Goal: Task Accomplishment & Management: Complete application form

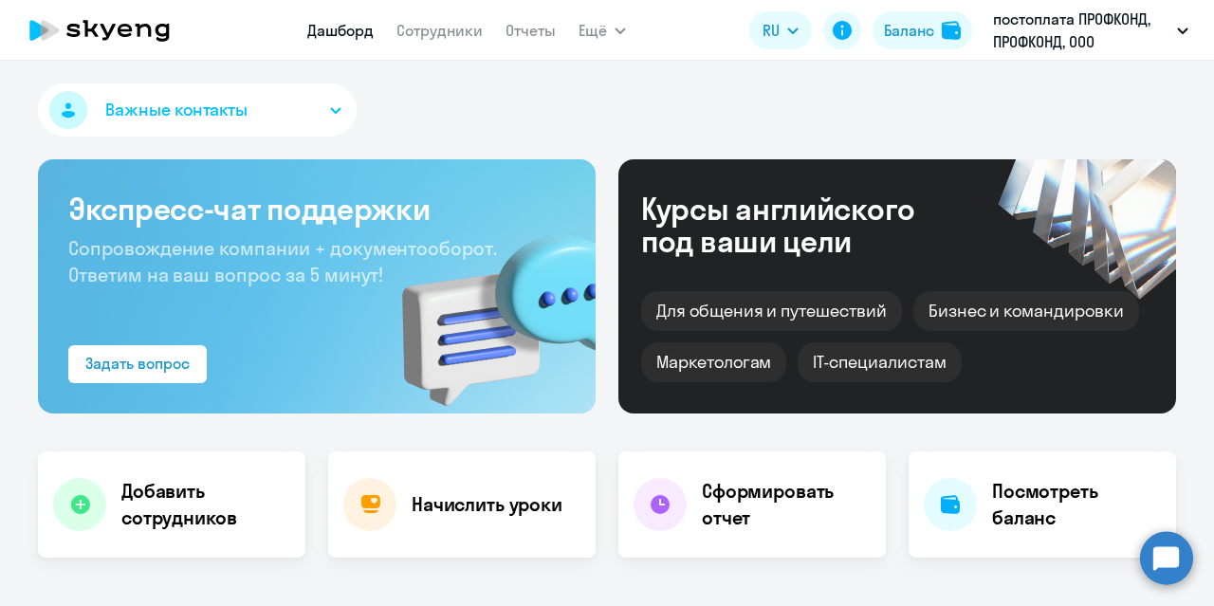
select select "30"
click at [433, 30] on link "Сотрудники" at bounding box center [439, 30] width 86 height 19
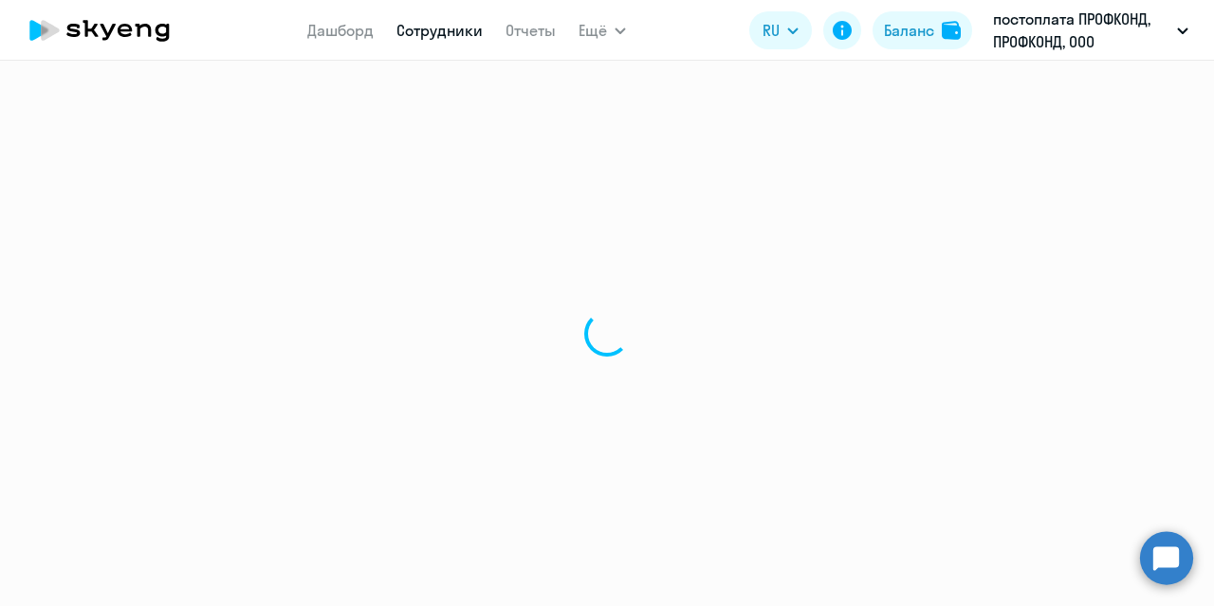
select select "30"
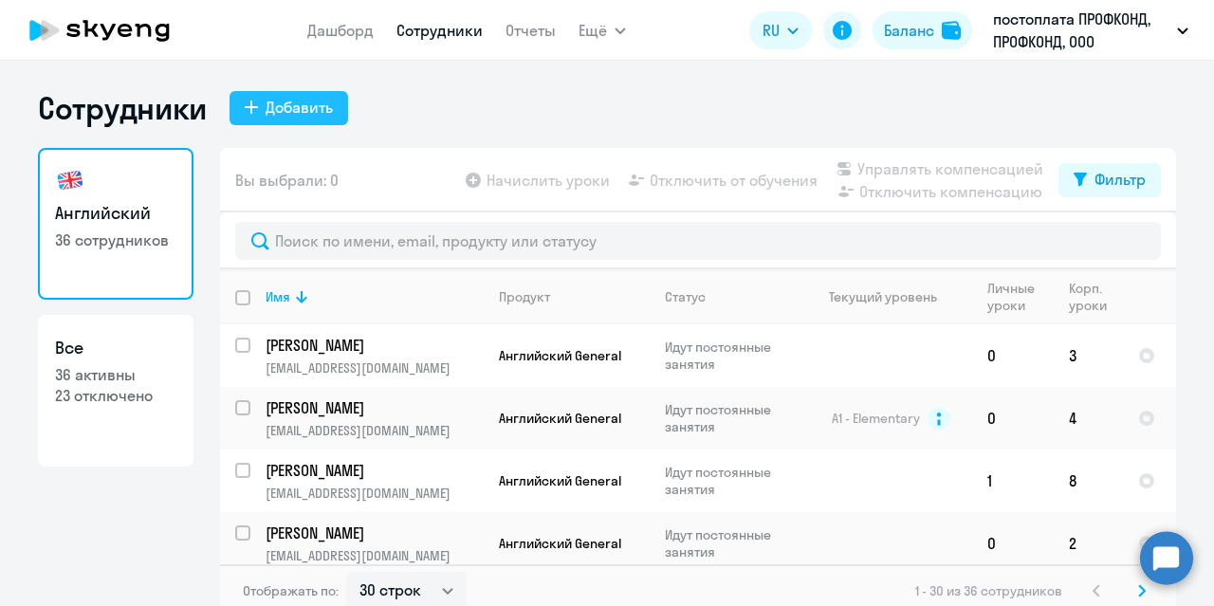
click at [281, 112] on div "Добавить" at bounding box center [298, 107] width 67 height 23
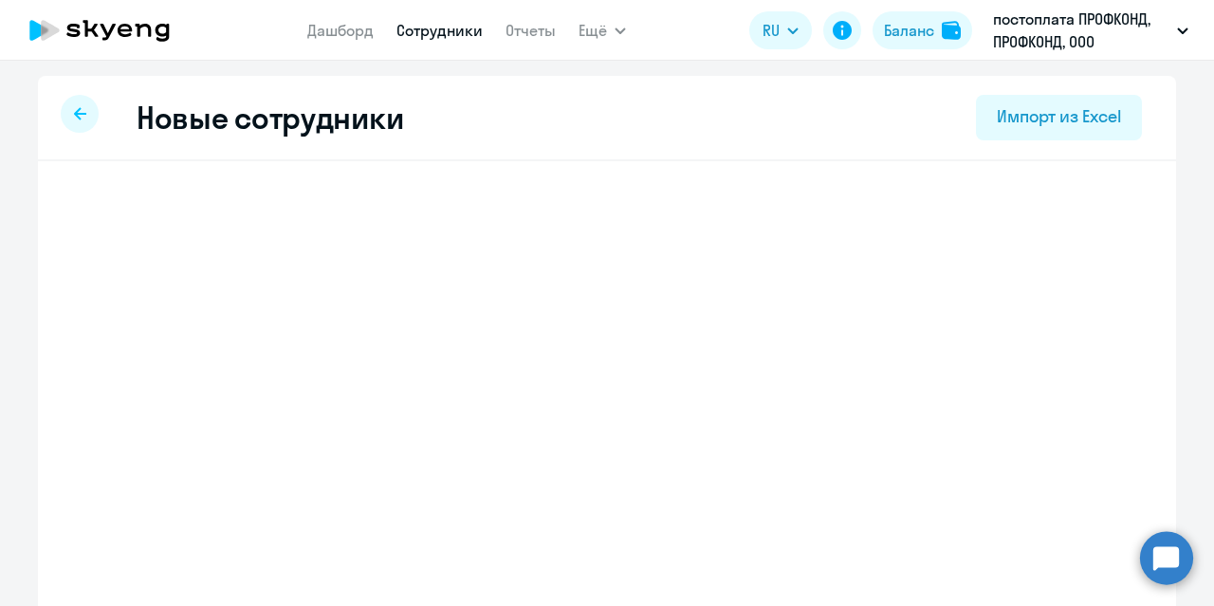
select select "english_adult_not_native_speaker"
select select "3"
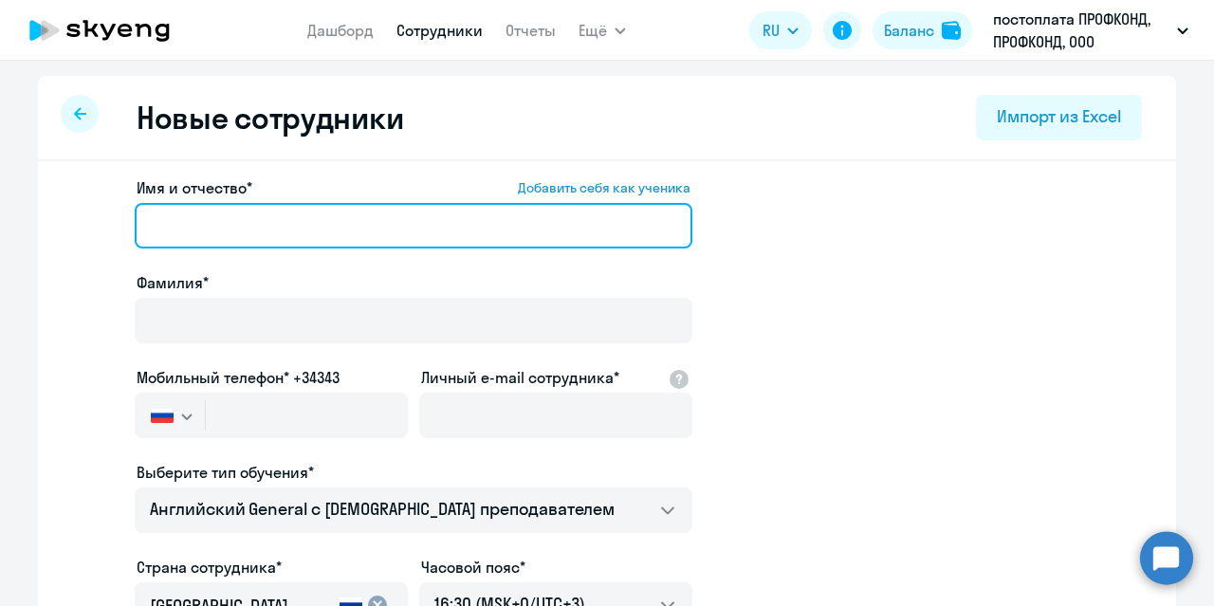
click at [198, 226] on input "Имя и отчество* Добавить себя как ученика" at bounding box center [413, 226] width 557 height 46
type input "[PERSON_NAME]"
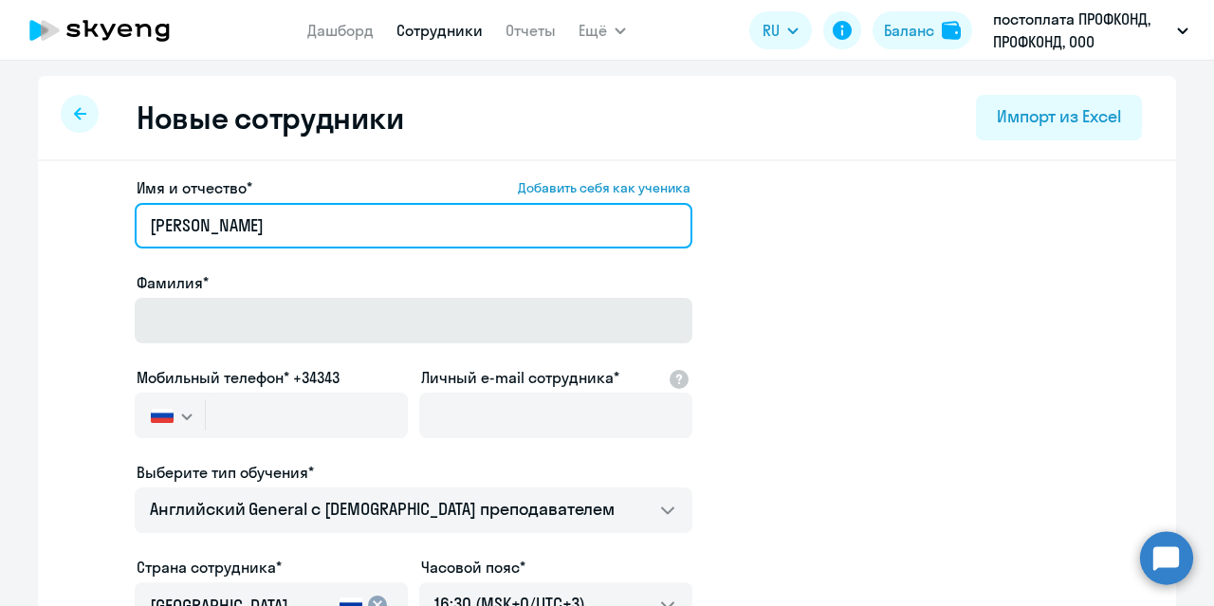
type input "[PERSON_NAME]"
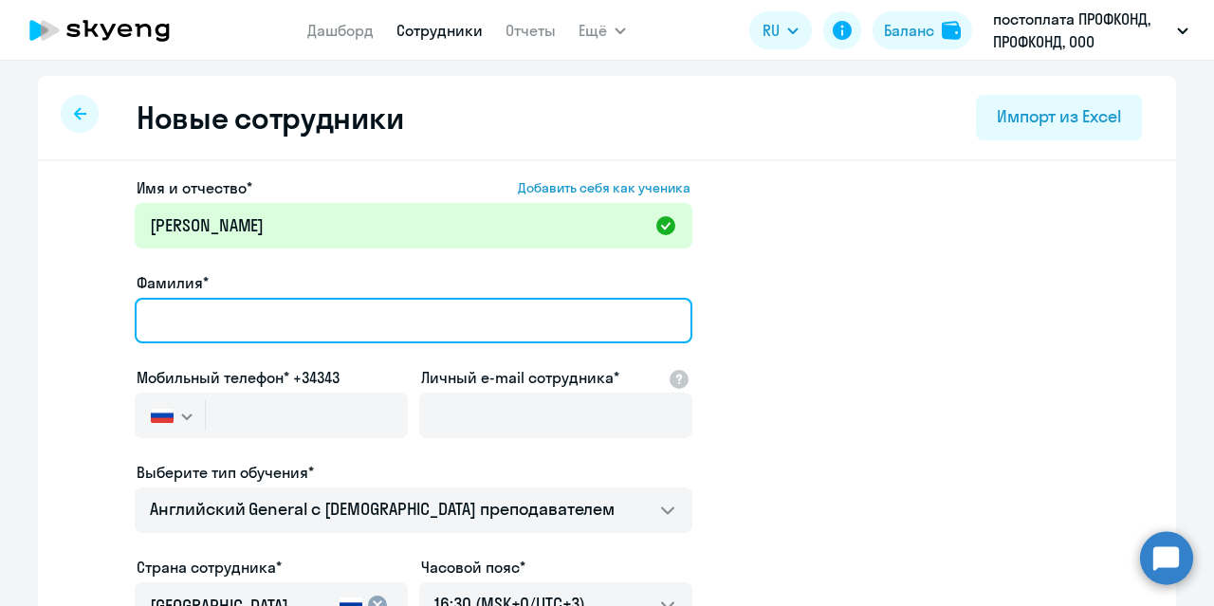
click at [190, 314] on input "Фамилия*" at bounding box center [413, 321] width 557 height 46
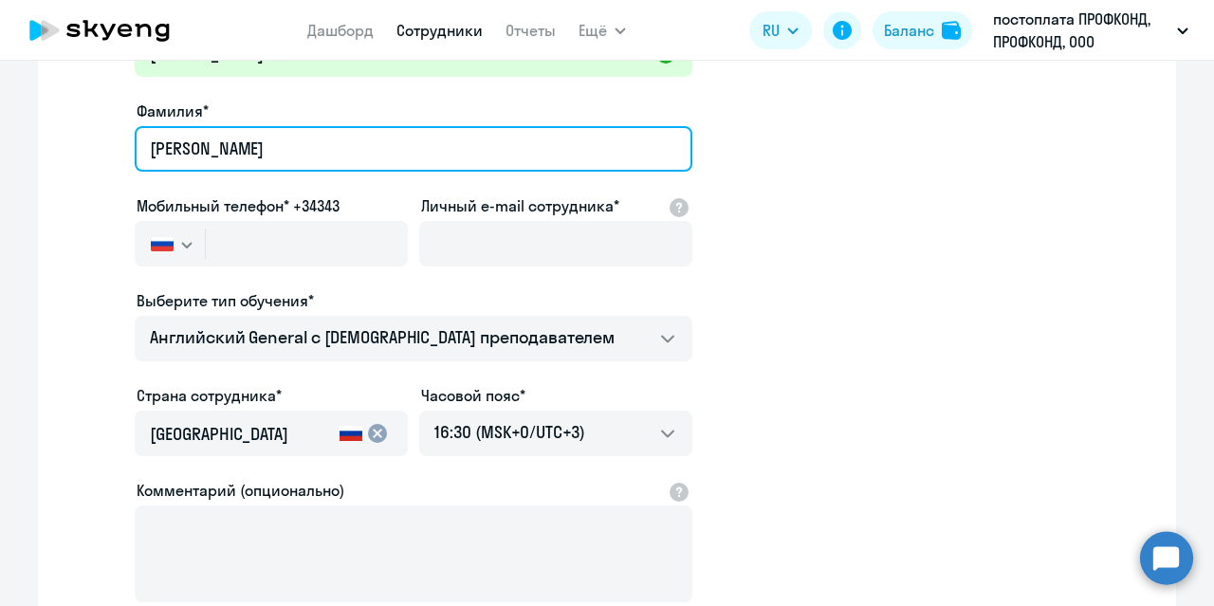
scroll to position [190, 0]
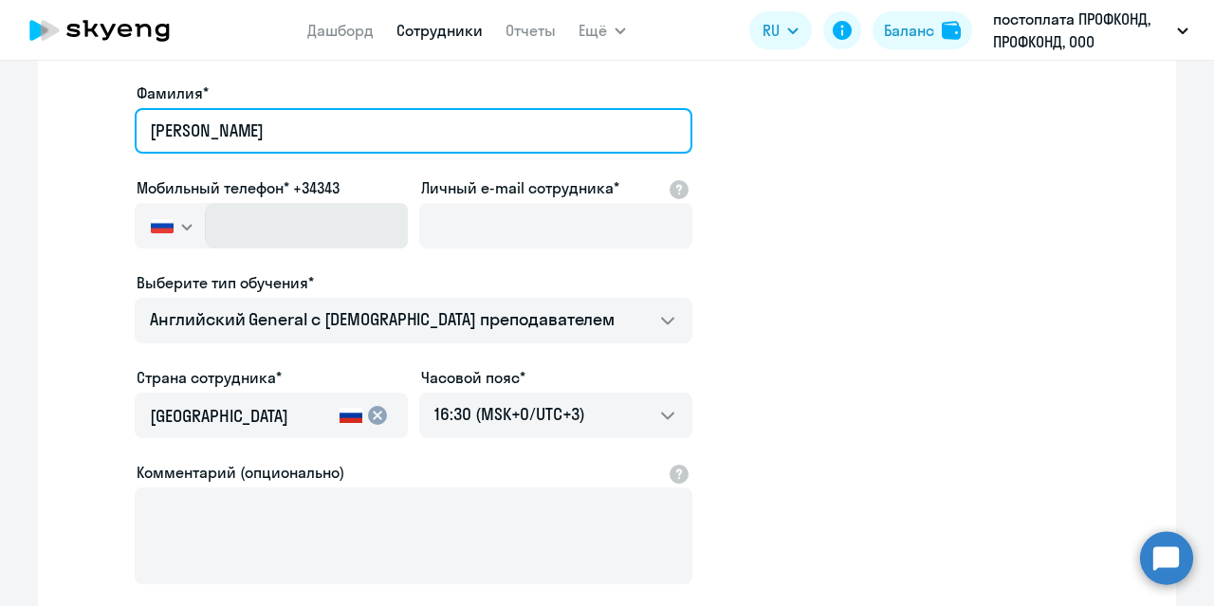
type input "[PERSON_NAME]"
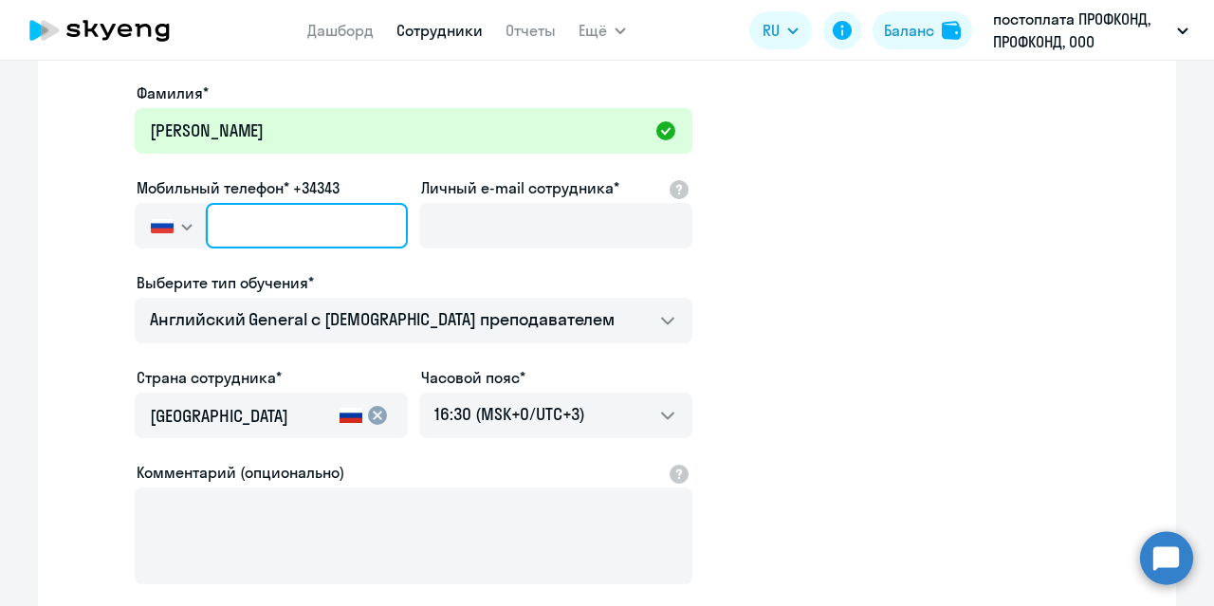
click at [232, 221] on input "text" at bounding box center [307, 226] width 202 height 46
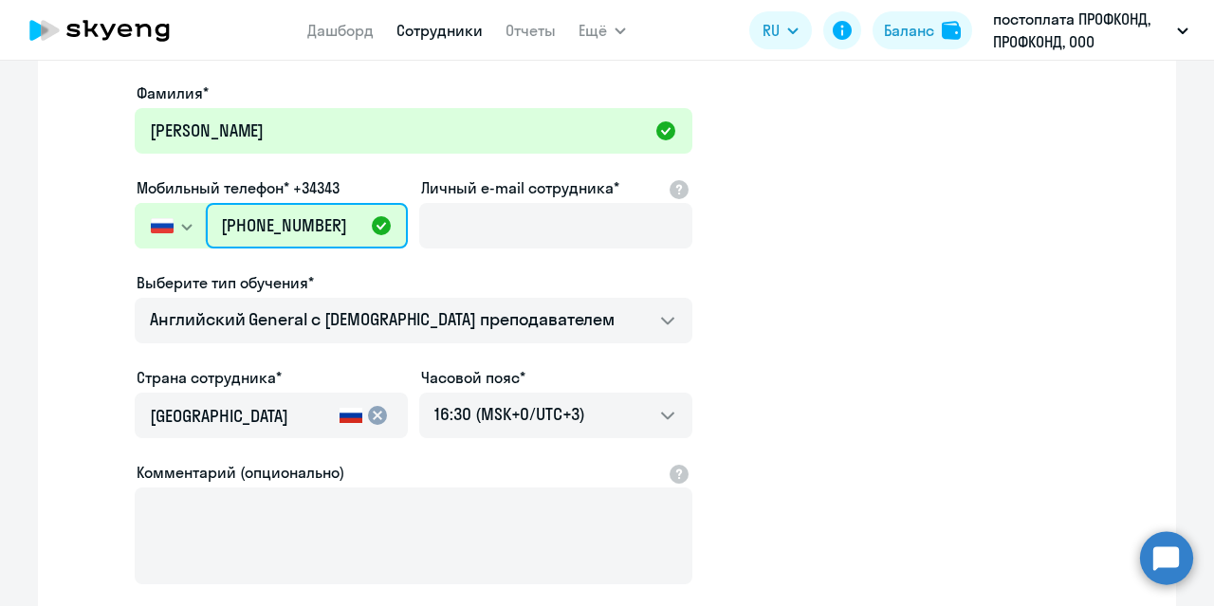
type input "[PHONE_NUMBER]"
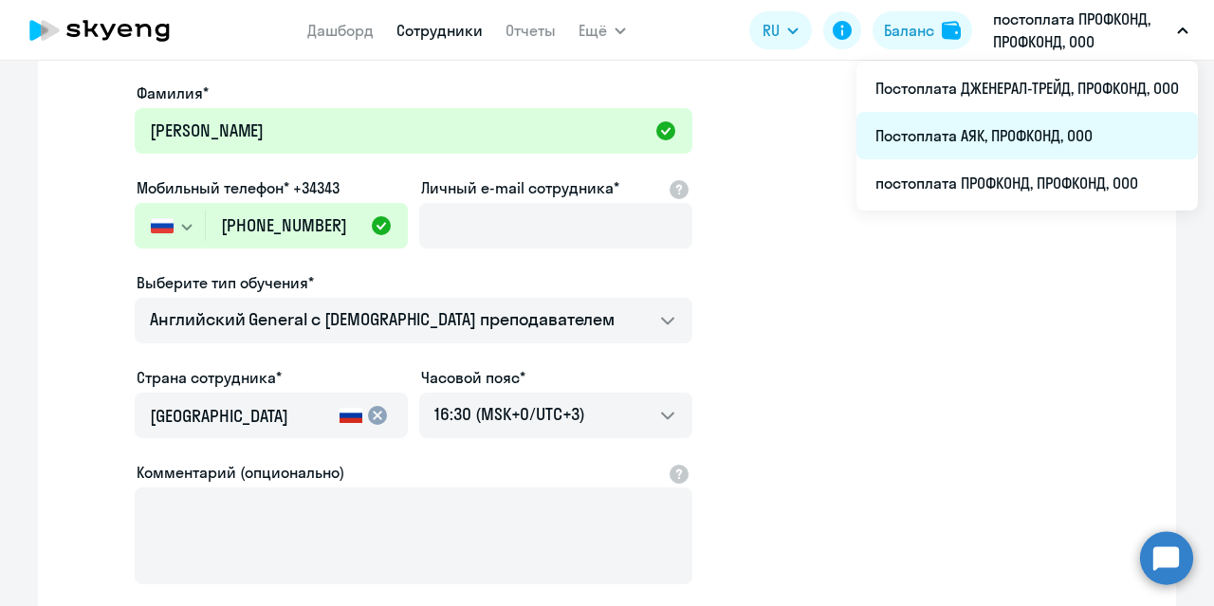
click at [1006, 132] on li "Постоплата АЯК, ПРОФКОНД, ООО" at bounding box center [1026, 135] width 341 height 47
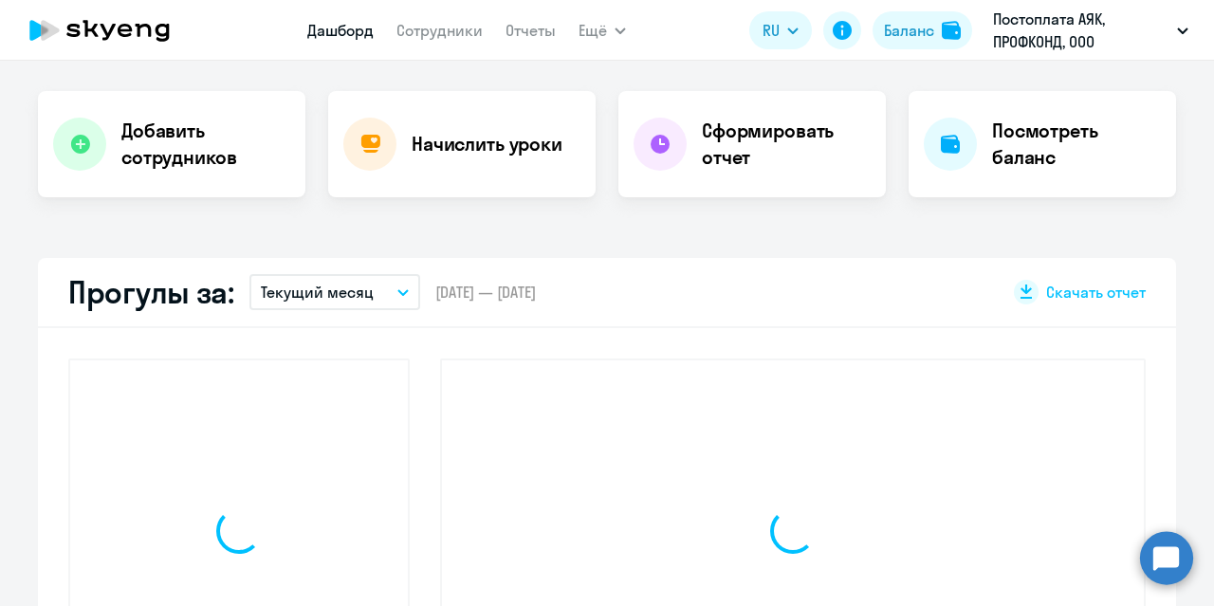
scroll to position [360, 0]
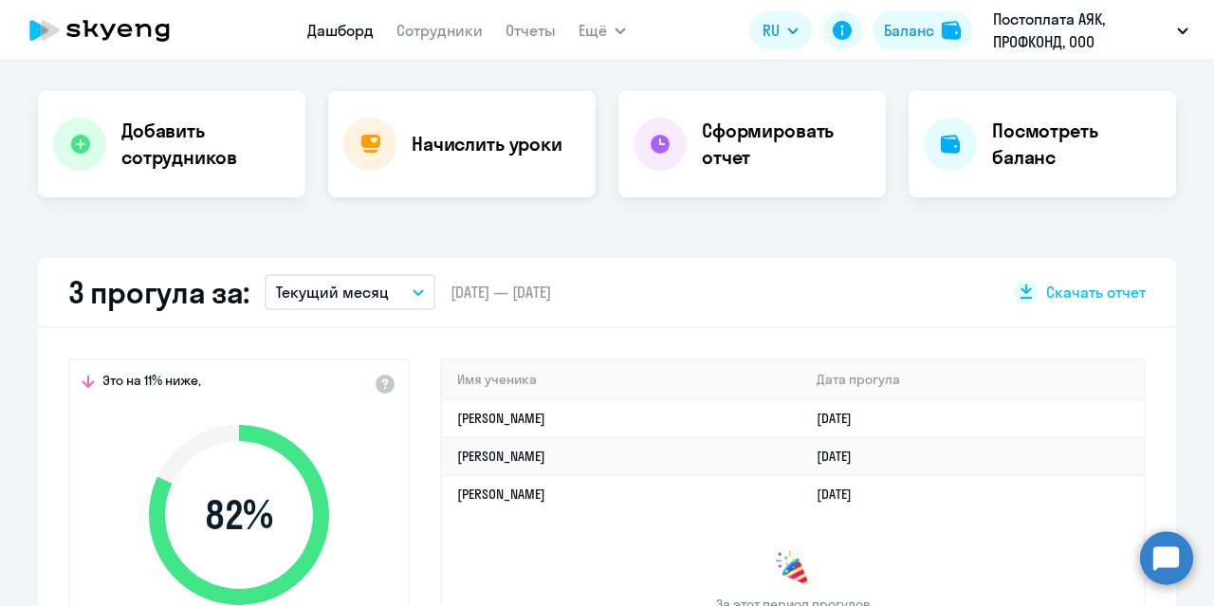
select select "30"
click at [464, 26] on link "Сотрудники" at bounding box center [439, 30] width 86 height 19
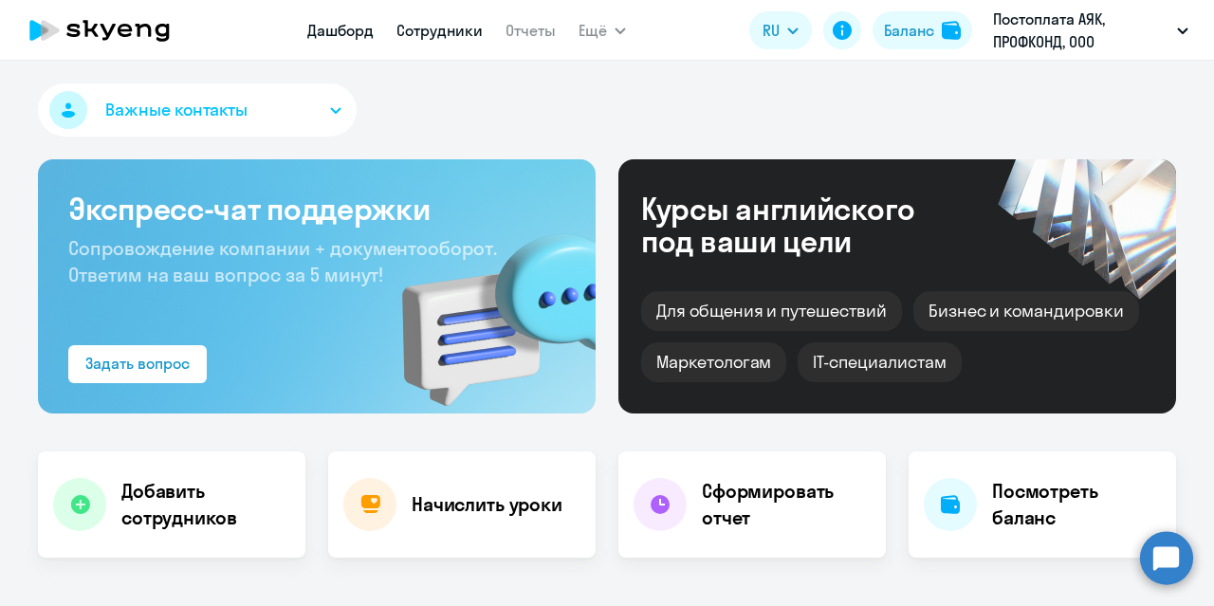
select select "30"
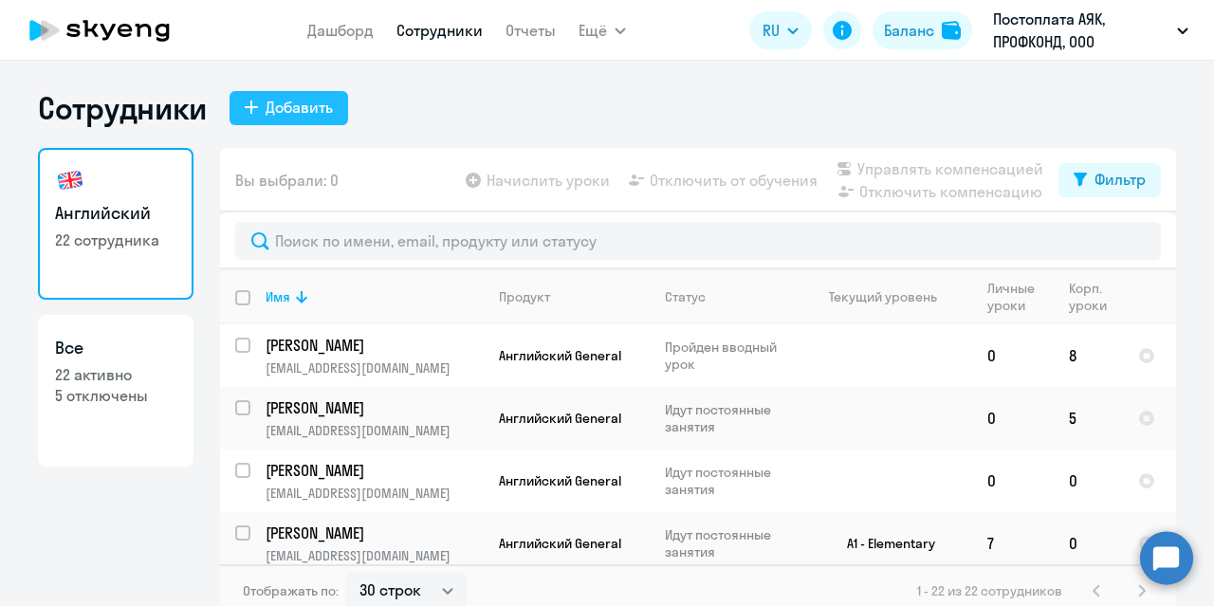
click at [310, 106] on div "Добавить" at bounding box center [298, 107] width 67 height 23
select select "english_adult_not_native_speaker"
select select "3"
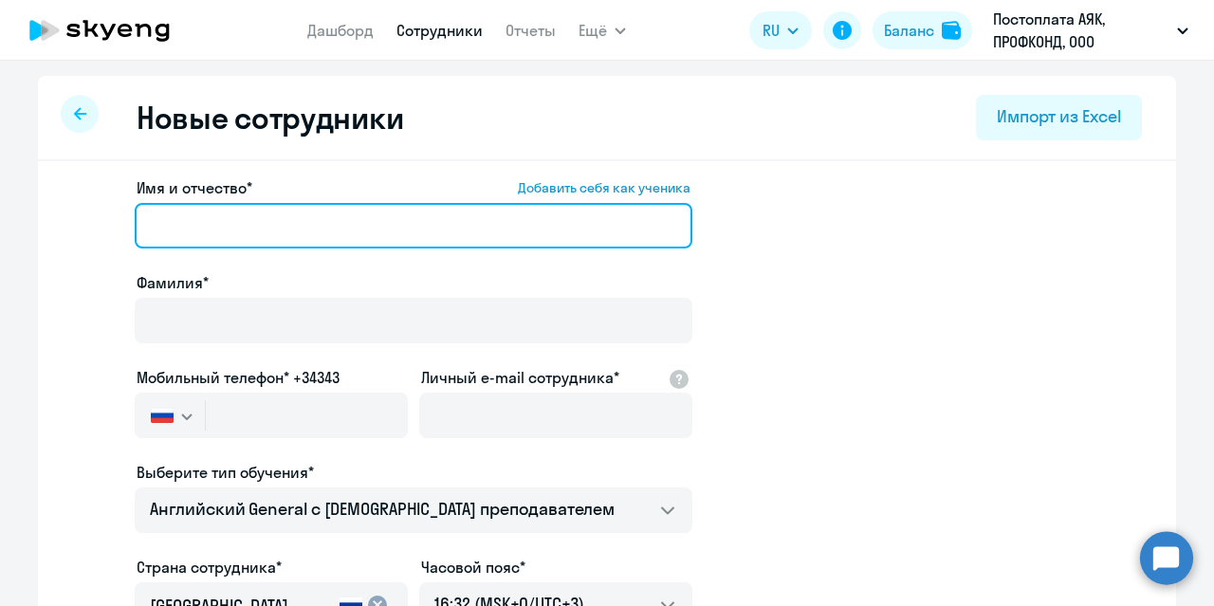
click at [204, 237] on input "Имя и отчество* Добавить себя как ученика" at bounding box center [413, 226] width 557 height 46
type input "[PERSON_NAME]"
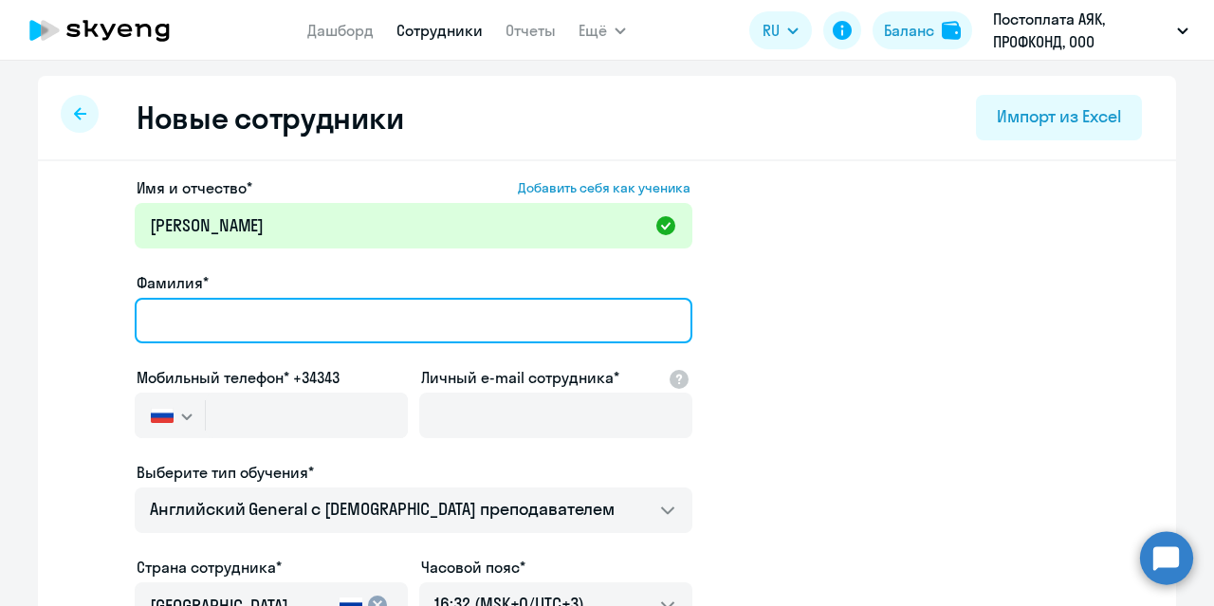
click at [222, 322] on input "Фамилия*" at bounding box center [413, 321] width 557 height 46
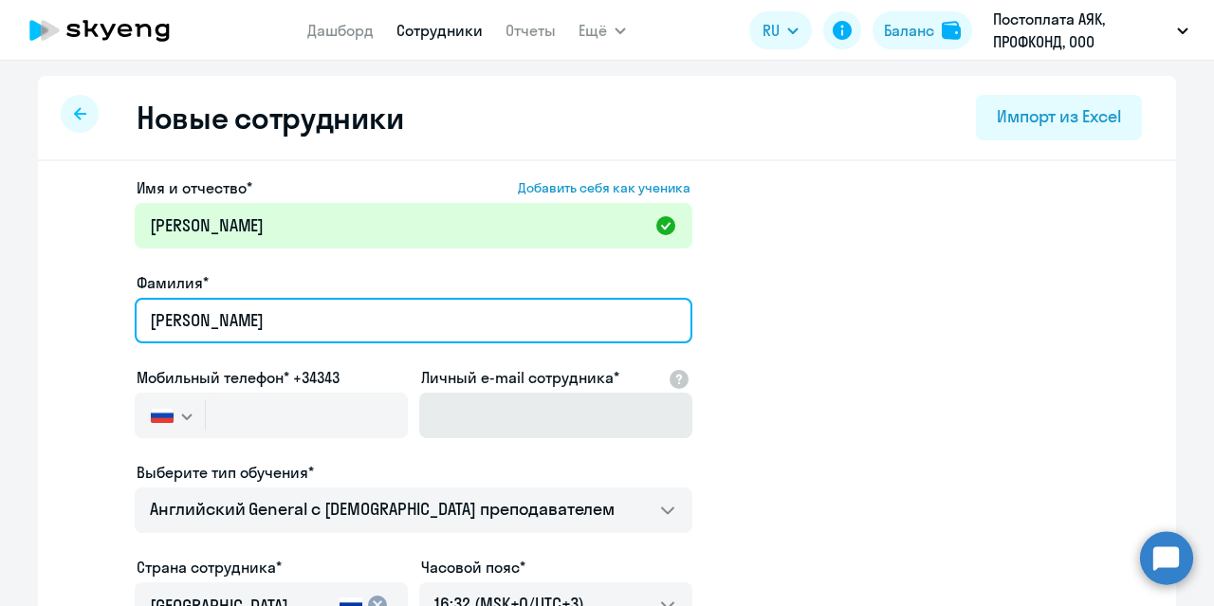
type input "[PERSON_NAME]"
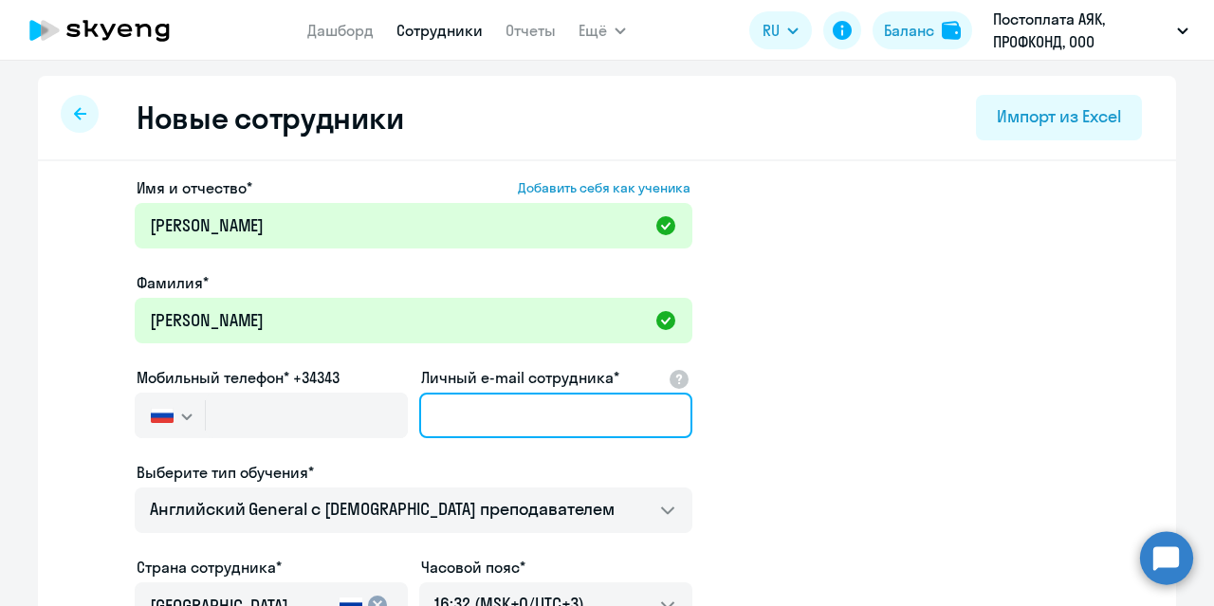
click at [435, 419] on input "Личный e-mail сотрудника*" at bounding box center [555, 416] width 273 height 46
paste input "[EMAIL_ADDRESS][DOMAIN_NAME]"
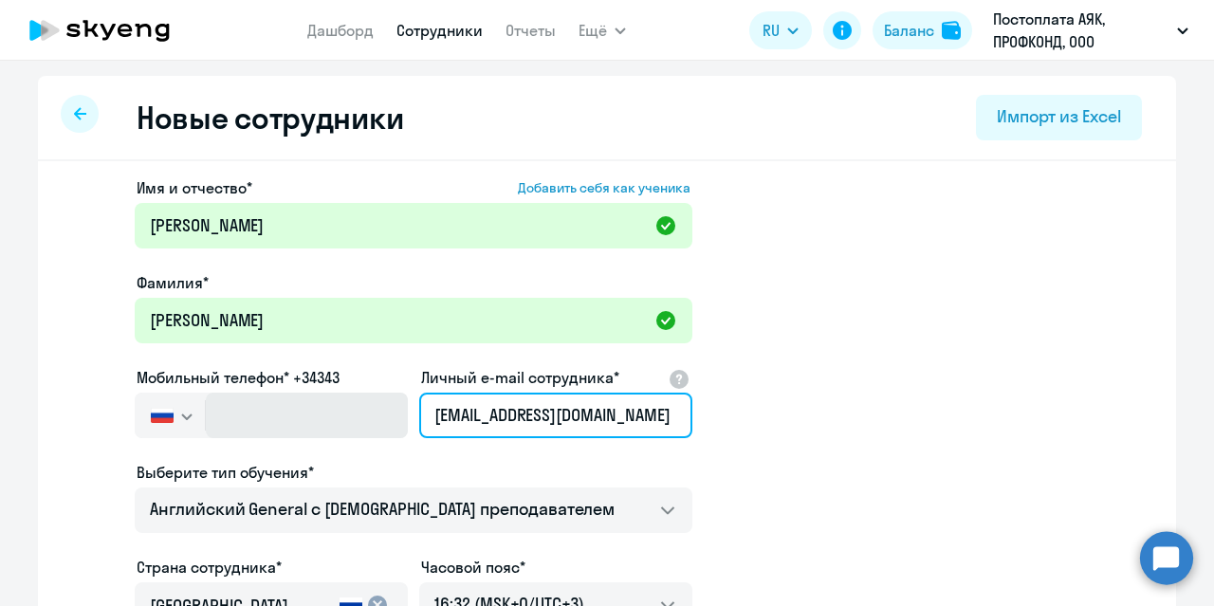
type input "[EMAIL_ADDRESS][DOMAIN_NAME]"
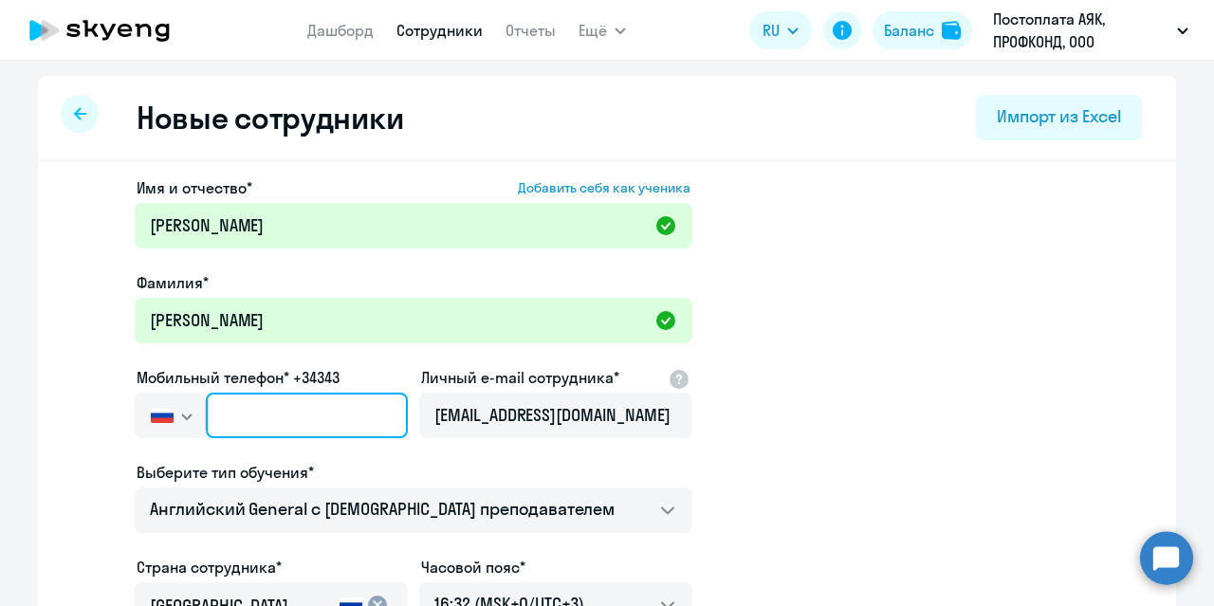
click at [234, 420] on input "text" at bounding box center [307, 416] width 202 height 46
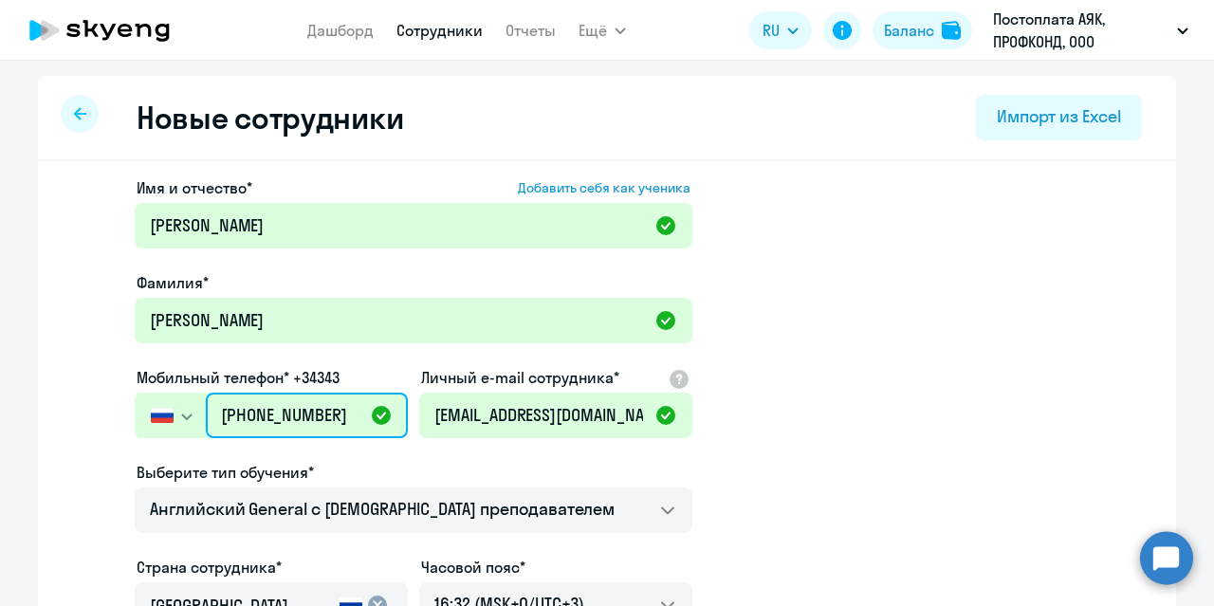
type input "[PHONE_NUMBER]"
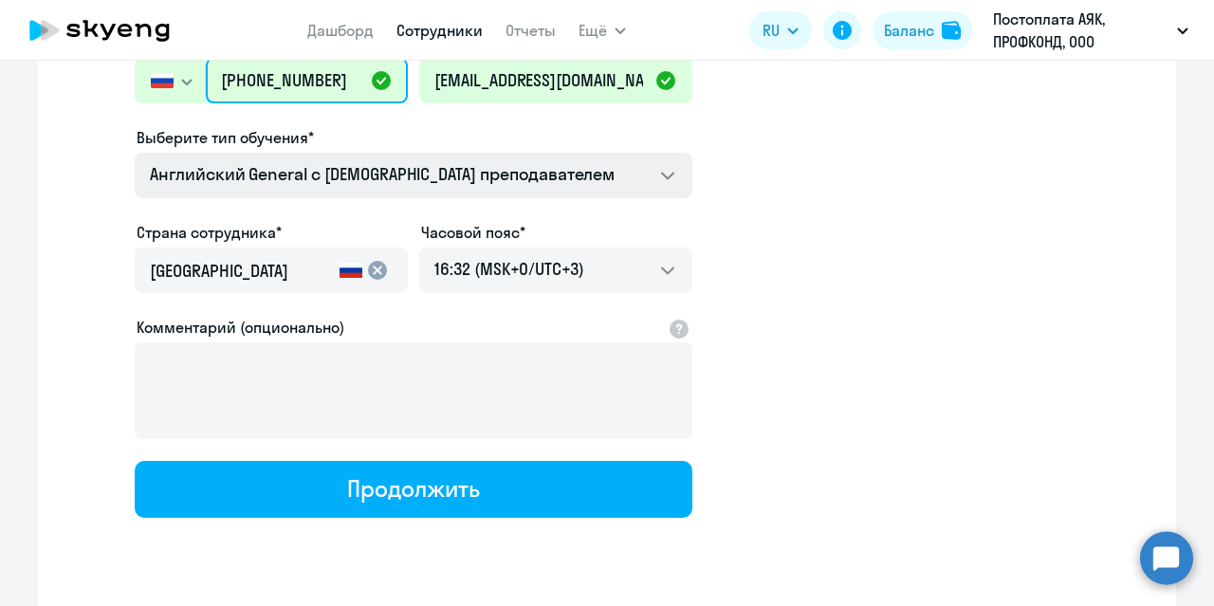
scroll to position [379, 0]
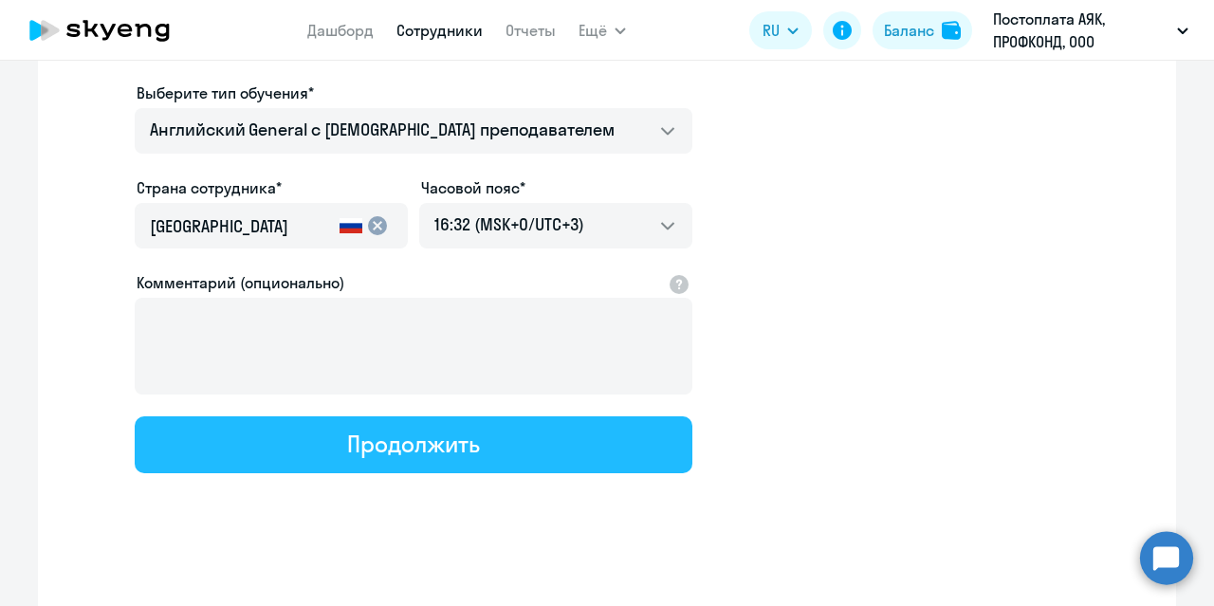
click at [471, 438] on div "Продолжить" at bounding box center [413, 444] width 132 height 30
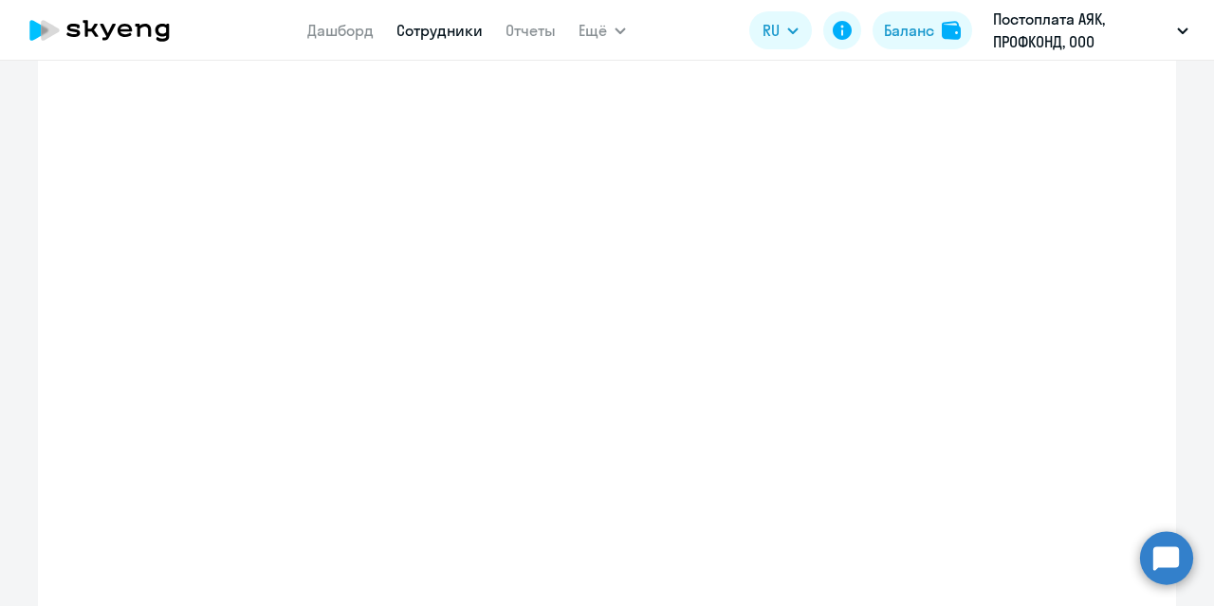
select select "english_adult_not_native_speaker"
select select "3"
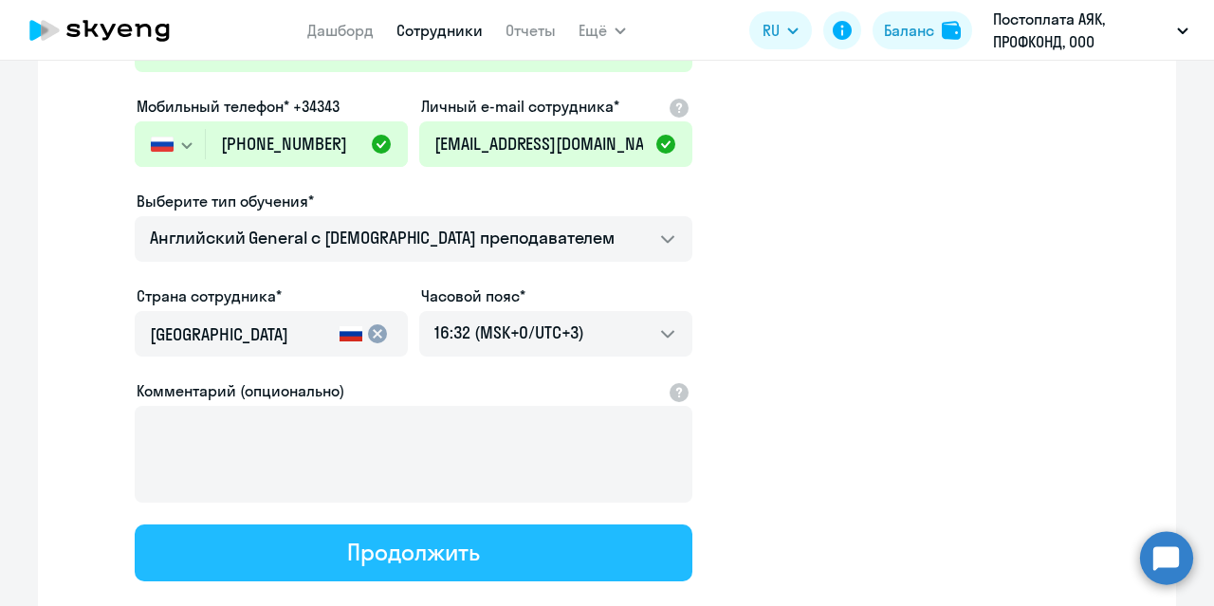
scroll to position [0, 0]
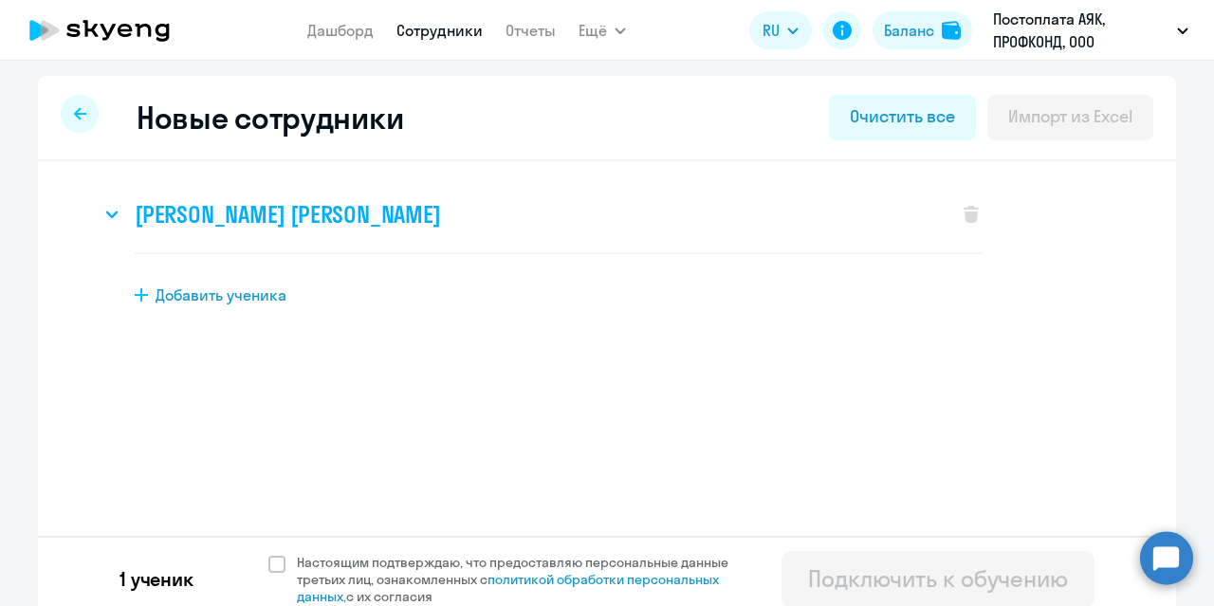
click at [368, 228] on h3 "[PERSON_NAME] [PERSON_NAME]" at bounding box center [288, 214] width 306 height 30
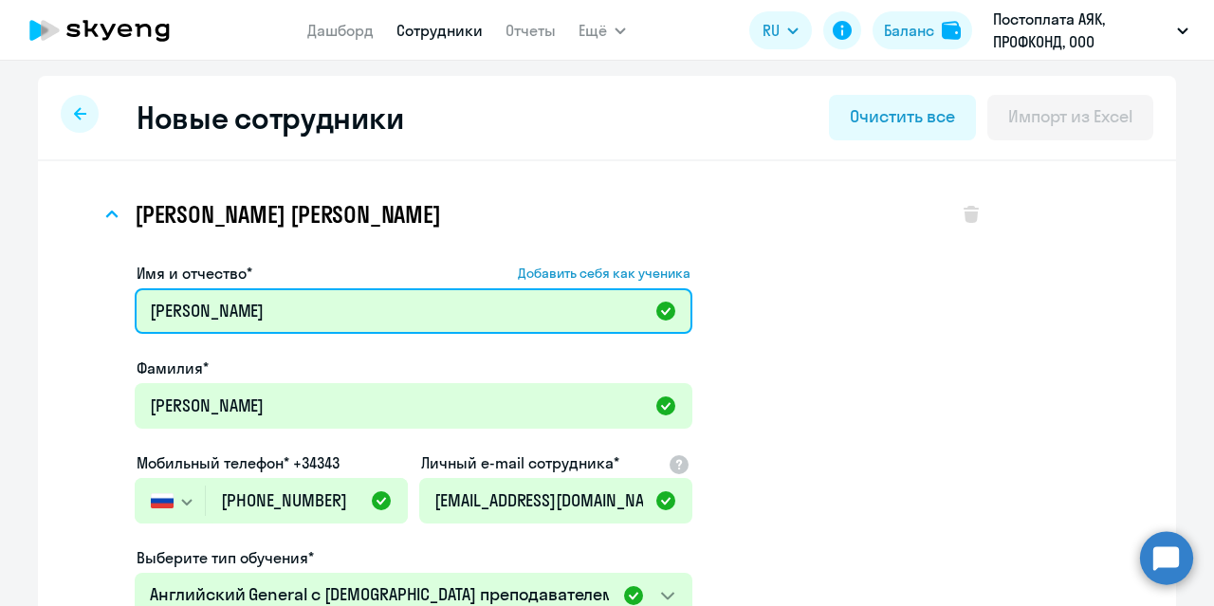
drag, startPoint x: 220, startPoint y: 310, endPoint x: 91, endPoint y: 289, distance: 130.6
click at [91, 289] on div "[PERSON_NAME] [PERSON_NAME] Имя и отчество* Добавить себя как ученика [PERSON_N…" at bounding box center [606, 576] width 1077 height 801
type input "[PERSON_NAME]"
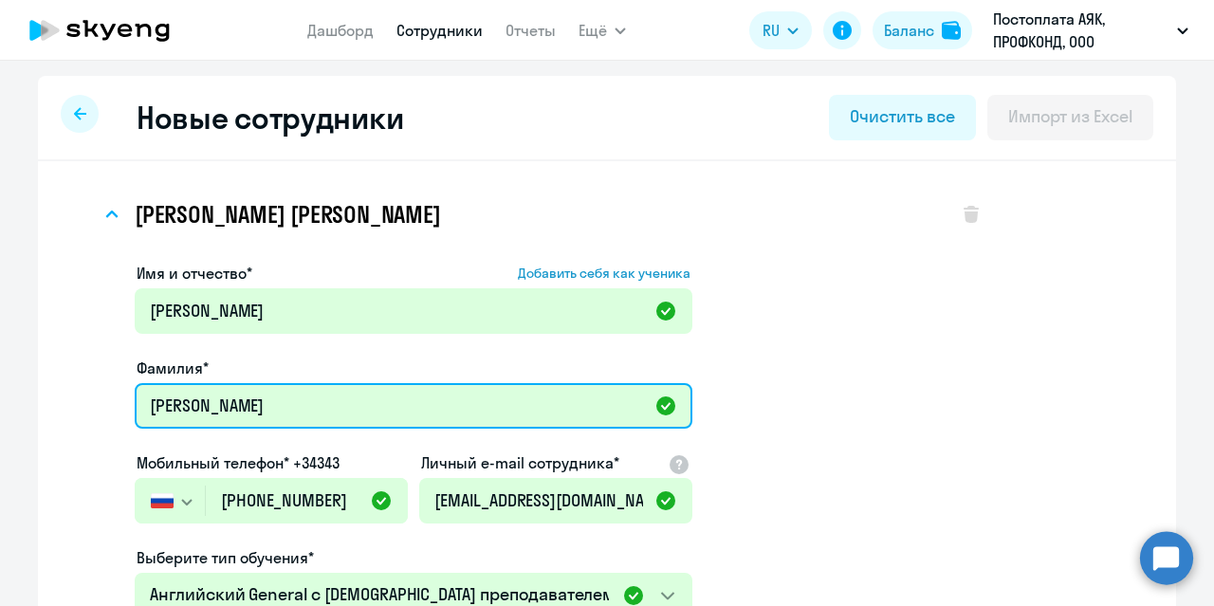
drag, startPoint x: 238, startPoint y: 408, endPoint x: 138, endPoint y: 406, distance: 99.6
click at [138, 406] on input "[PERSON_NAME]" at bounding box center [413, 406] width 557 height 46
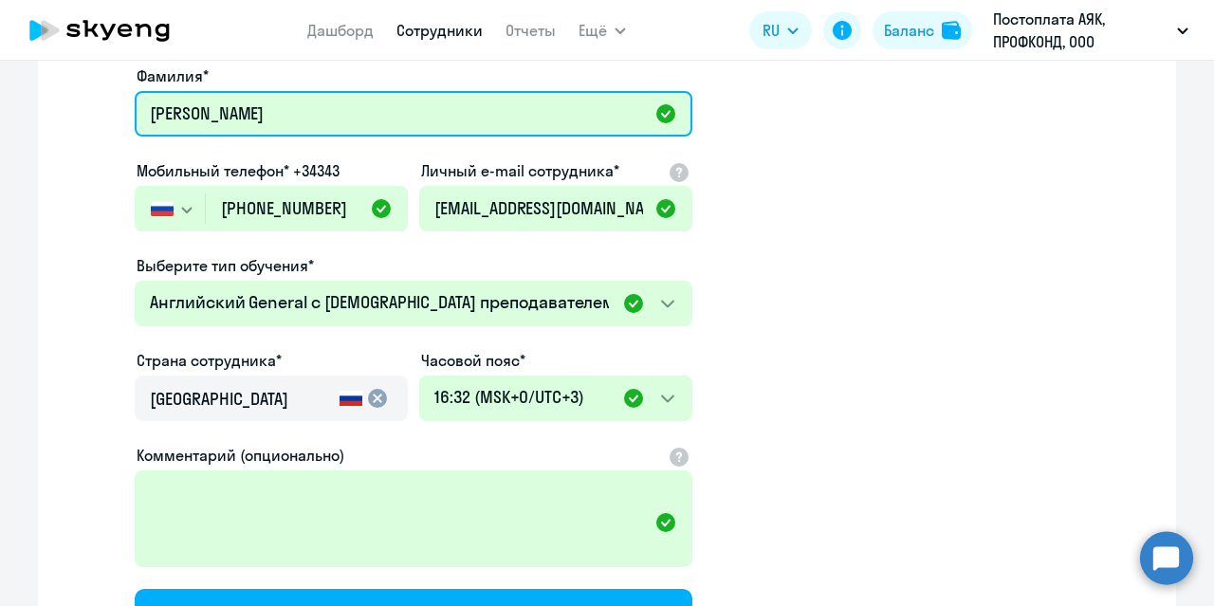
scroll to position [379, 0]
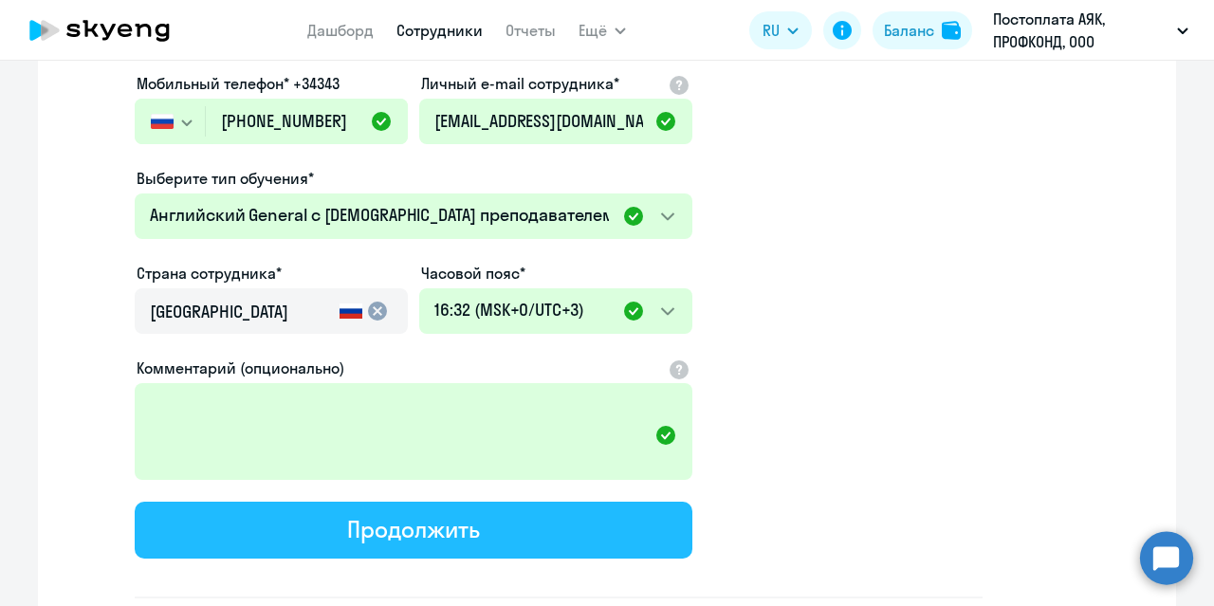
type input "[PERSON_NAME]"
click at [290, 512] on button "Продолжить" at bounding box center [413, 530] width 557 height 57
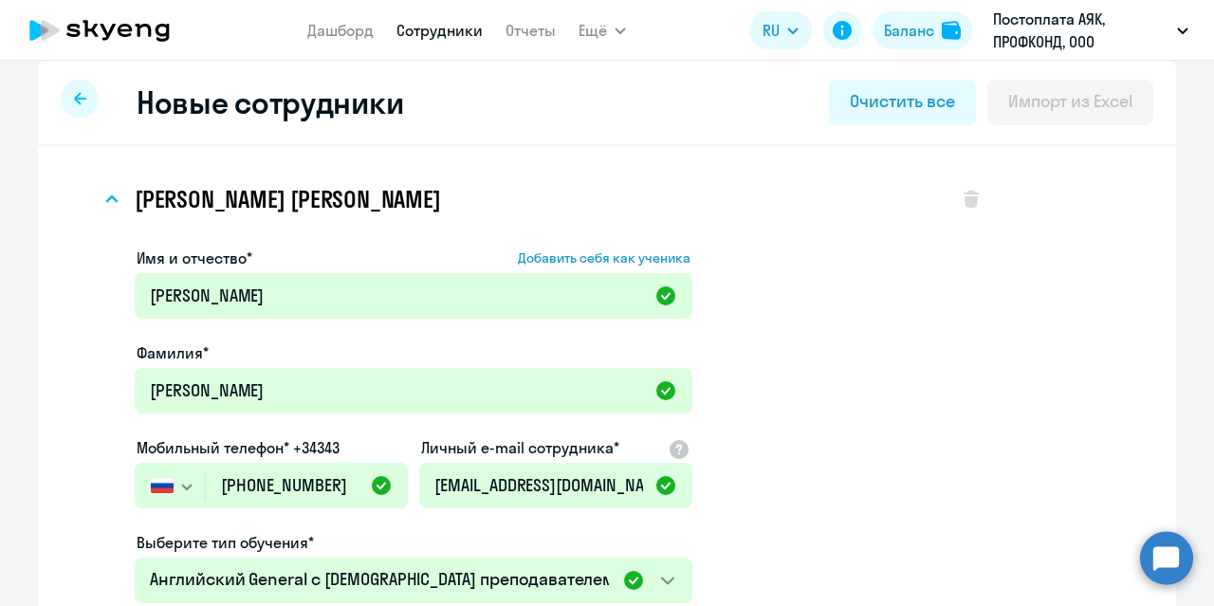
select select "english_adult_not_native_speaker"
select select "3"
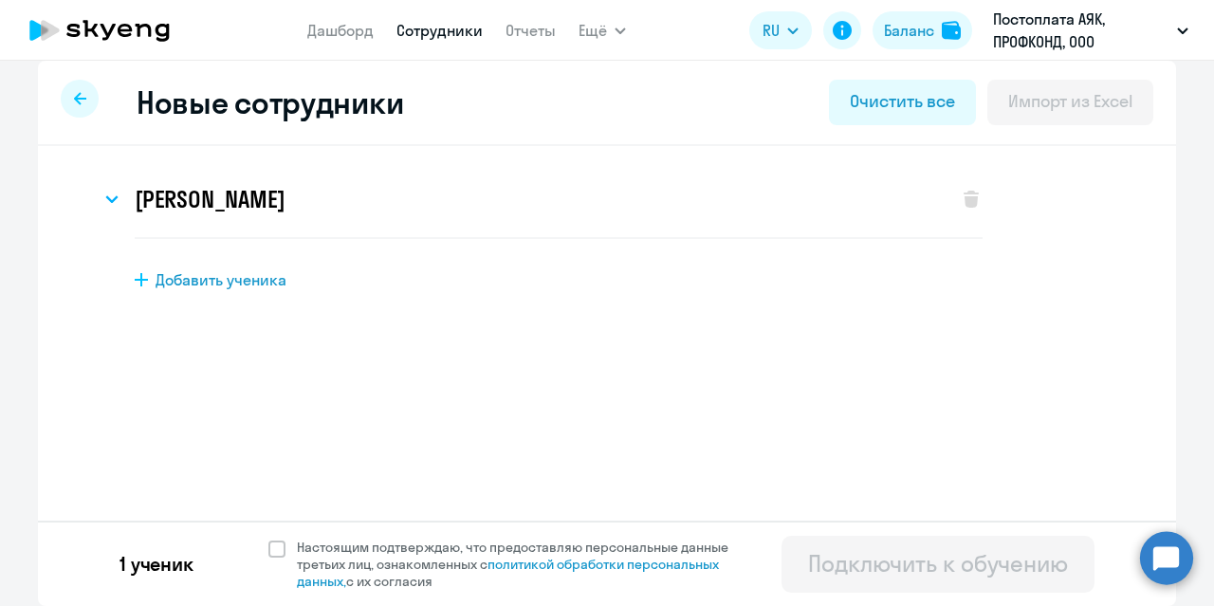
click at [211, 280] on span "Добавить ученика" at bounding box center [220, 279] width 131 height 21
select select "english_adult_not_native_speaker"
select select "3"
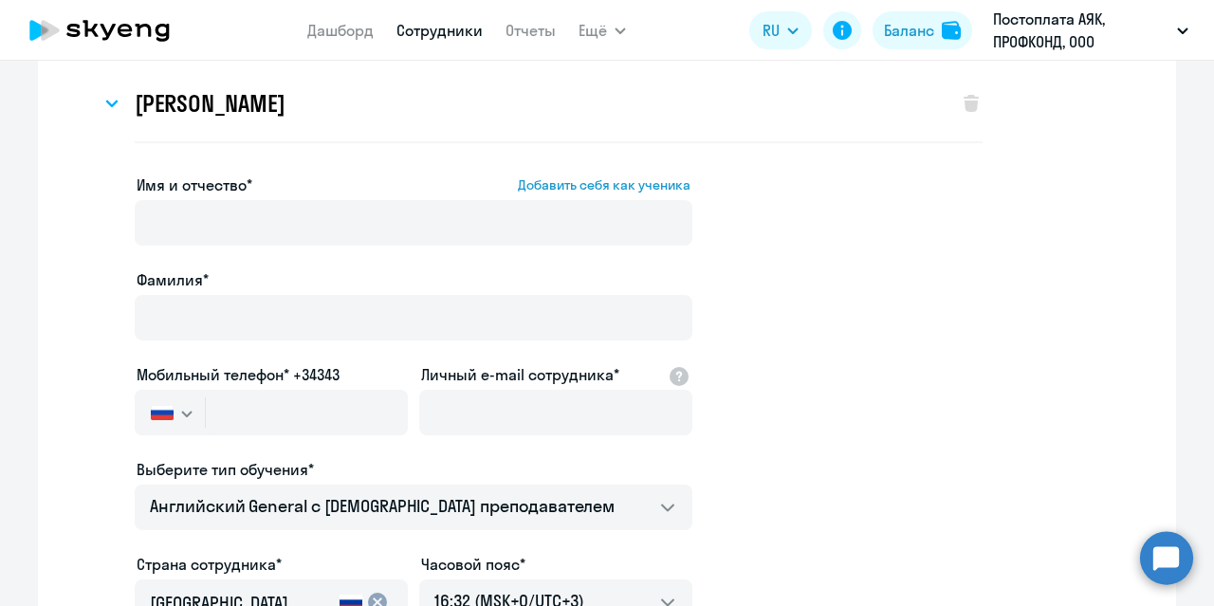
scroll to position [0, 0]
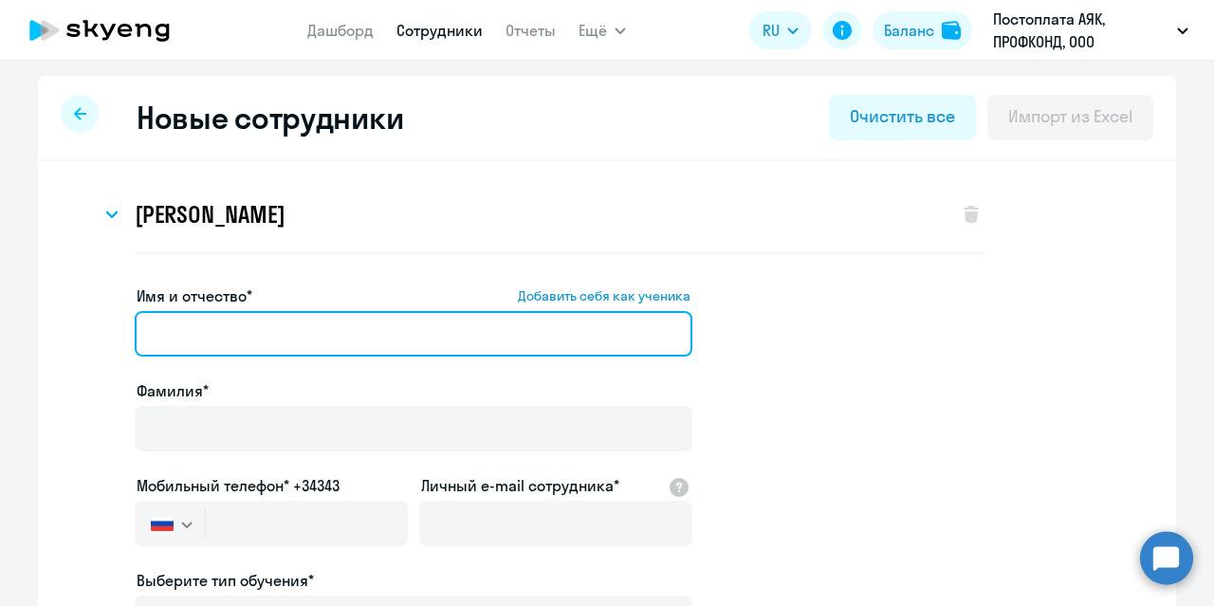
click at [199, 327] on input "Имя и отчество* Добавить себя как ученика" at bounding box center [413, 334] width 557 height 46
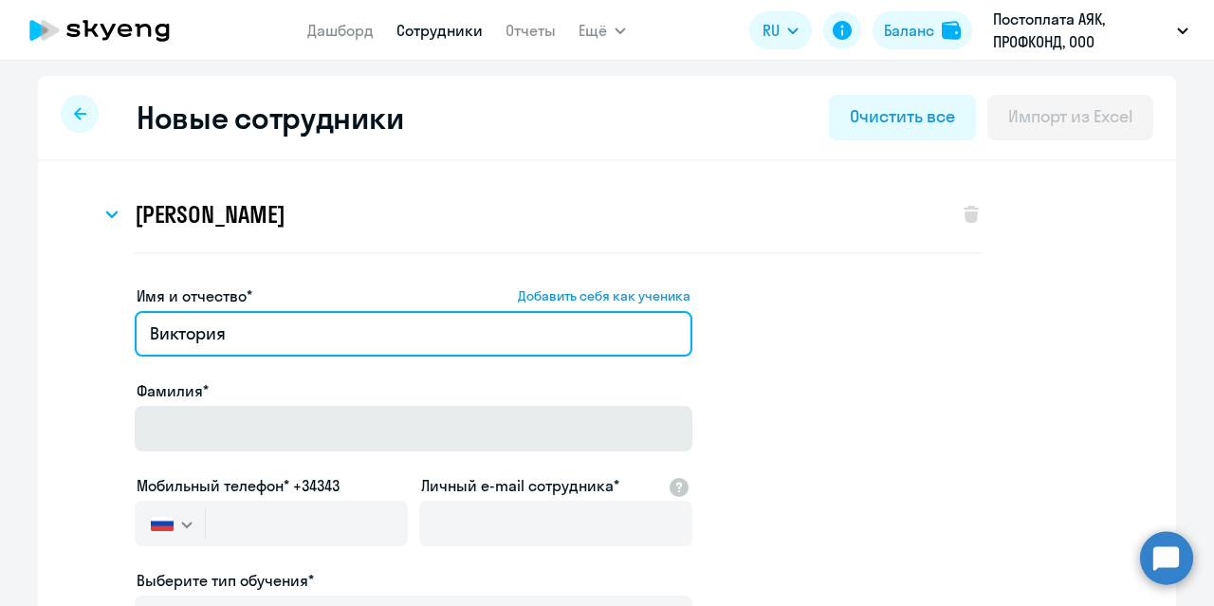
type input "Виктория"
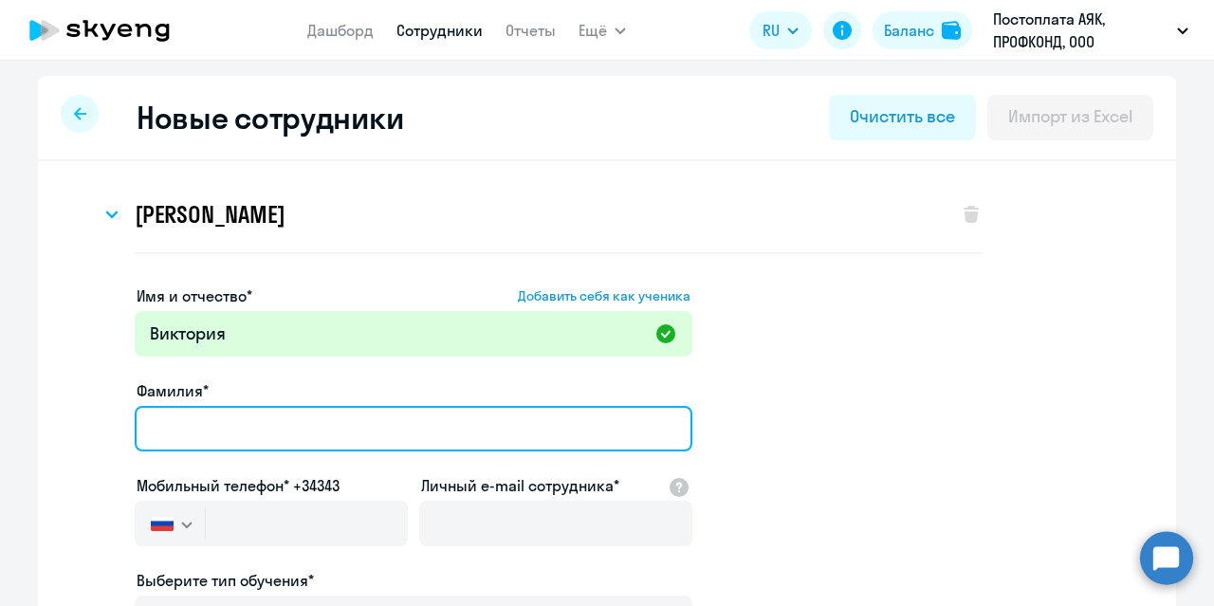
click at [176, 444] on input "Фамилия*" at bounding box center [413, 429] width 557 height 46
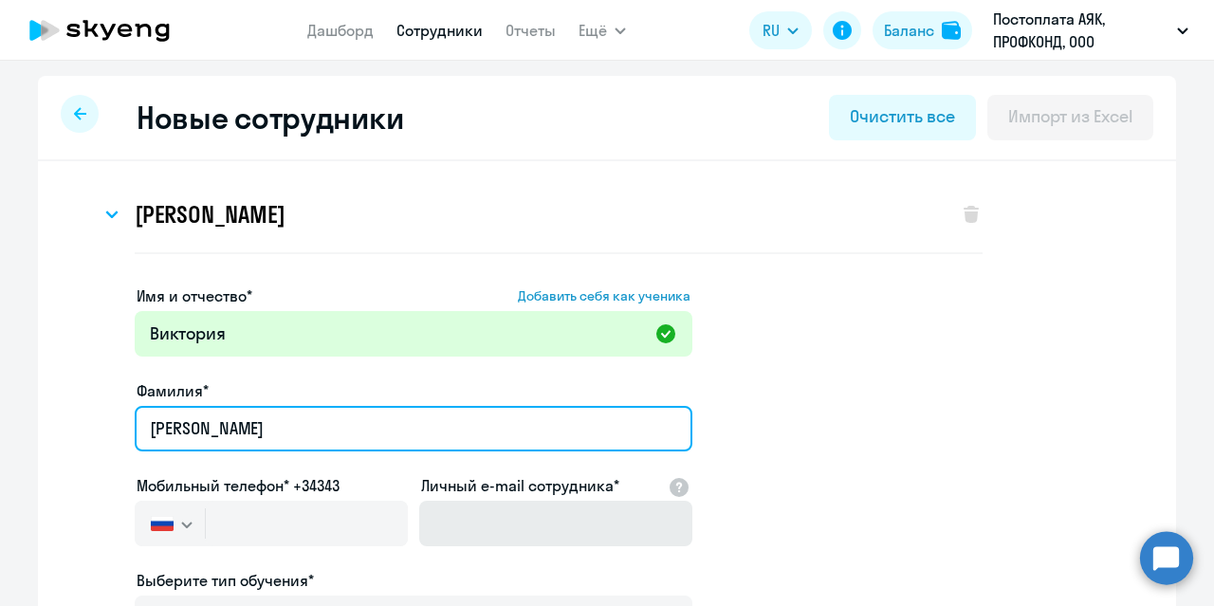
type input "[PERSON_NAME]"
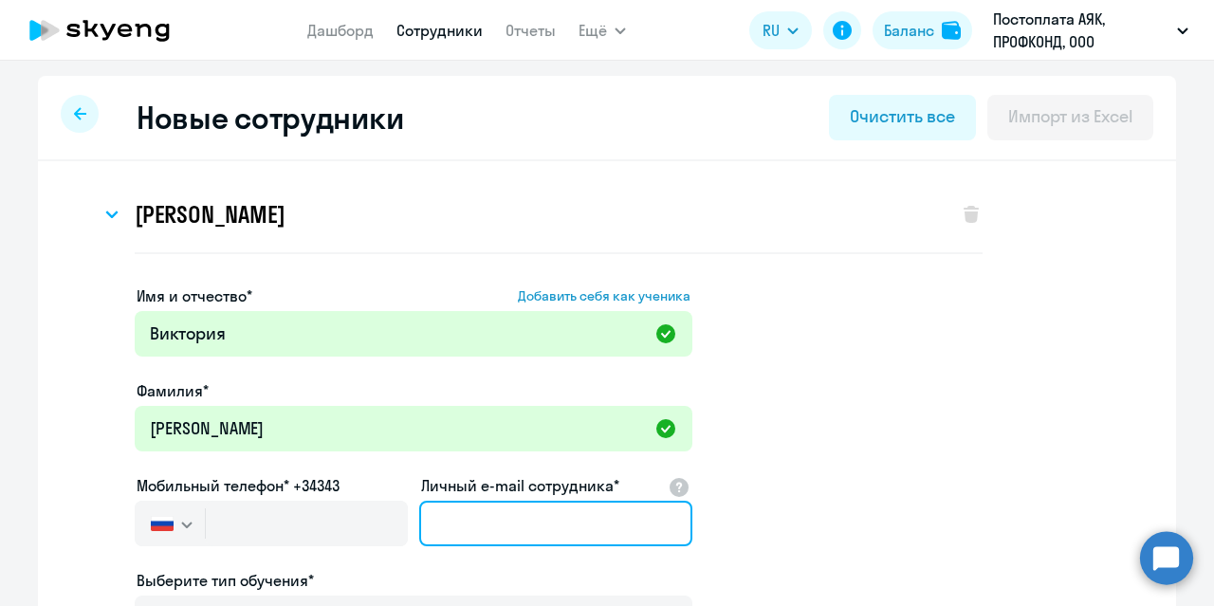
click at [447, 525] on input "Личный e-mail сотрудника*" at bounding box center [555, 524] width 273 height 46
paste input "[EMAIL_ADDRESS][DOMAIN_NAME]"
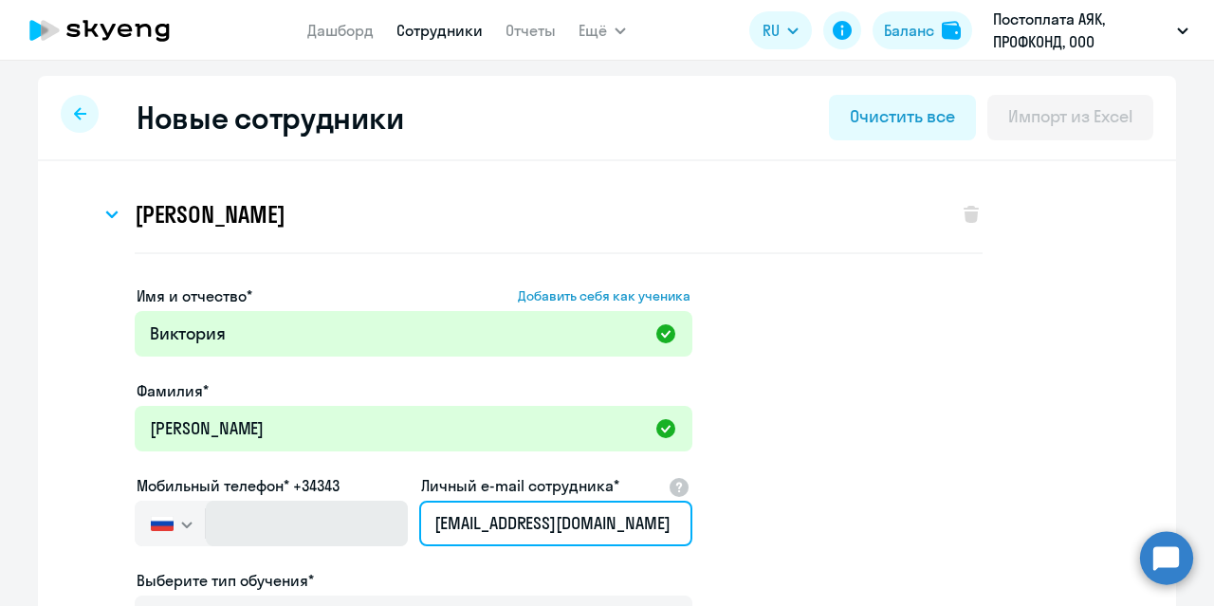
type input "[EMAIL_ADDRESS][DOMAIN_NAME]"
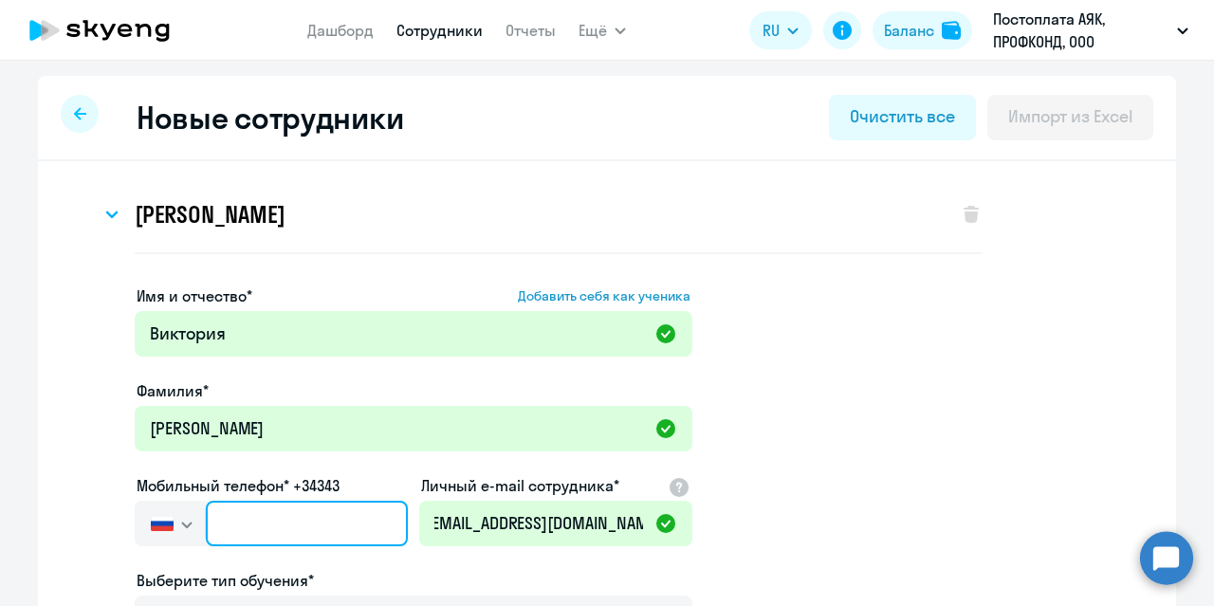
scroll to position [0, 0]
click at [253, 530] on input "text" at bounding box center [307, 524] width 202 height 46
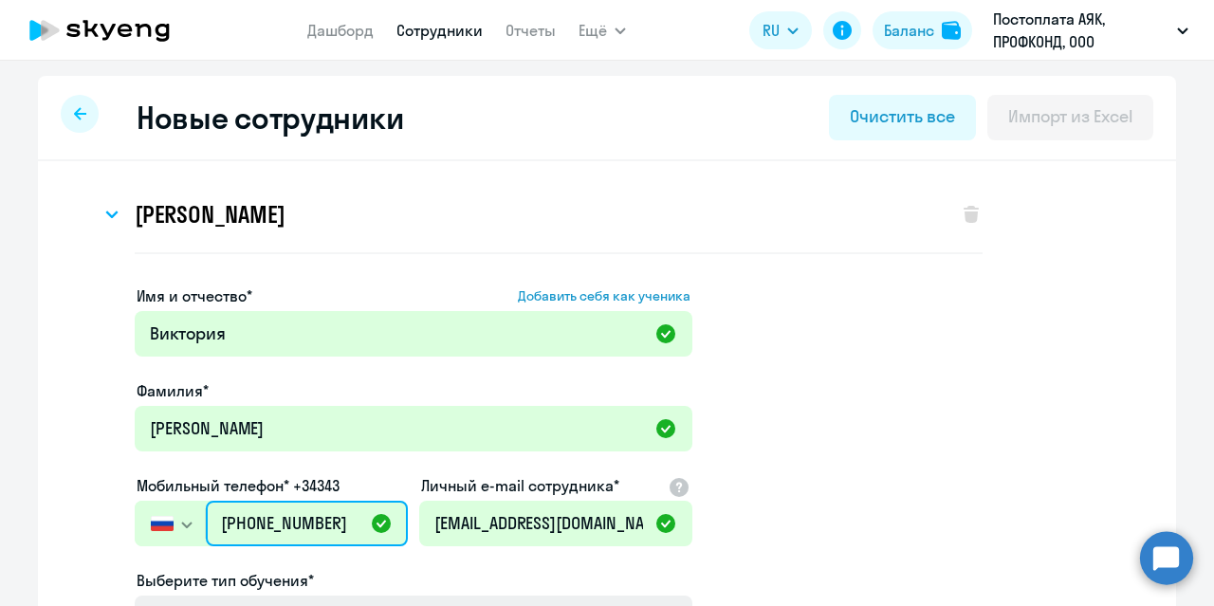
type input "[PHONE_NUMBER]"
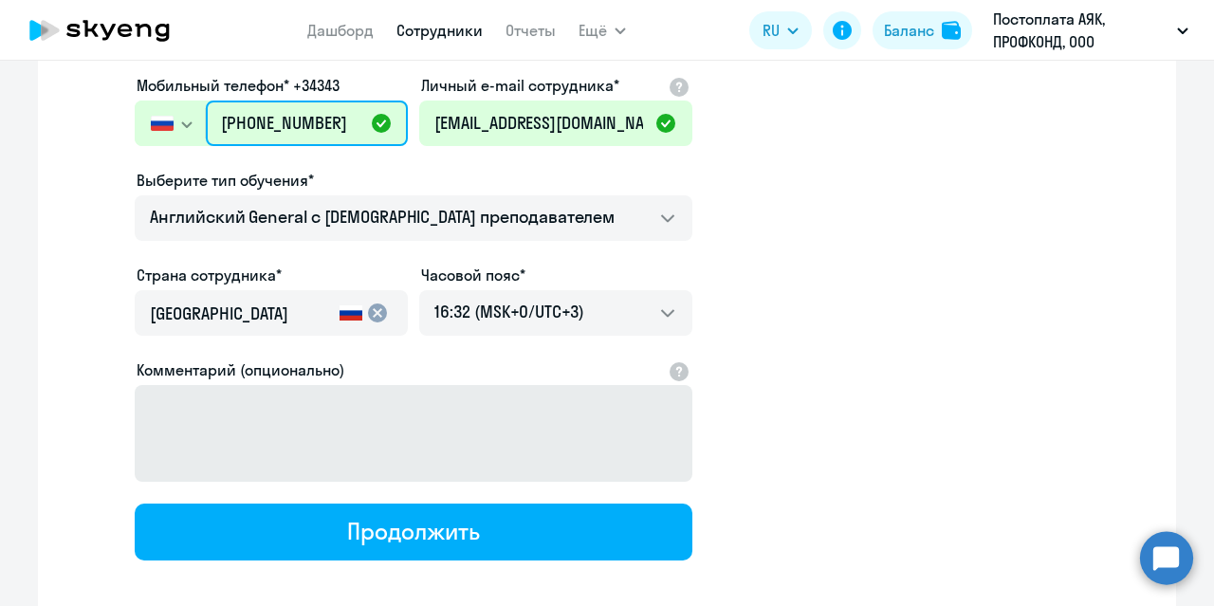
scroll to position [474, 0]
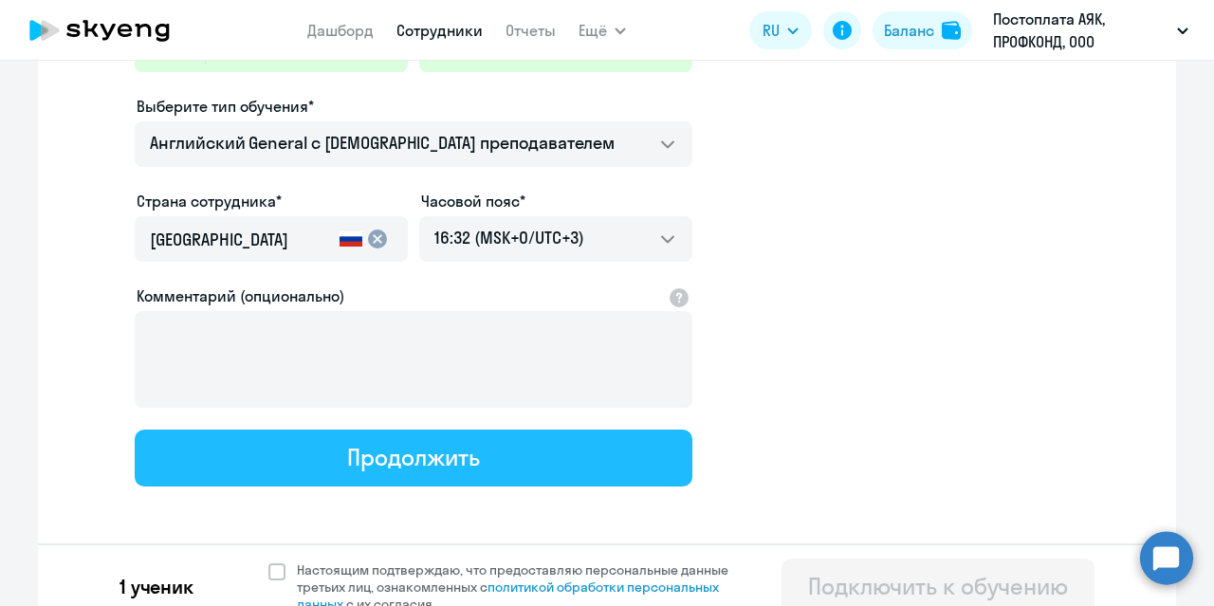
click at [539, 473] on button "Продолжить" at bounding box center [413, 457] width 557 height 57
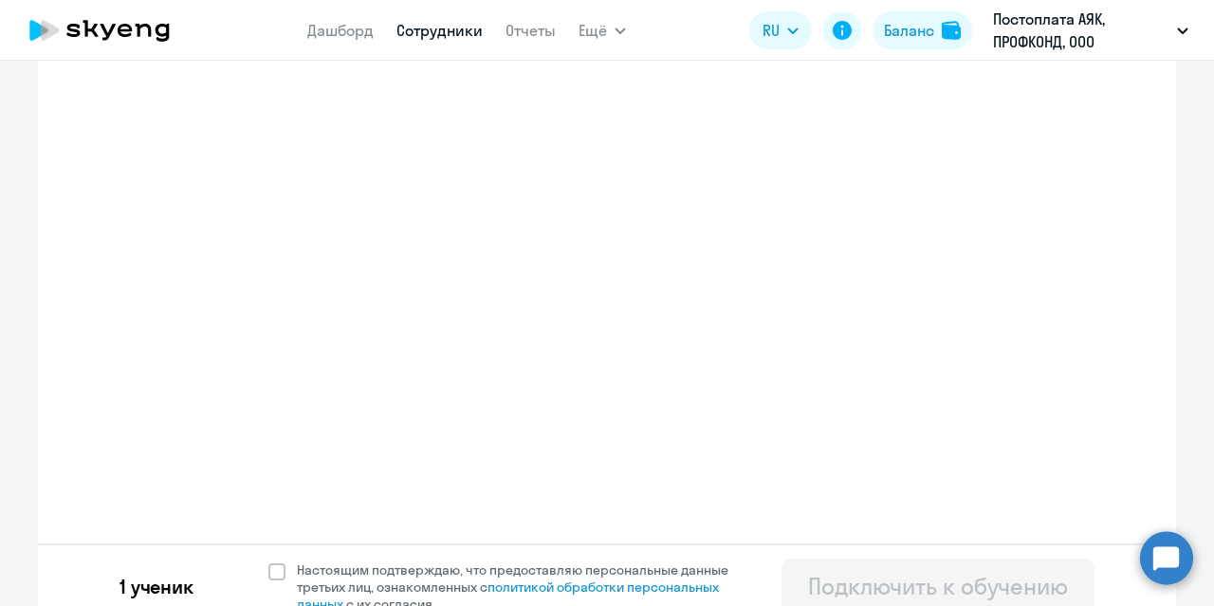
select select "english_adult_not_native_speaker"
select select "3"
select select "english_adult_not_native_speaker"
select select "3"
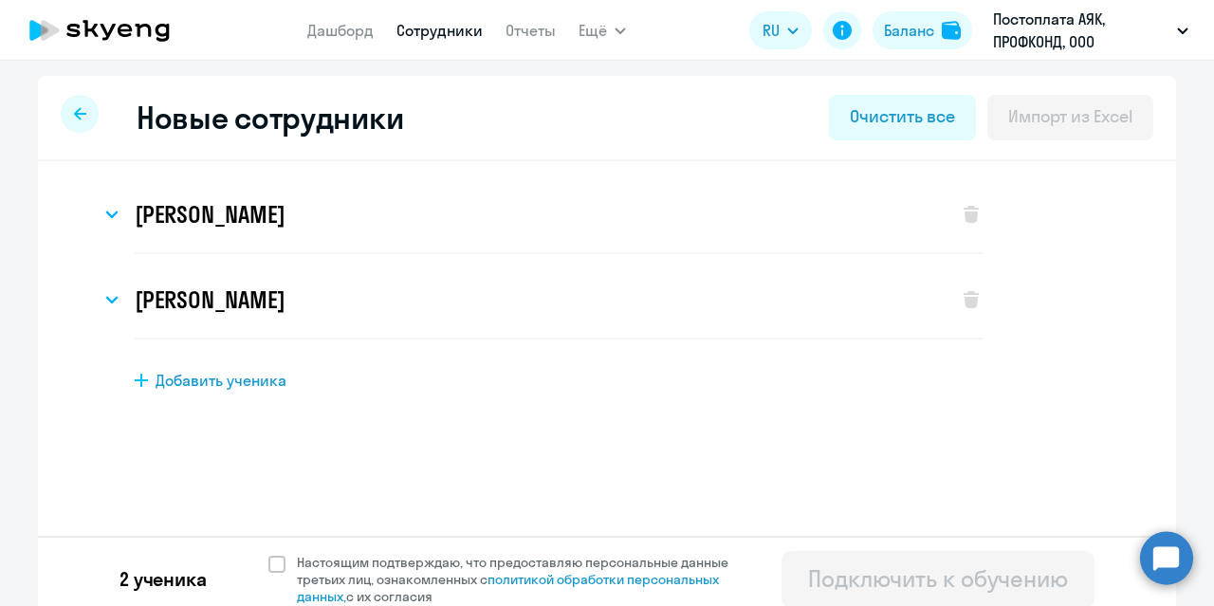
scroll to position [15, 0]
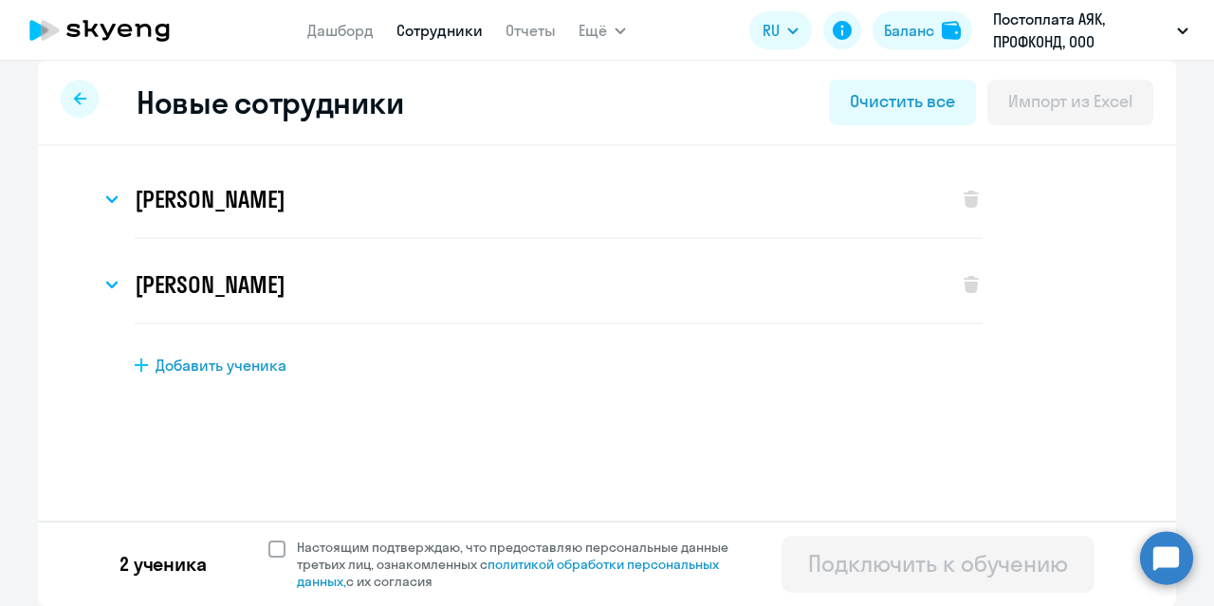
click at [274, 553] on span at bounding box center [276, 548] width 17 height 17
click at [268, 539] on input "Настоящим подтверждаю, что предоставляю персональные данные третьих лиц, ознако…" at bounding box center [267, 538] width 1 height 1
checkbox input "true"
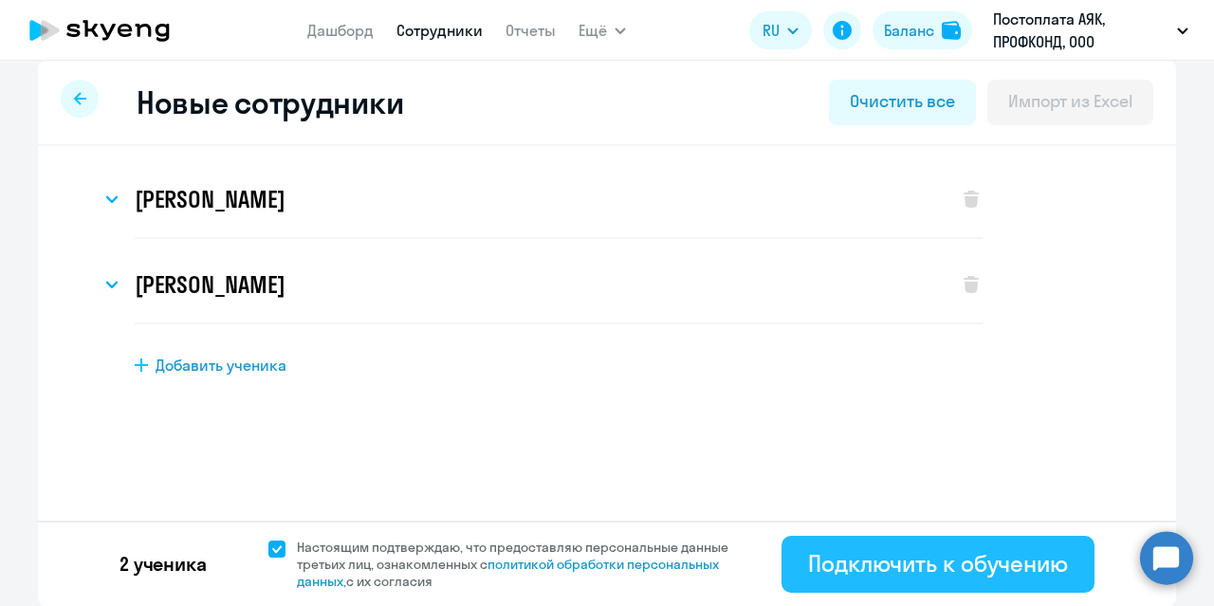
click at [930, 556] on div "Подключить к обучению" at bounding box center [938, 563] width 260 height 30
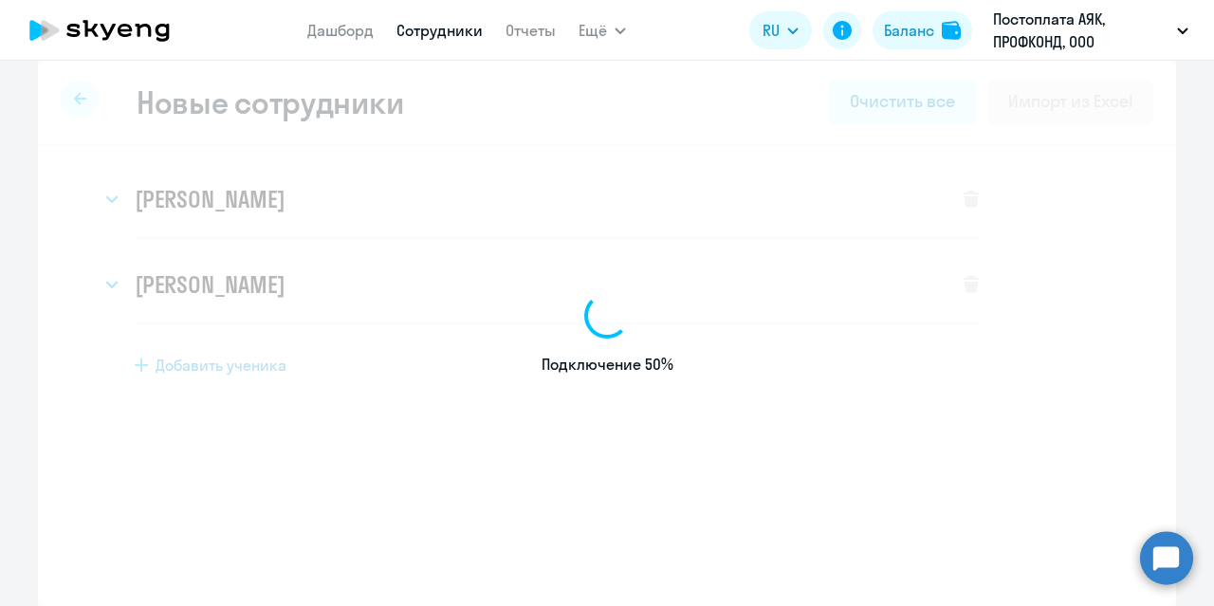
select select "english_adult_not_native_speaker"
select select "3"
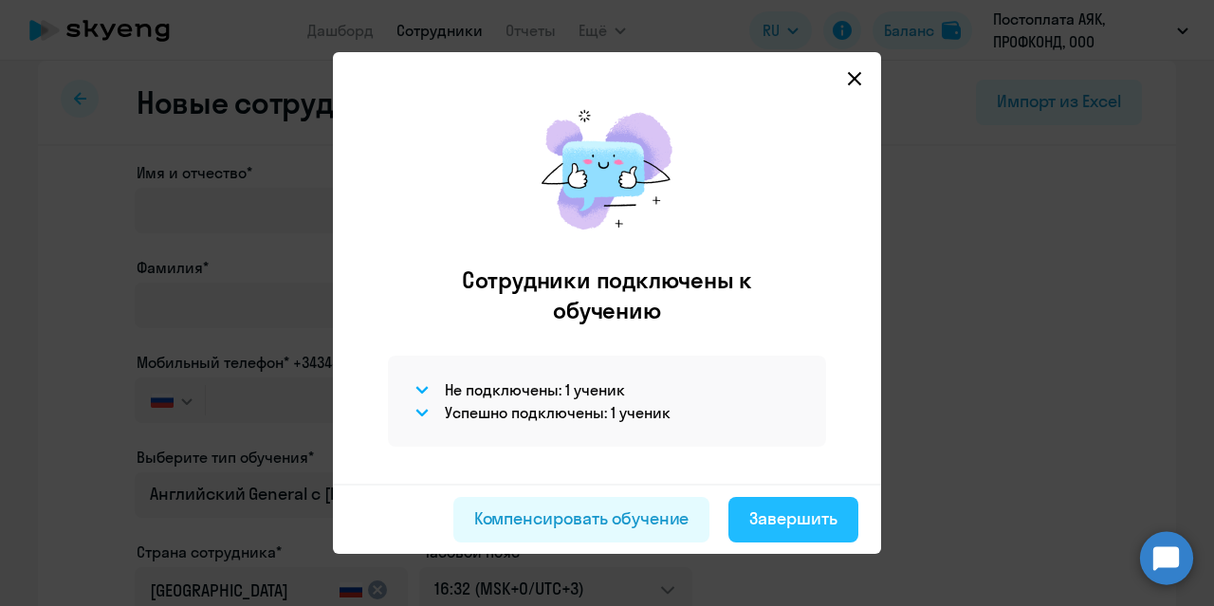
click at [811, 513] on div "Завершить" at bounding box center [793, 518] width 88 height 25
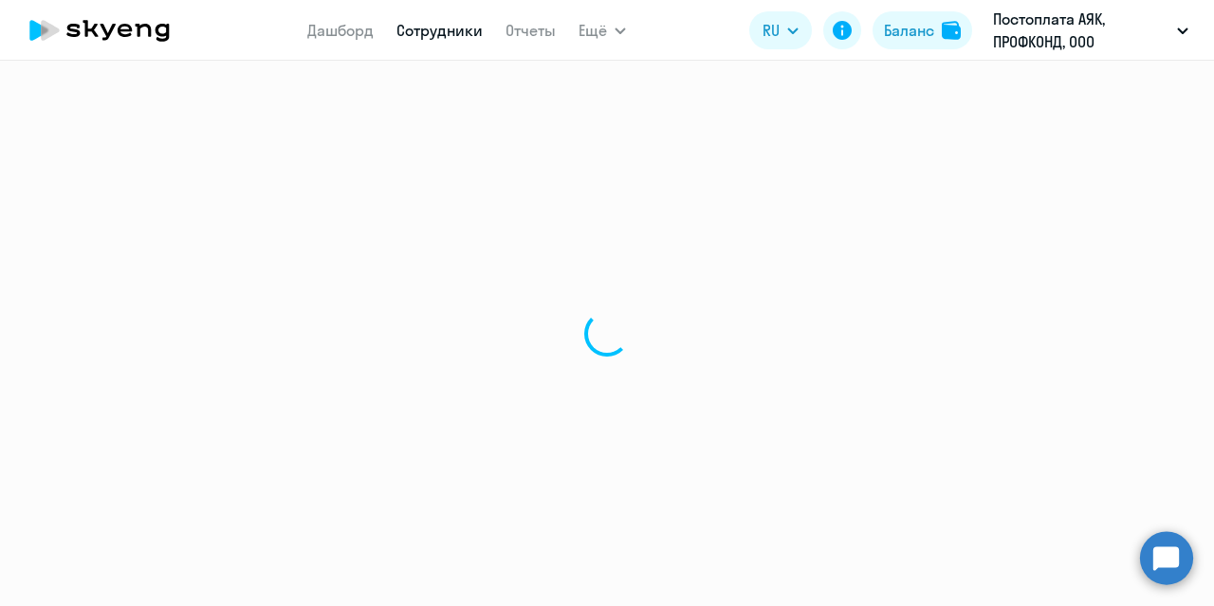
select select "30"
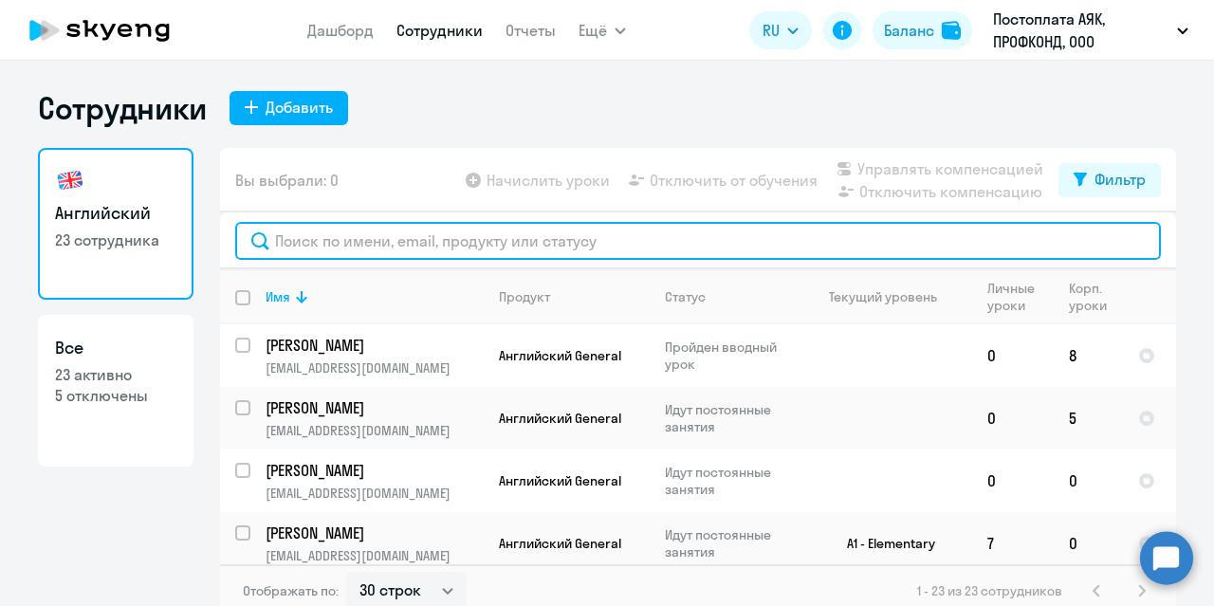
click at [352, 252] on input "text" at bounding box center [697, 241] width 925 height 38
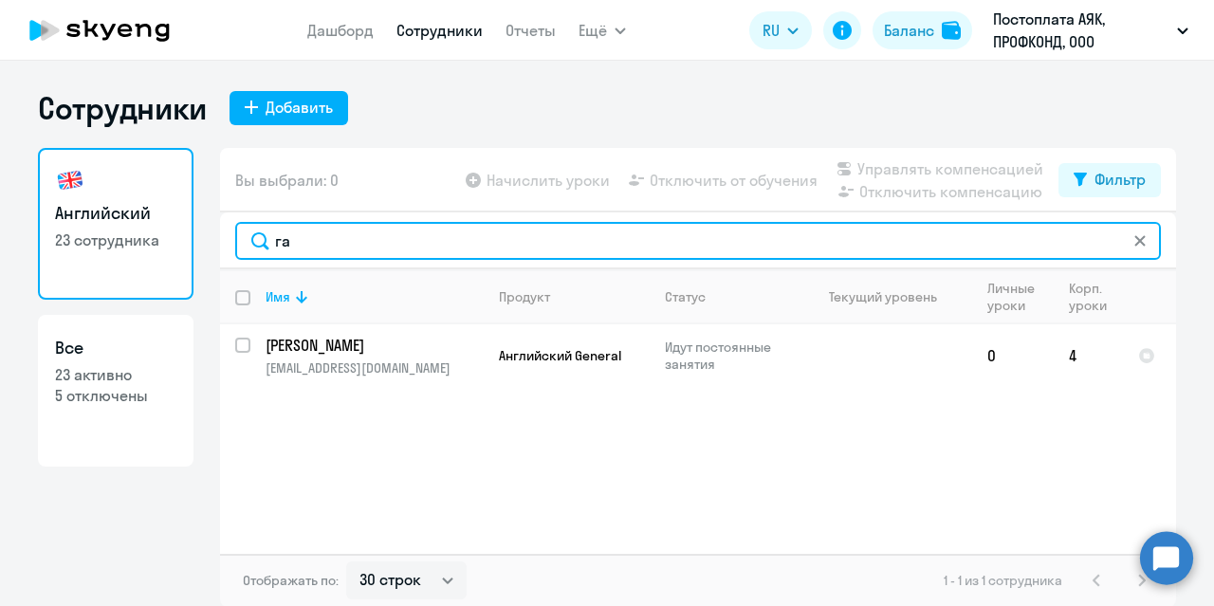
type input "г"
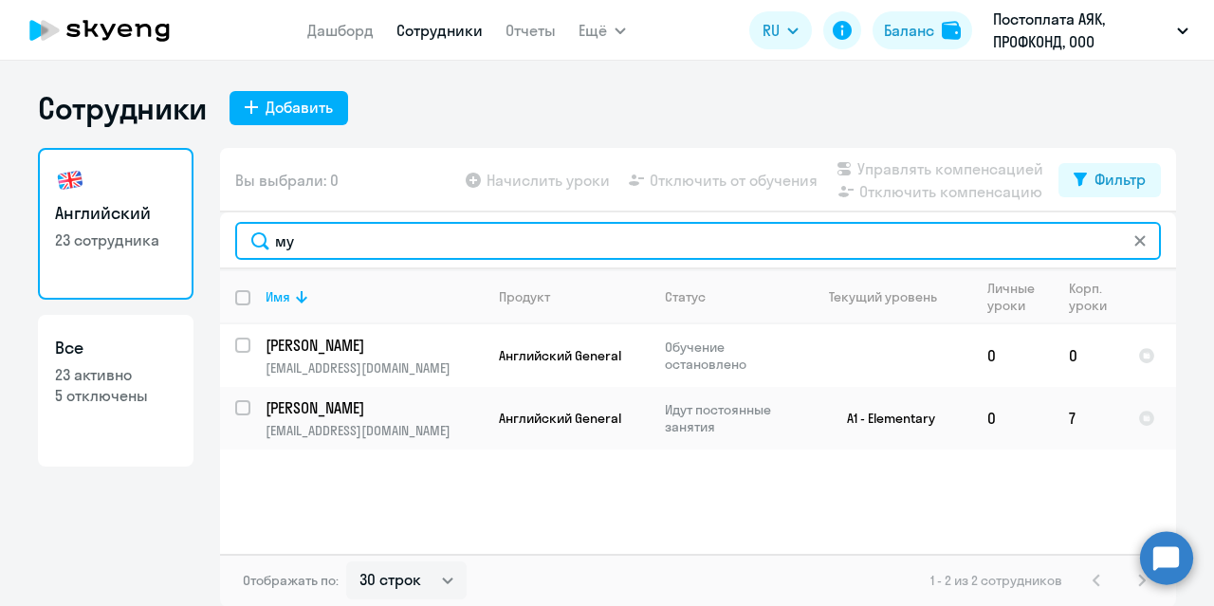
type input "м"
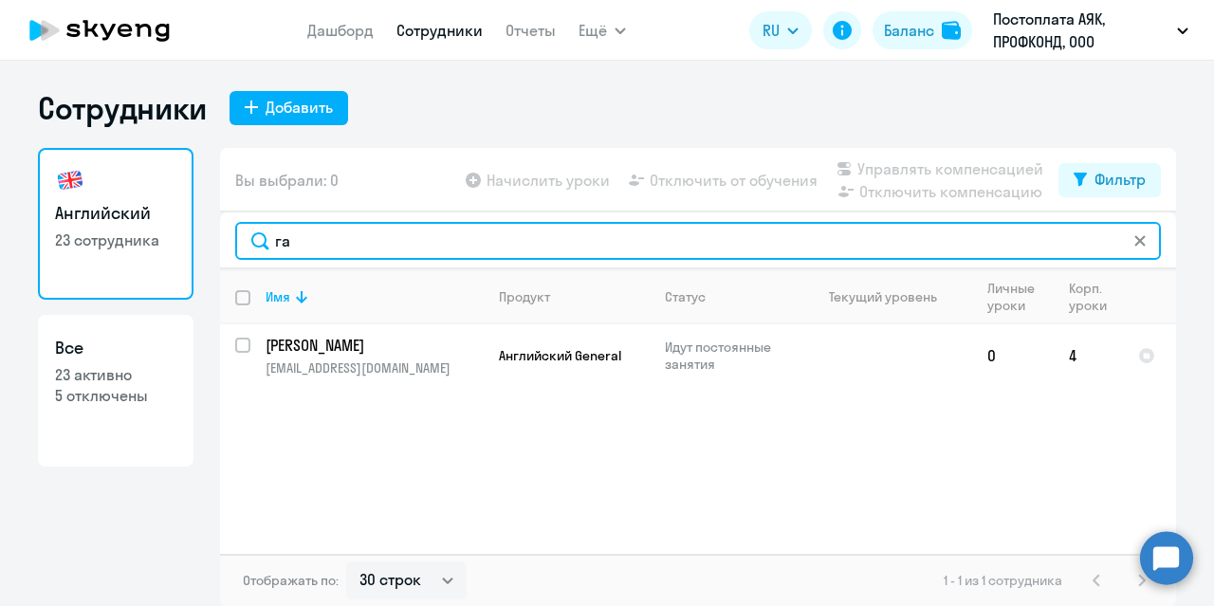
type input "г"
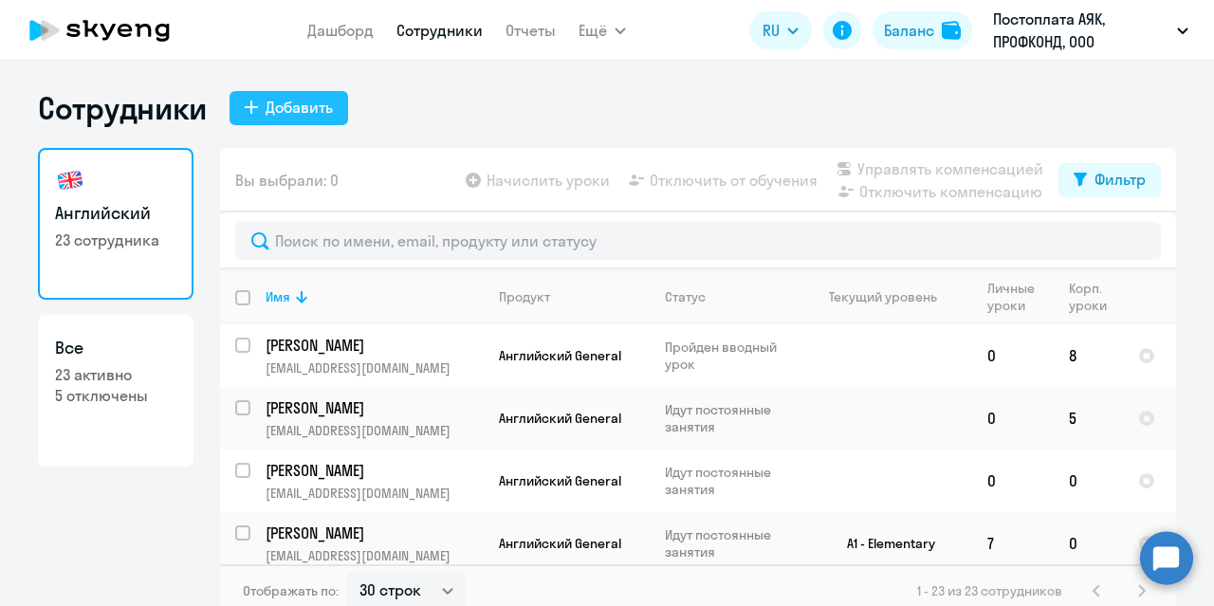
click at [282, 114] on div "Добавить" at bounding box center [298, 107] width 67 height 23
select select "english_adult_not_native_speaker"
select select "3"
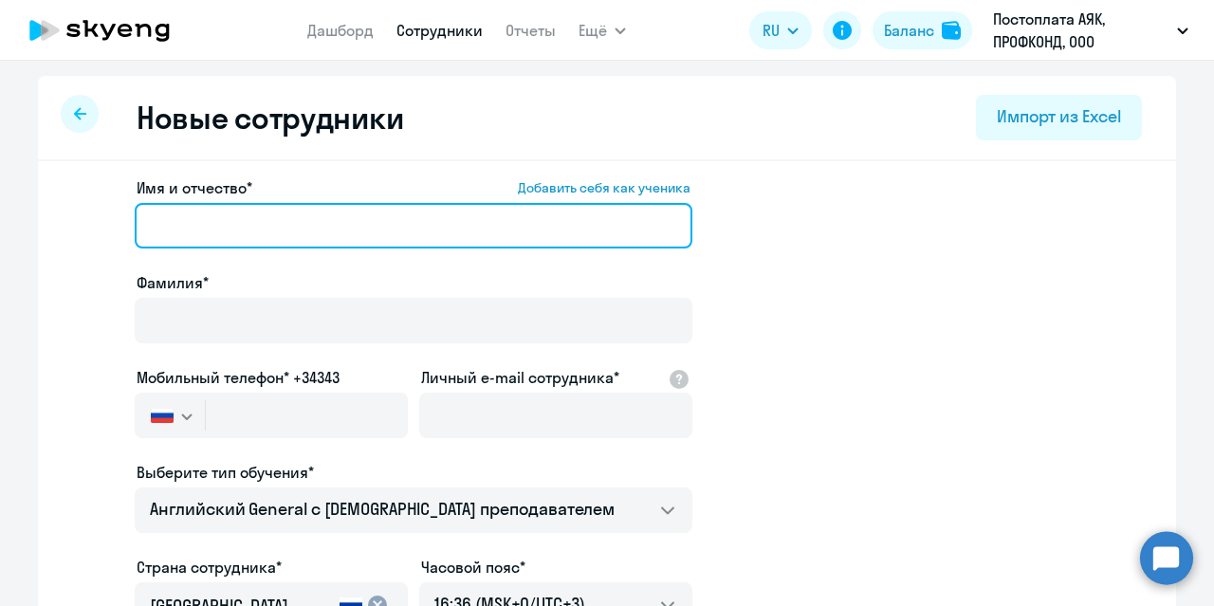
click at [200, 206] on input "Имя и отчество* Добавить себя как ученика" at bounding box center [413, 226] width 557 height 46
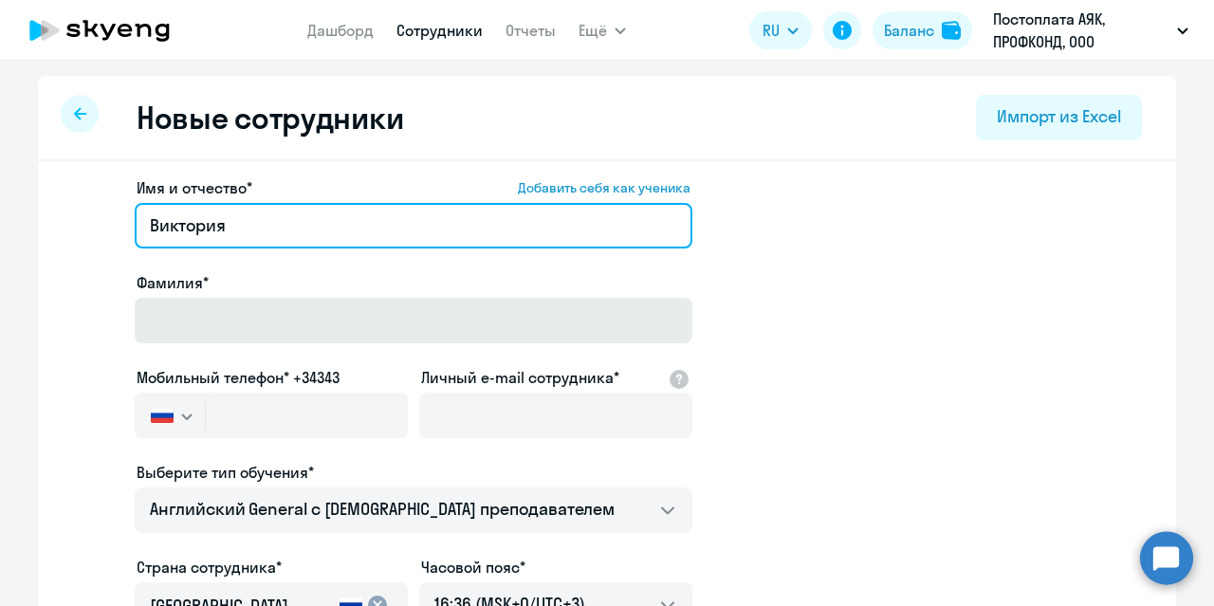
type input "Виктория"
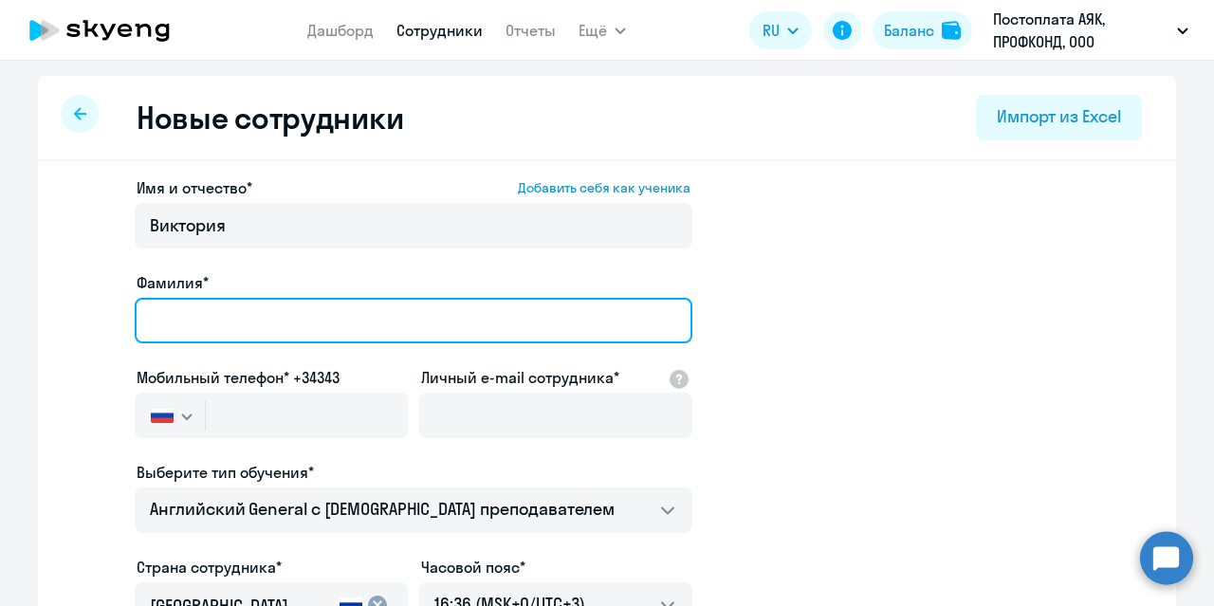
click at [159, 331] on input "Фамилия*" at bounding box center [413, 321] width 557 height 46
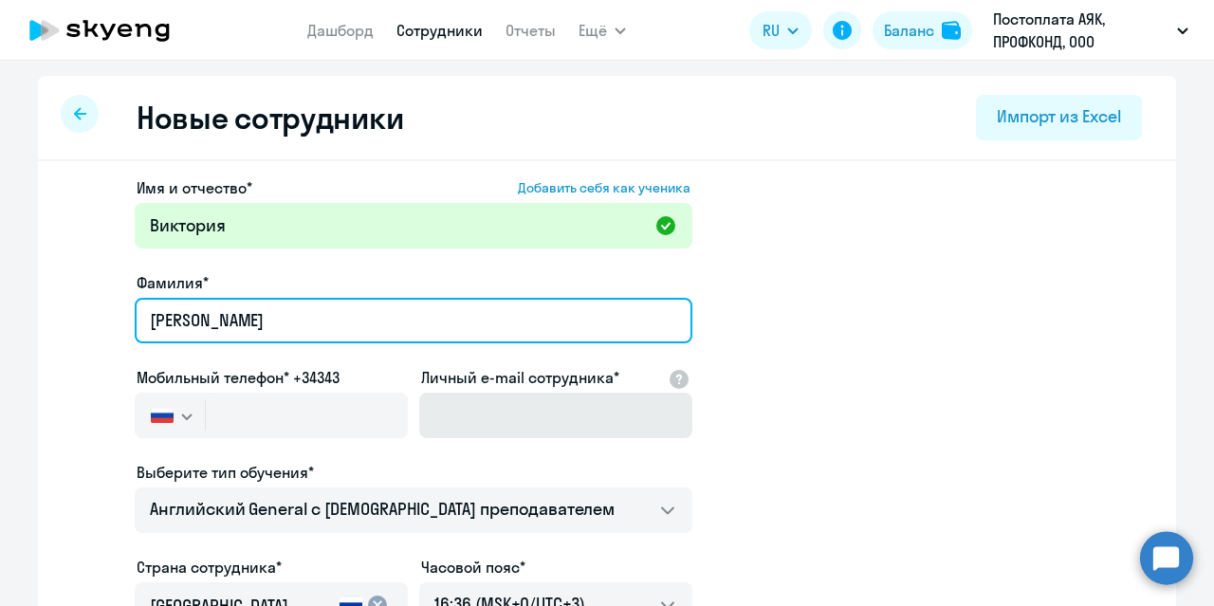
type input "[PERSON_NAME]"
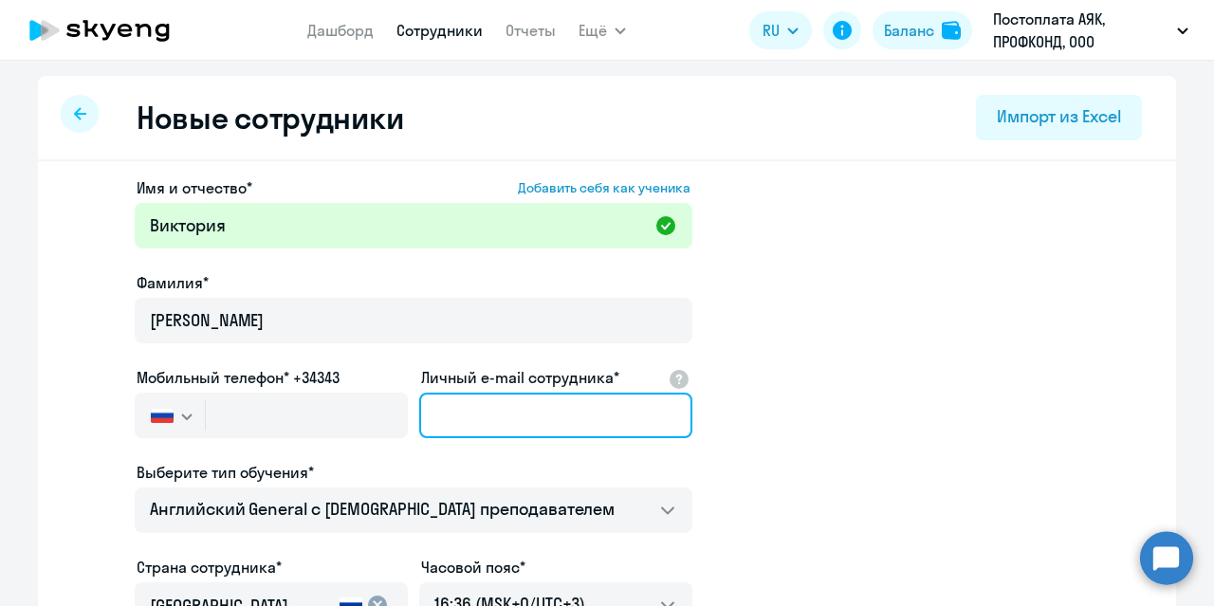
click at [448, 424] on input "Личный e-mail сотрудника*" at bounding box center [555, 416] width 273 height 46
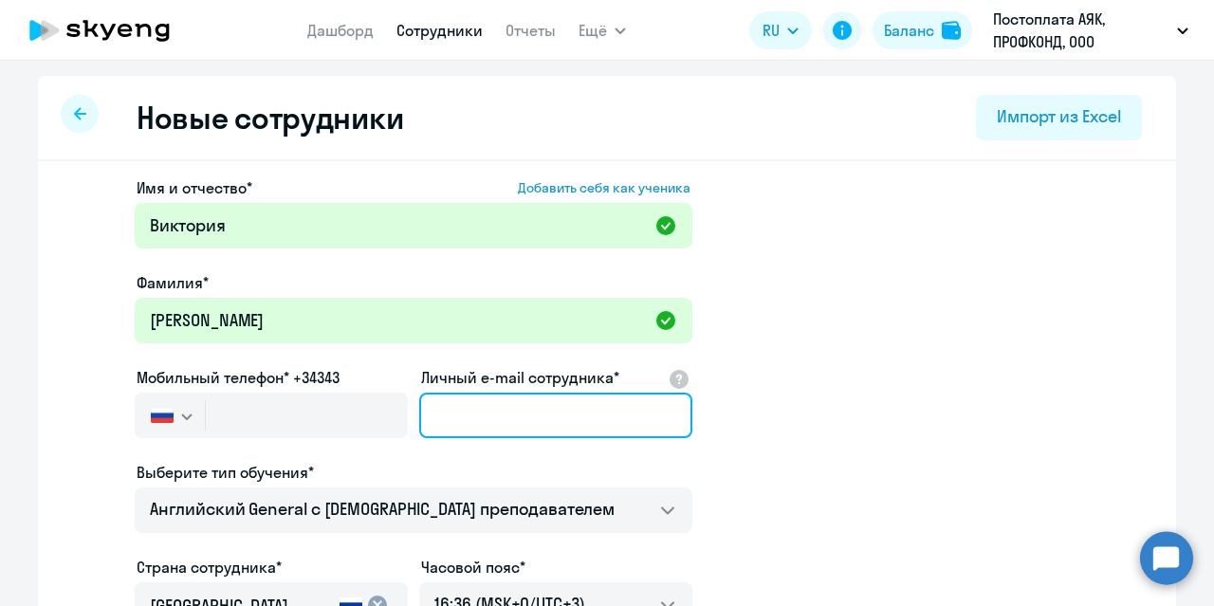
paste input "[EMAIL_ADDRESS][DOMAIN_NAME]"
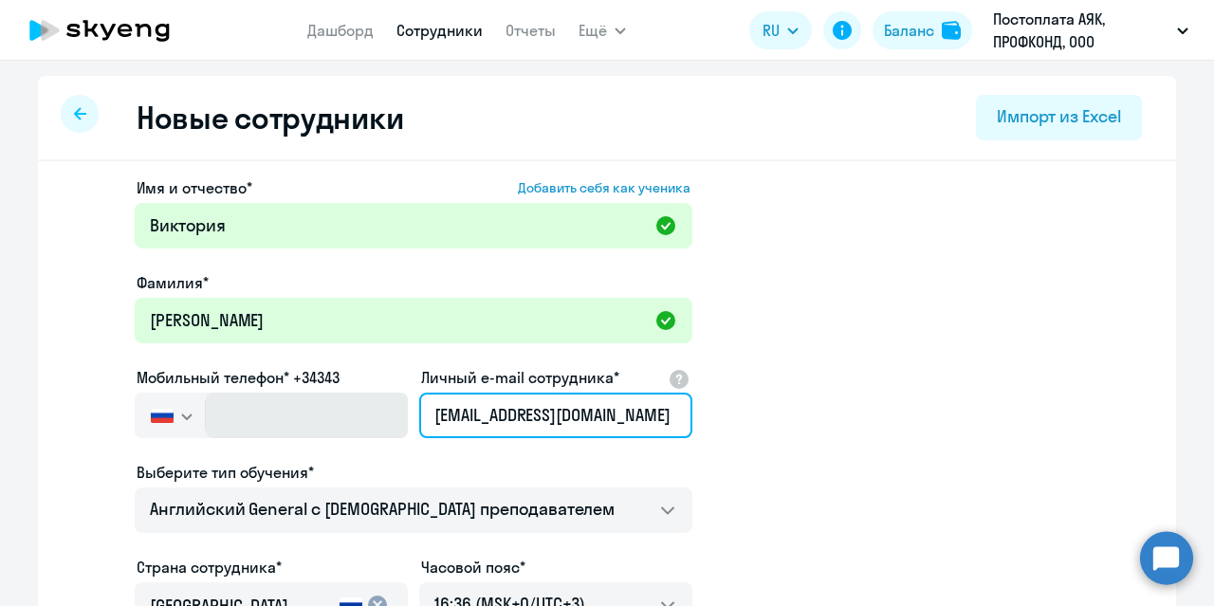
type input "[EMAIL_ADDRESS][DOMAIN_NAME]"
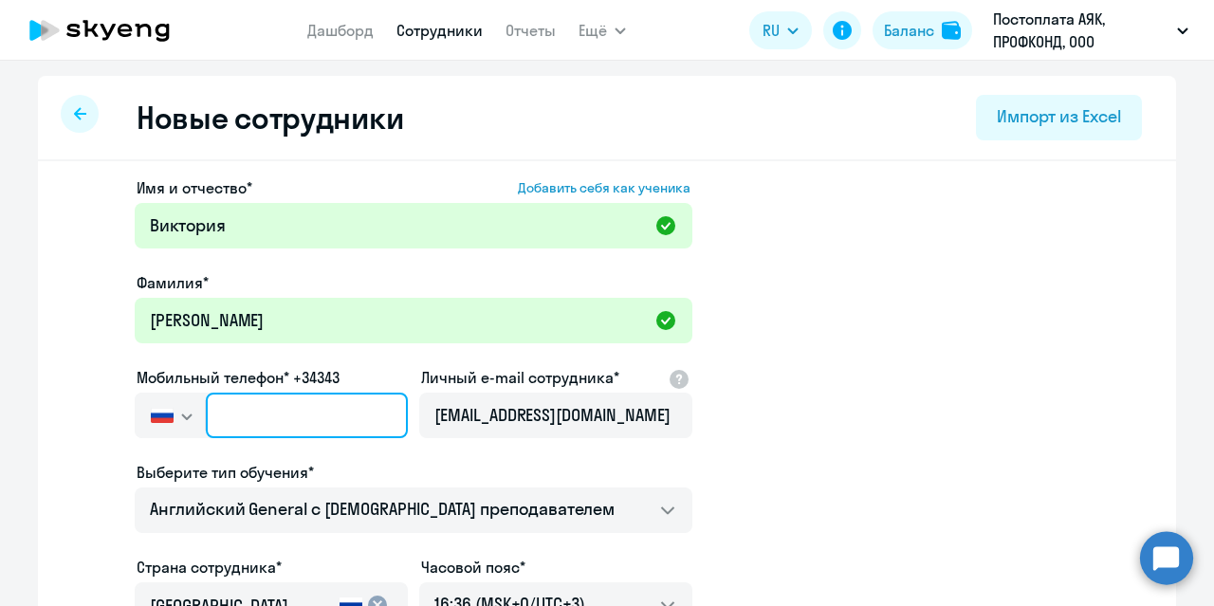
scroll to position [0, 0]
click at [258, 419] on input "text" at bounding box center [307, 416] width 202 height 46
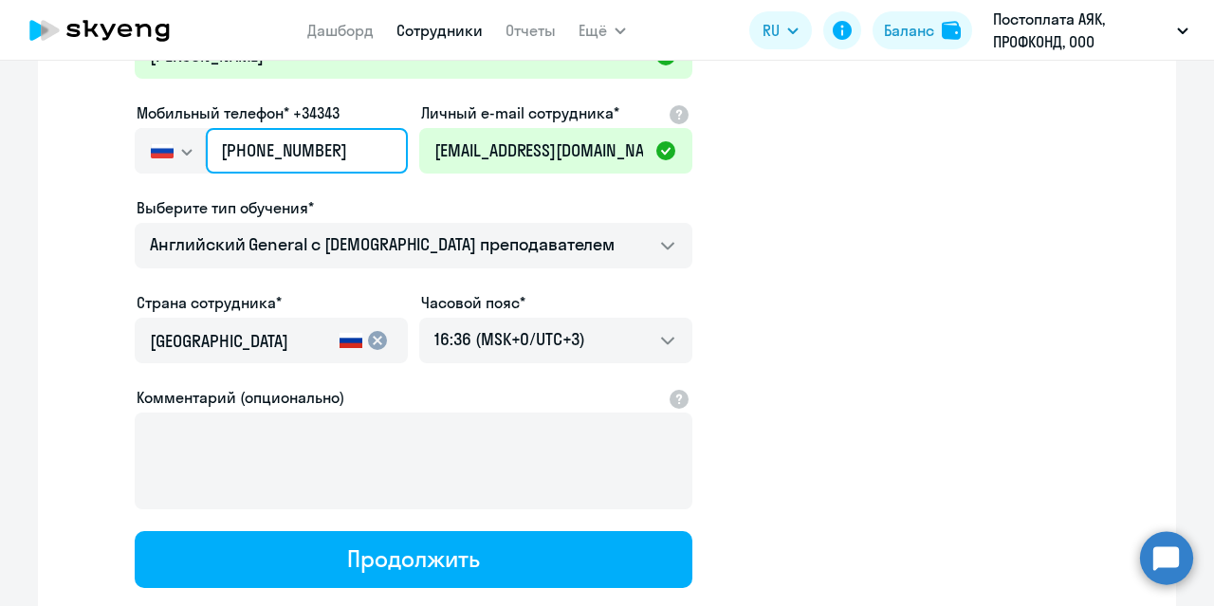
scroll to position [388, 0]
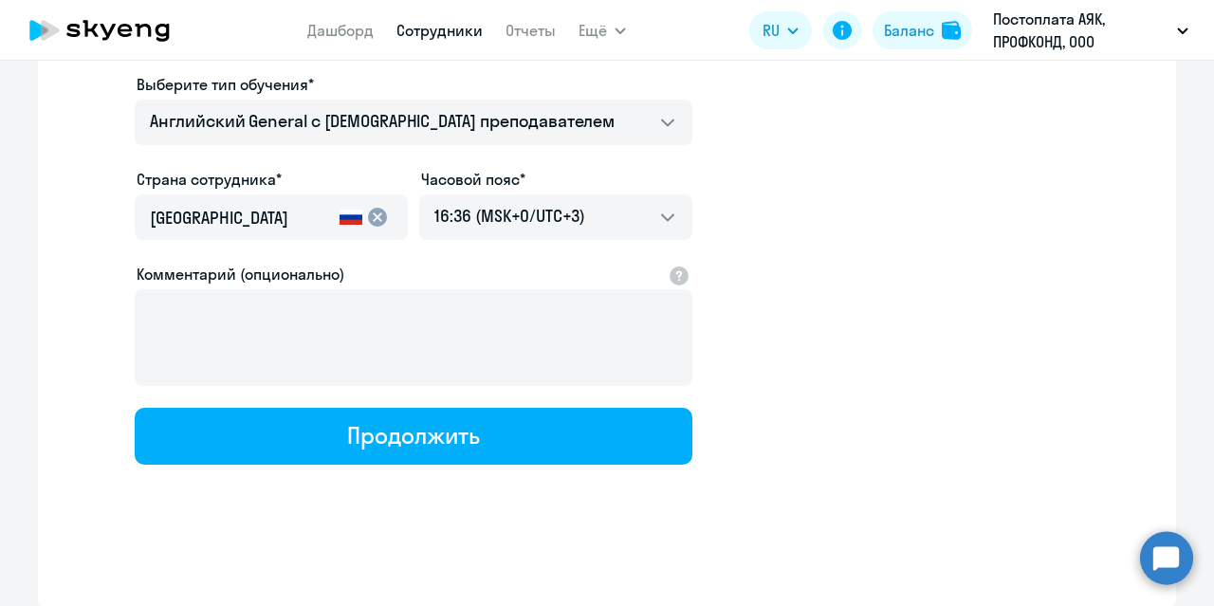
type input "[PHONE_NUMBER]"
click at [258, 419] on button "Продолжить" at bounding box center [413, 436] width 557 height 57
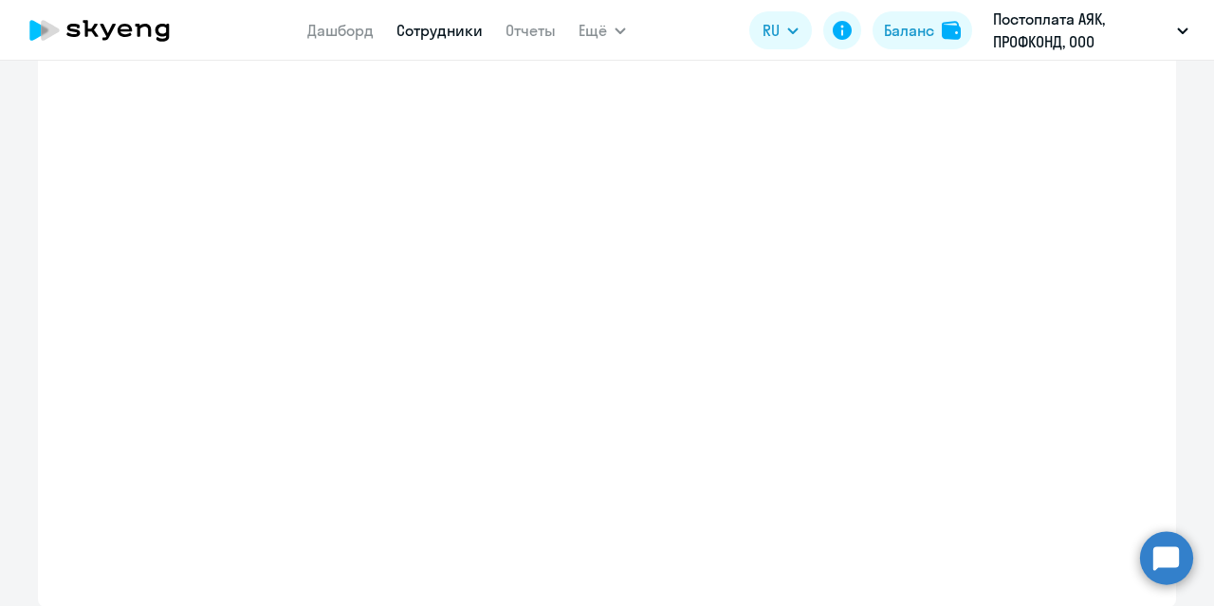
select select "english_adult_not_native_speaker"
select select "3"
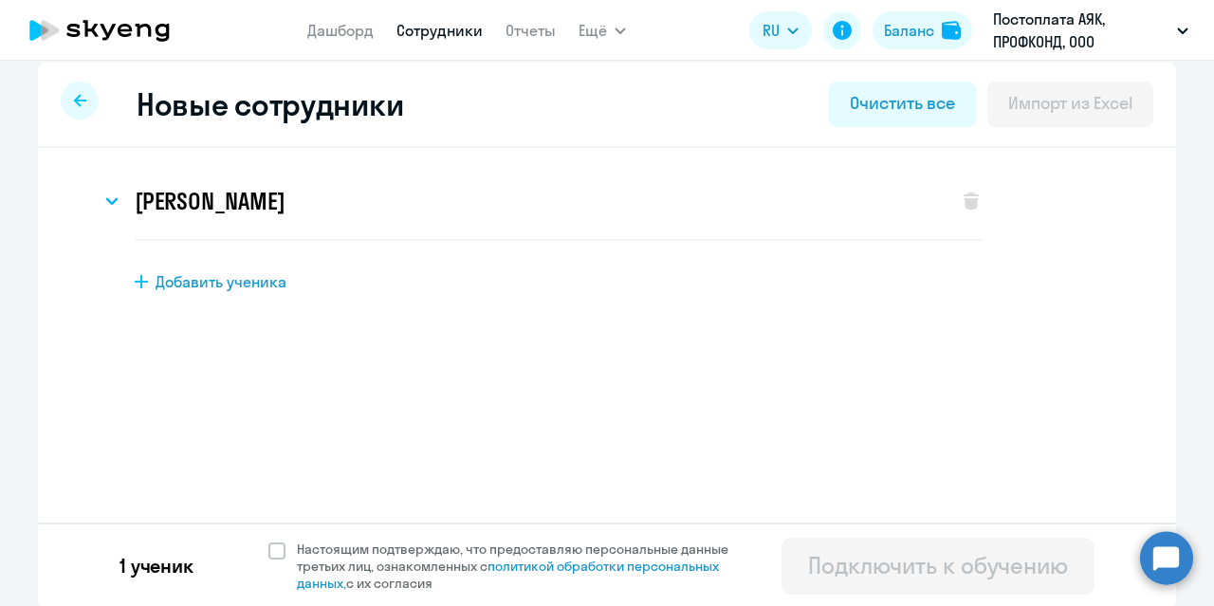
scroll to position [15, 0]
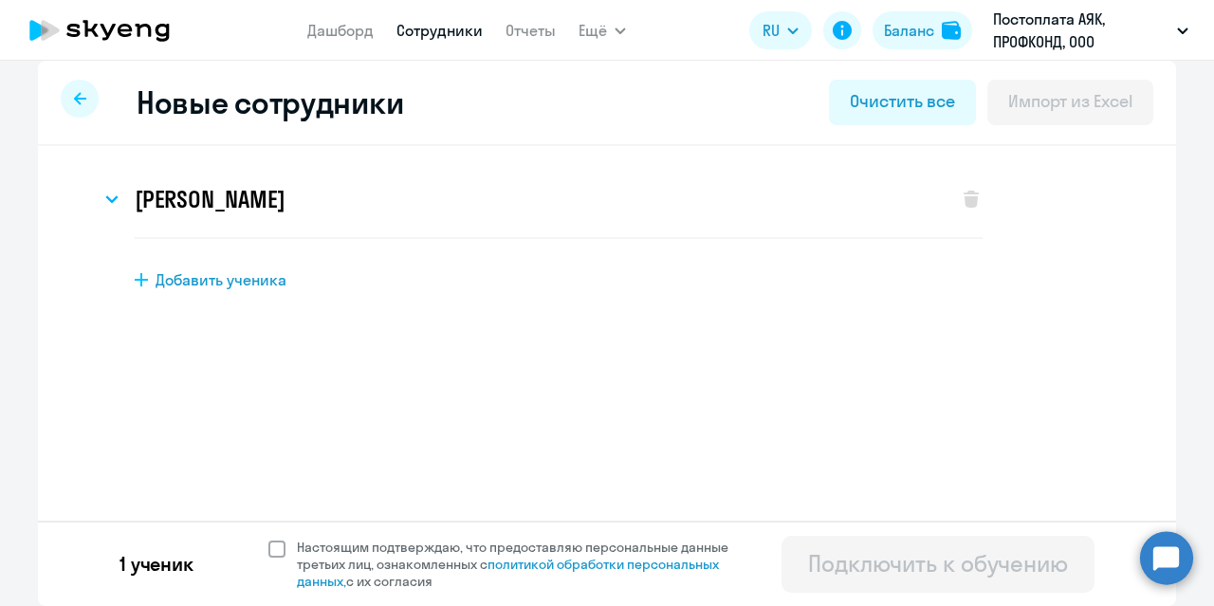
click at [268, 555] on span at bounding box center [276, 548] width 17 height 17
click at [267, 539] on input "Настоящим подтверждаю, что предоставляю персональные данные третьих лиц, ознако…" at bounding box center [267, 538] width 1 height 1
checkbox input "true"
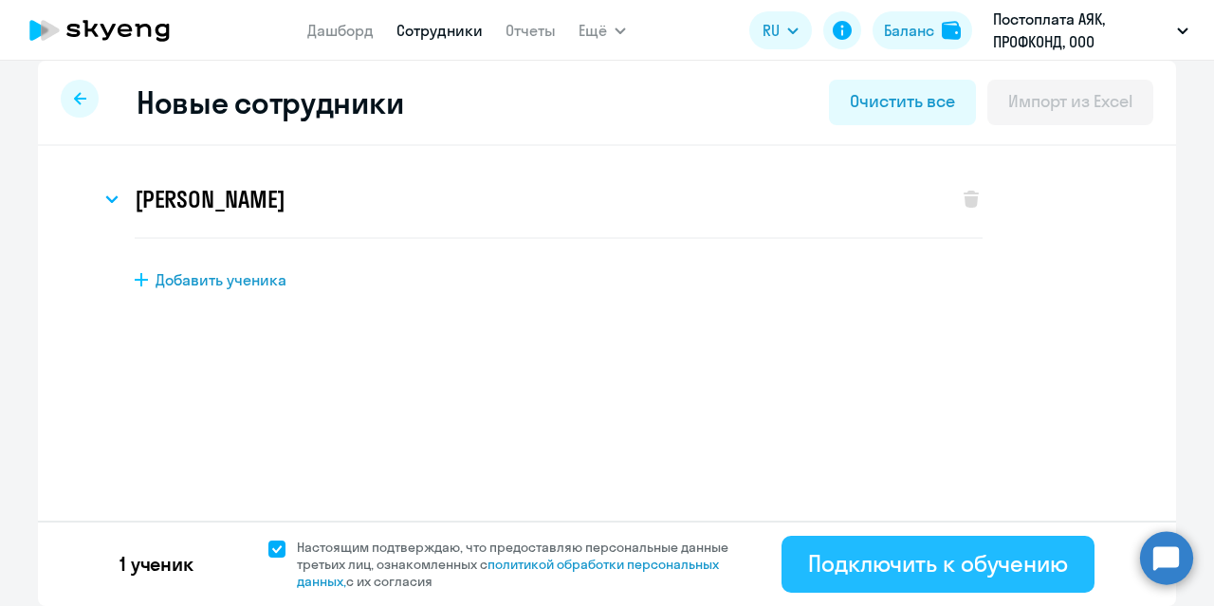
click at [839, 557] on div "Подключить к обучению" at bounding box center [938, 563] width 260 height 30
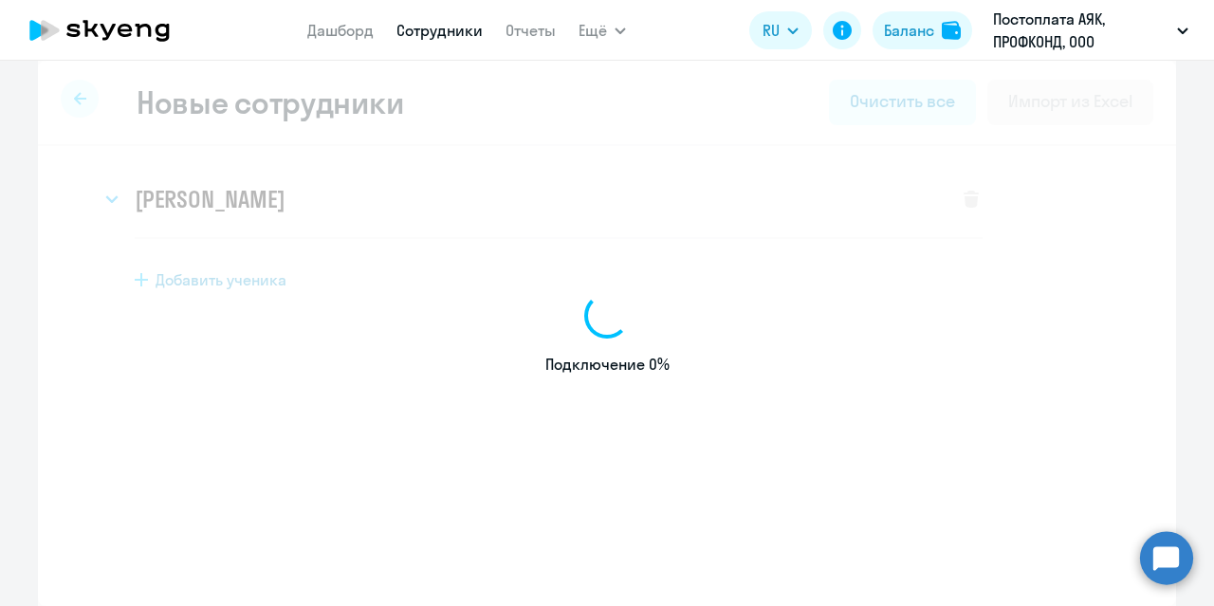
select select "english_adult_not_native_speaker"
select select "3"
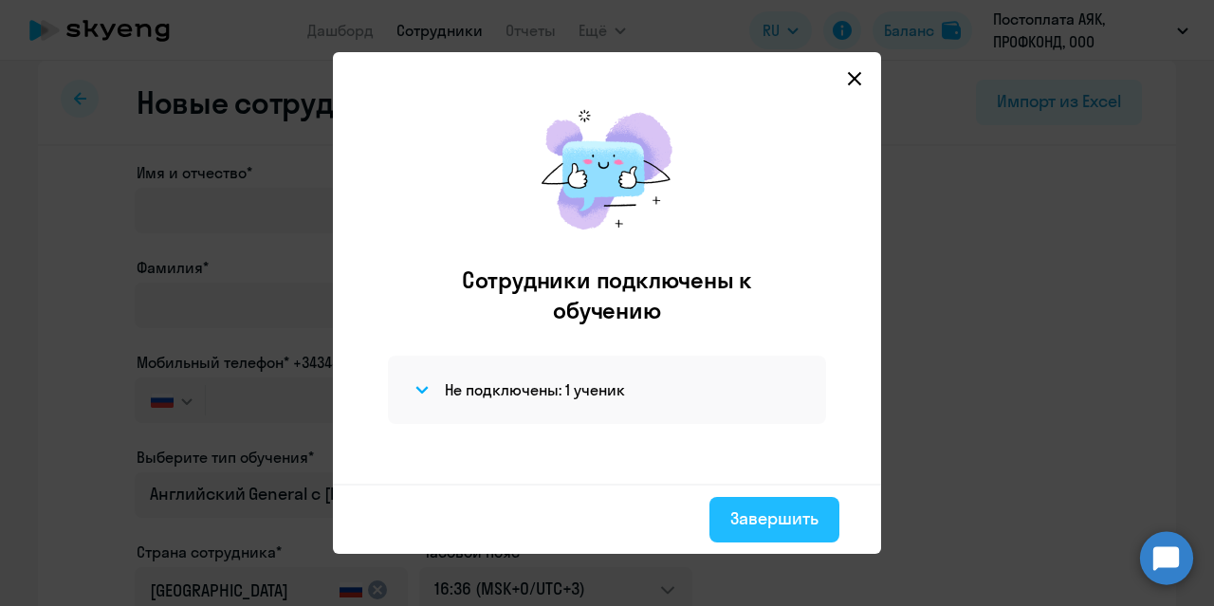
click at [785, 517] on div "Завершить" at bounding box center [774, 518] width 88 height 25
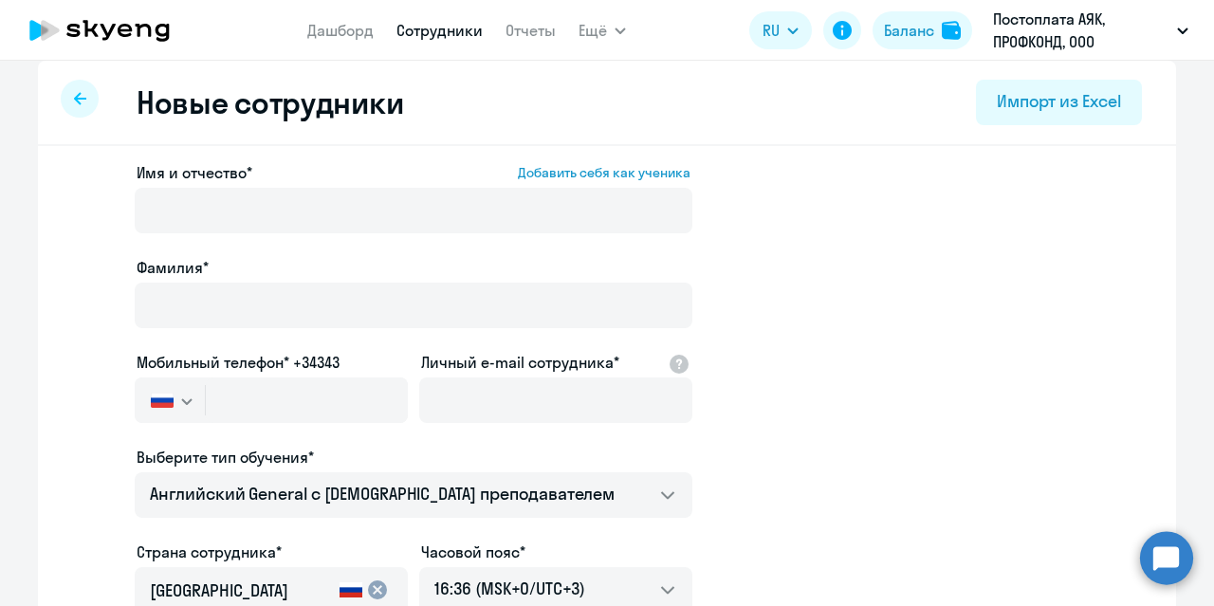
select select "30"
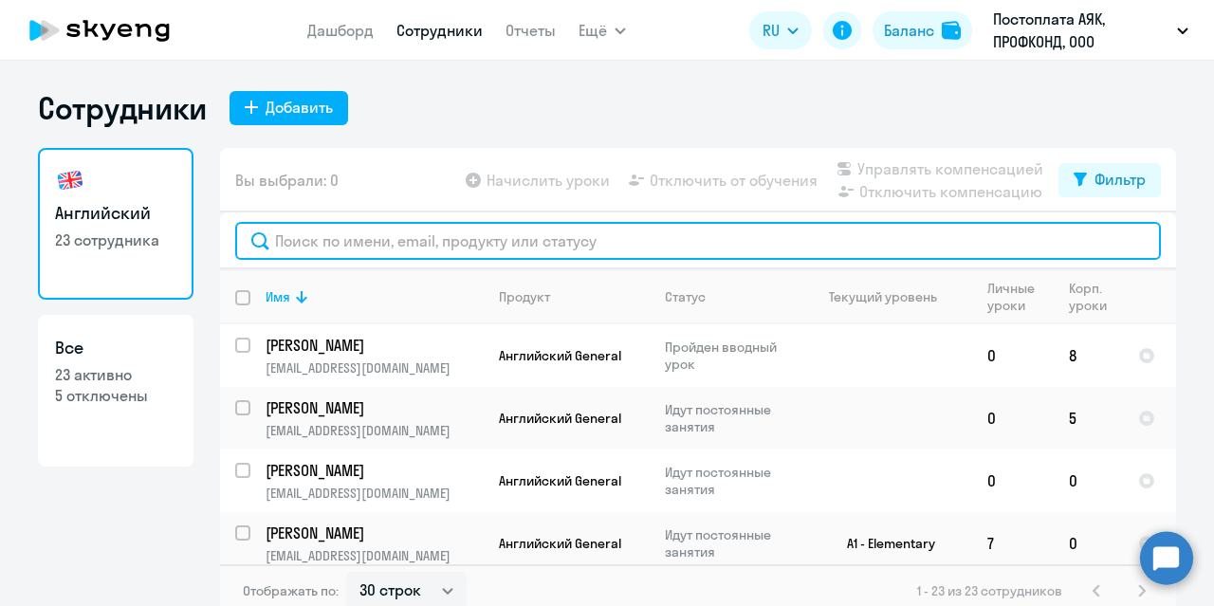
click at [403, 249] on input "text" at bounding box center [697, 241] width 925 height 38
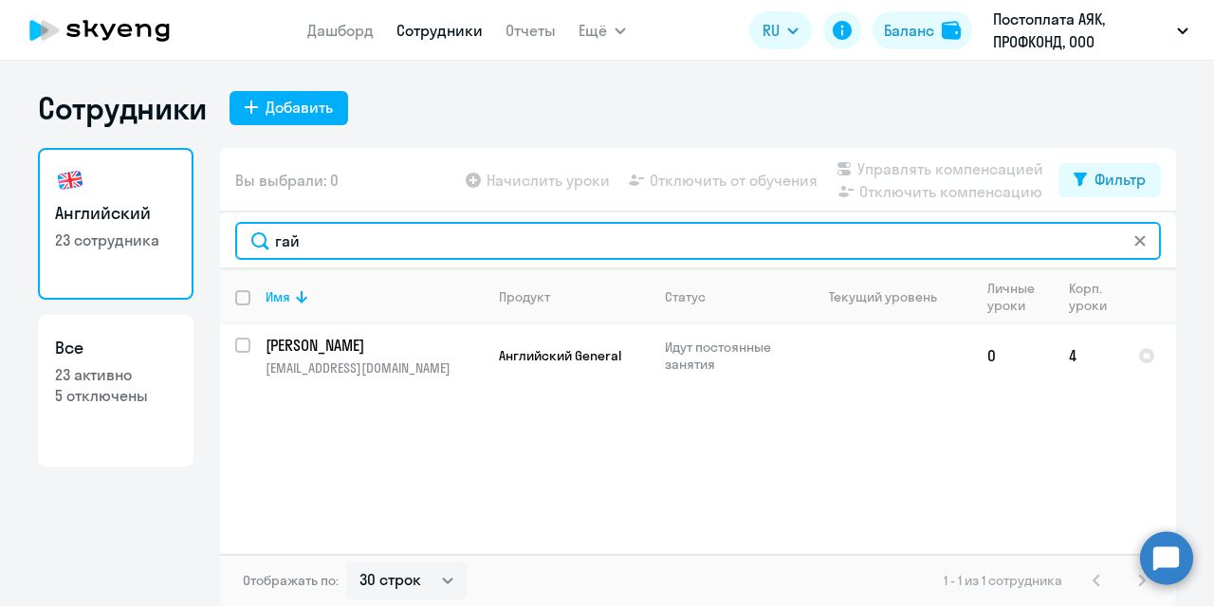
type input "гай"
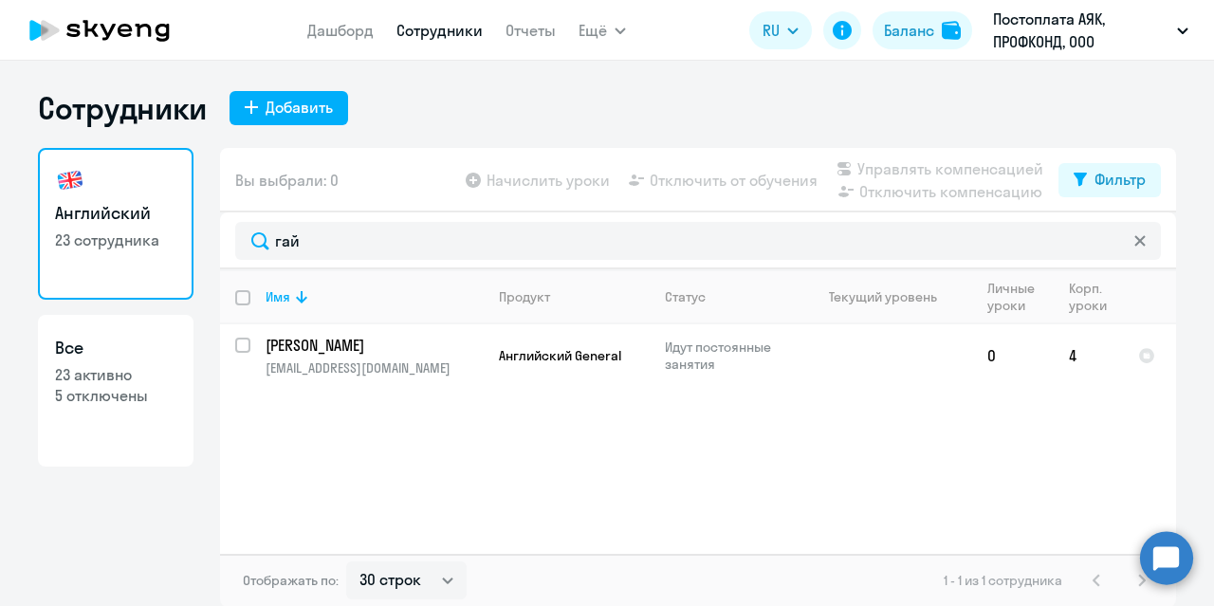
click at [1169, 549] on circle at bounding box center [1166, 557] width 53 height 53
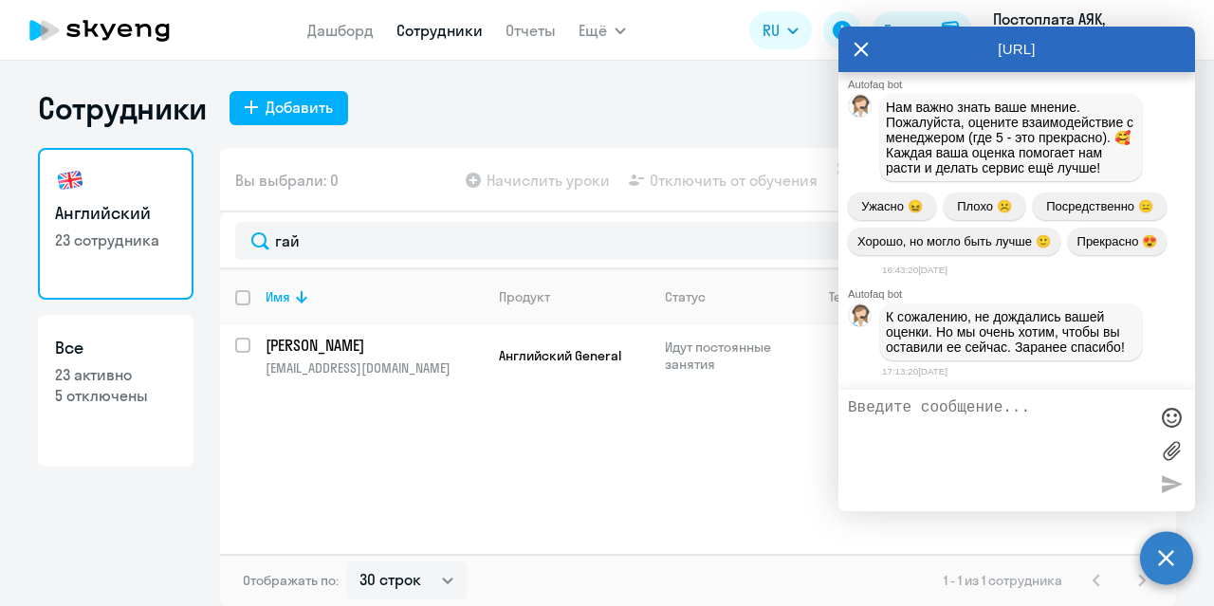
scroll to position [55808, 0]
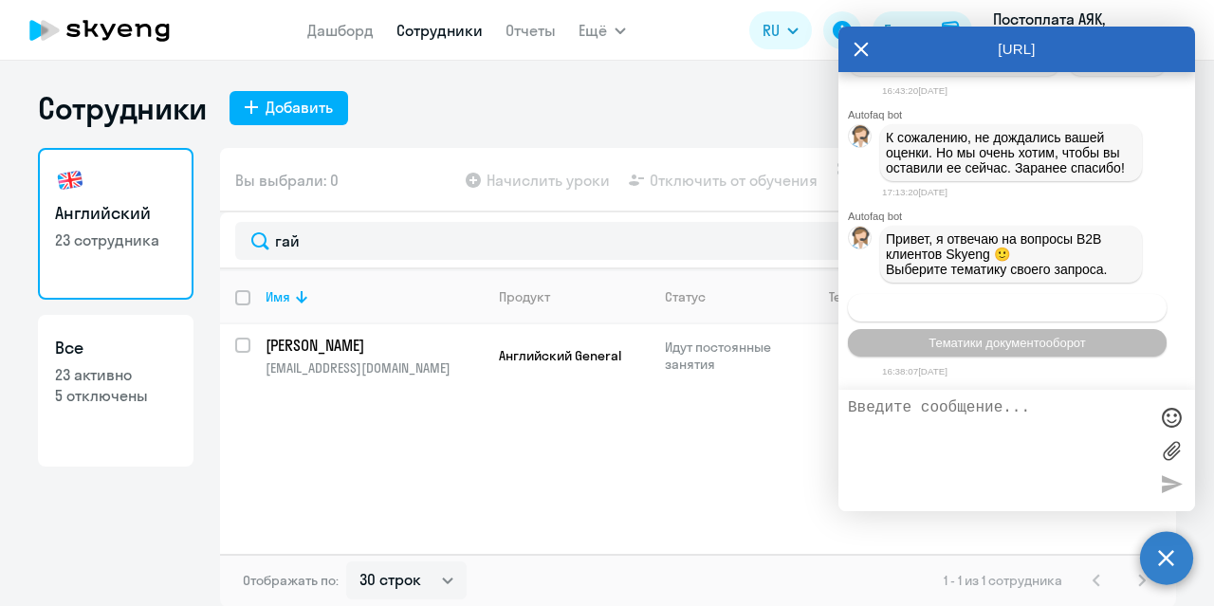
click at [953, 309] on span "Операционное сопровождение" at bounding box center [1007, 308] width 178 height 14
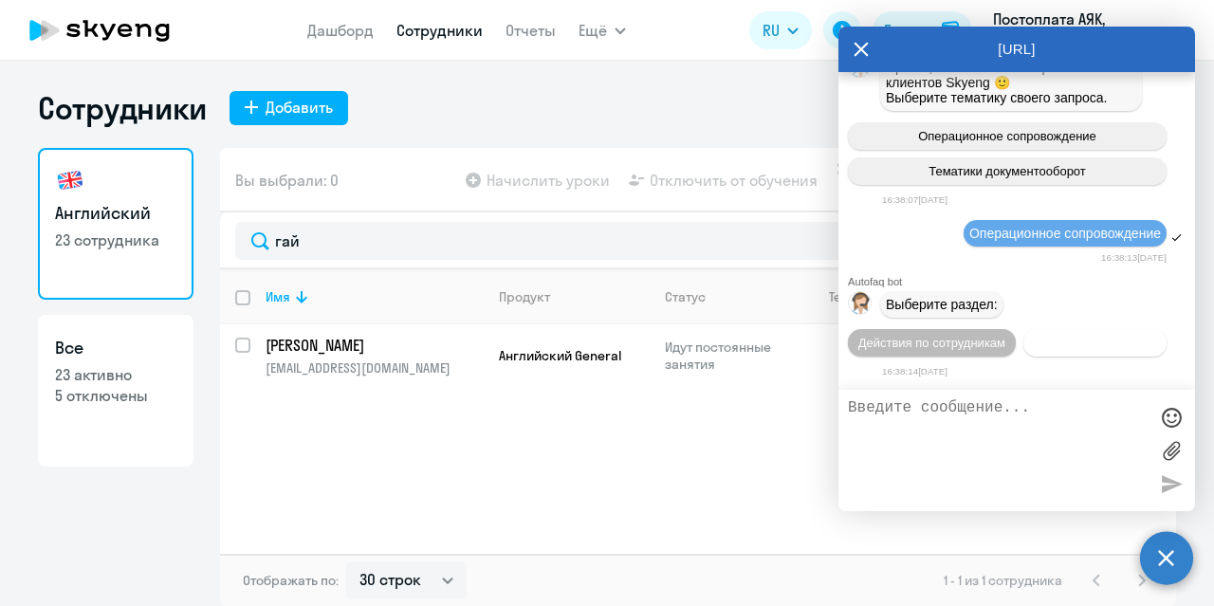
scroll to position [56015, 0]
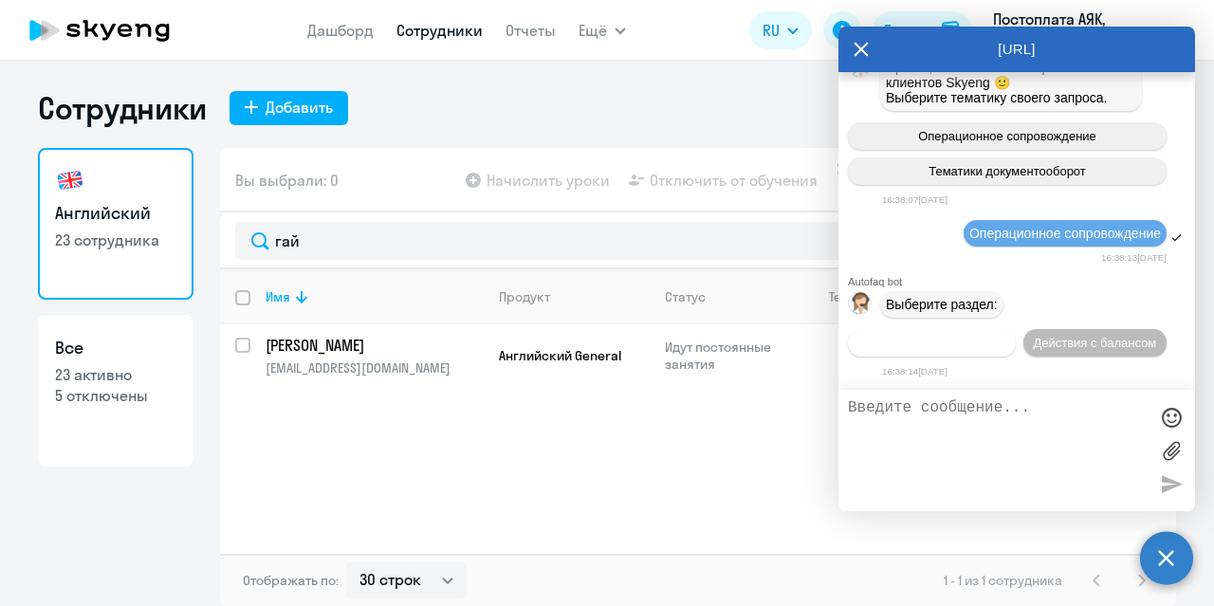
click at [966, 329] on button "Действия по сотрудникам" at bounding box center [932, 342] width 168 height 27
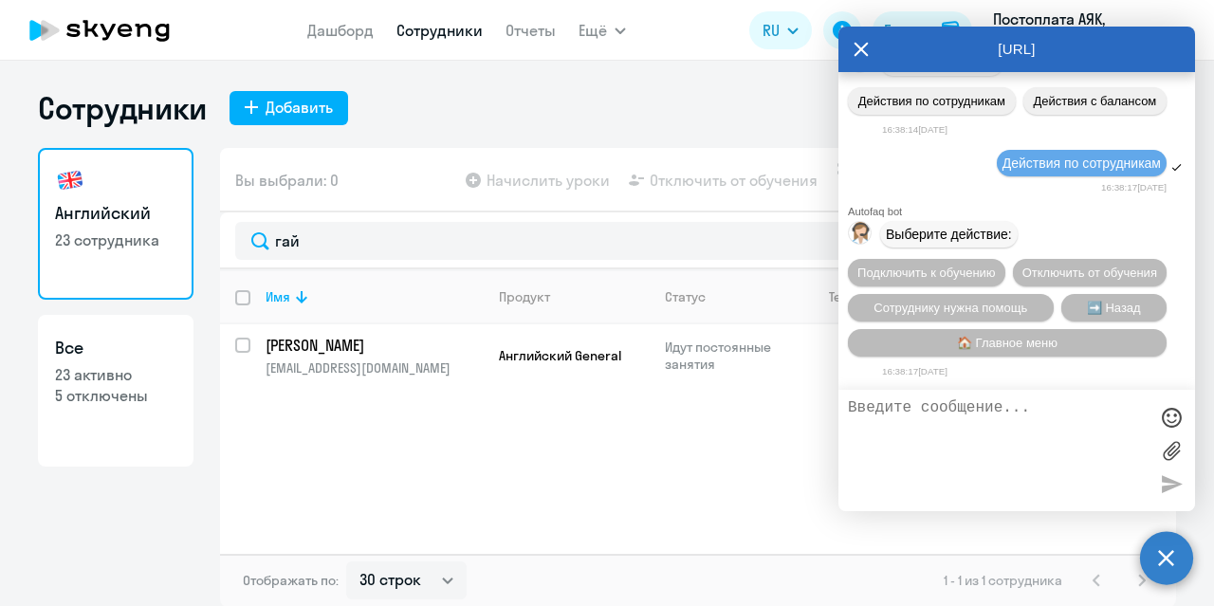
scroll to position [56295, 0]
click at [978, 265] on span "Подключить к обучению" at bounding box center [926, 272] width 138 height 14
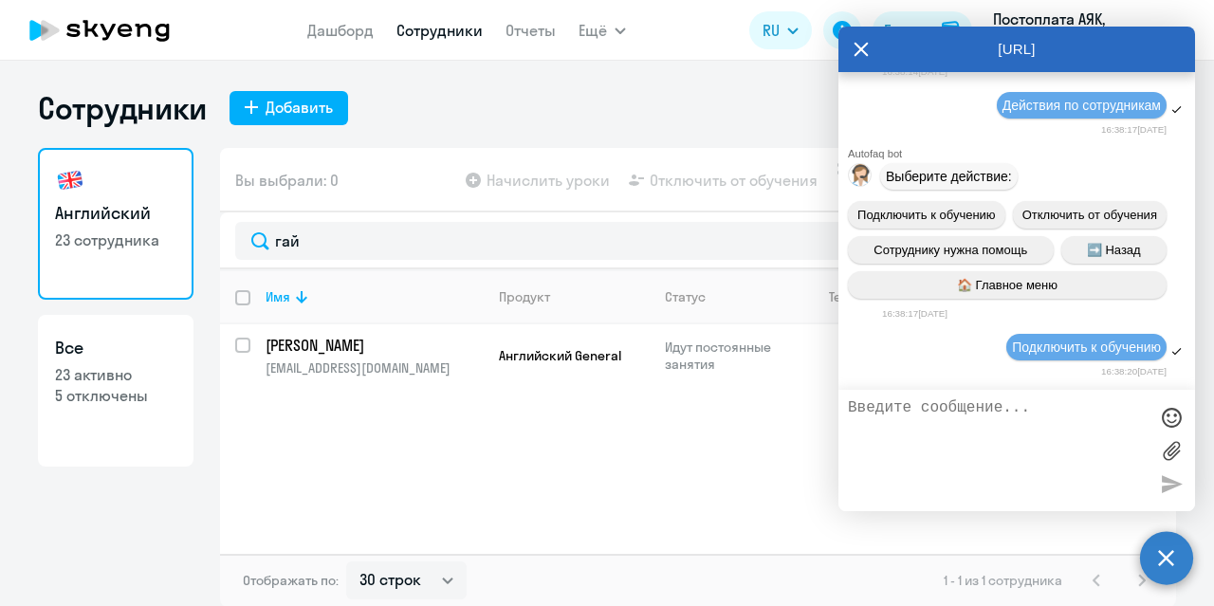
scroll to position [56539, 0]
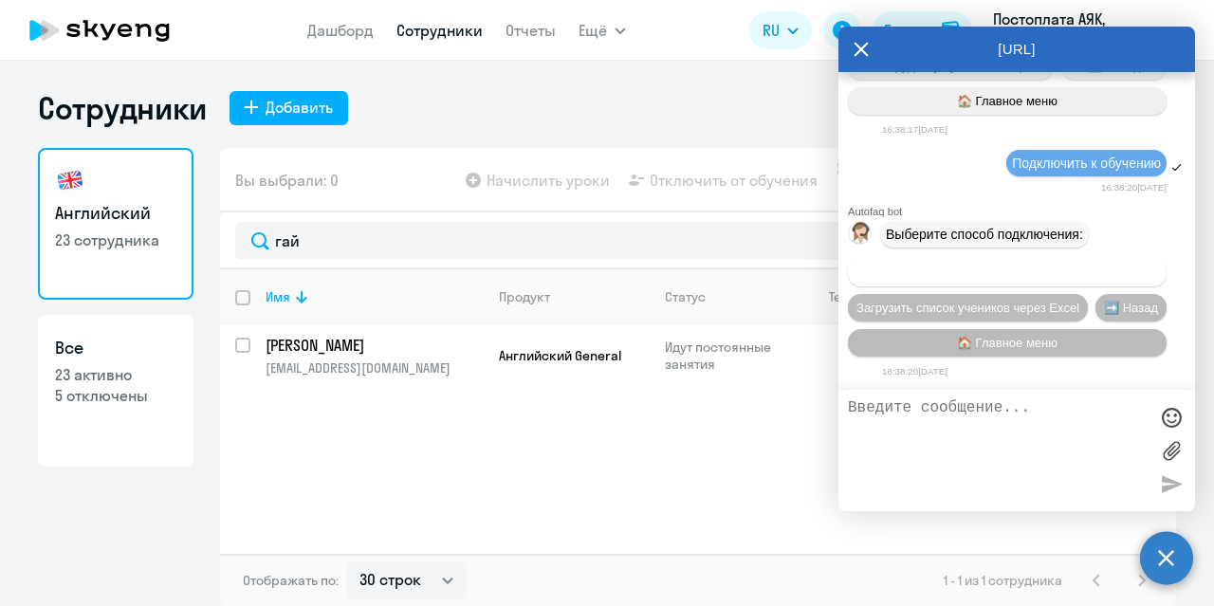
click at [944, 265] on span "Добавить учеников вручную" at bounding box center [1006, 272] width 161 height 14
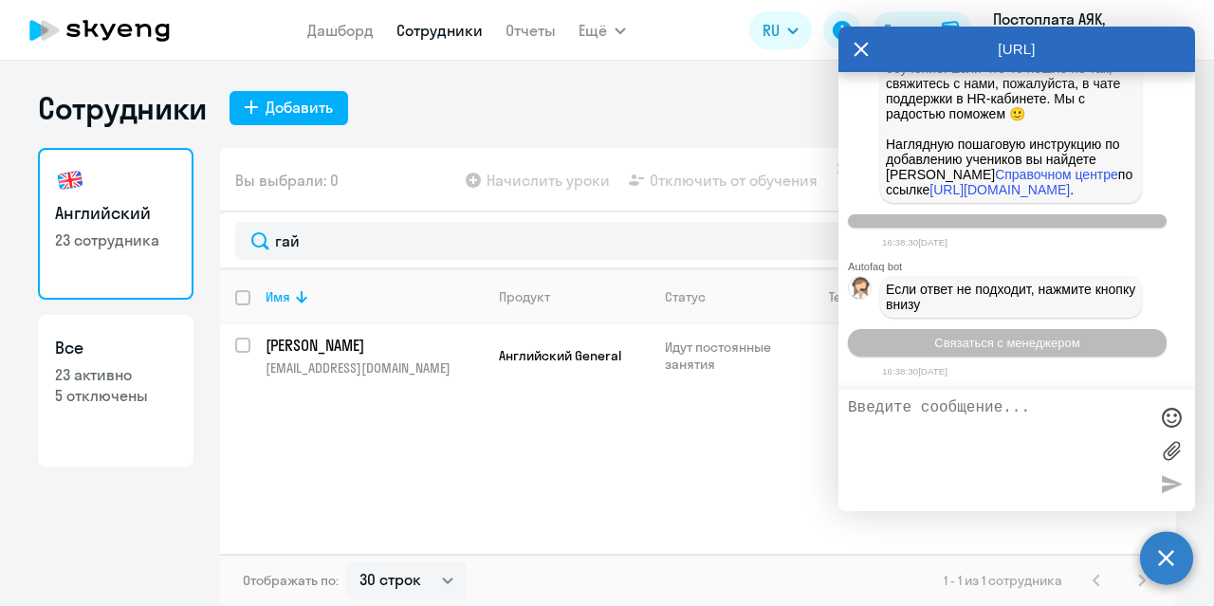
scroll to position [57479, 0]
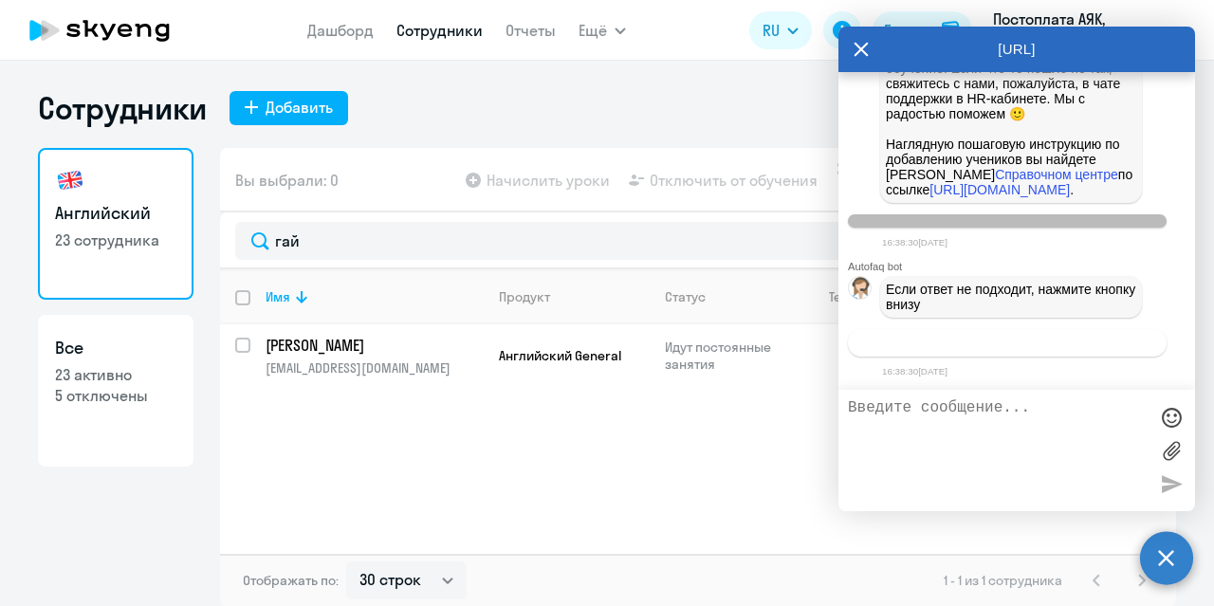
click at [939, 343] on span "Связаться с менеджером" at bounding box center [1006, 343] width 145 height 14
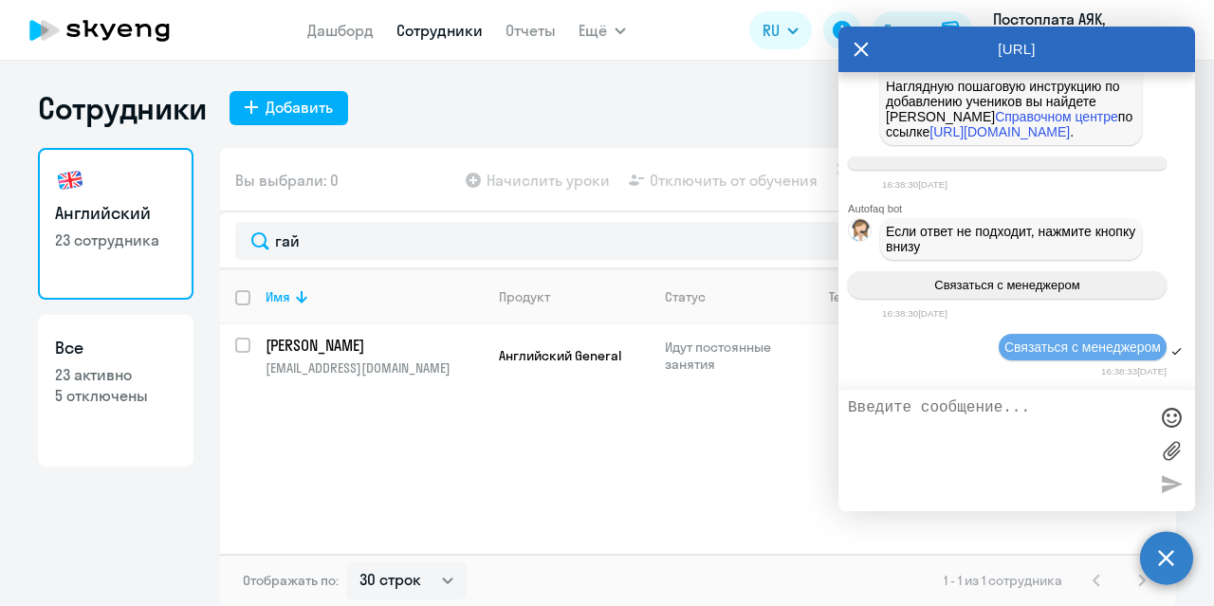
scroll to position [57537, 0]
click at [908, 414] on textarea at bounding box center [998, 450] width 300 height 102
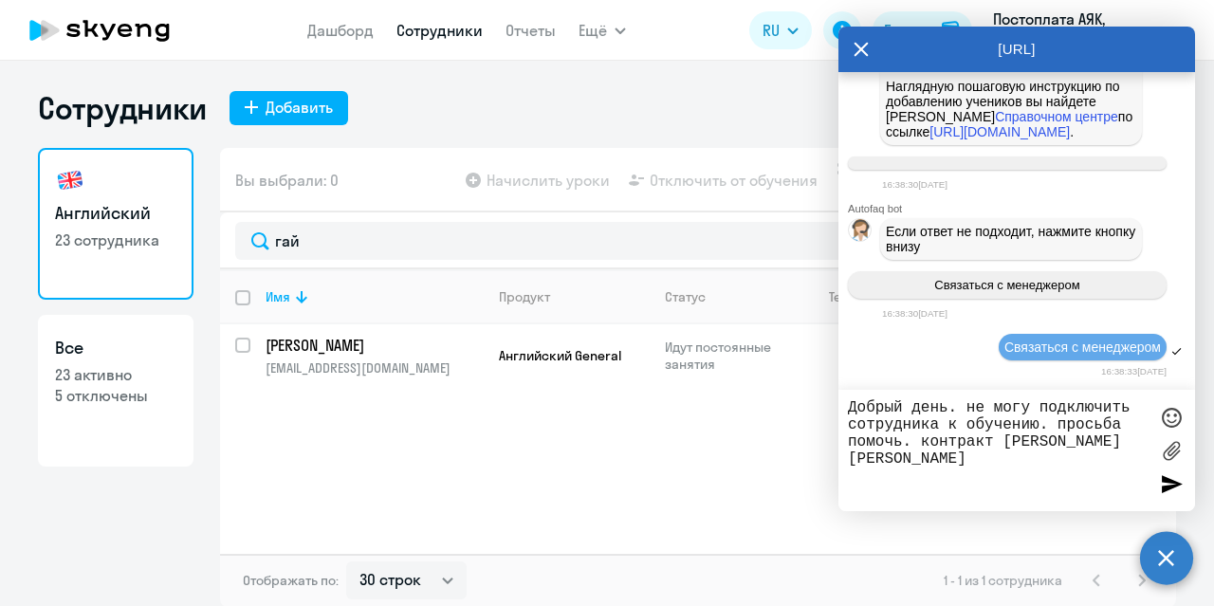
paste textarea "[EMAIL_ADDRESS][DOMAIN_NAME]"
type textarea "Добрый день. не могу подключить сотрудника к обучению. просьба помочь. контракт…"
click at [488, 438] on div "Имя Продукт Статус Текущий уровень Личные уроки Корп. уроки [PERSON_NAME] [PERS…" at bounding box center [698, 411] width 956 height 284
click at [559, 89] on div "Сотрудники Добавить" at bounding box center [607, 108] width 1138 height 38
click at [567, 421] on div "Имя Продукт Статус Текущий уровень Личные уроки Корп. уроки [PERSON_NAME] [PERS…" at bounding box center [698, 411] width 956 height 284
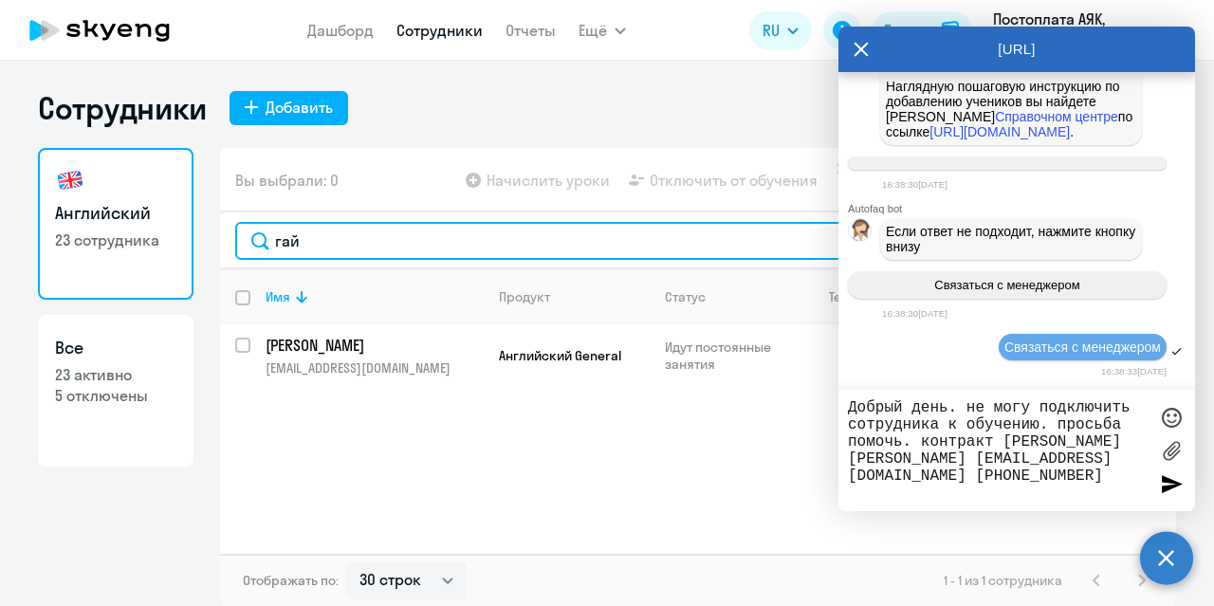
click at [386, 232] on input "гай" at bounding box center [697, 241] width 925 height 38
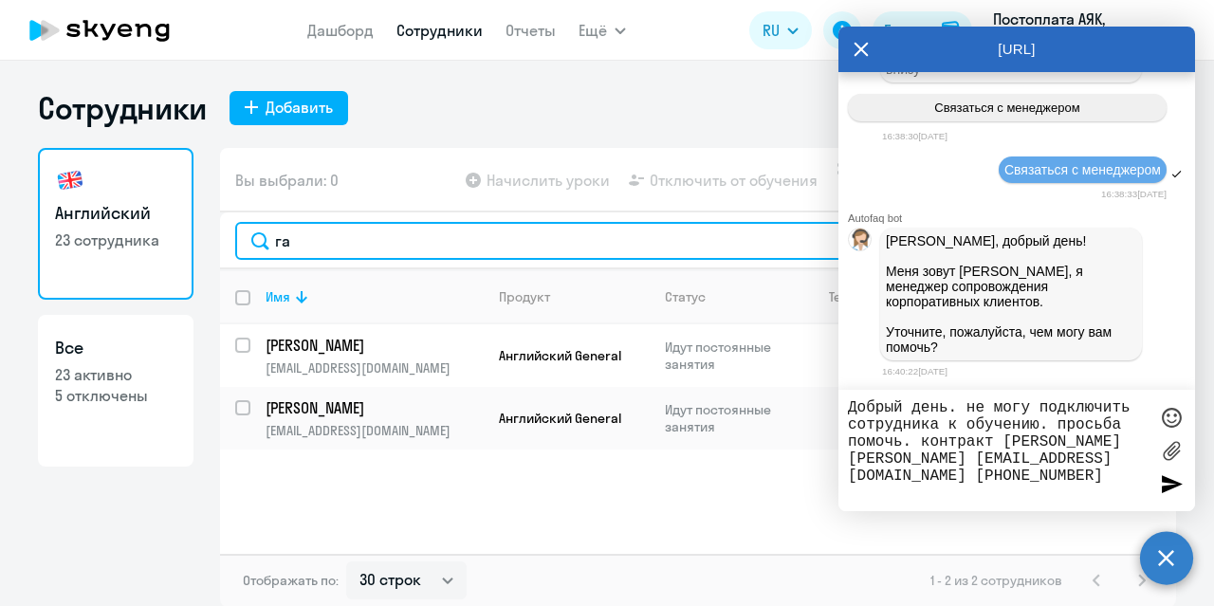
type input "г"
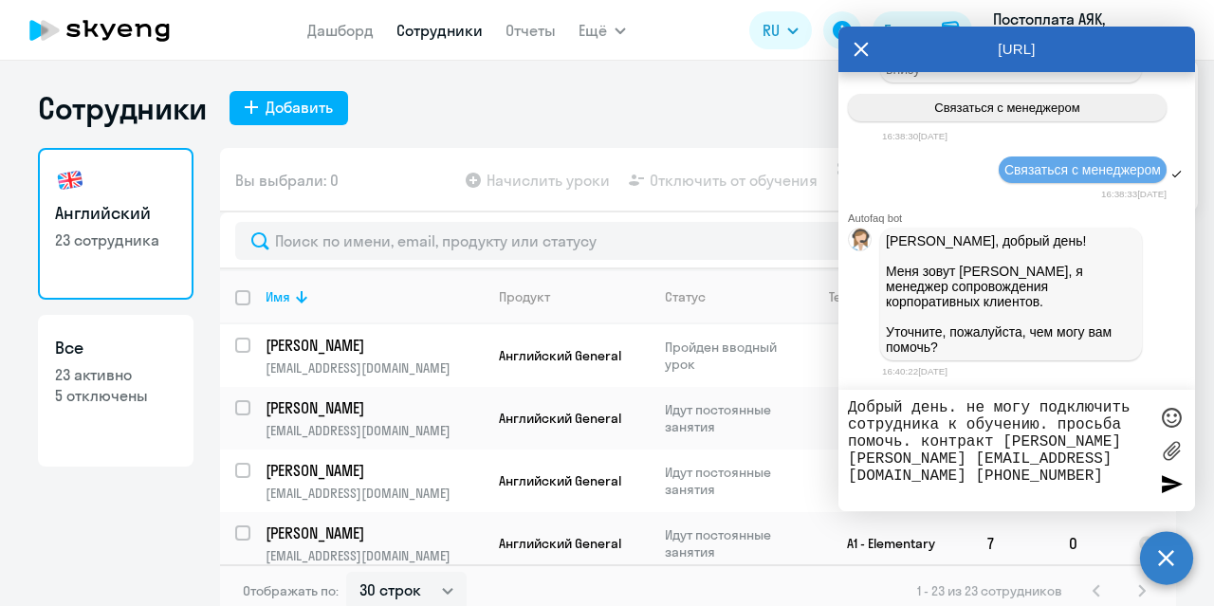
click at [1159, 479] on div at bounding box center [1171, 483] width 28 height 28
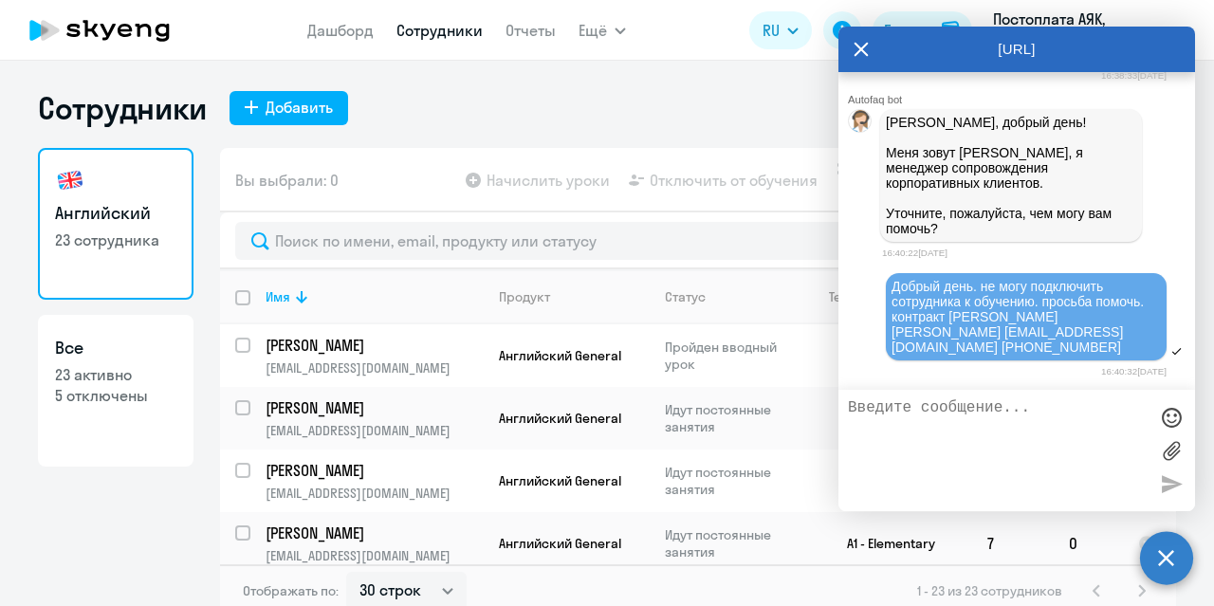
scroll to position [57833, 0]
click at [1024, 17] on p "Постоплата АЯК, ПРОФКОНД, ООО" at bounding box center [1081, 31] width 176 height 46
click at [859, 39] on icon at bounding box center [860, 50] width 15 height 46
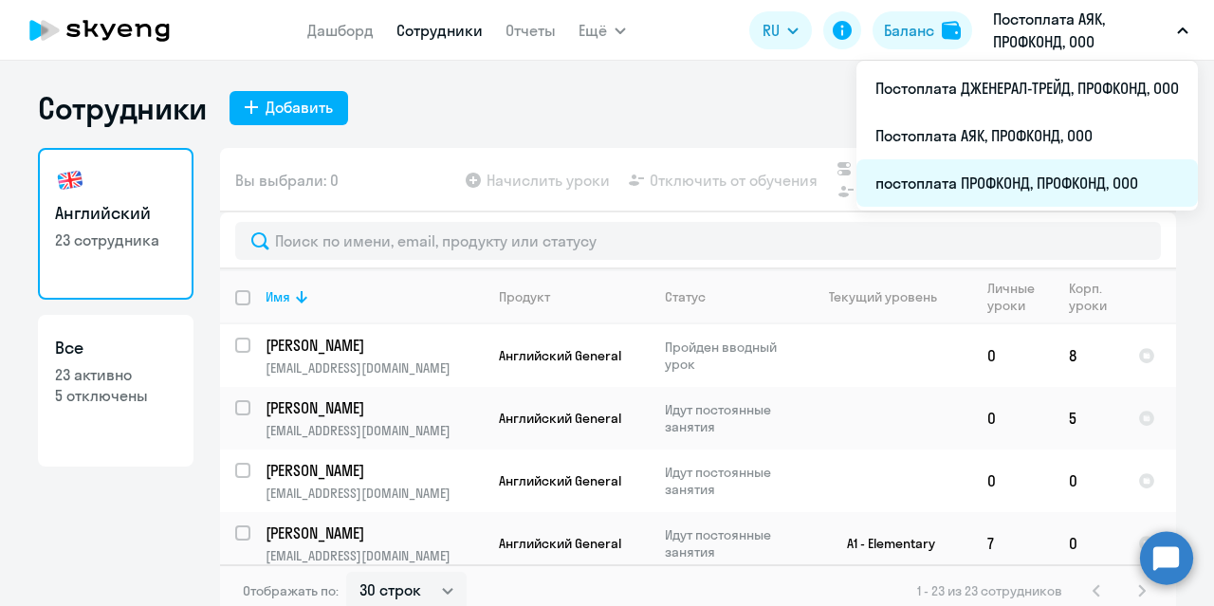
click at [980, 172] on li "постоплата ПРОФКОНД, ПРОФКОНД, ООО" at bounding box center [1026, 182] width 341 height 47
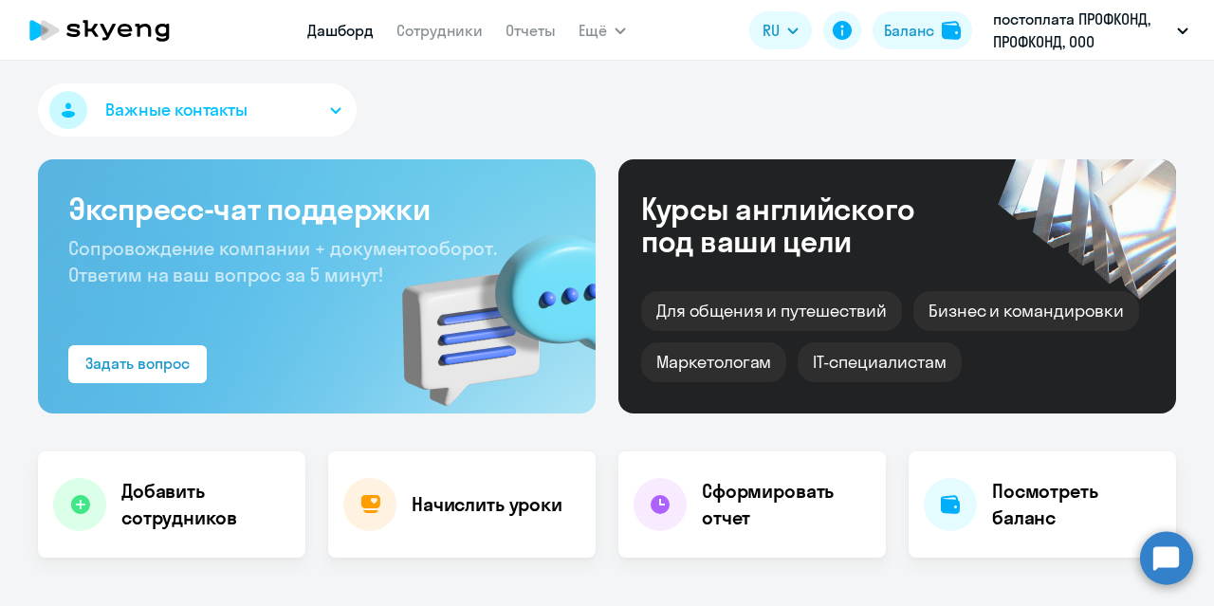
select select "30"
click at [479, 37] on link "Сотрудники" at bounding box center [439, 30] width 86 height 19
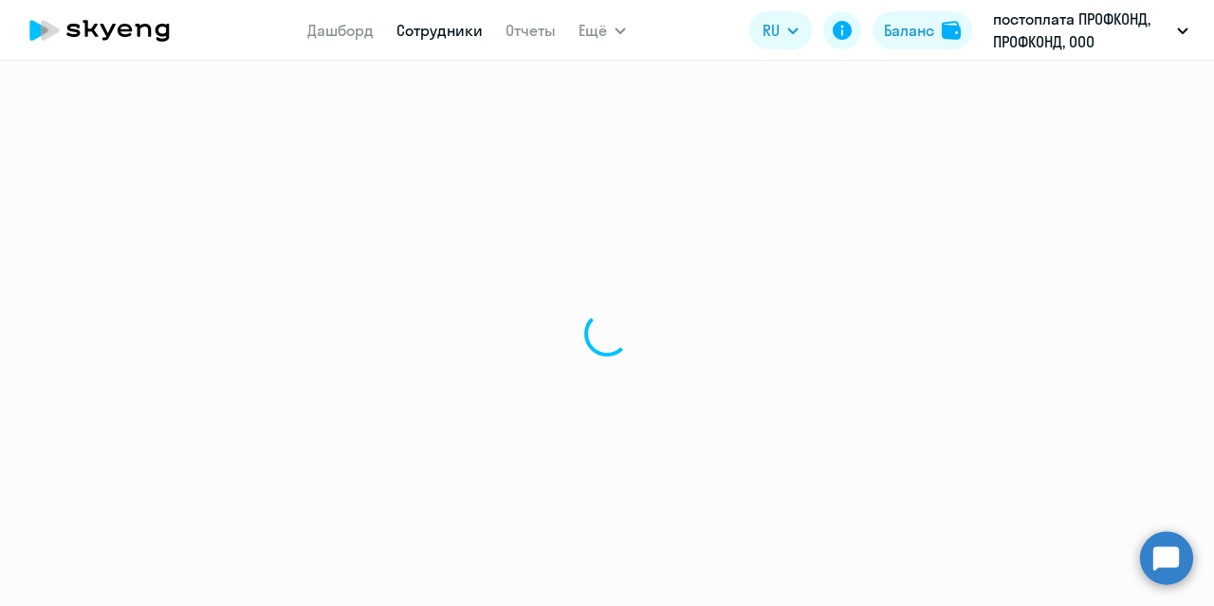
select select "30"
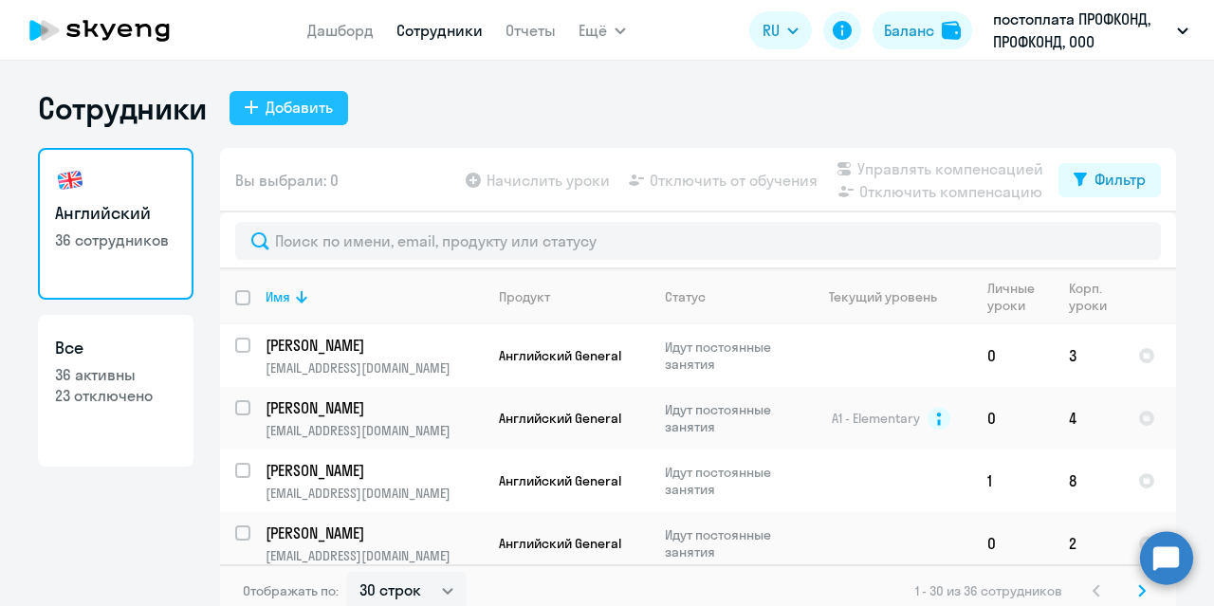
click at [327, 95] on button "Добавить" at bounding box center [288, 108] width 119 height 34
select select "english_adult_not_native_speaker"
select select "3"
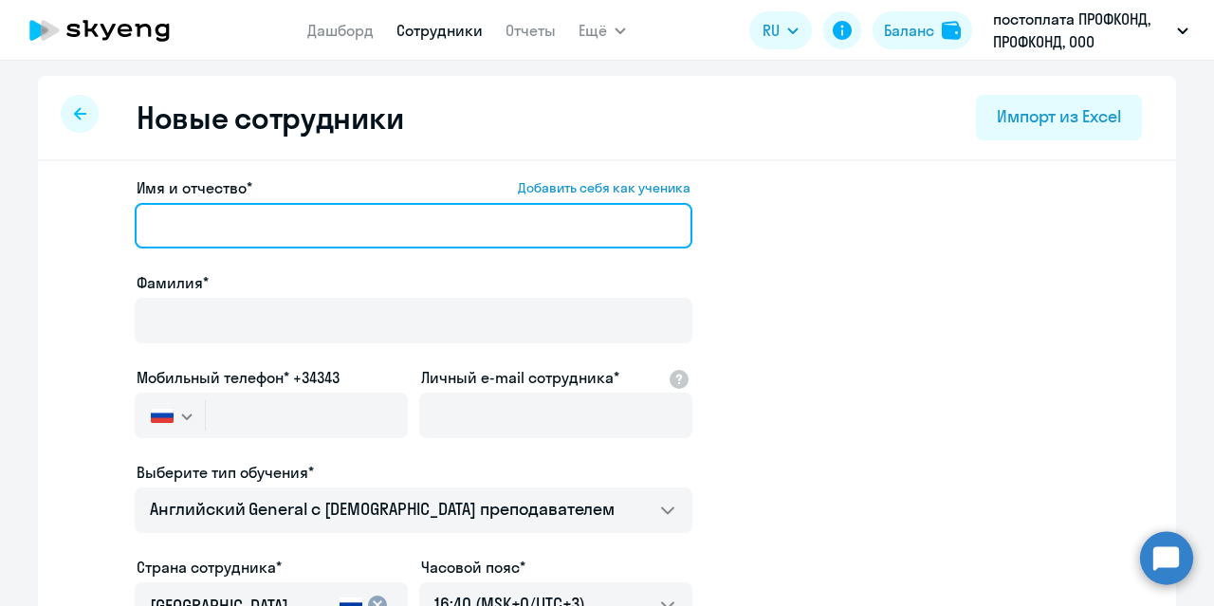
click at [214, 219] on input "Имя и отчество* Добавить себя как ученика" at bounding box center [413, 226] width 557 height 46
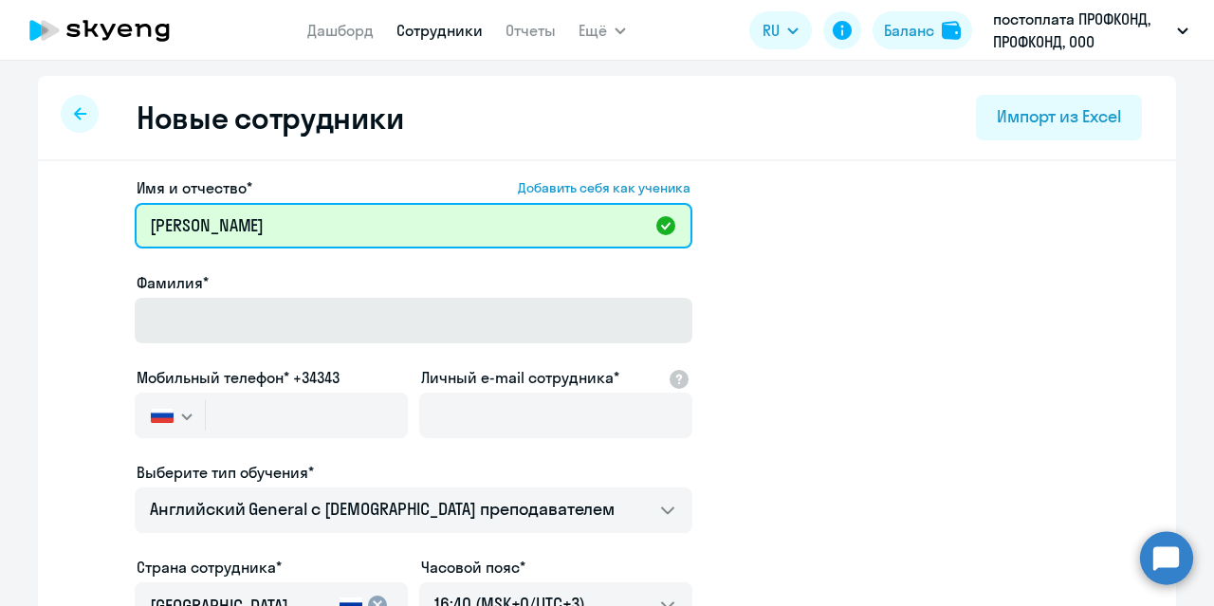
type input "[PERSON_NAME]"
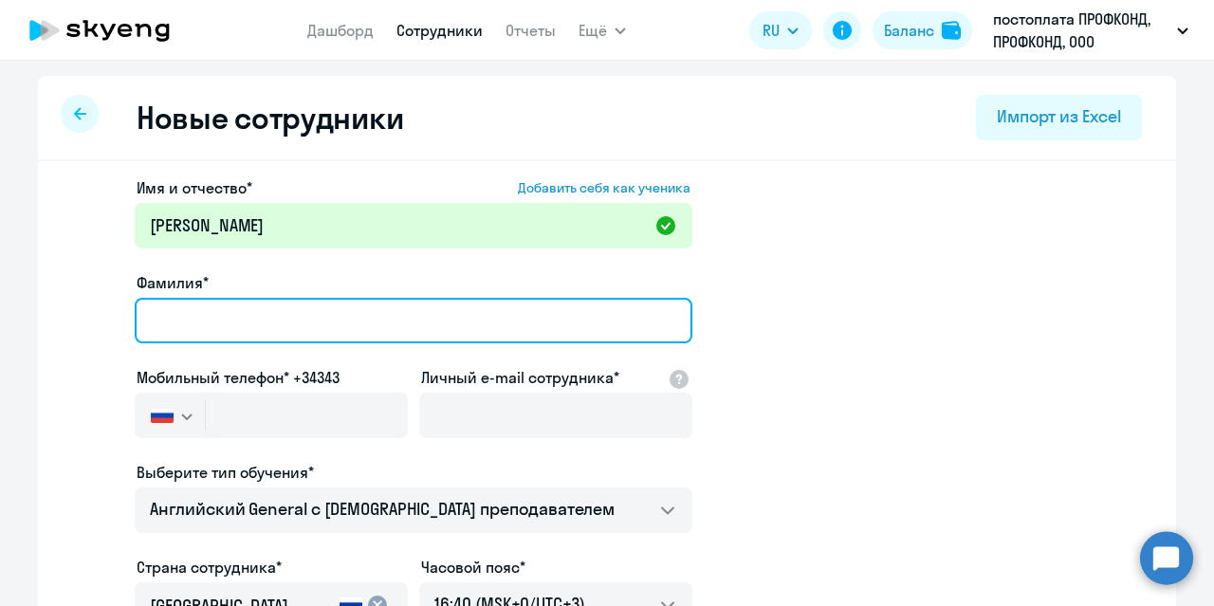
click at [182, 322] on input "Фамилия*" at bounding box center [413, 321] width 557 height 46
type input "[PERSON_NAME]"
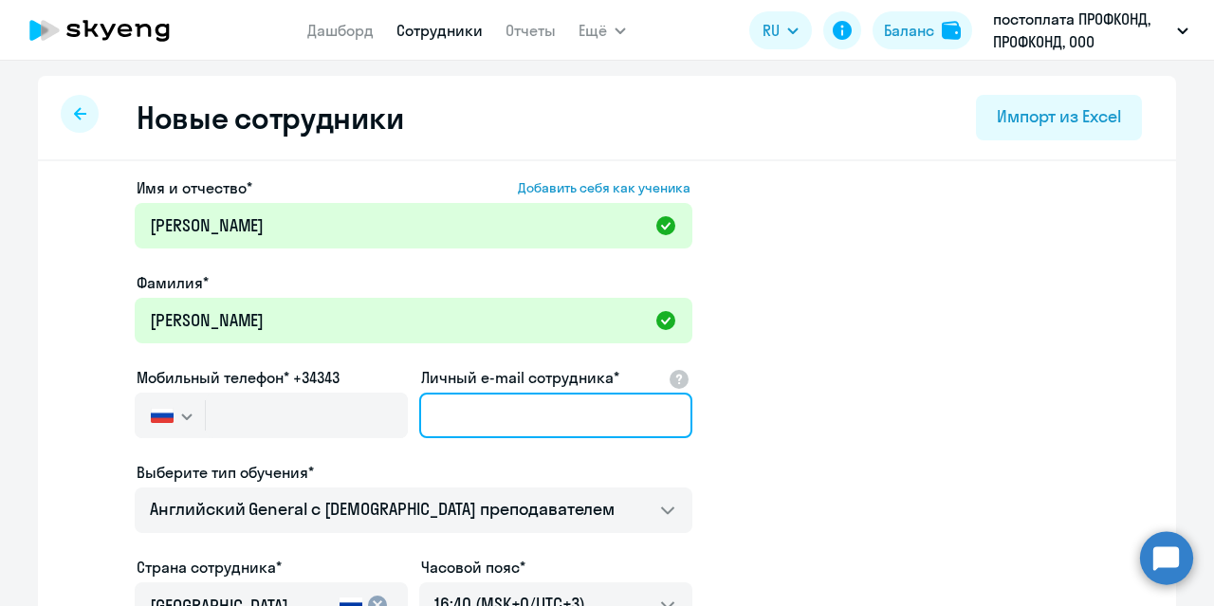
click at [444, 403] on input "Личный e-mail сотрудника*" at bounding box center [555, 416] width 273 height 46
paste input "[EMAIL_ADDRESS][DOMAIN_NAME]"
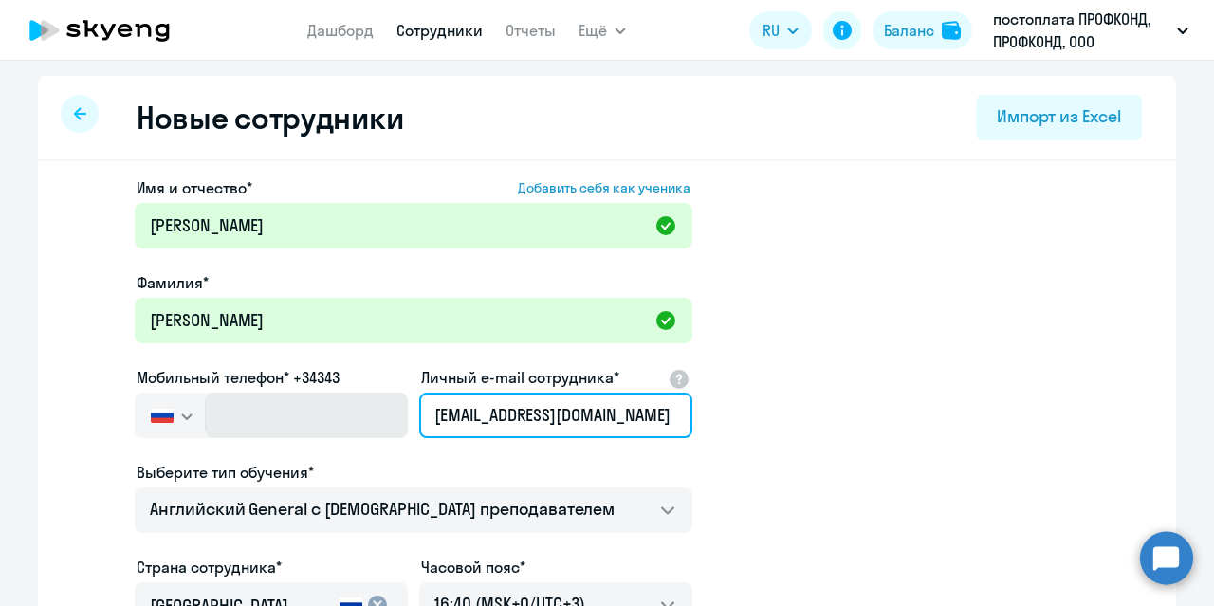
type input "[EMAIL_ADDRESS][DOMAIN_NAME]"
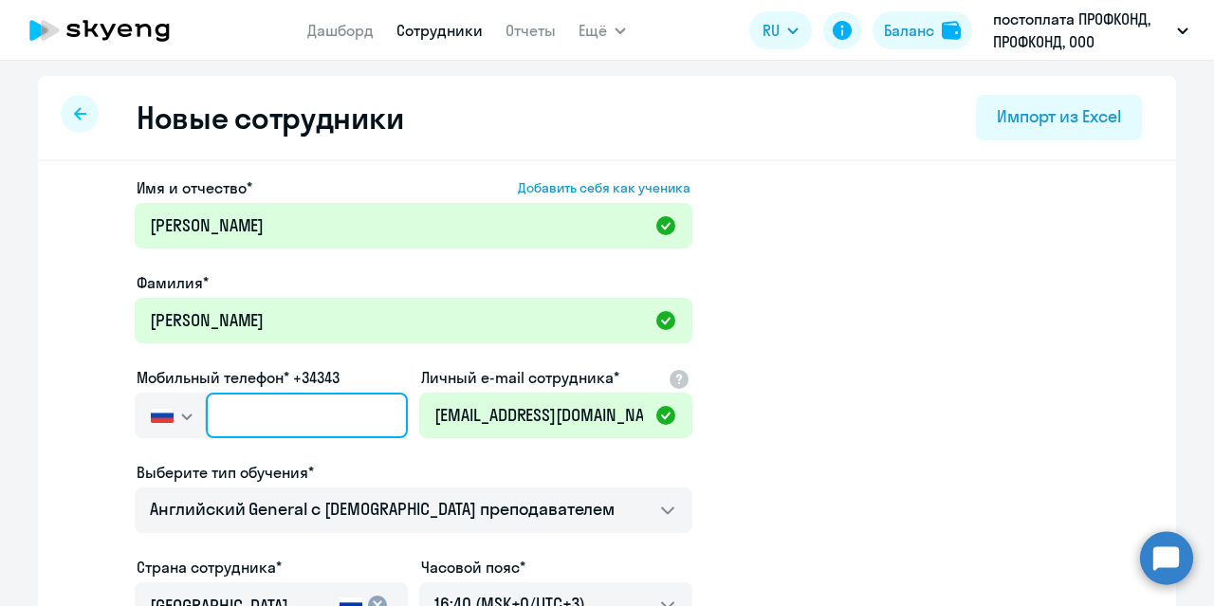
click at [257, 415] on input "text" at bounding box center [307, 416] width 202 height 46
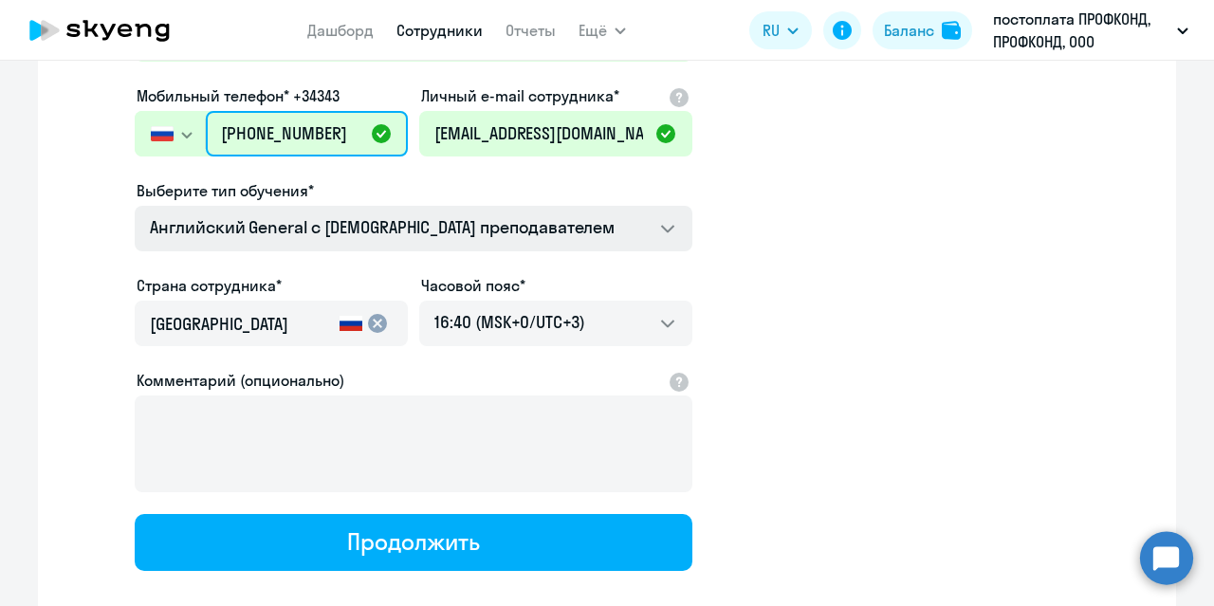
scroll to position [379, 0]
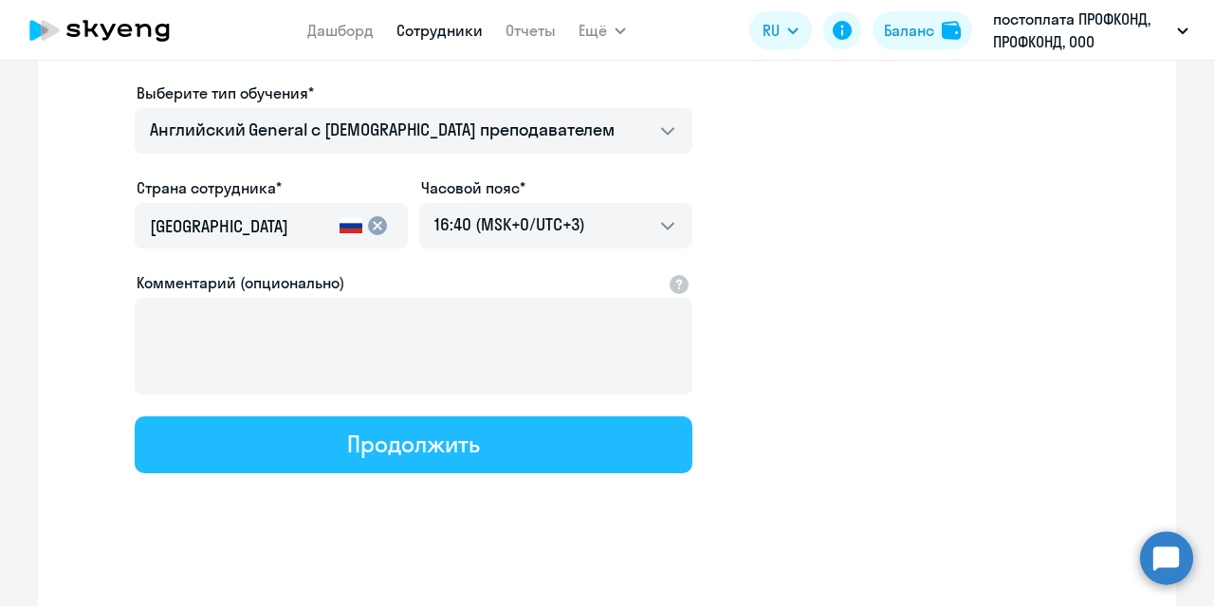
type input "[PHONE_NUMBER]"
click at [451, 438] on div "Продолжить" at bounding box center [413, 444] width 132 height 30
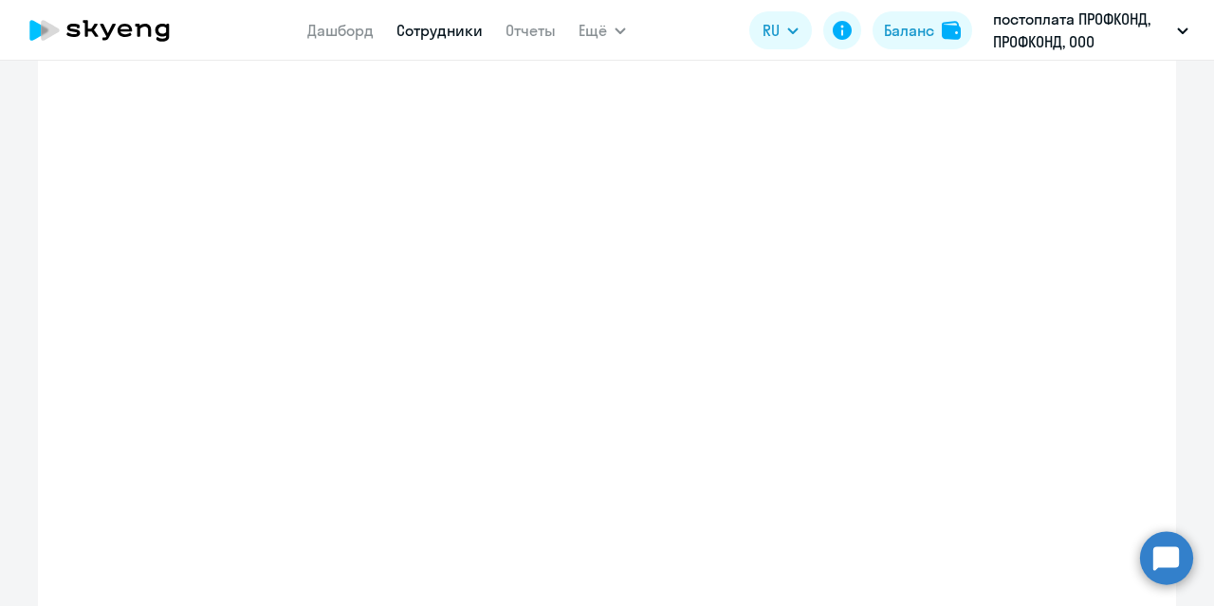
select select "english_adult_not_native_speaker"
select select "3"
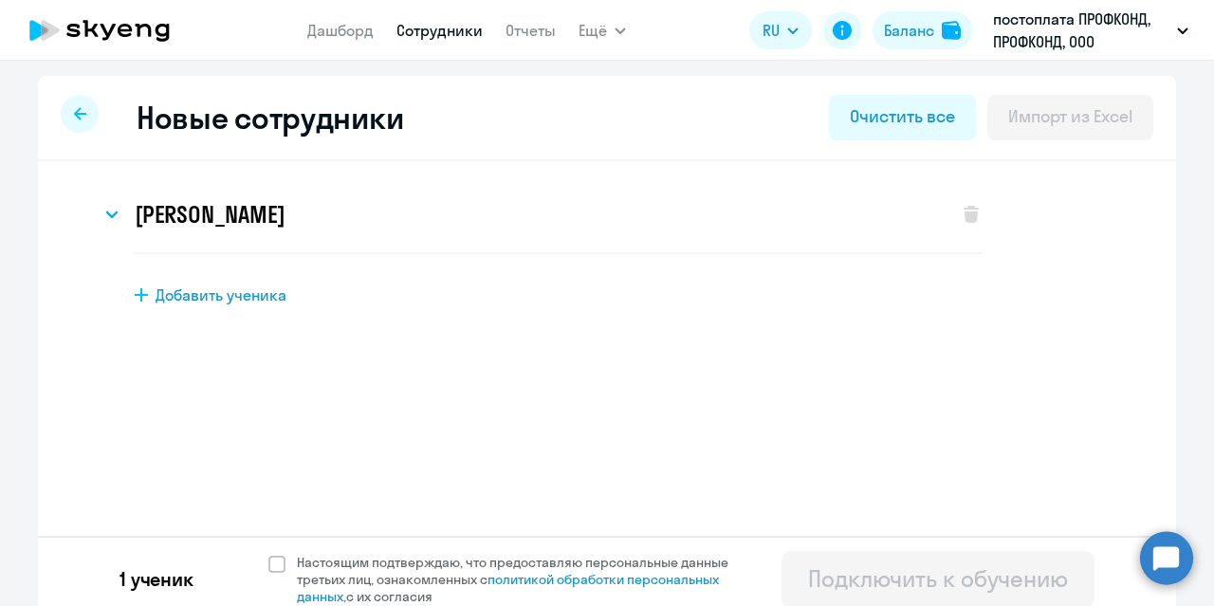
scroll to position [0, 0]
click at [184, 298] on span "Добавить ученика" at bounding box center [220, 294] width 131 height 21
select select "english_adult_not_native_speaker"
select select "3"
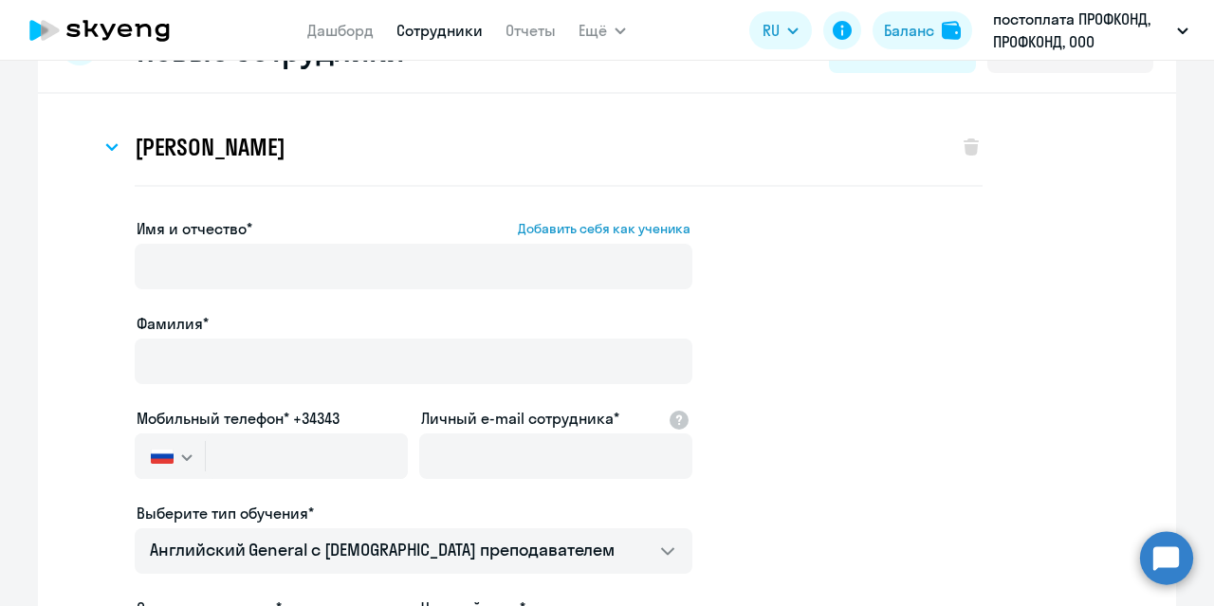
scroll to position [95, 0]
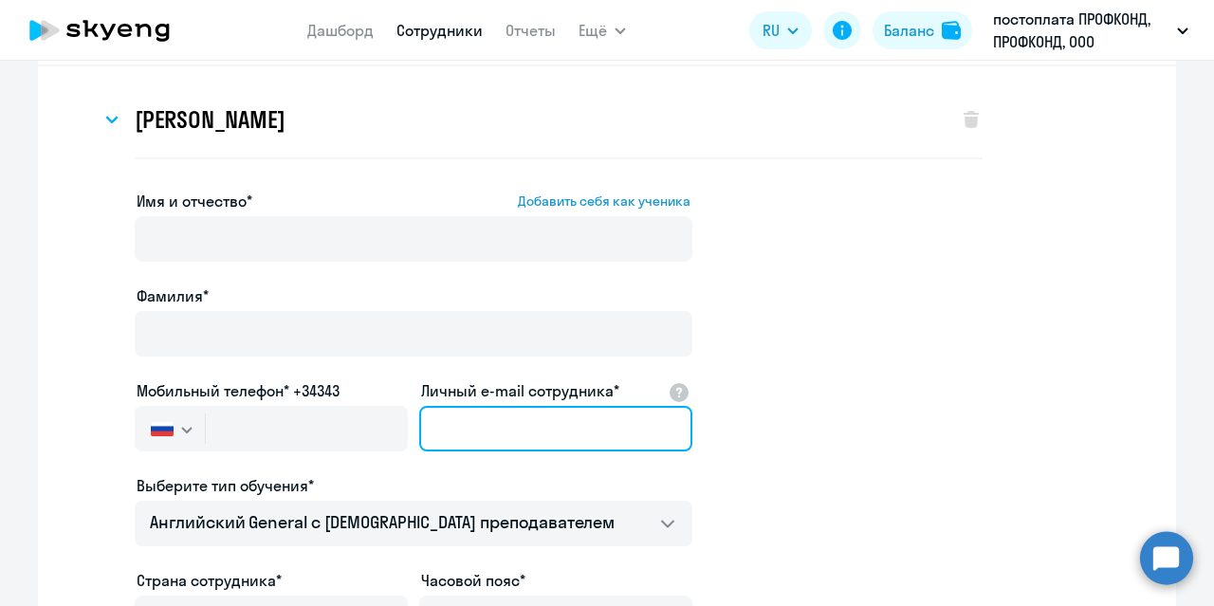
click at [469, 435] on input "Личный e-mail сотрудника*" at bounding box center [555, 429] width 273 height 46
paste input "[EMAIL_ADDRESS][DOMAIN_NAME]"
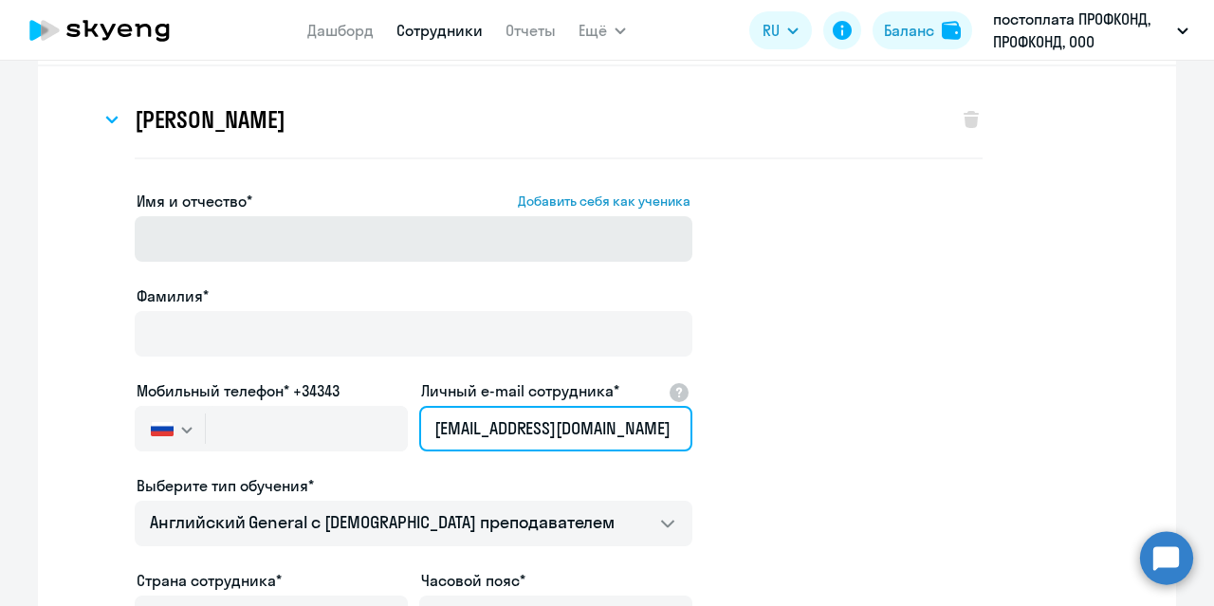
type input "[EMAIL_ADDRESS][DOMAIN_NAME]"
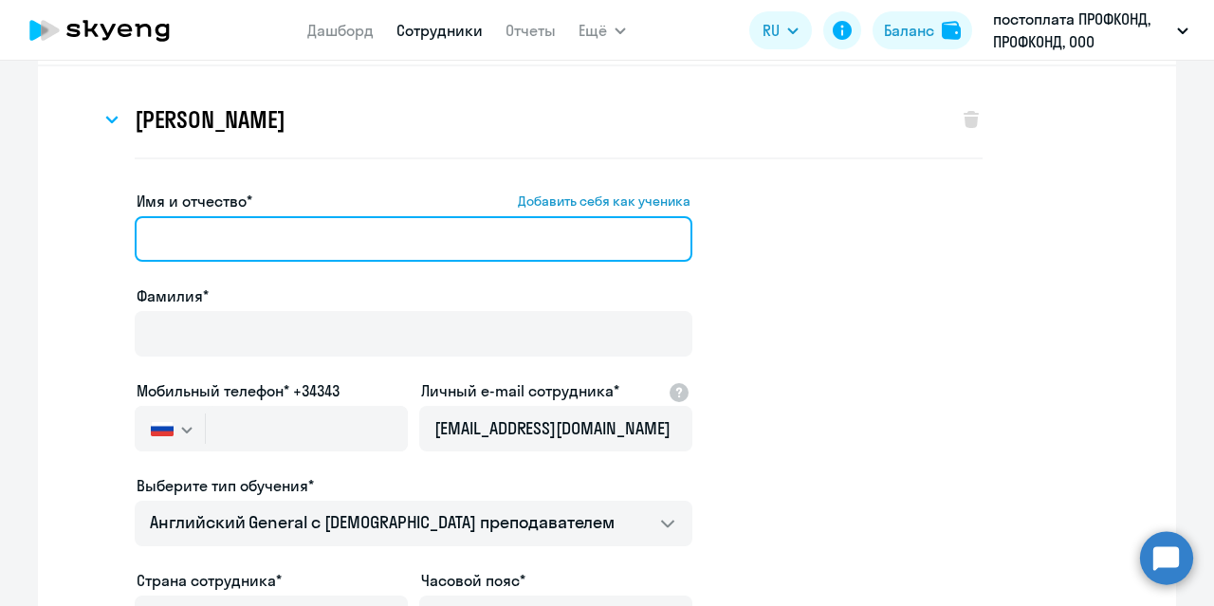
click at [214, 243] on input "Имя и отчество* Добавить себя как ученика" at bounding box center [413, 239] width 557 height 46
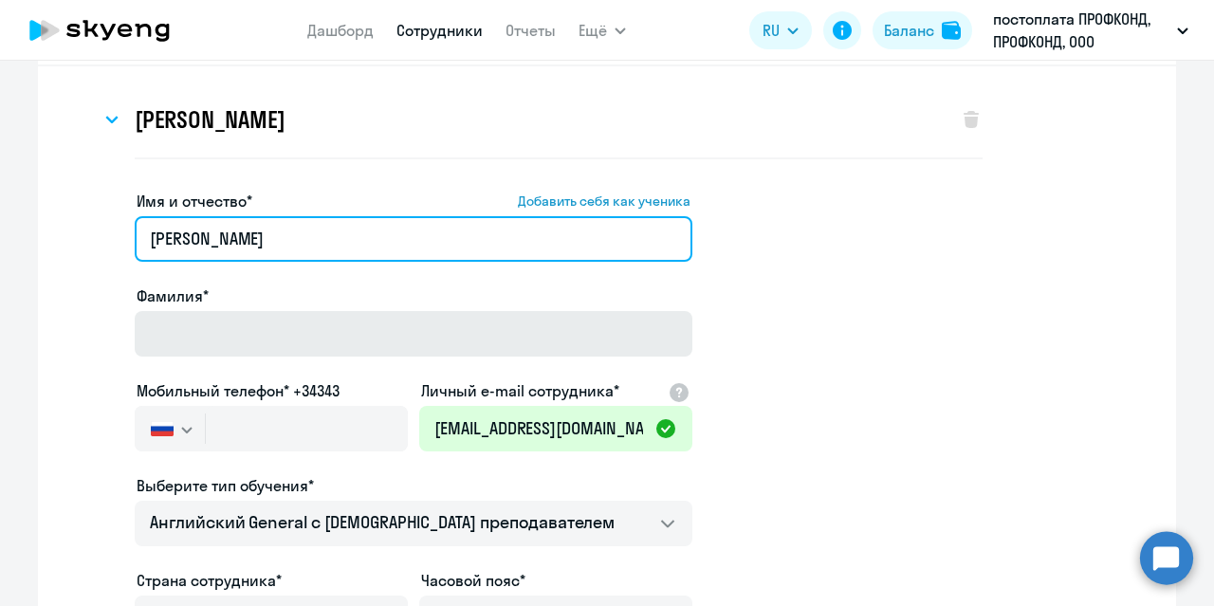
type input "[PERSON_NAME]"
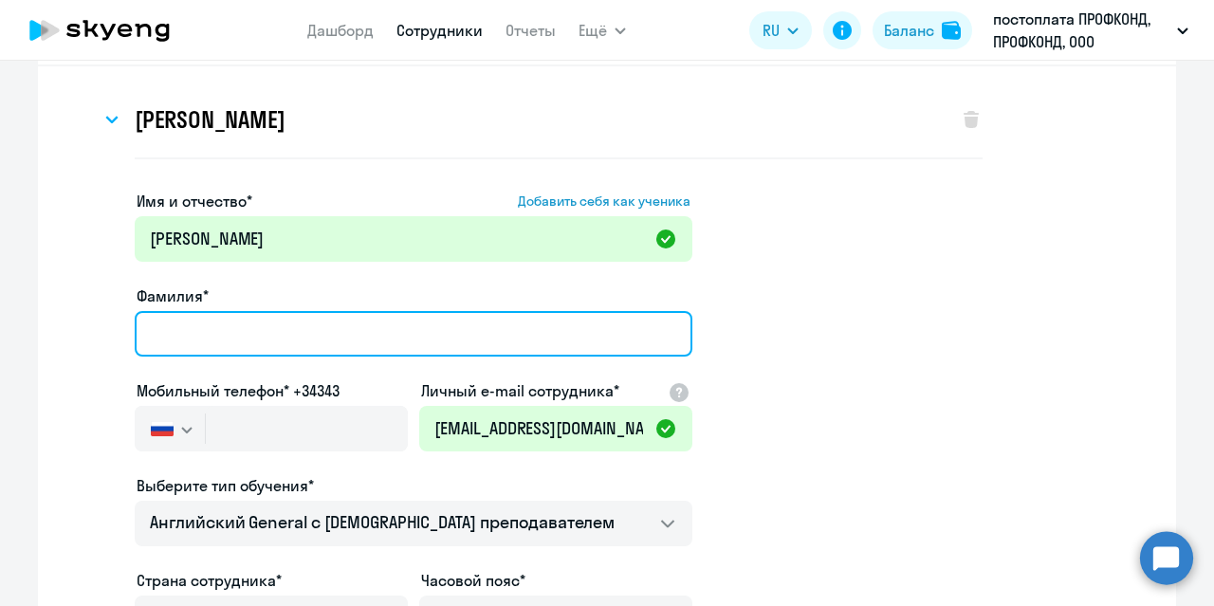
click at [167, 342] on input "Фамилия*" at bounding box center [413, 334] width 557 height 46
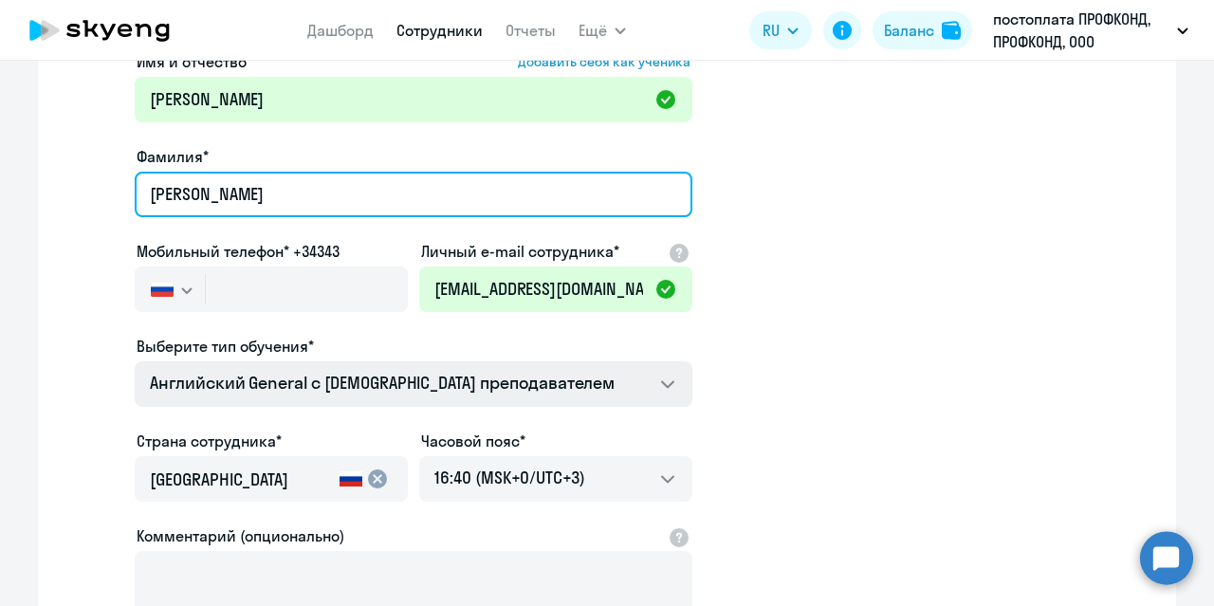
scroll to position [284, 0]
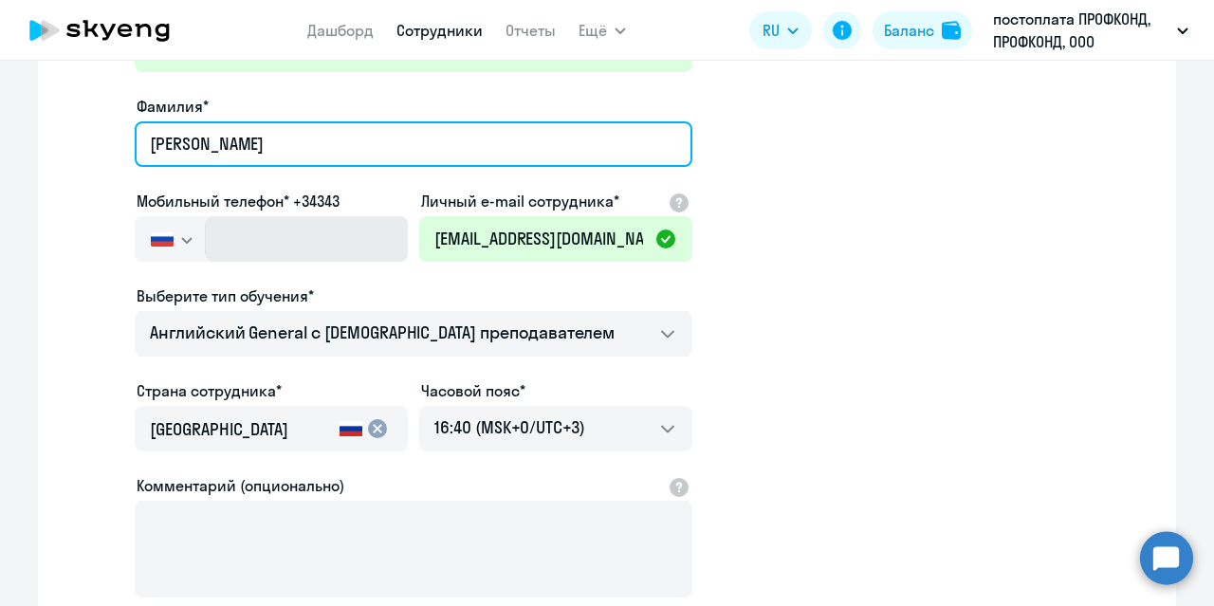
type input "[PERSON_NAME]"
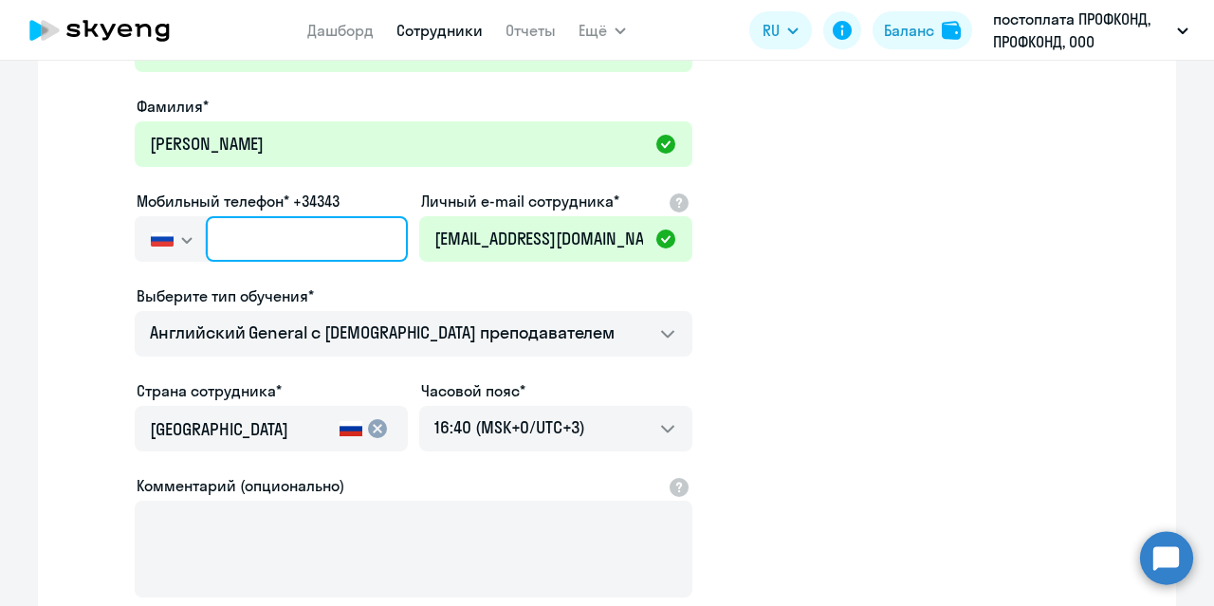
click at [218, 236] on input "text" at bounding box center [307, 239] width 202 height 46
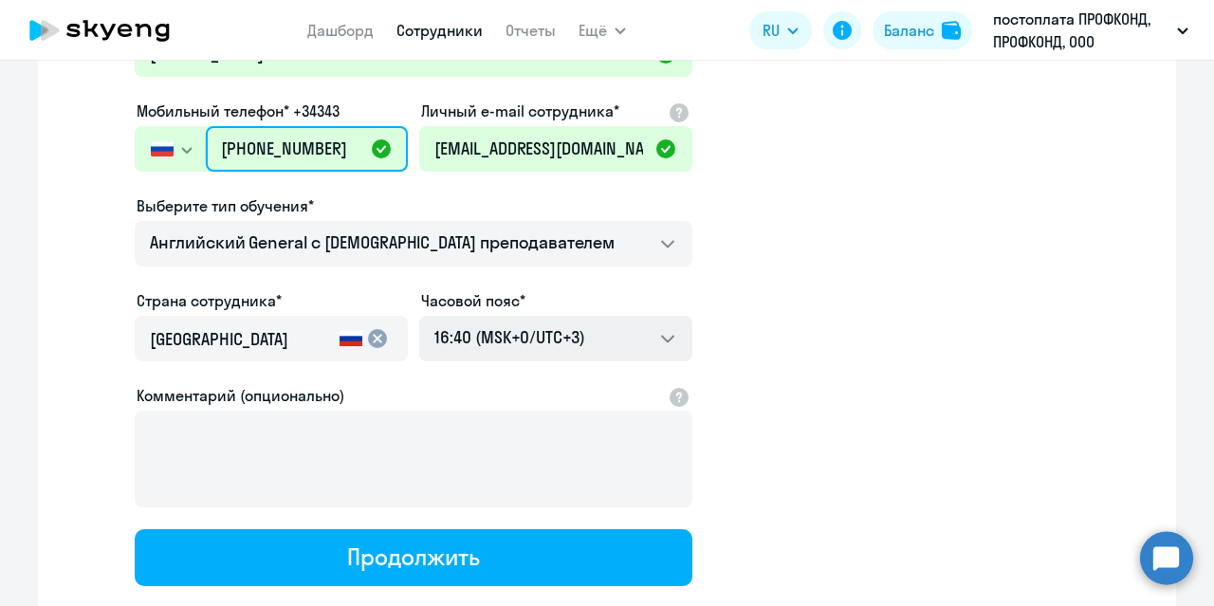
scroll to position [496, 0]
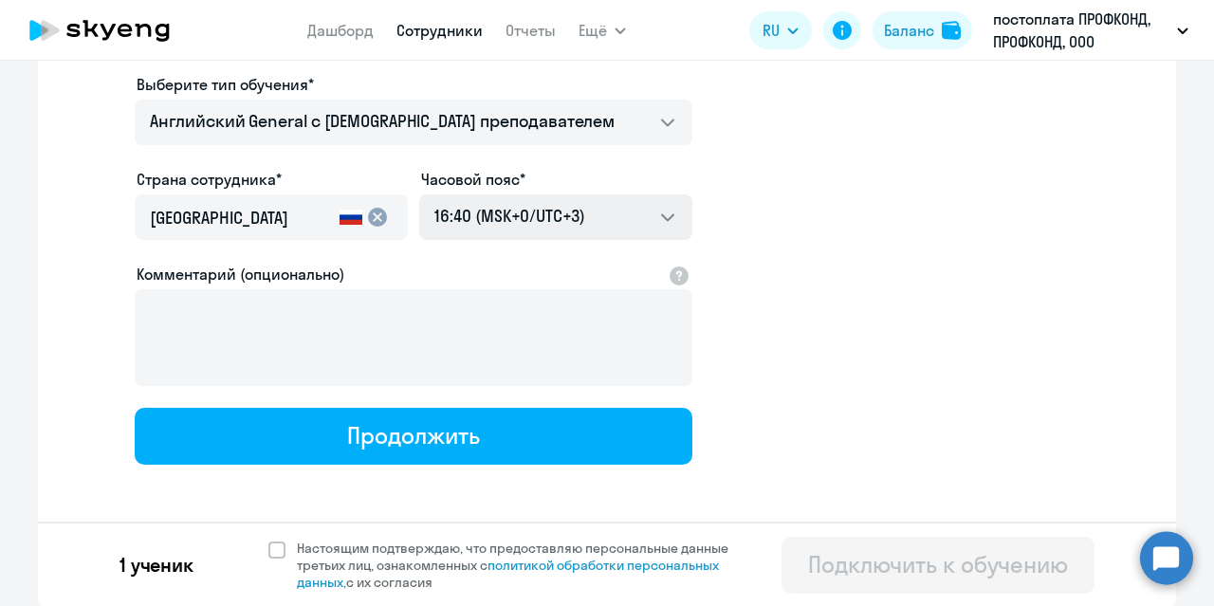
type input "[PHONE_NUMBER]"
click at [450, 420] on div "Продолжить" at bounding box center [413, 435] width 132 height 30
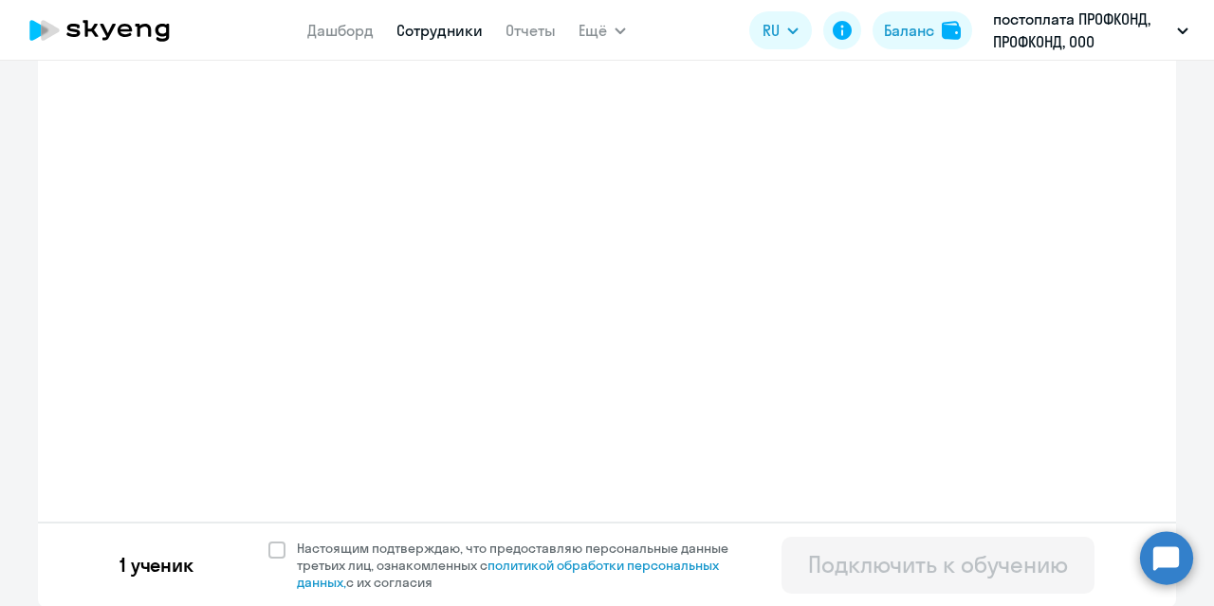
select select "english_adult_not_native_speaker"
select select "3"
select select "english_adult_not_native_speaker"
select select "3"
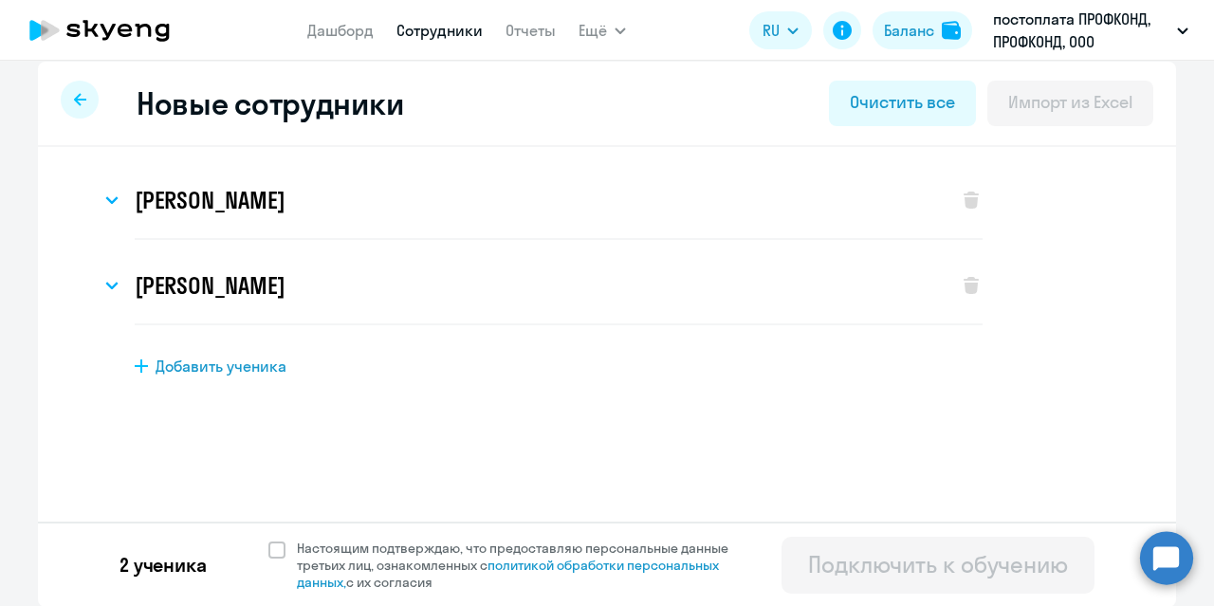
scroll to position [15, 0]
click at [268, 551] on span at bounding box center [276, 548] width 17 height 17
click at [267, 539] on input "Настоящим подтверждаю, что предоставляю персональные данные третьих лиц, ознако…" at bounding box center [267, 538] width 1 height 1
checkbox input "true"
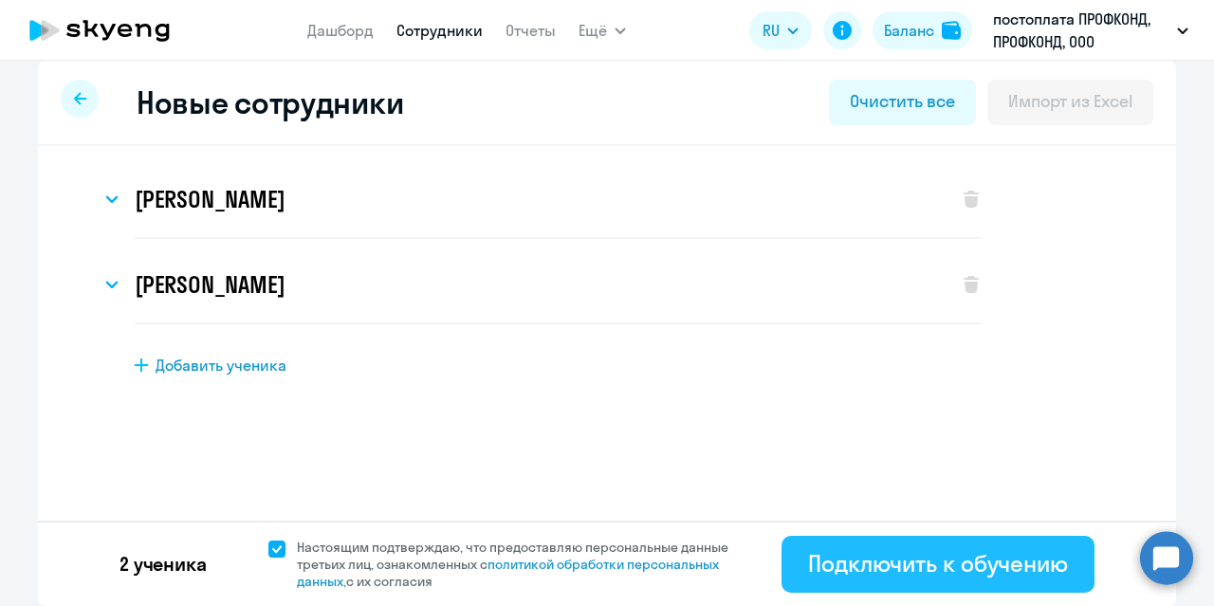
click at [909, 568] on div "Подключить к обучению" at bounding box center [938, 563] width 260 height 30
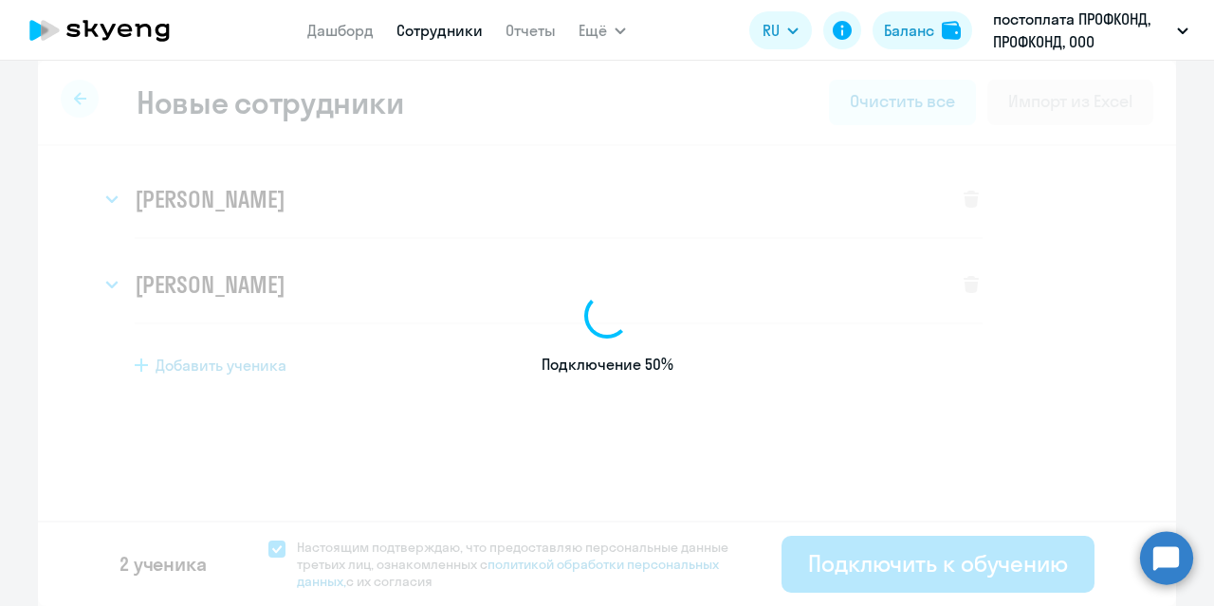
select select "english_adult_not_native_speaker"
select select "3"
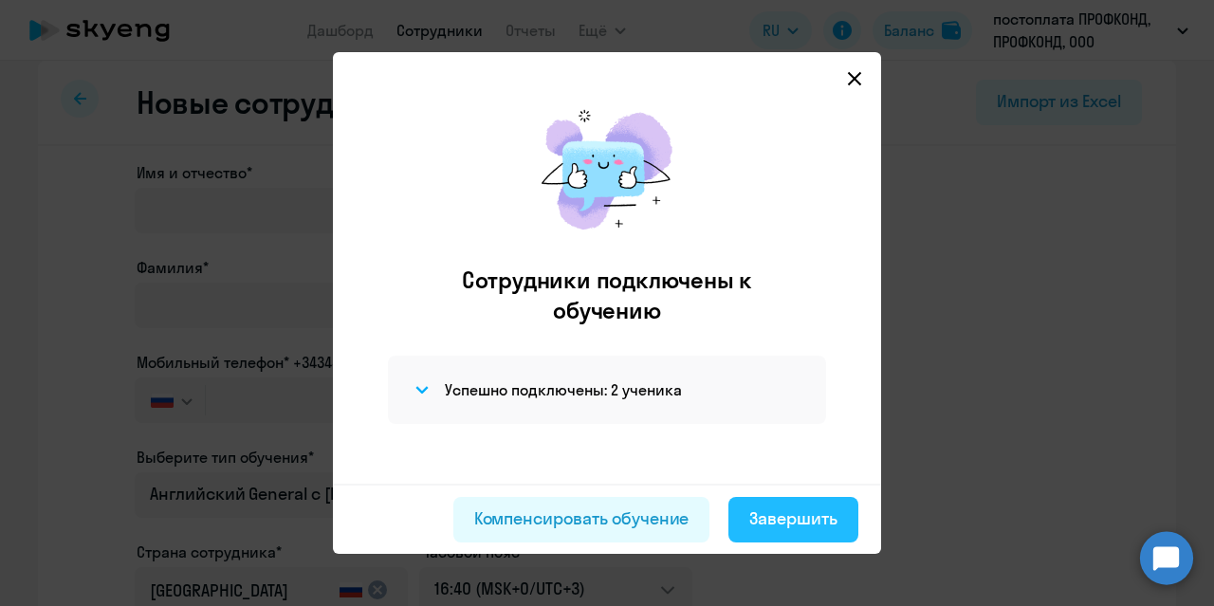
click at [796, 527] on div "Завершить" at bounding box center [793, 518] width 88 height 25
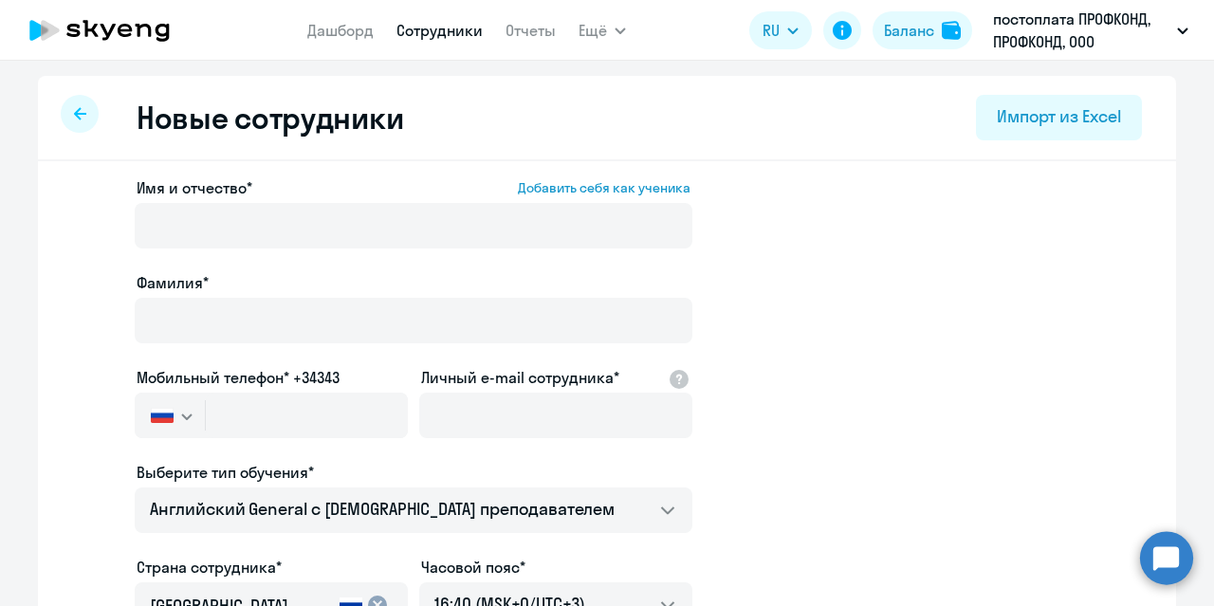
select select "30"
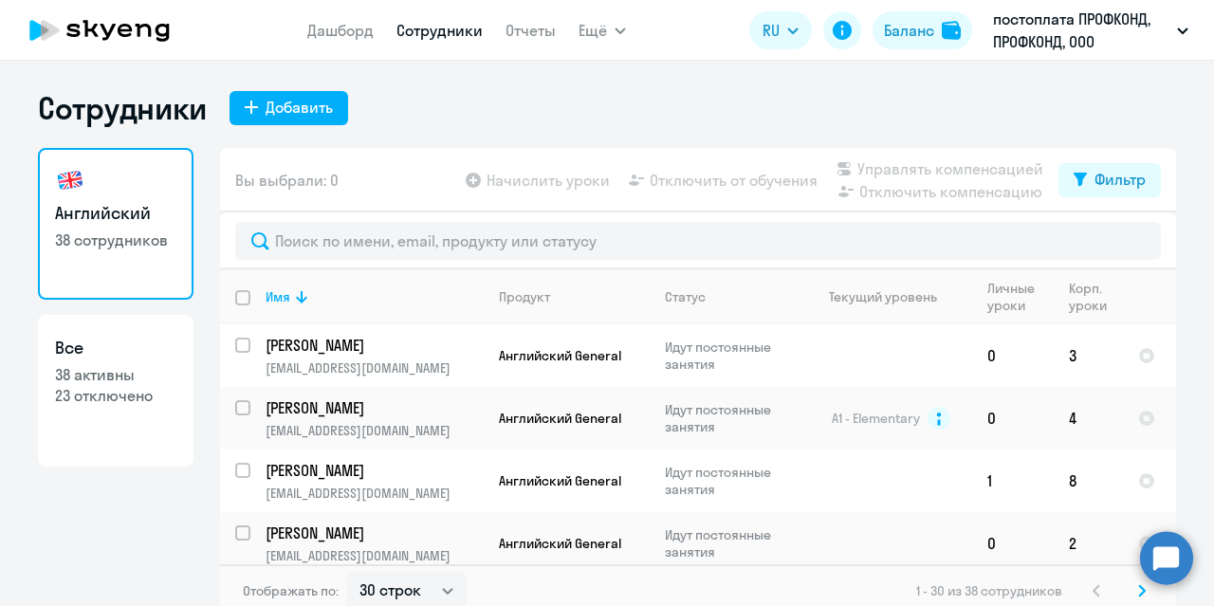
click at [1171, 555] on circle at bounding box center [1166, 557] width 53 height 53
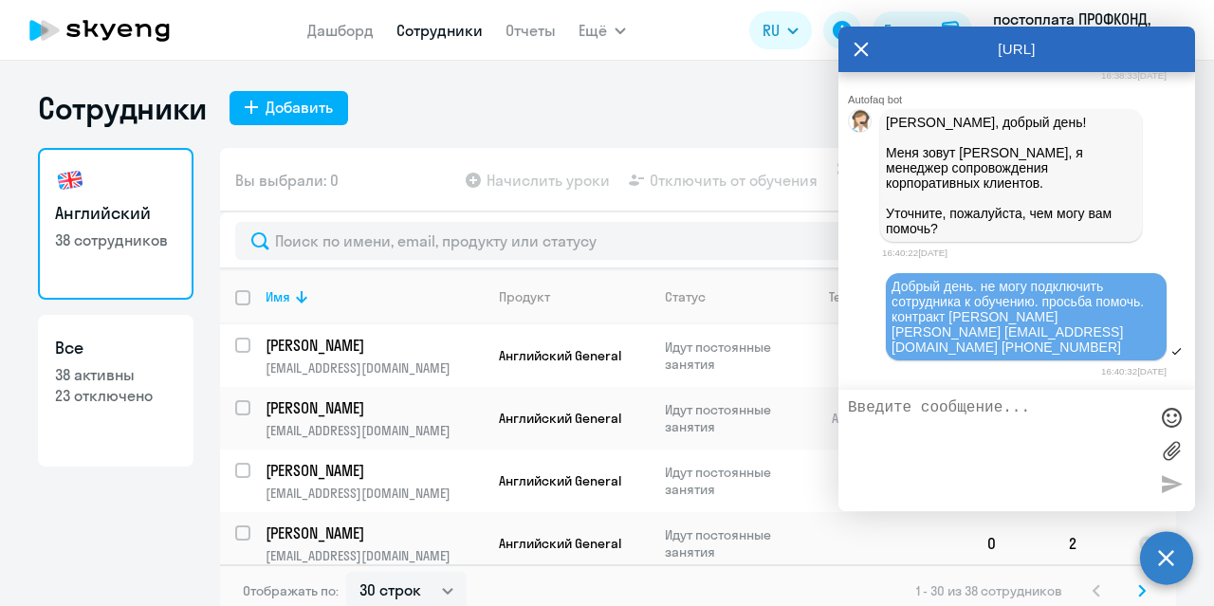
click at [1171, 555] on circle at bounding box center [1166, 557] width 53 height 53
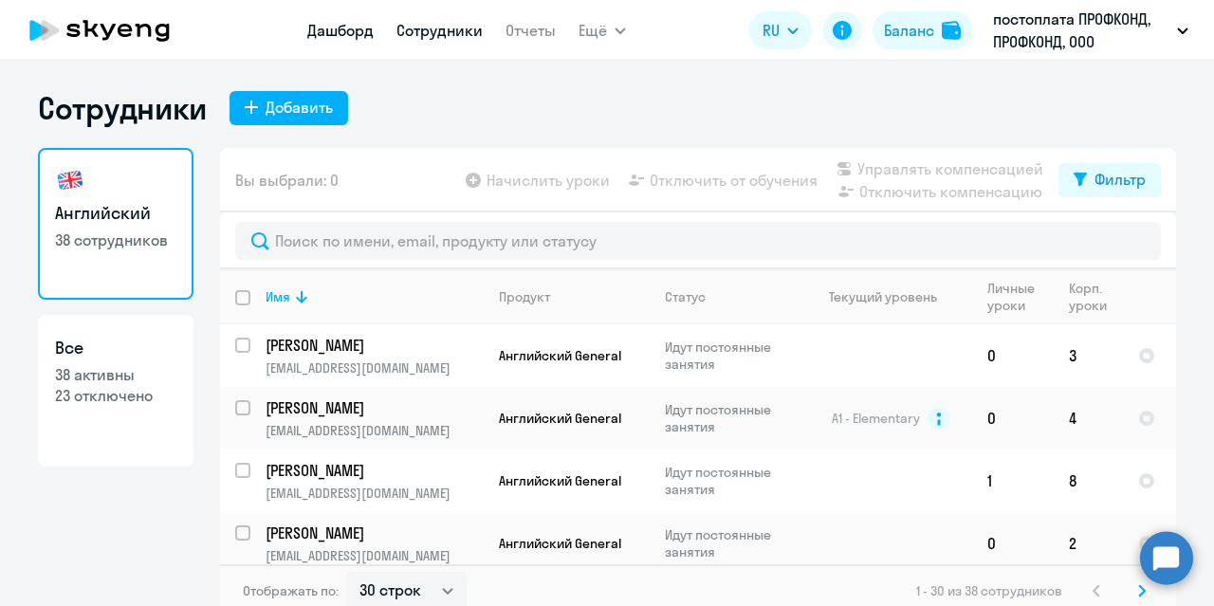
click at [344, 31] on link "Дашборд" at bounding box center [340, 30] width 66 height 19
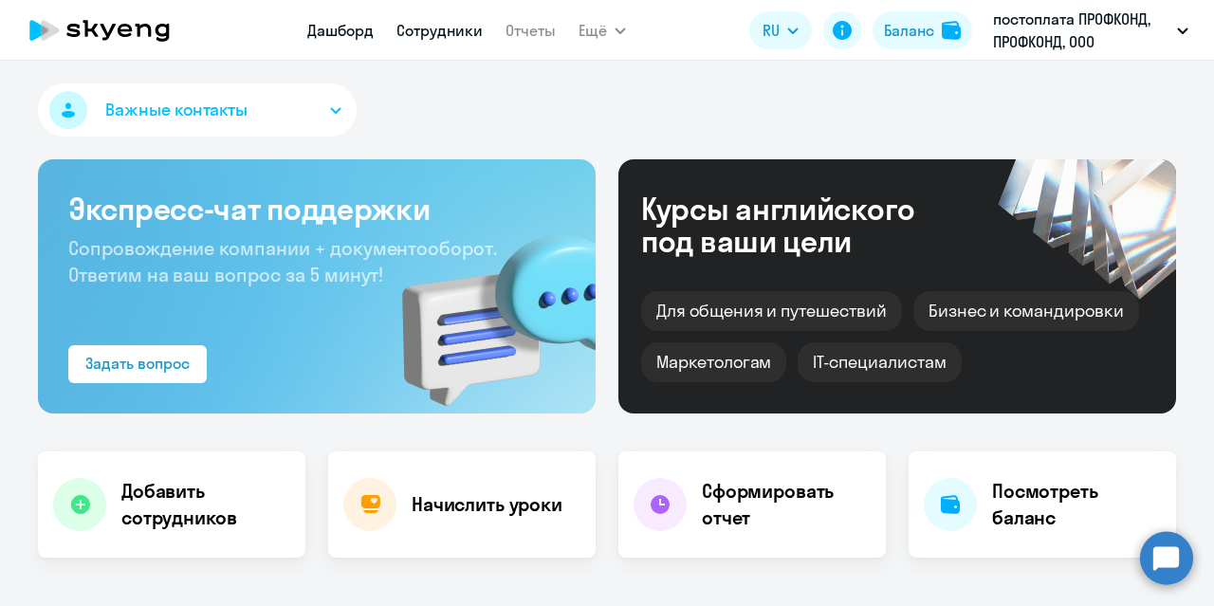
select select "30"
click at [527, 33] on link "Отчеты" at bounding box center [530, 30] width 50 height 19
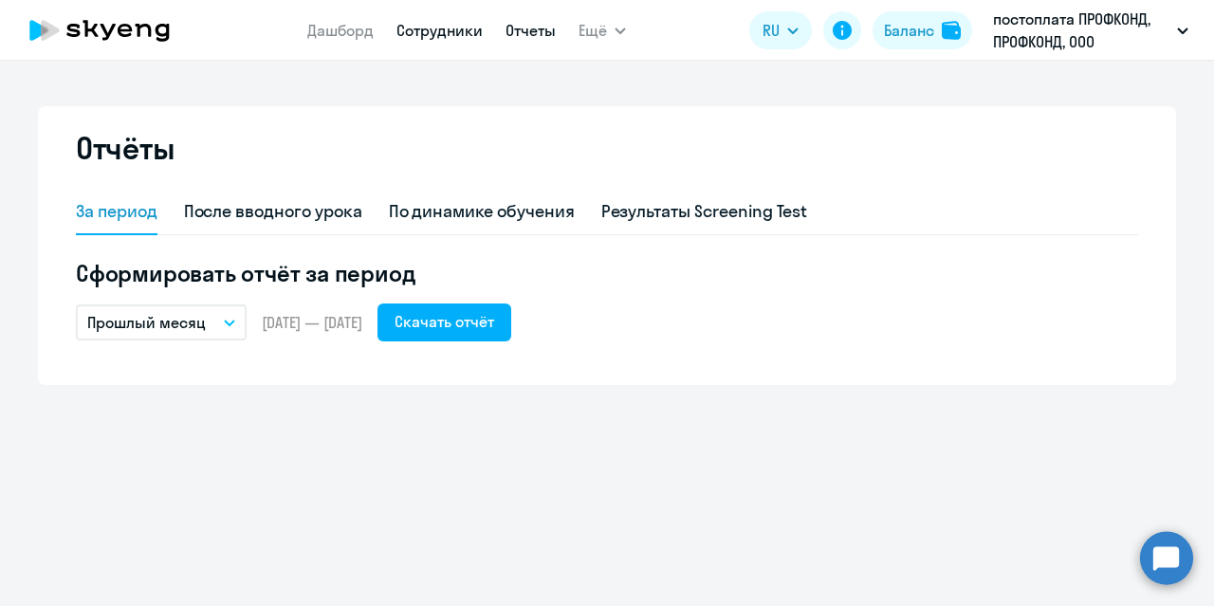
click at [467, 28] on link "Сотрудники" at bounding box center [439, 30] width 86 height 19
select select "30"
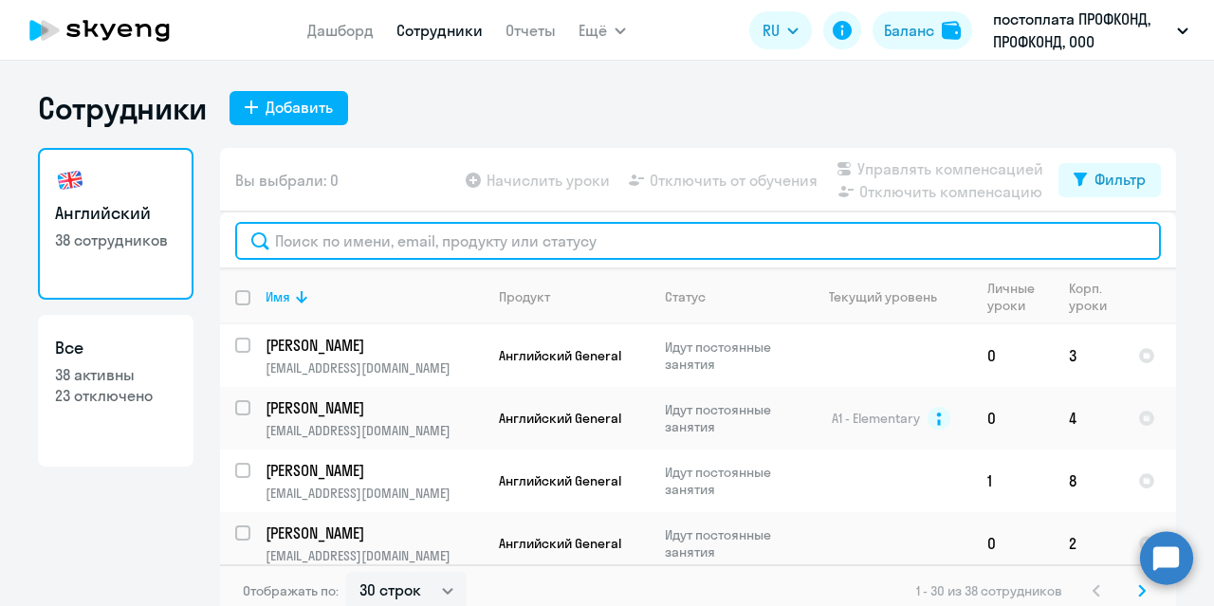
click at [307, 247] on input "text" at bounding box center [697, 241] width 925 height 38
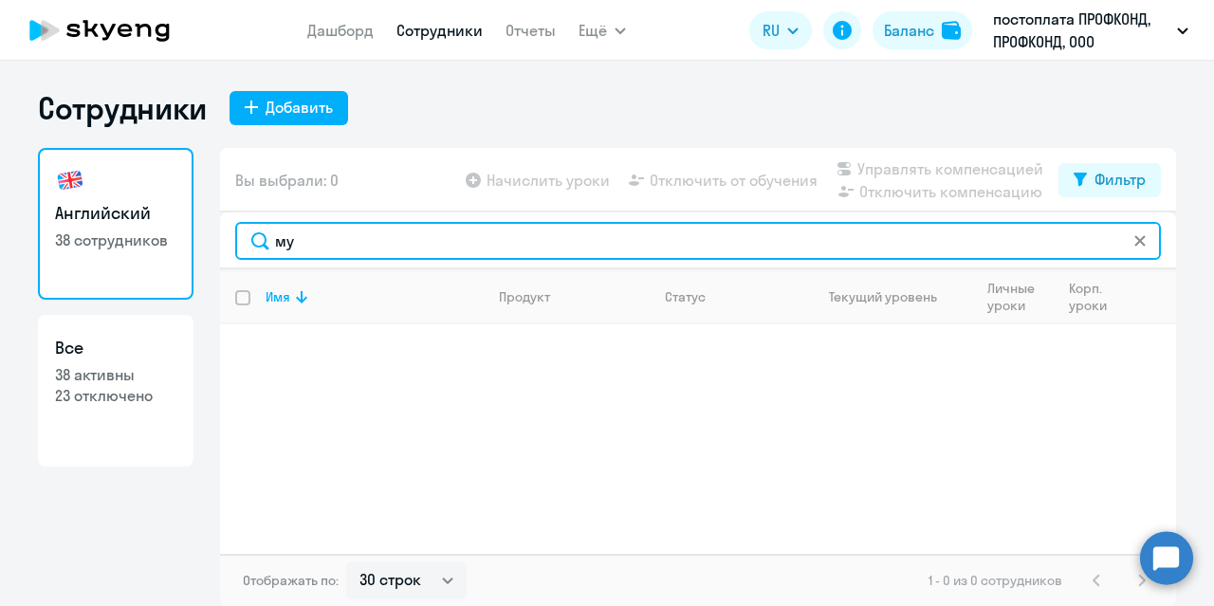
type input "м"
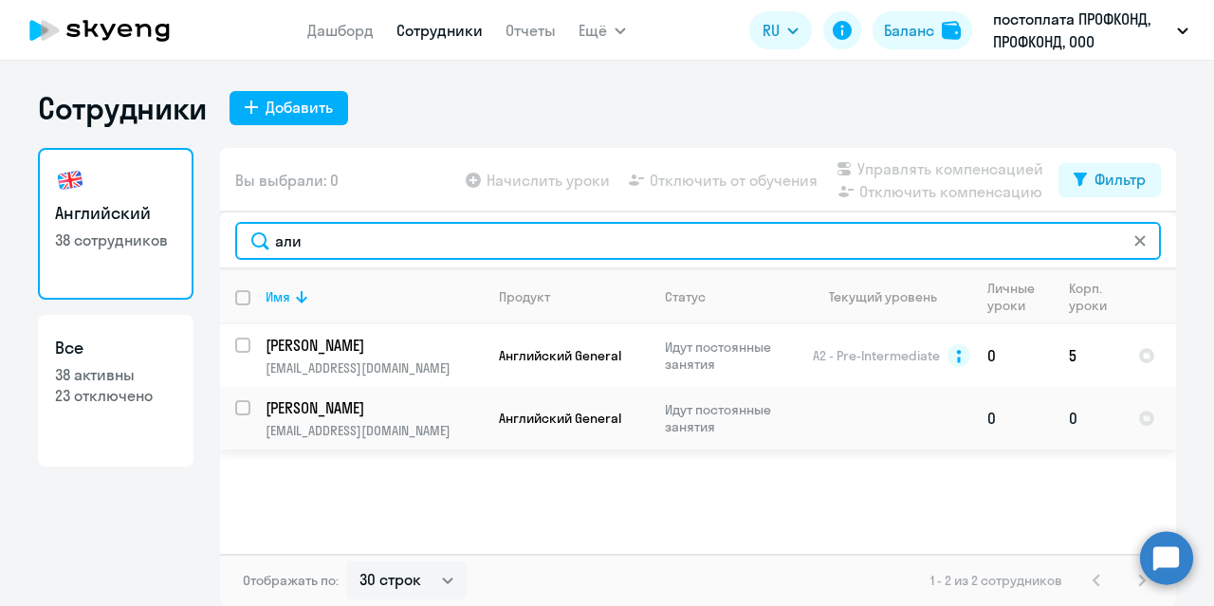
type input "али"
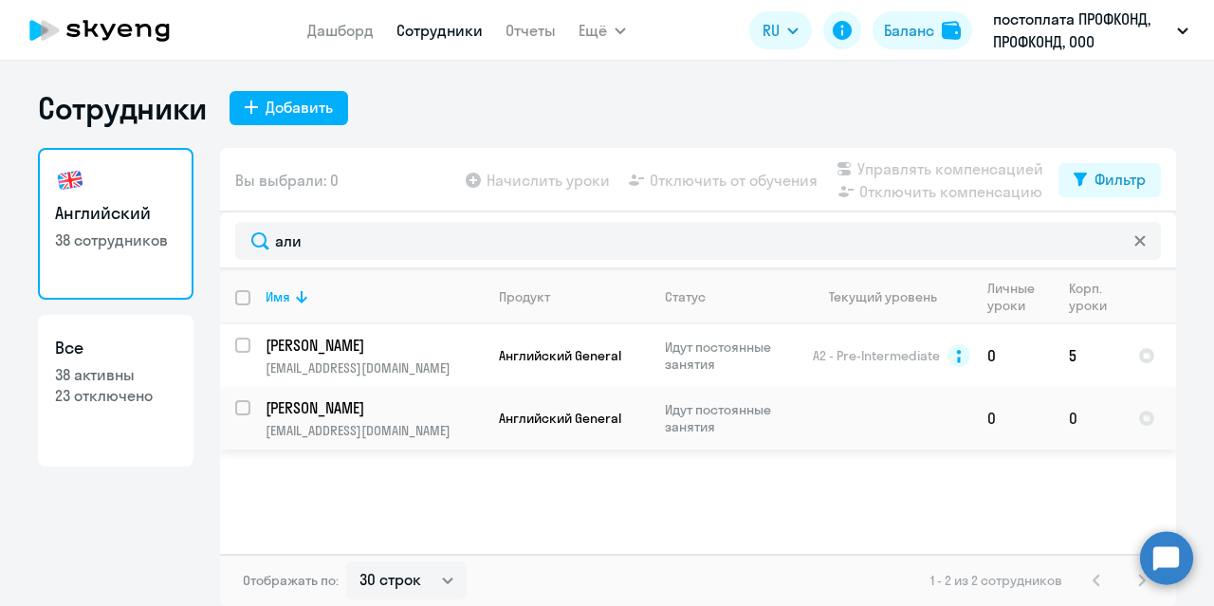
click at [236, 407] on input "select row 818686" at bounding box center [254, 419] width 38 height 38
checkbox input "true"
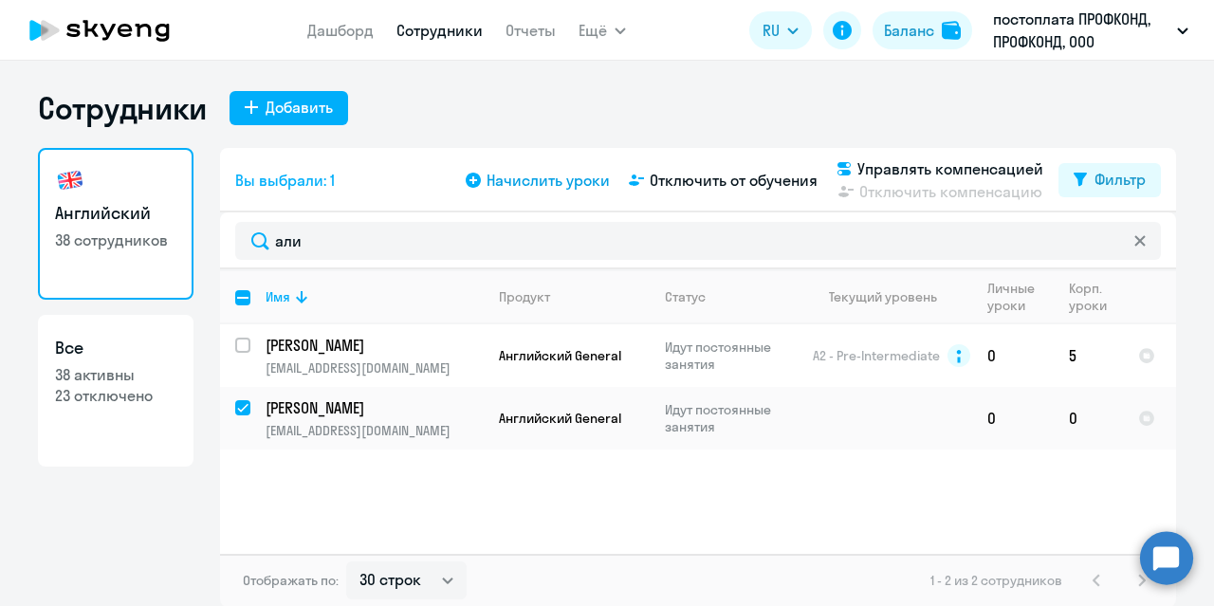
click at [539, 190] on span "Начислить уроки" at bounding box center [547, 180] width 123 height 23
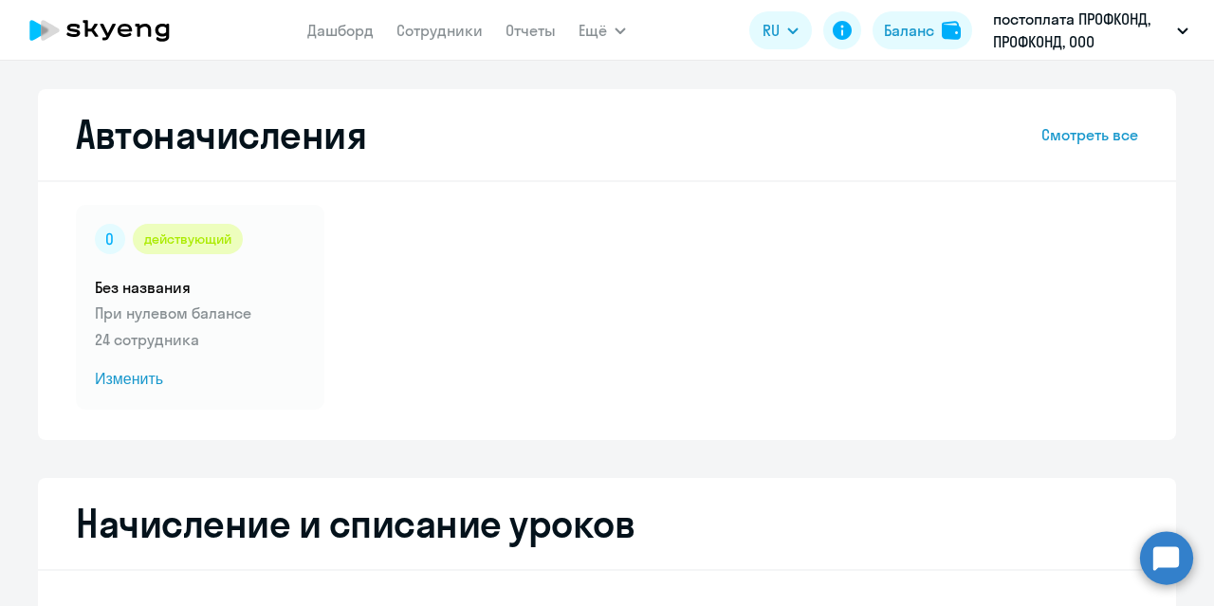
select select "10"
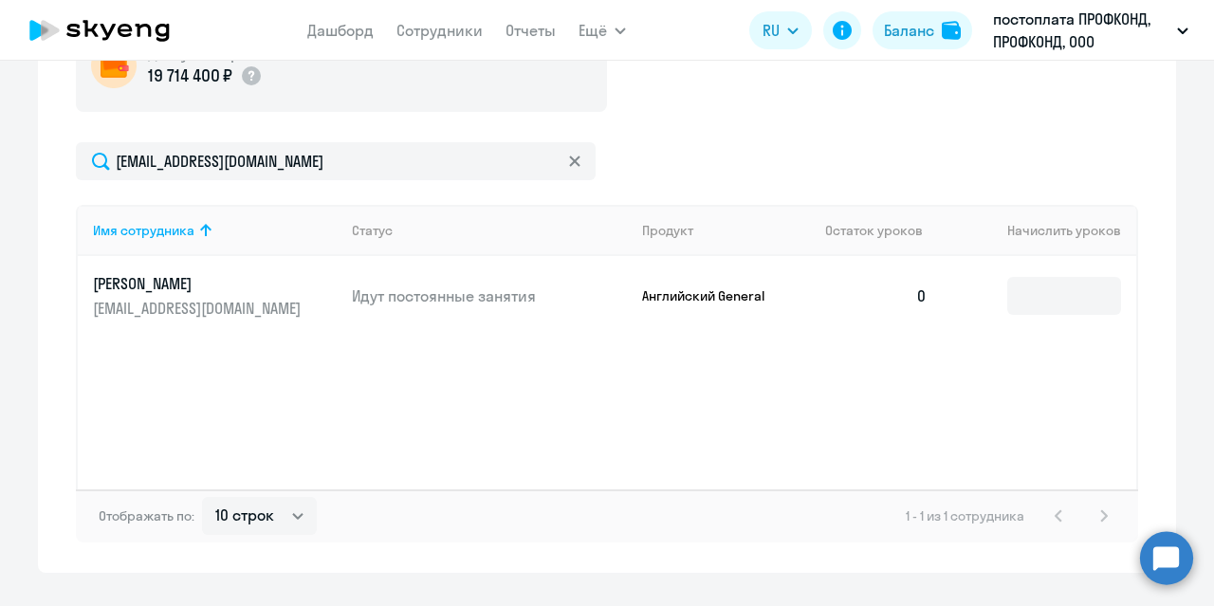
scroll to position [664, 0]
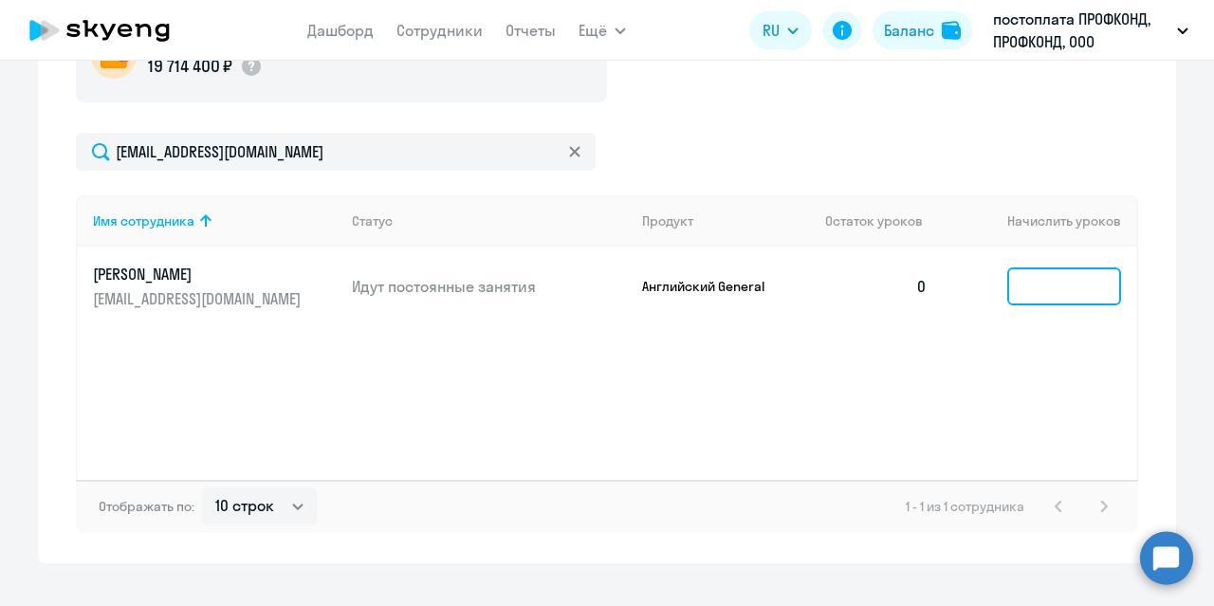
click at [1022, 289] on input at bounding box center [1064, 286] width 114 height 38
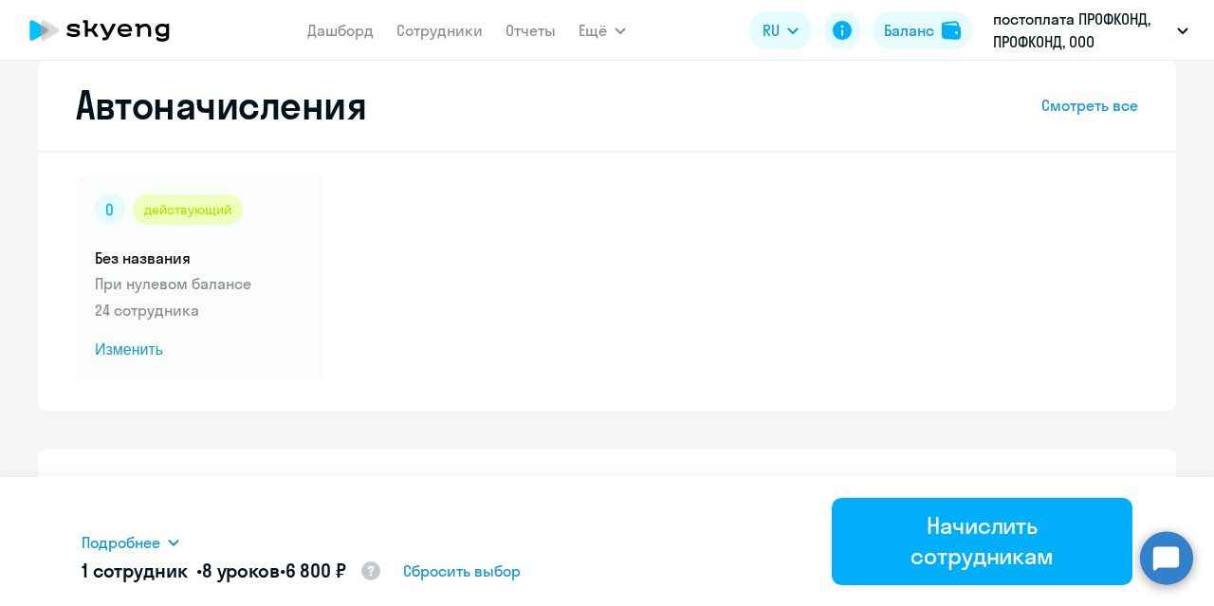
scroll to position [0, 0]
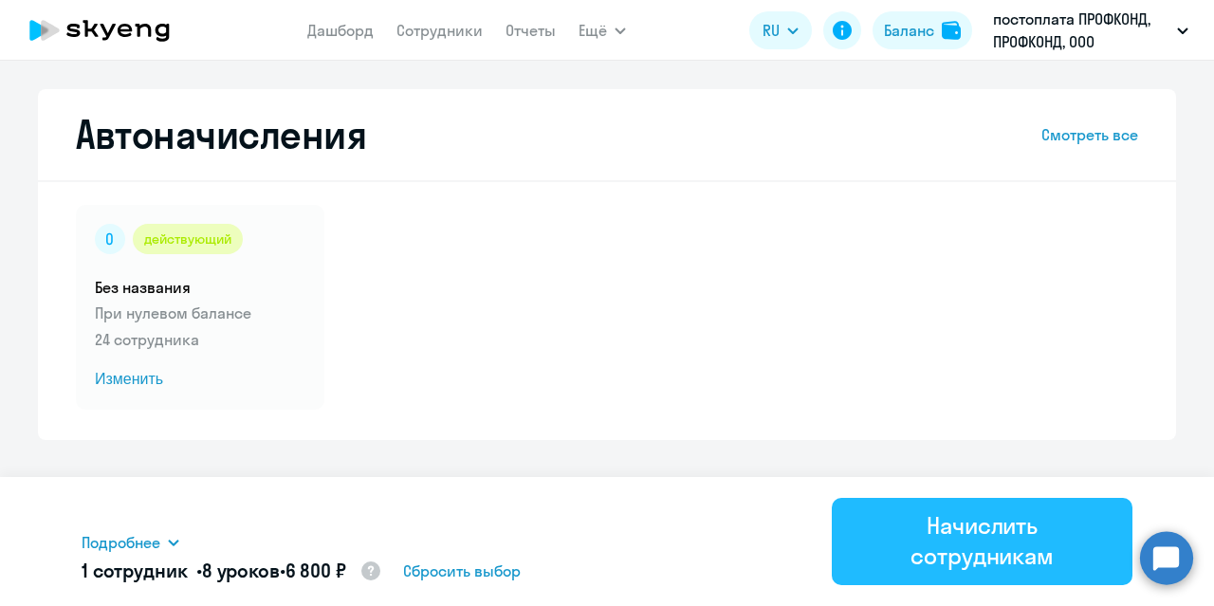
type input "8"
click at [878, 533] on div "Начислить сотрудникам" at bounding box center [981, 540] width 247 height 61
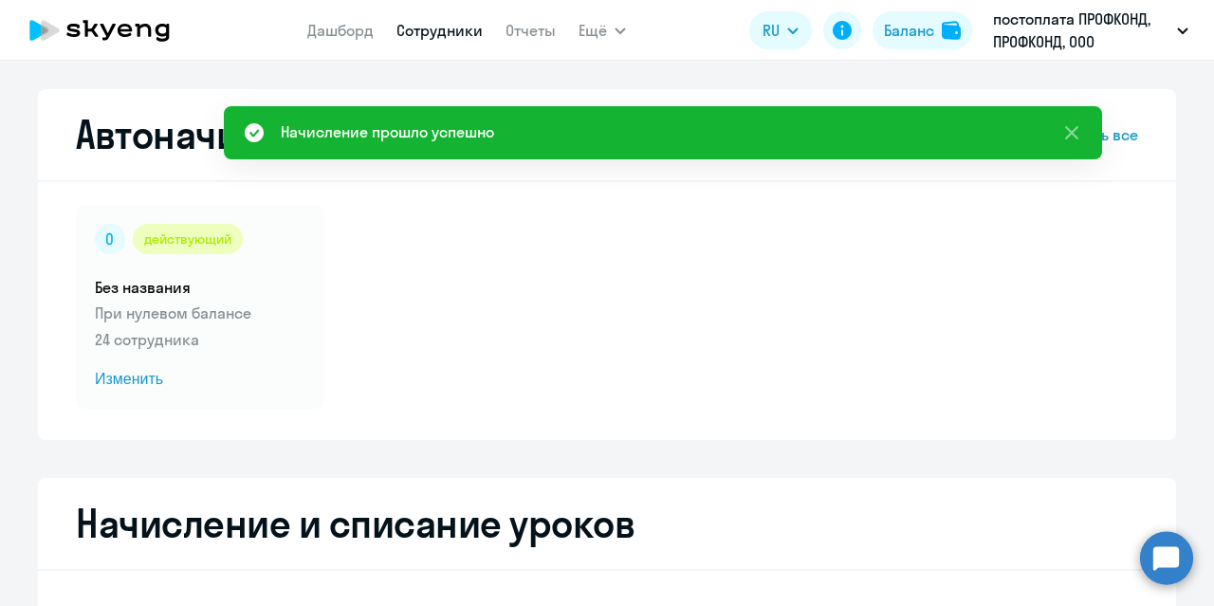
click at [420, 27] on link "Сотрудники" at bounding box center [439, 30] width 86 height 19
select select "30"
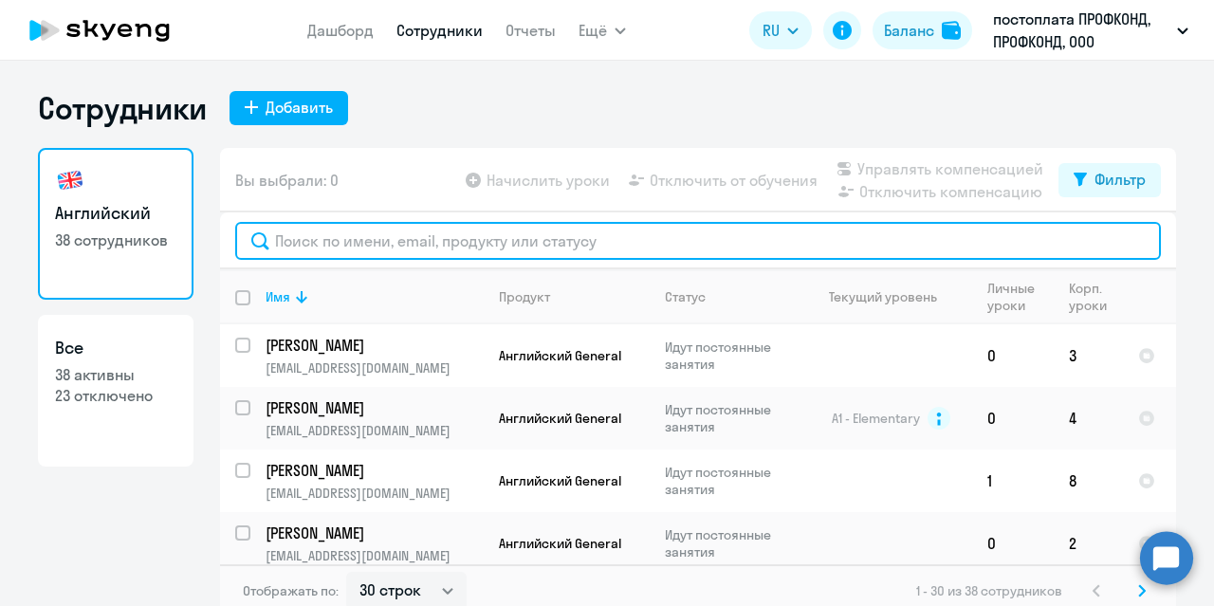
click at [371, 235] on input "text" at bounding box center [697, 241] width 925 height 38
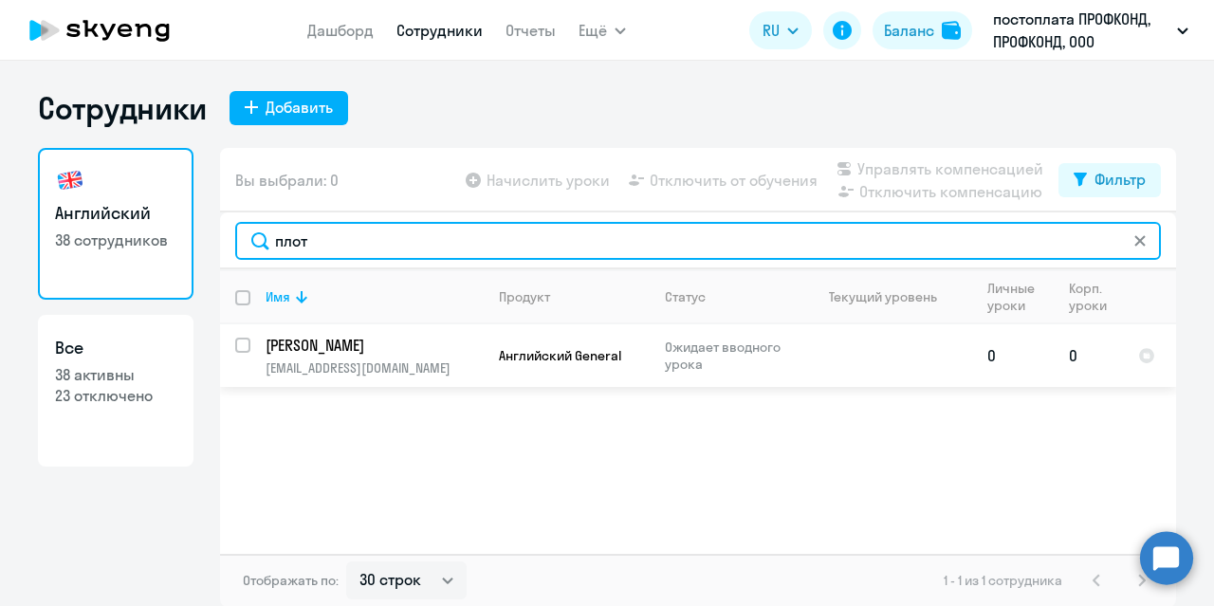
type input "плот"
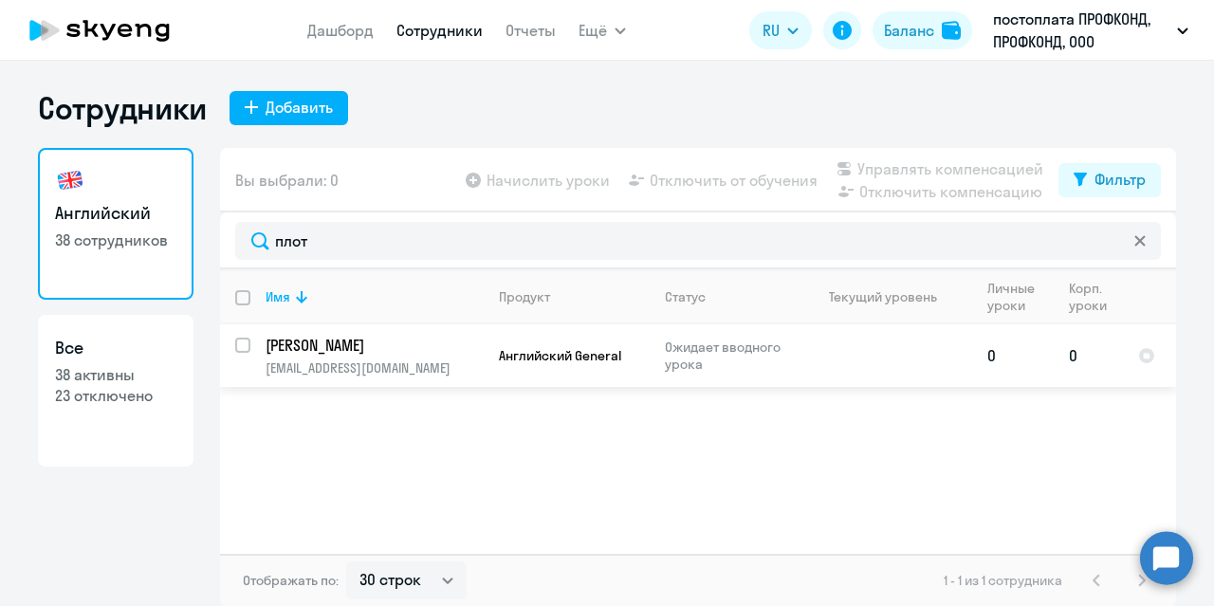
click at [235, 346] on input "select row 42986016" at bounding box center [254, 357] width 38 height 38
checkbox input "true"
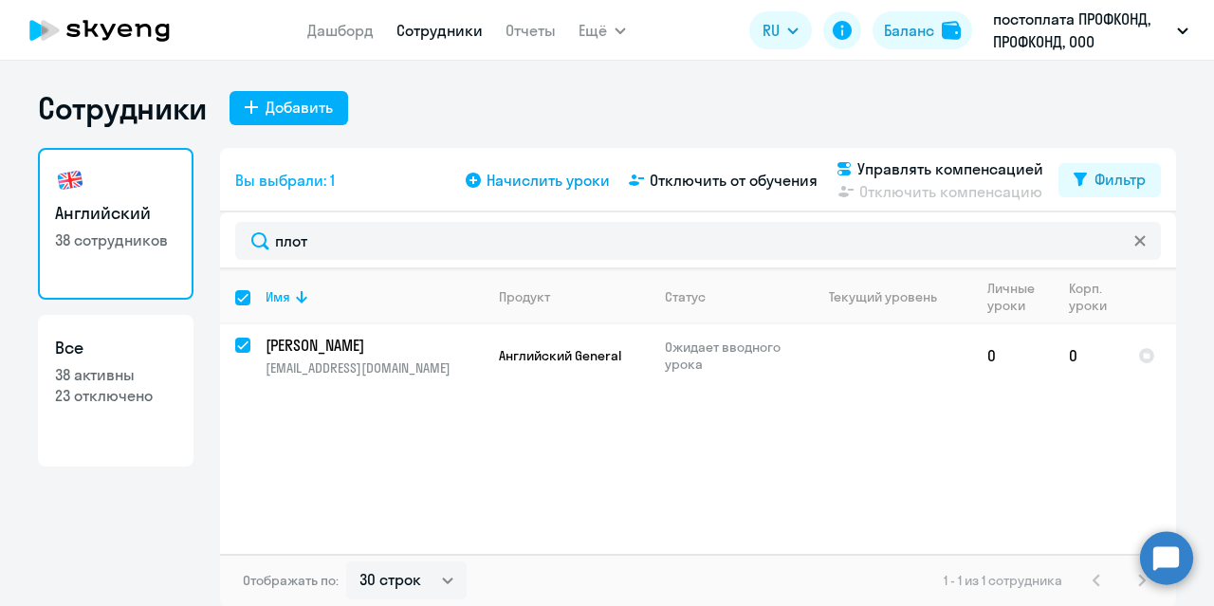
click at [538, 173] on span "Начислить уроки" at bounding box center [547, 180] width 123 height 23
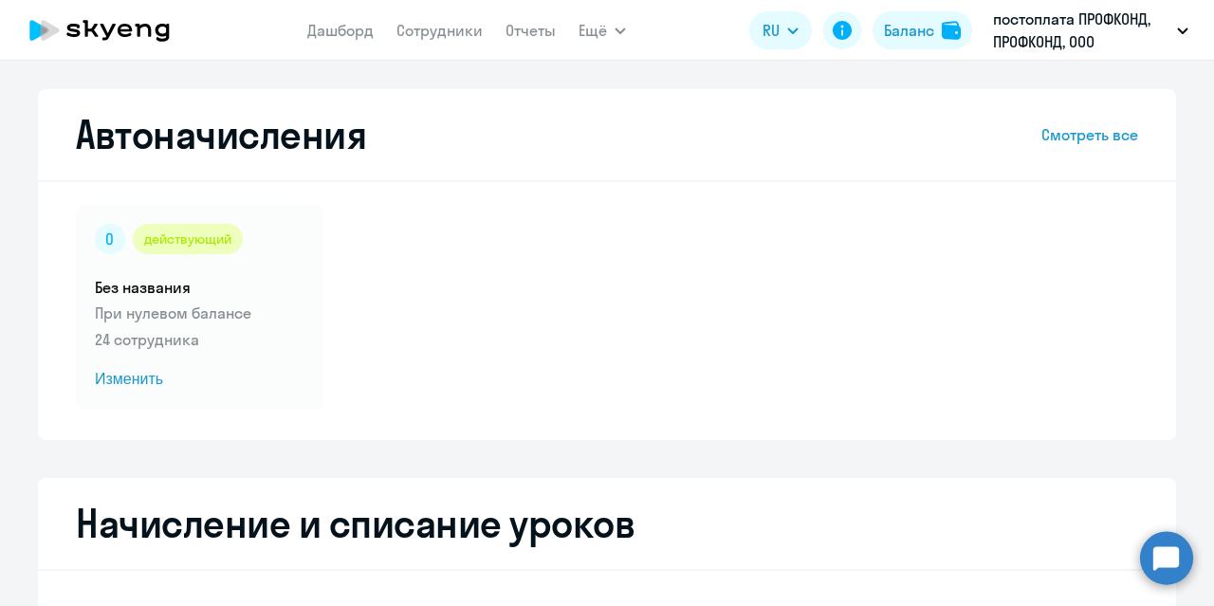
select select "10"
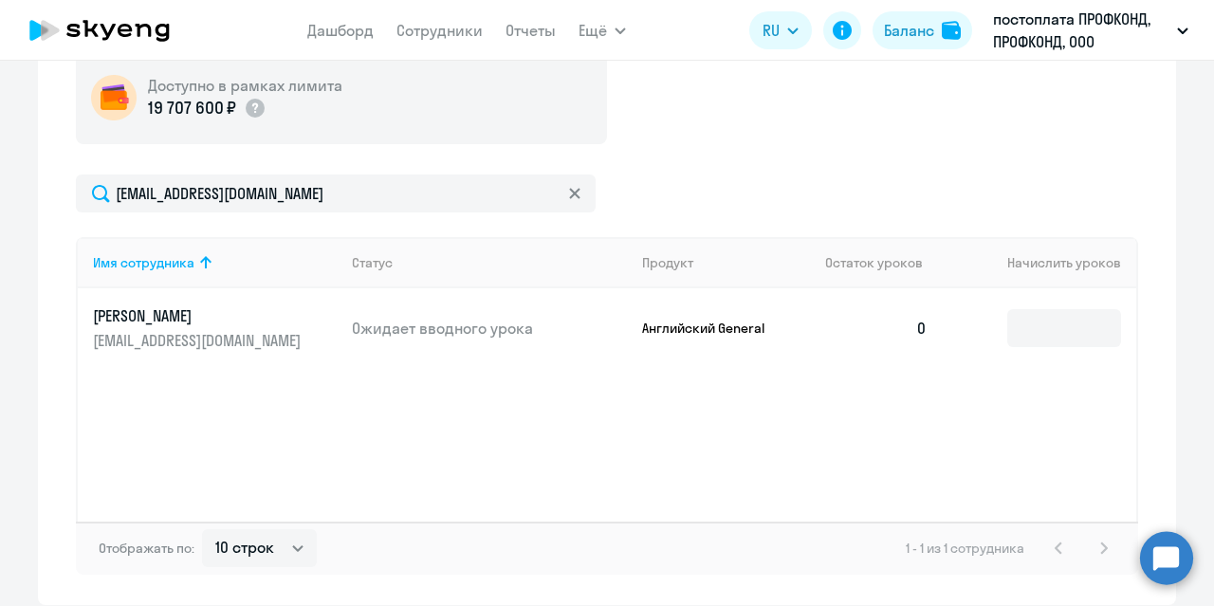
scroll to position [697, 0]
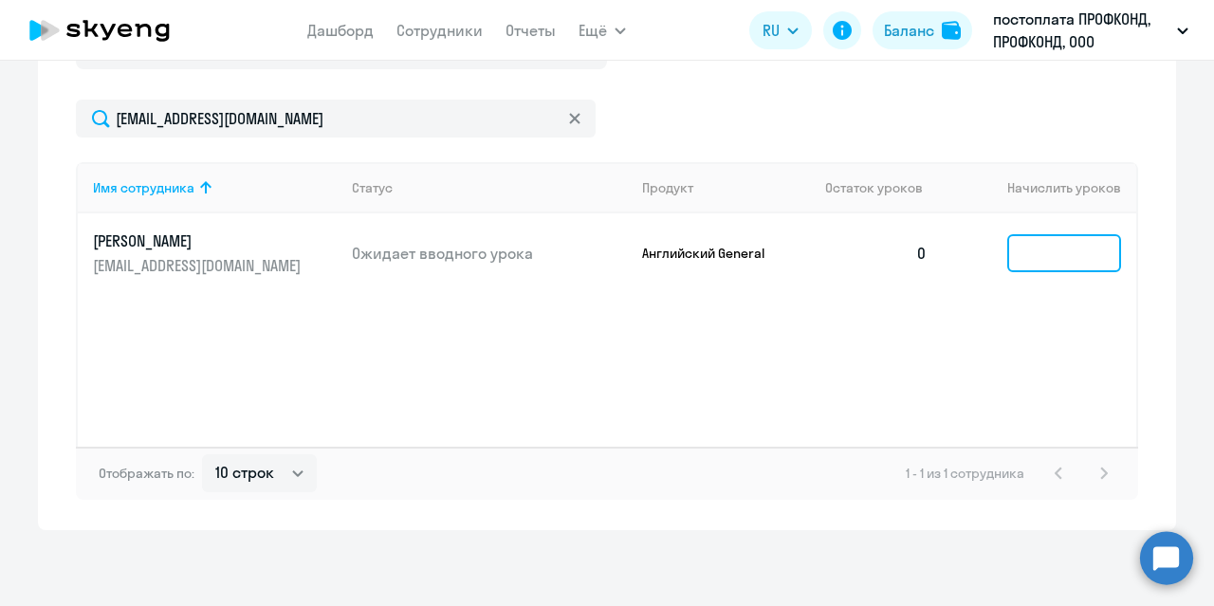
click at [1007, 249] on input at bounding box center [1064, 253] width 114 height 38
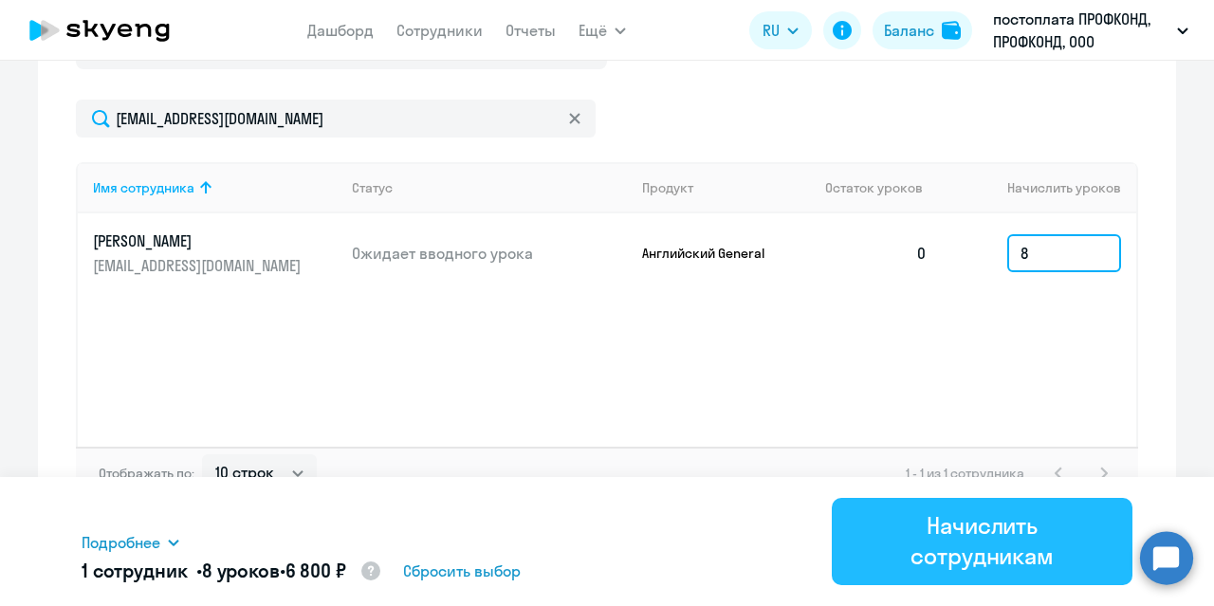
type input "8"
click at [985, 542] on div "Начислить сотрудникам" at bounding box center [981, 540] width 247 height 61
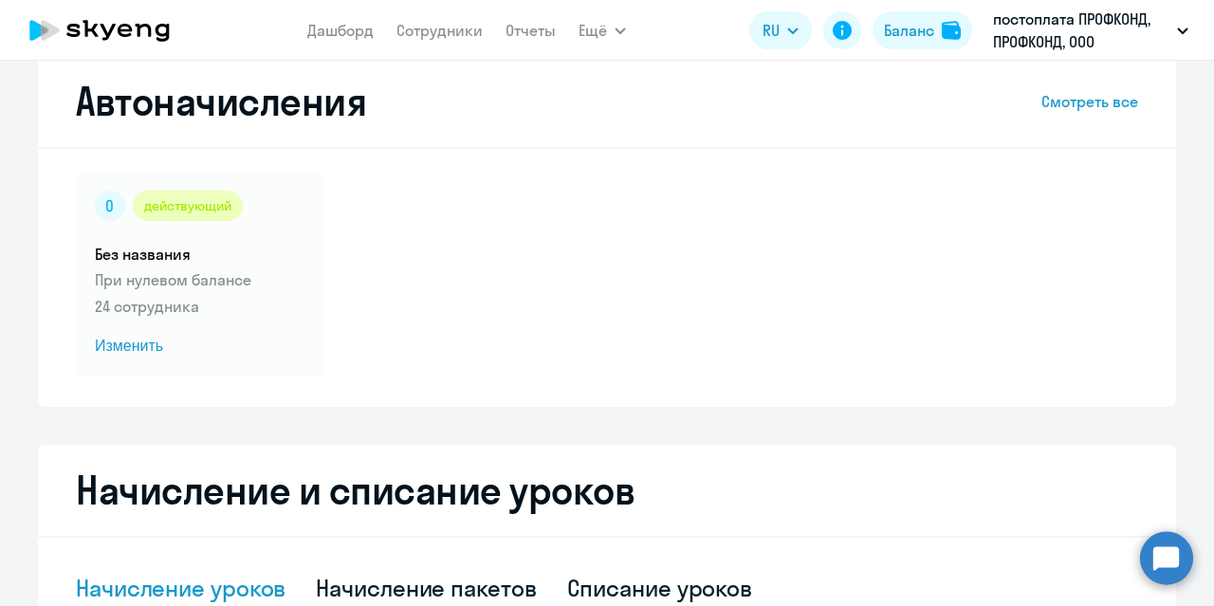
scroll to position [0, 0]
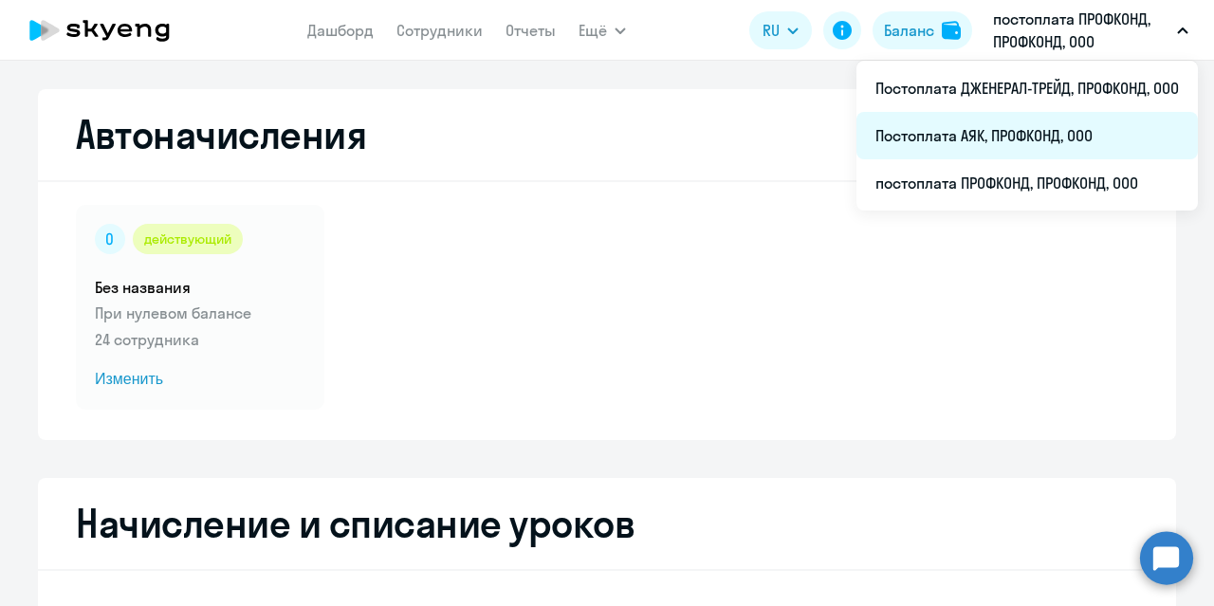
click at [985, 124] on li "Постоплата АЯК, ПРОФКОНД, ООО" at bounding box center [1026, 135] width 341 height 47
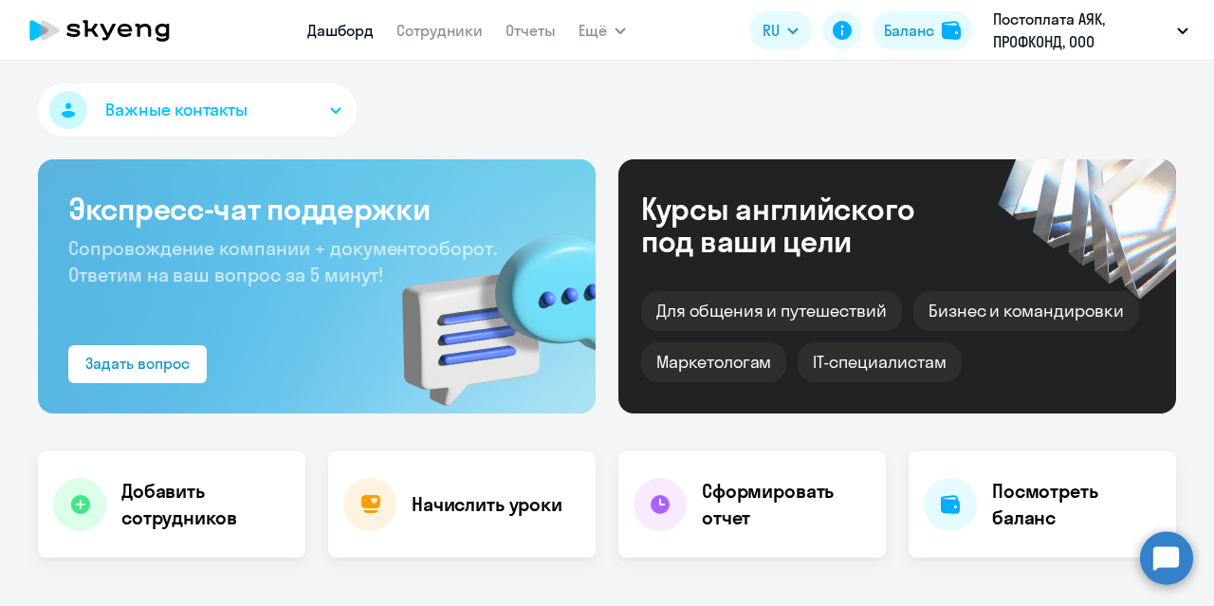
select select "30"
click at [416, 32] on link "Сотрудники" at bounding box center [439, 30] width 86 height 19
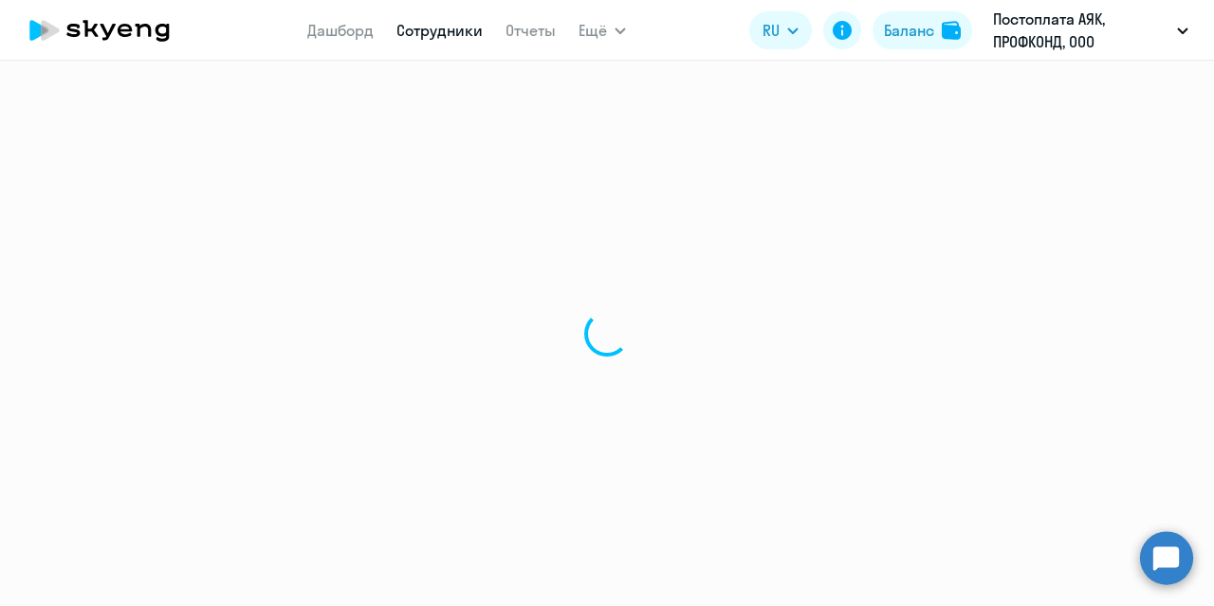
select select "30"
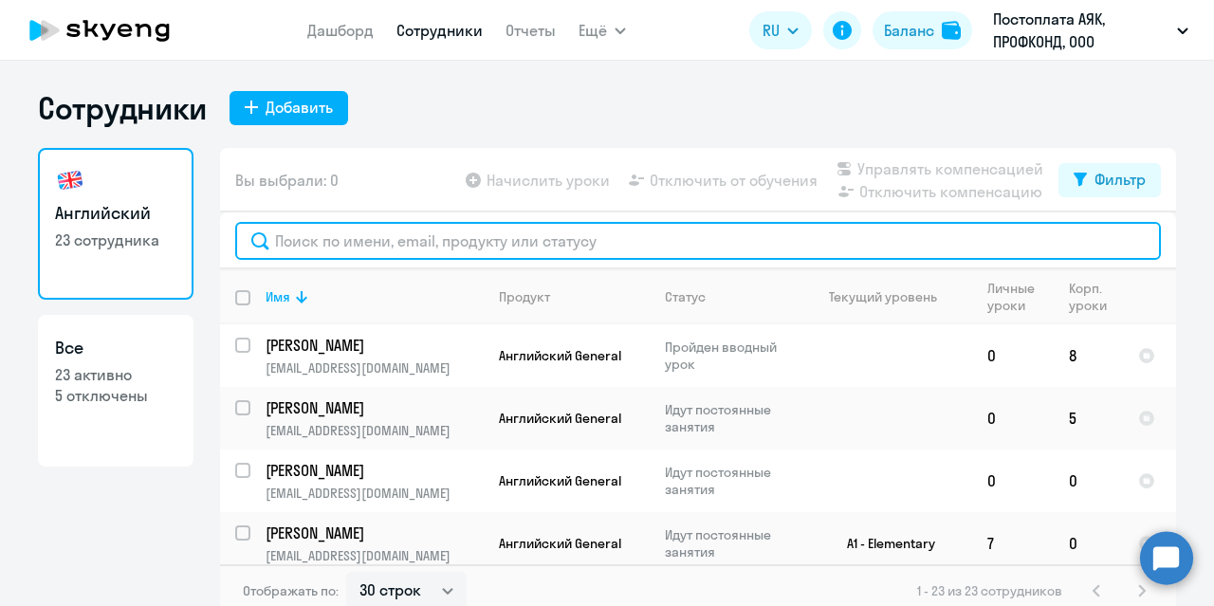
click at [324, 242] on input "text" at bounding box center [697, 241] width 925 height 38
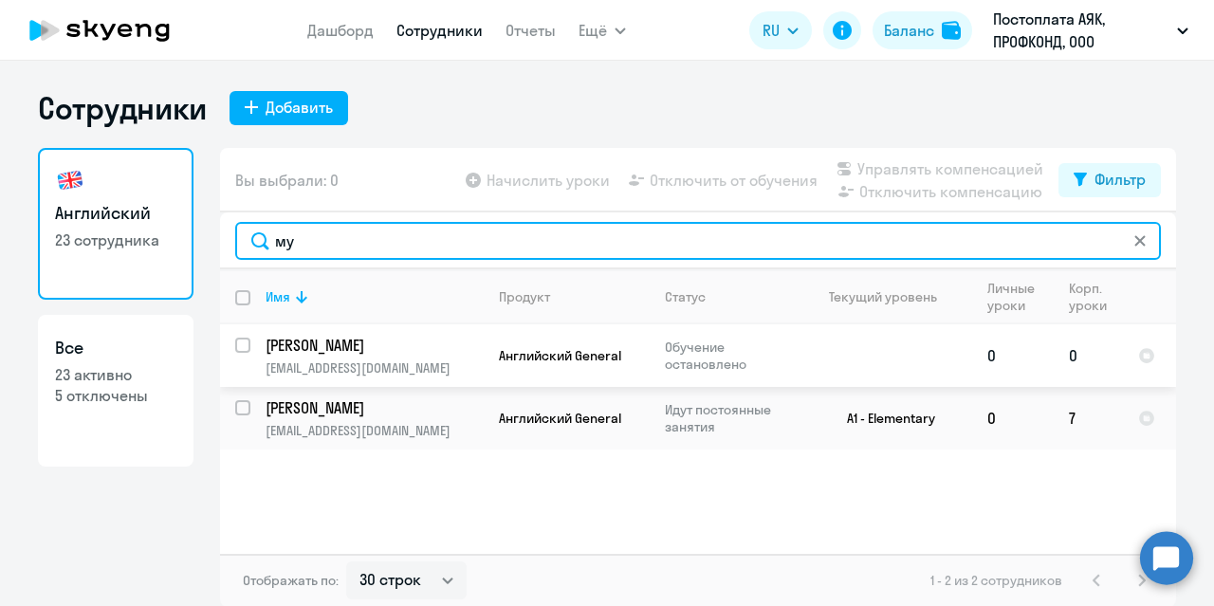
type input "му"
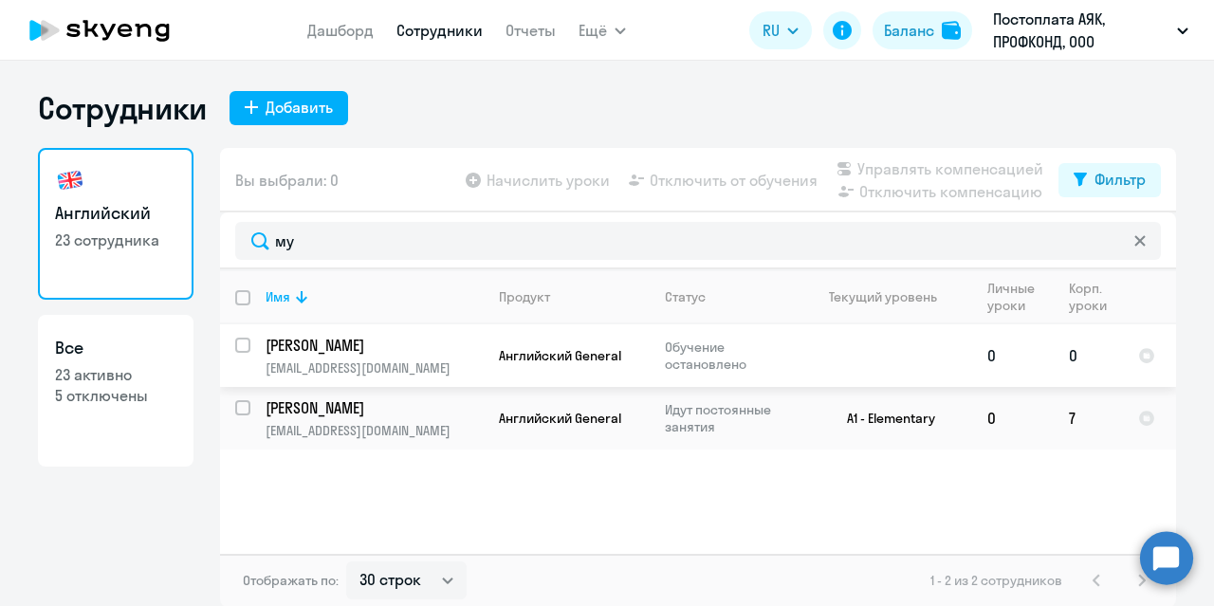
click at [235, 339] on input "select row 38626597" at bounding box center [254, 357] width 38 height 38
checkbox input "true"
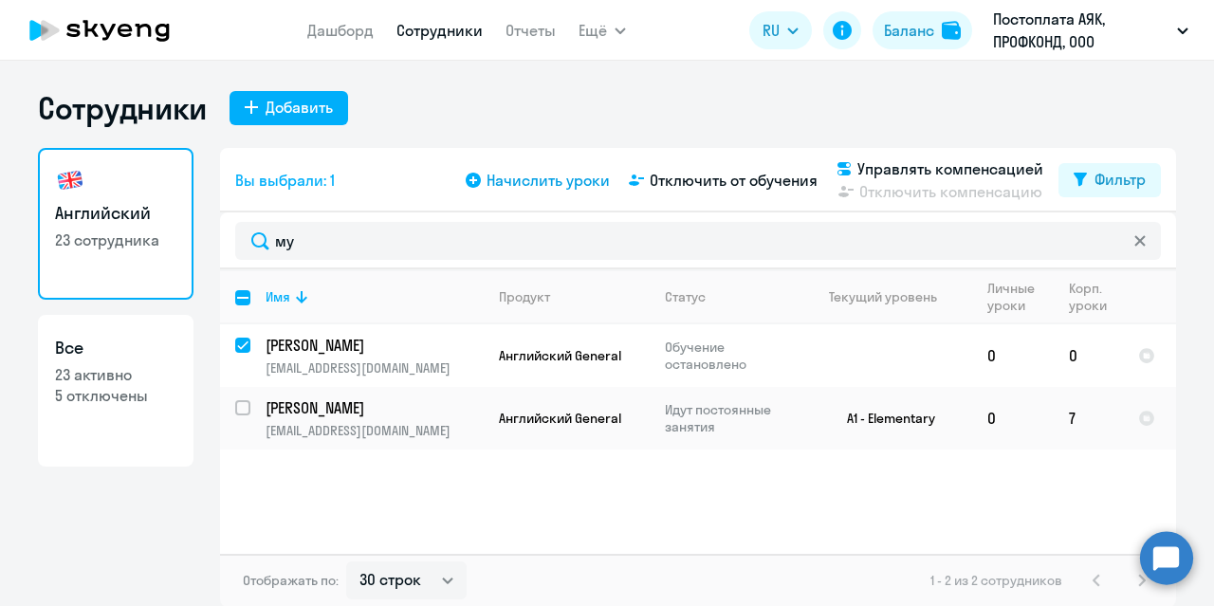
click at [532, 174] on span "Начислить уроки" at bounding box center [547, 180] width 123 height 23
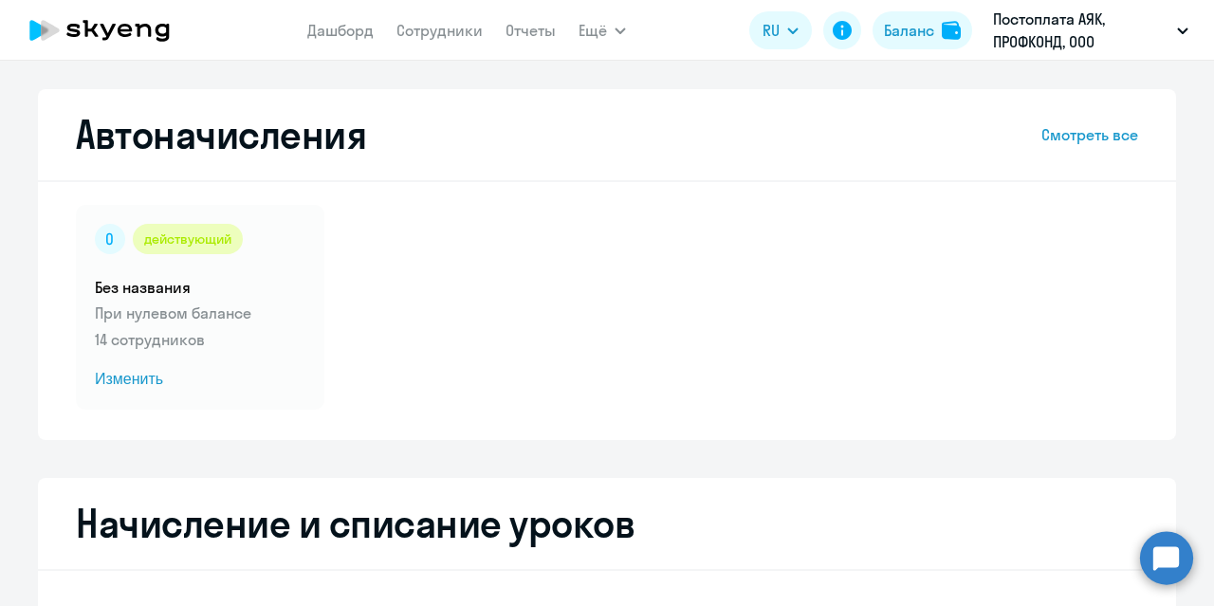
select select "10"
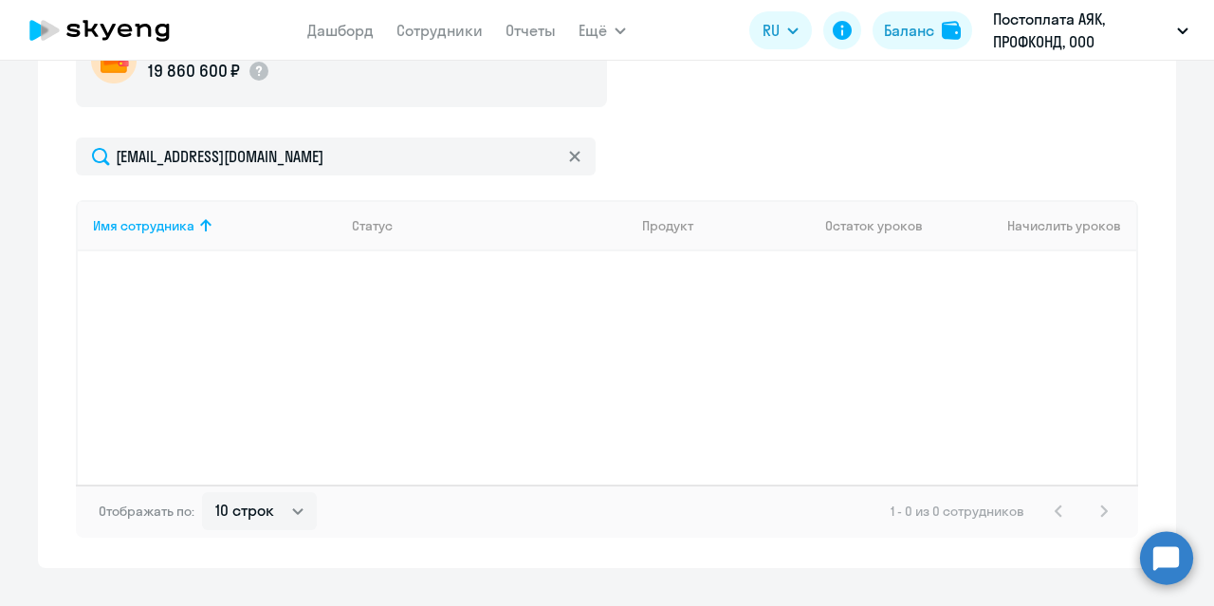
scroll to position [697, 0]
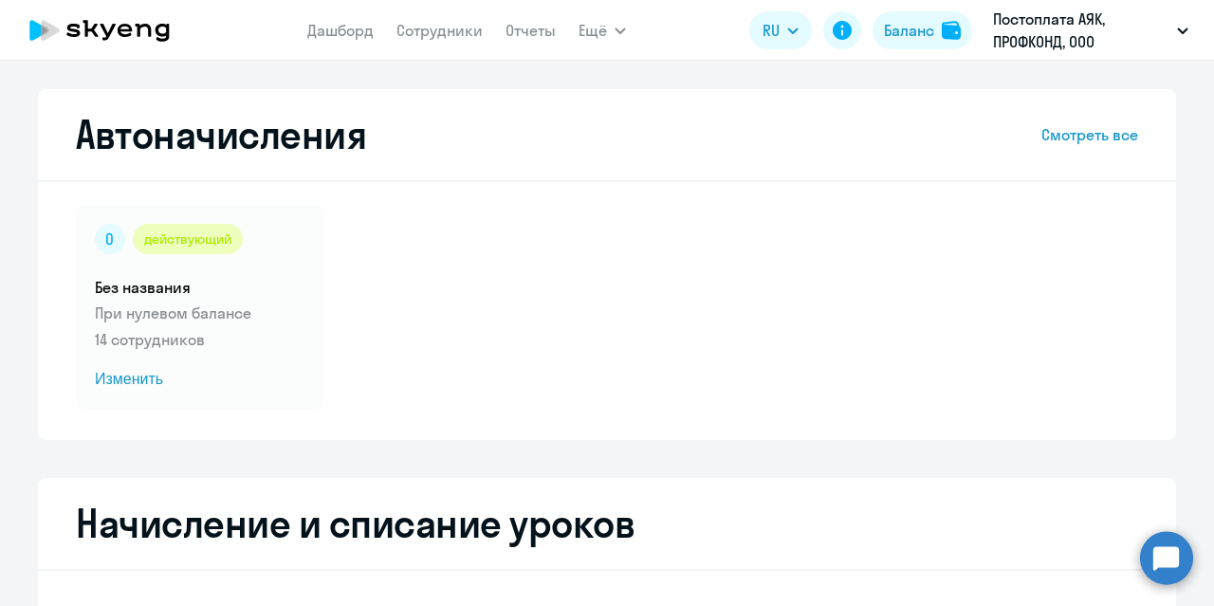
select select "30"
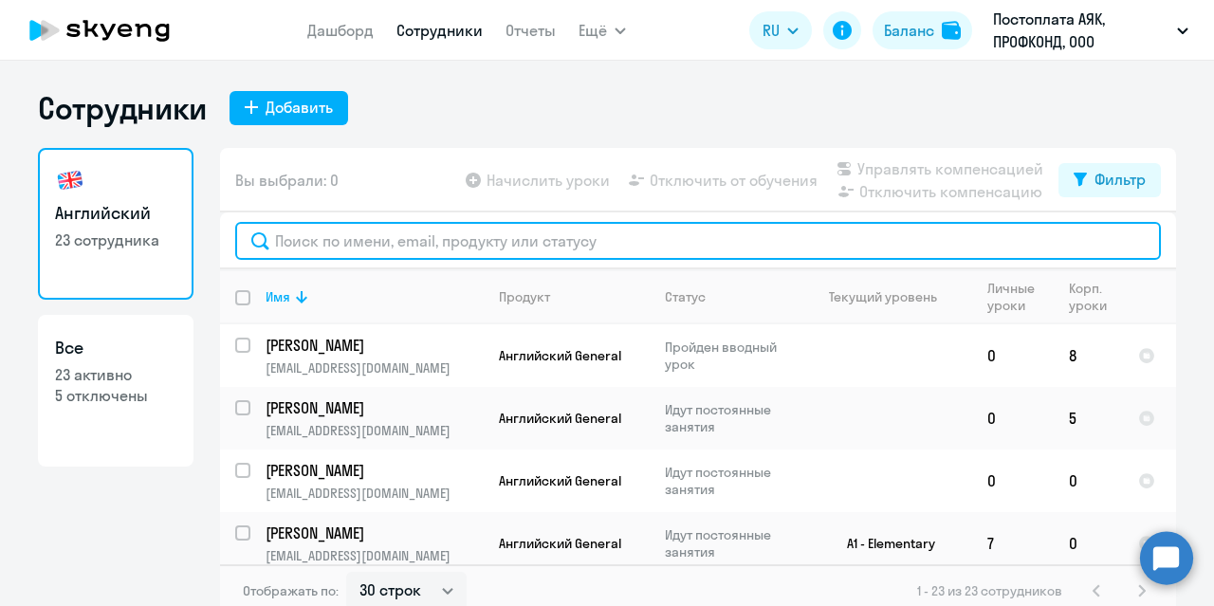
click at [401, 230] on input "text" at bounding box center [697, 241] width 925 height 38
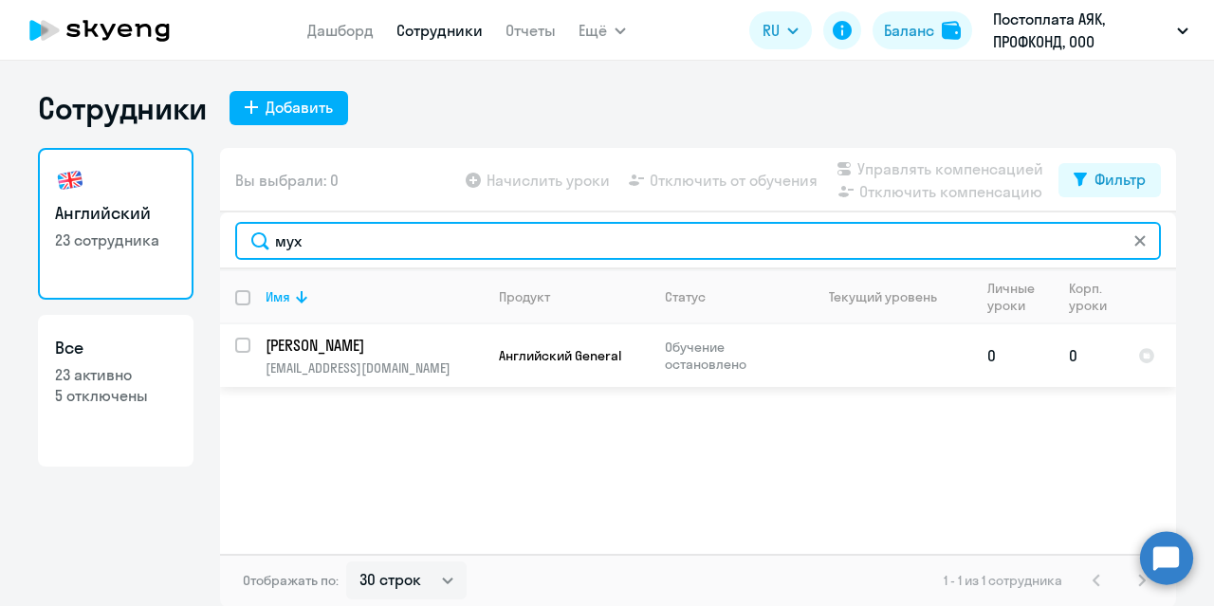
type input "мух"
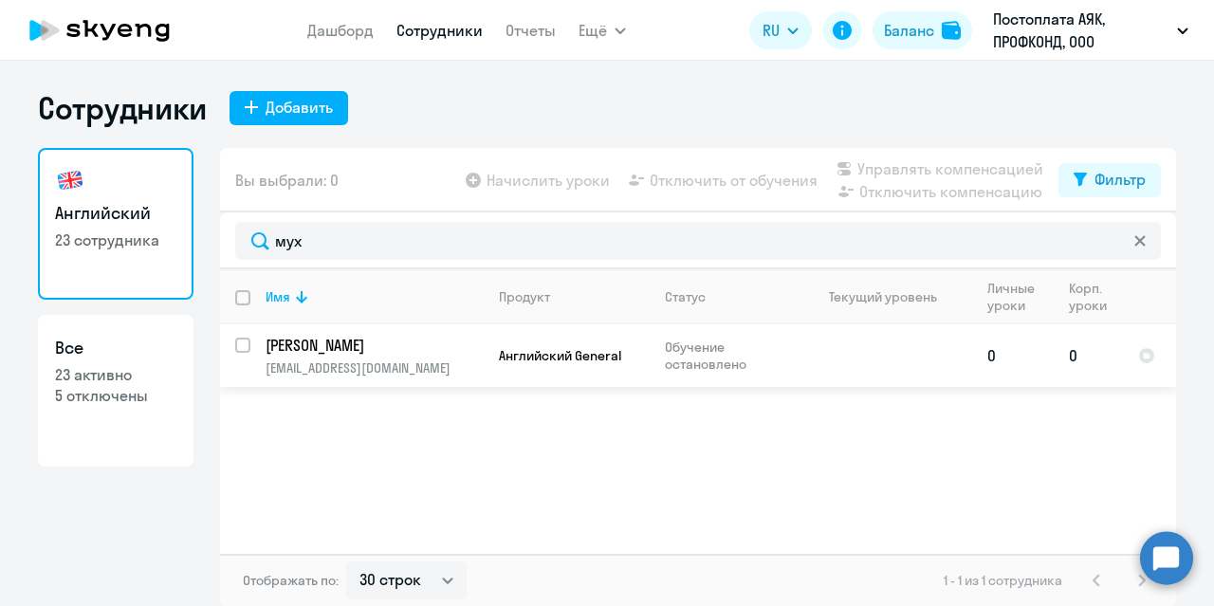
click at [239, 343] on input "select row 38626597" at bounding box center [254, 357] width 38 height 38
checkbox input "true"
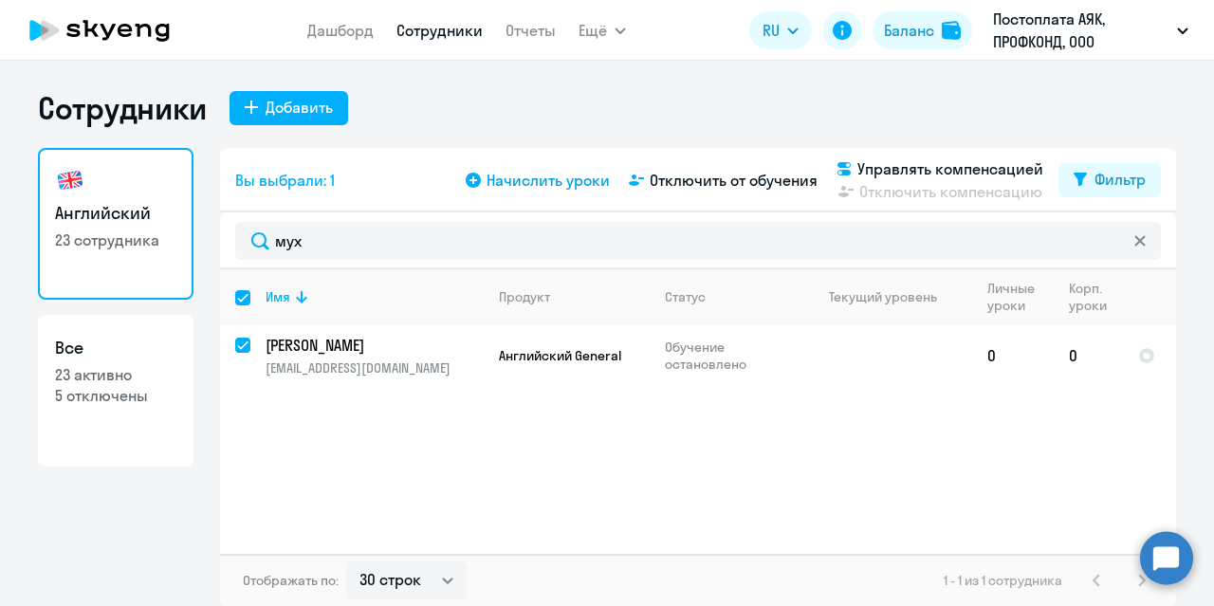
click at [543, 184] on span "Начислить уроки" at bounding box center [547, 180] width 123 height 23
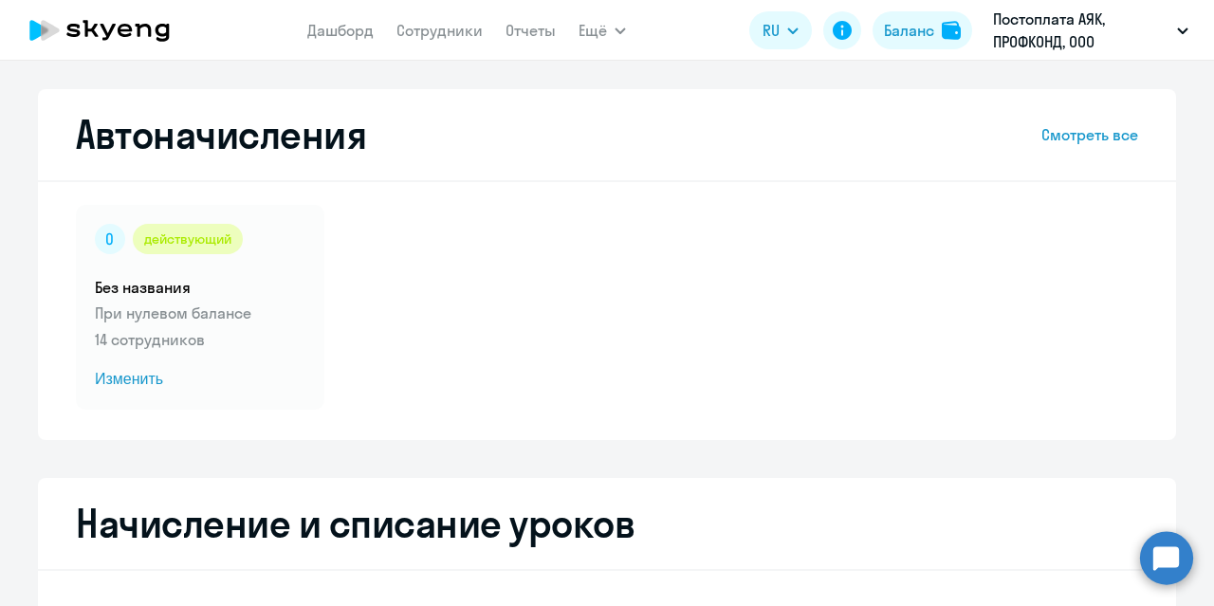
select select "10"
select select "30"
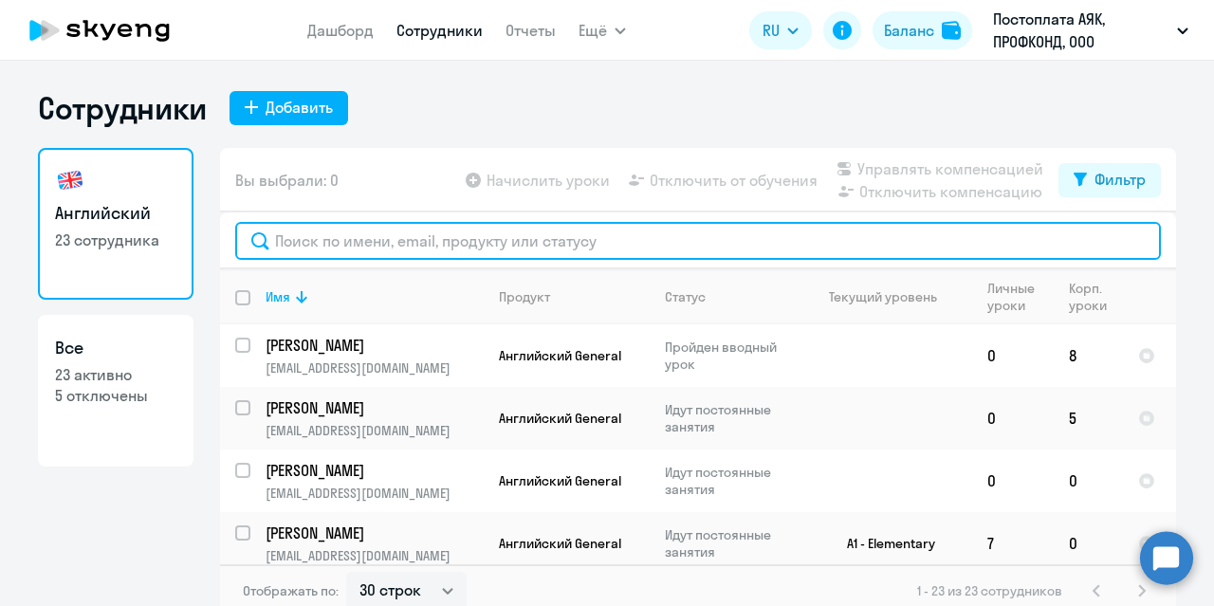
click at [333, 248] on input "text" at bounding box center [697, 241] width 925 height 38
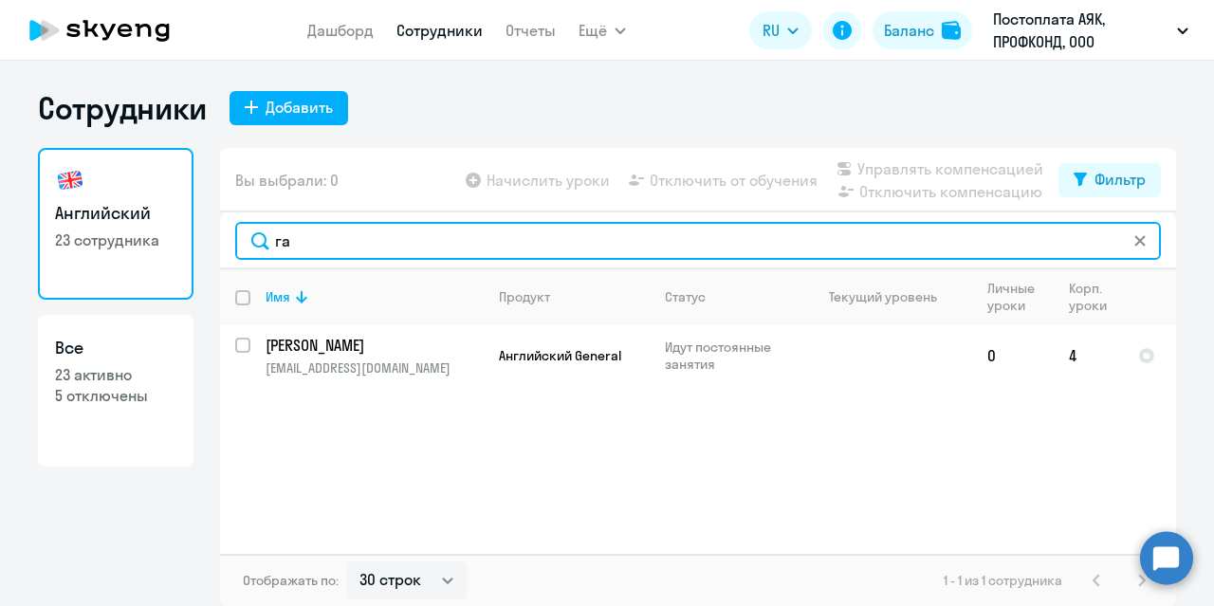
type input "г"
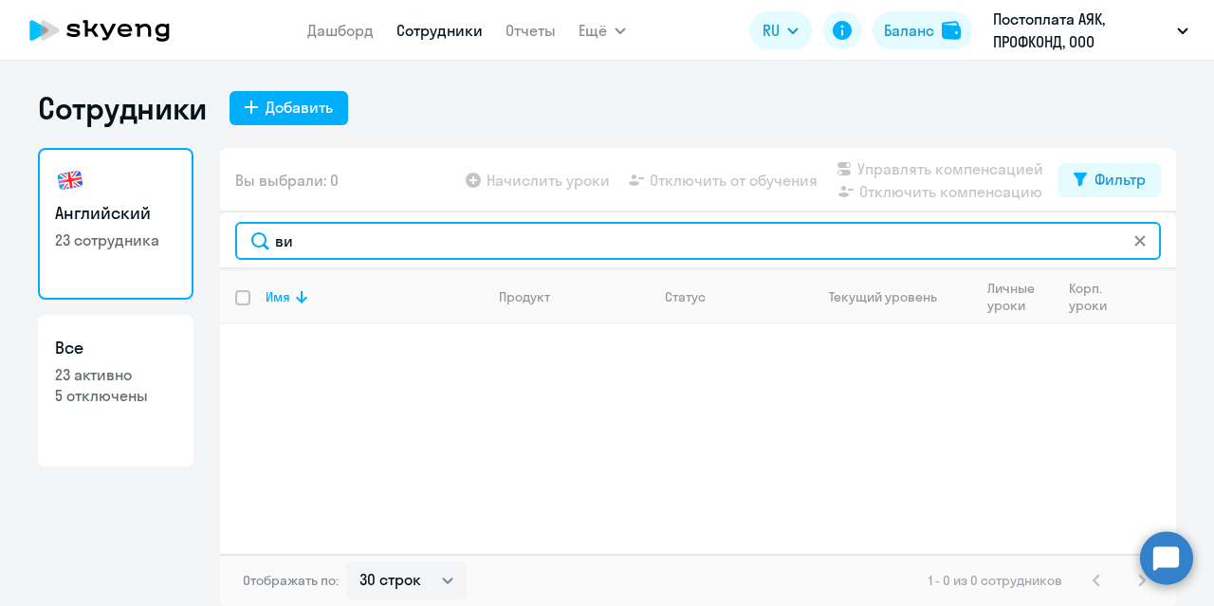
type input "в"
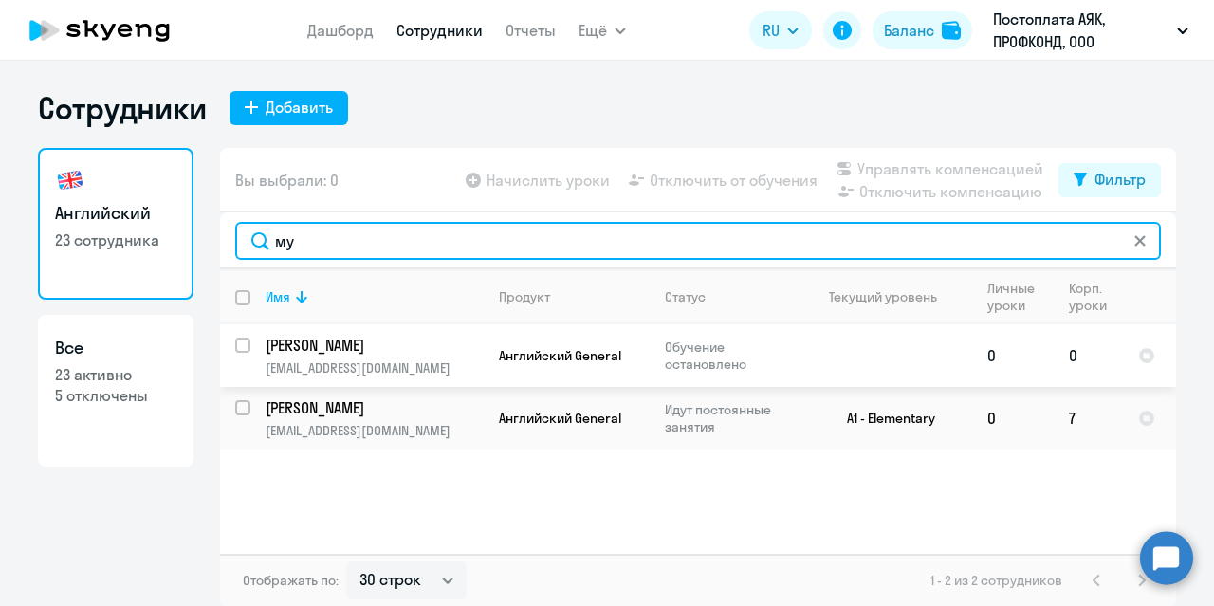
type input "му"
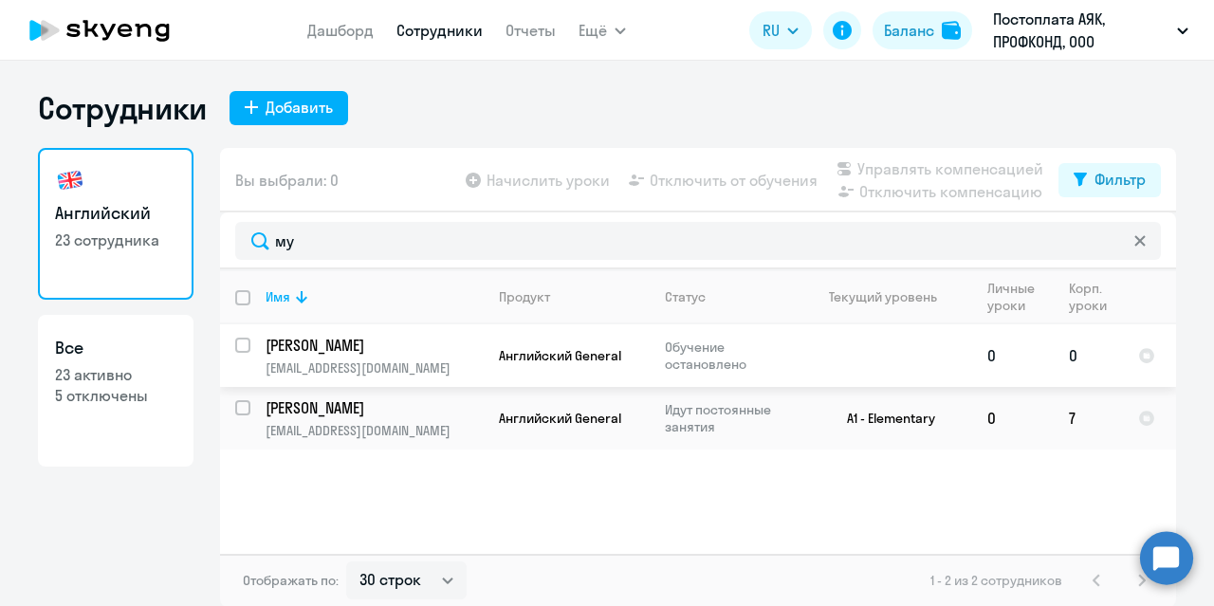
click at [238, 345] on input "select row 38626597" at bounding box center [254, 357] width 38 height 38
checkbox input "true"
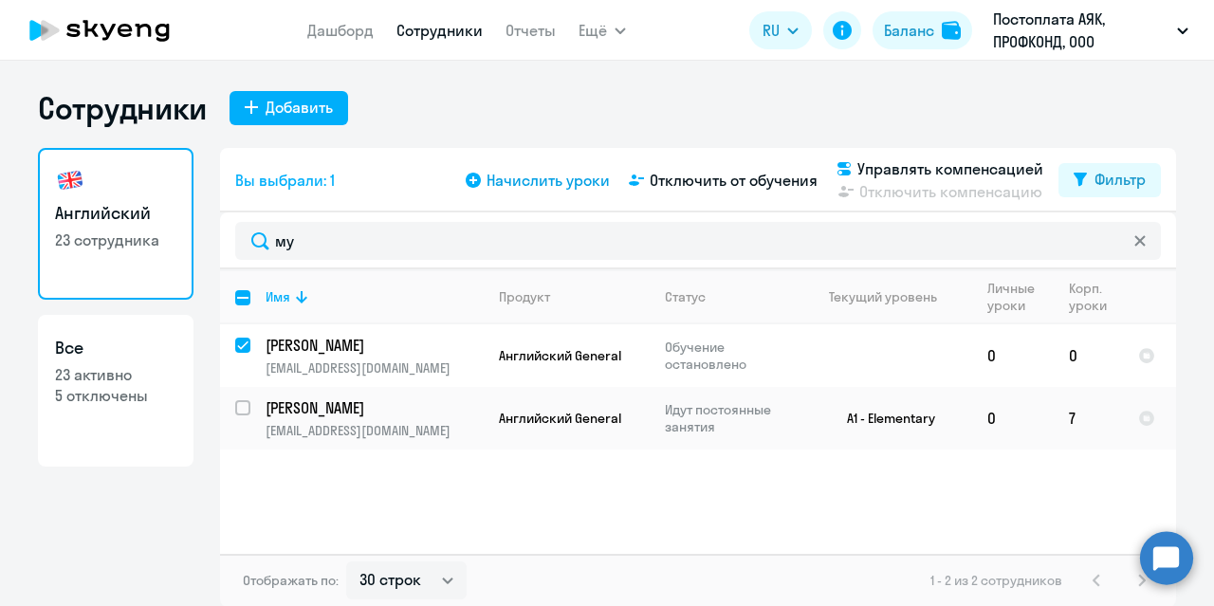
click at [549, 174] on span "Начислить уроки" at bounding box center [547, 180] width 123 height 23
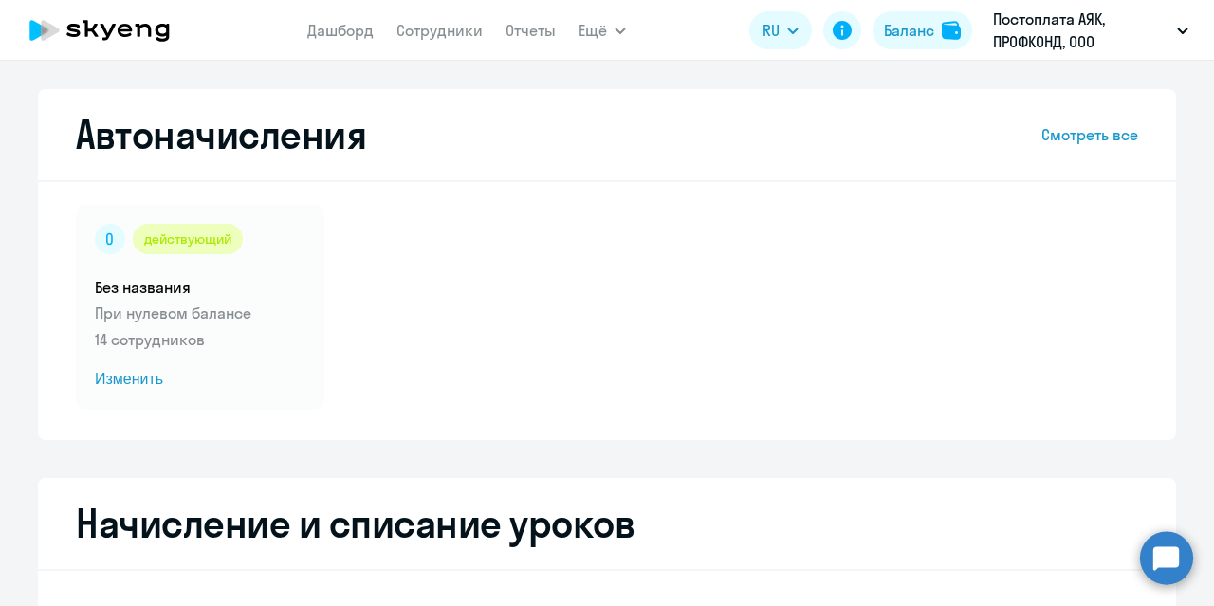
select select "10"
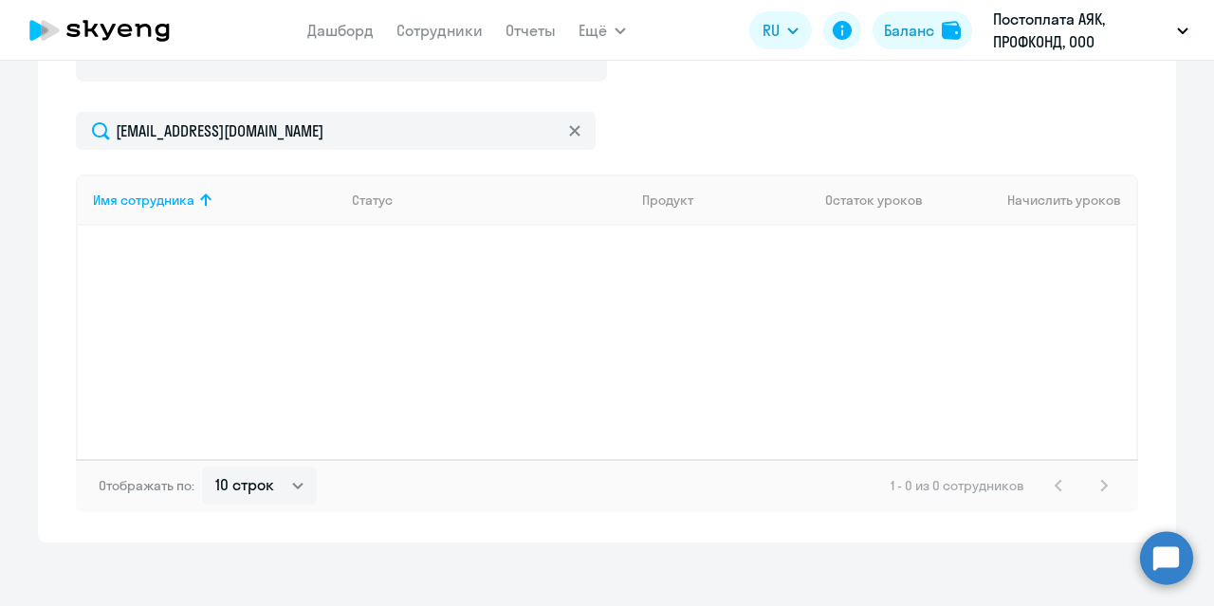
scroll to position [697, 0]
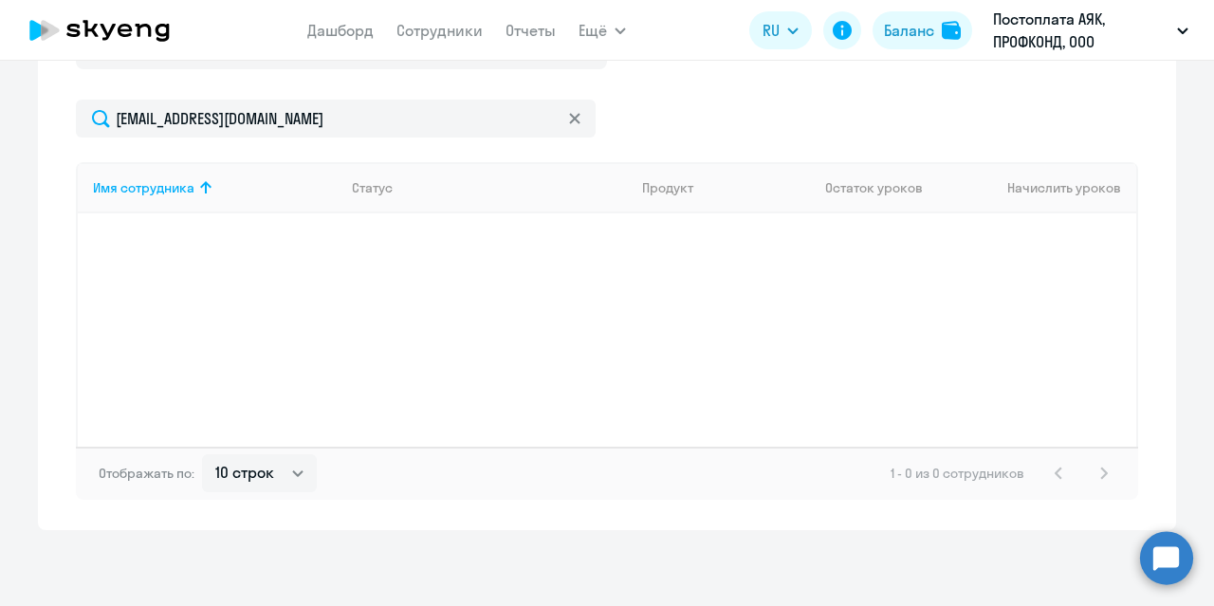
click at [1172, 544] on circle at bounding box center [1166, 557] width 53 height 53
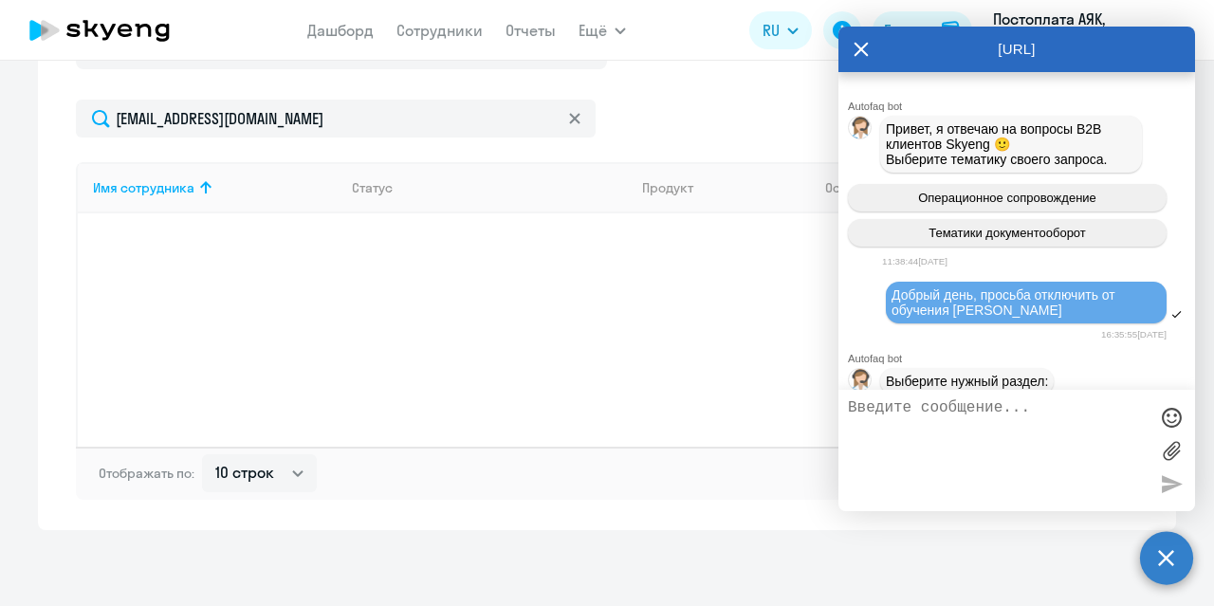
scroll to position [0, 0]
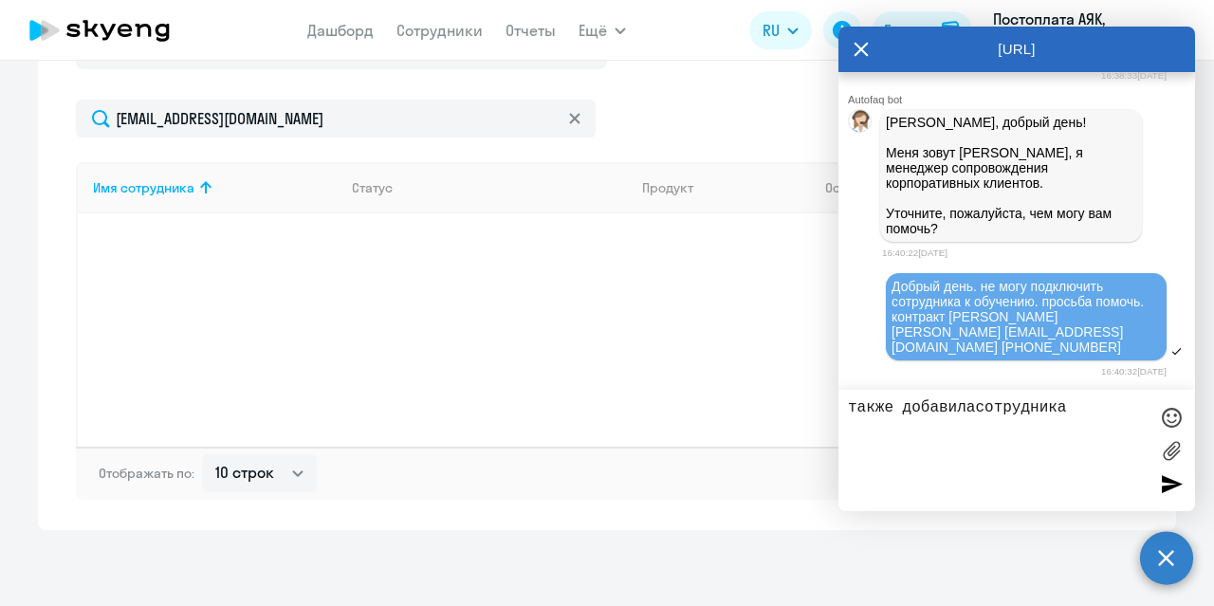
paste textarea "[EMAIL_ADDRESS][DOMAIN_NAME]"
click at [973, 411] on textarea "также добавиласотрудника" at bounding box center [998, 450] width 300 height 102
click at [1090, 414] on textarea "также добавила сотрудника" at bounding box center [998, 450] width 300 height 102
paste textarea "[EMAIL_ADDRESS][DOMAIN_NAME]"
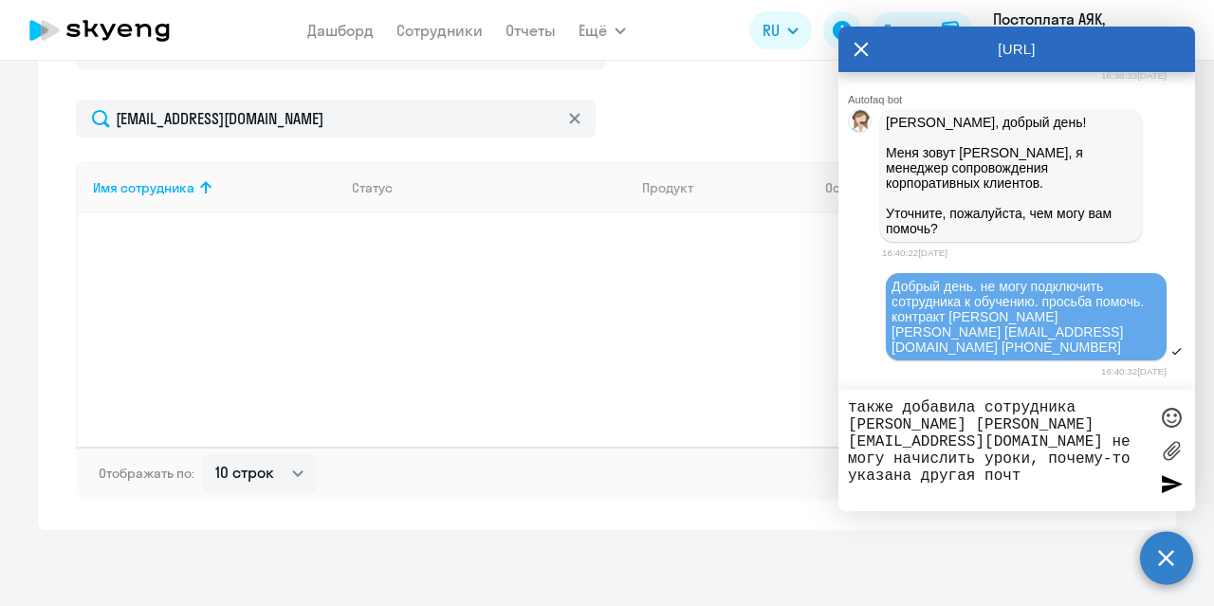
type textarea "также добавила сотрудника [PERSON_NAME] [PERSON_NAME][EMAIL_ADDRESS][DOMAIN_NAM…"
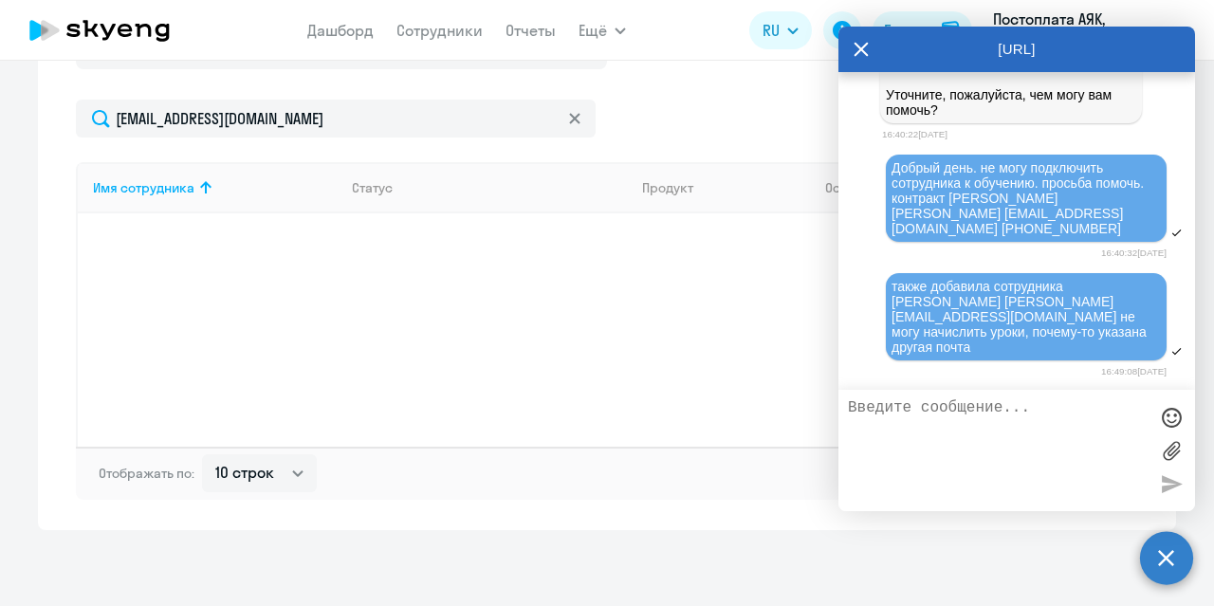
scroll to position [57936, 0]
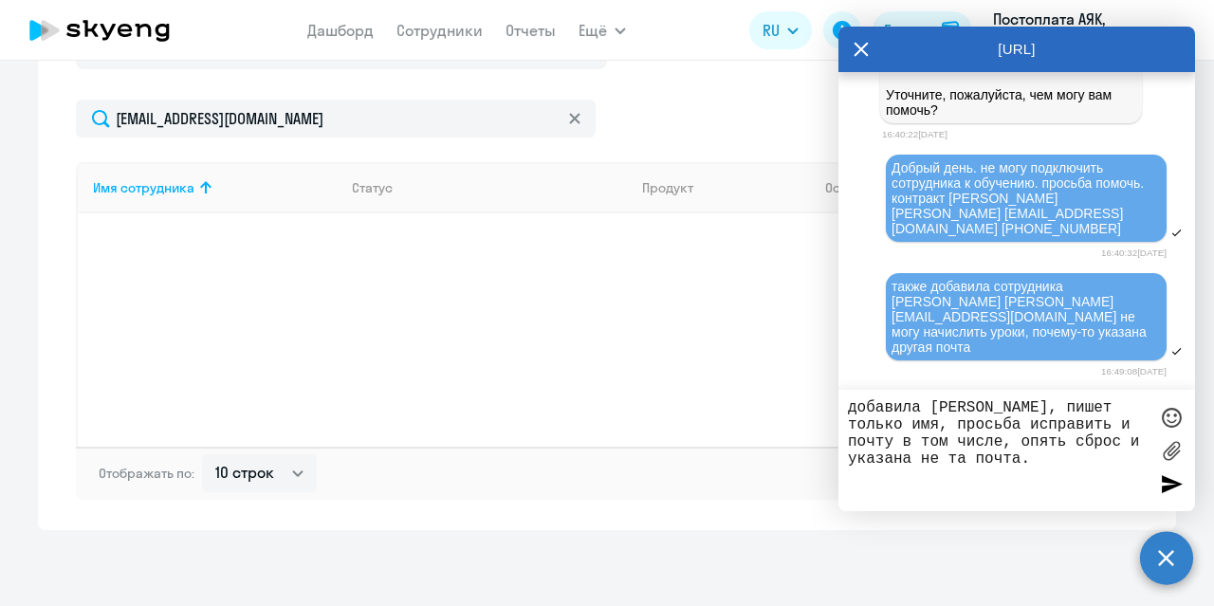
click at [142, 342] on div "Имя сотрудника Статус Продукт Остаток уроков Начислить уроков" at bounding box center [607, 304] width 1062 height 284
click at [976, 466] on textarea "добавила [PERSON_NAME], пишет только имя, просьба исправить и почту в том числе…" at bounding box center [998, 450] width 300 height 102
paste textarea "[EMAIL_ADDRESS][DOMAIN_NAME]"
type textarea "добавила [PERSON_NAME], пишет только имя, просьба исправить и почту в том числе…"
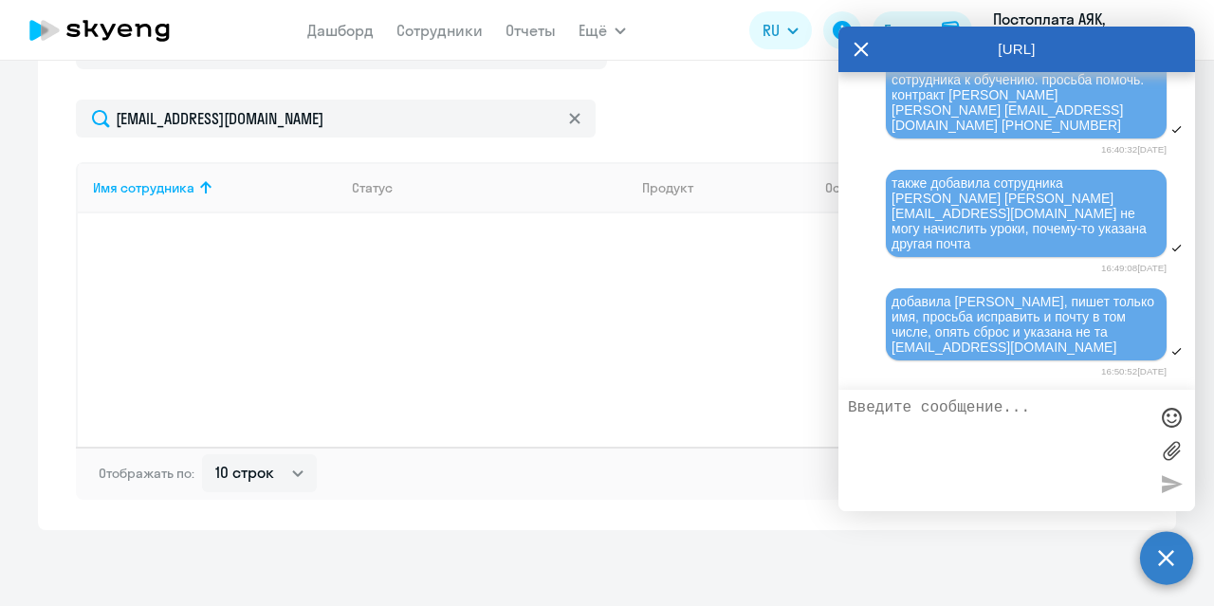
scroll to position [58040, 0]
click at [474, 283] on div "Имя сотрудника Статус Продукт Остаток уроков Начислить уроков" at bounding box center [607, 304] width 1062 height 284
click at [863, 49] on icon at bounding box center [860, 50] width 15 height 46
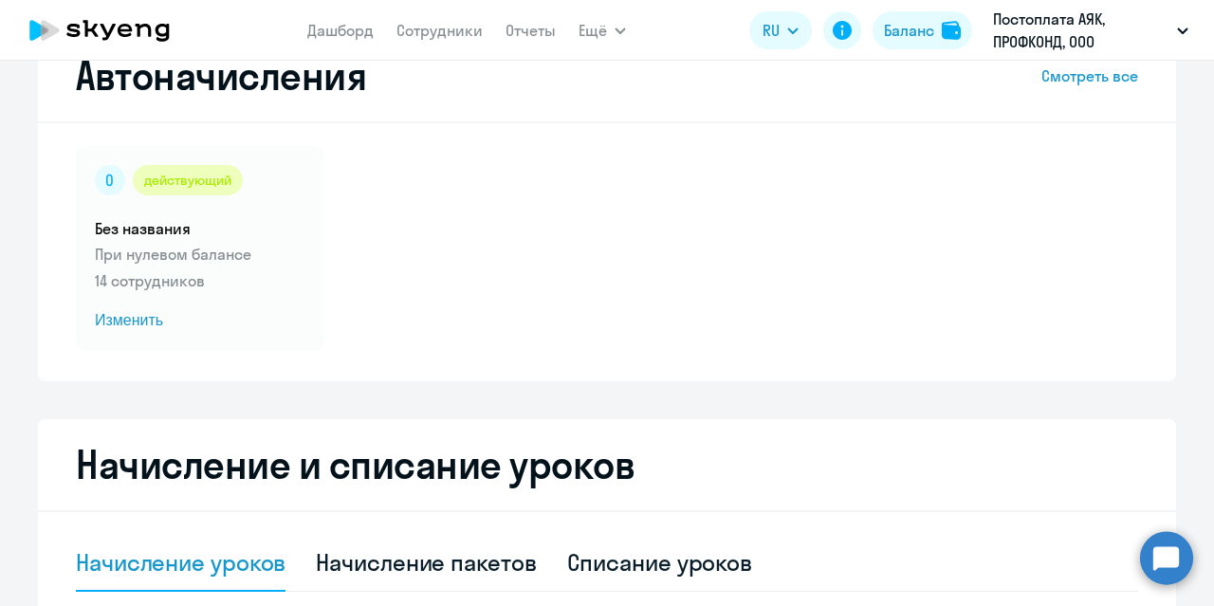
scroll to position [0, 0]
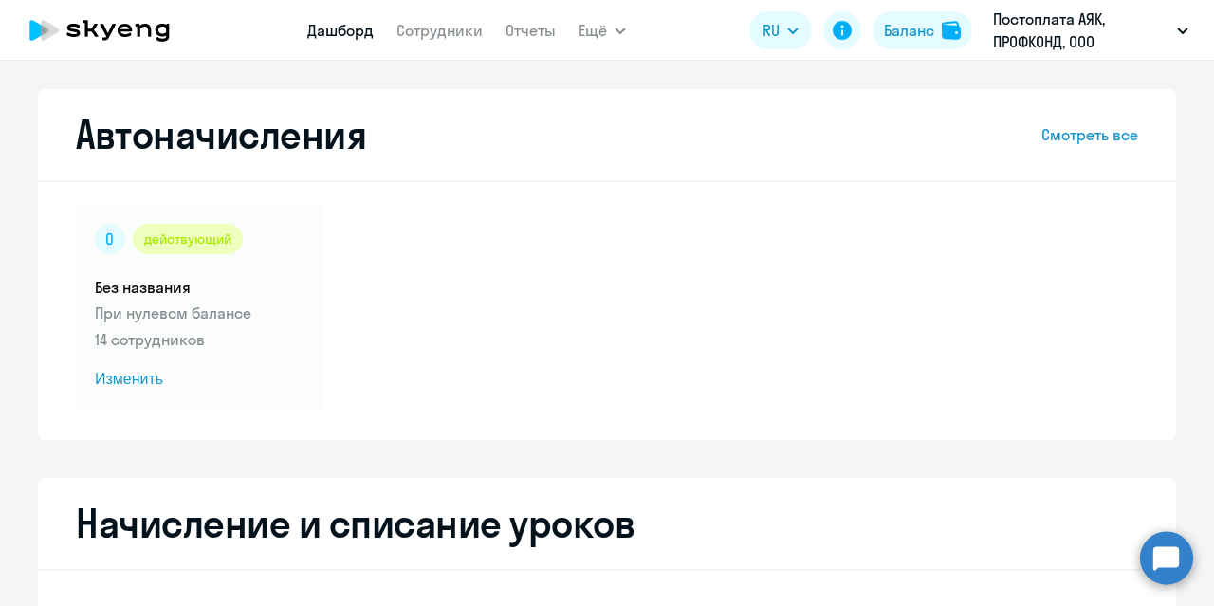
click at [333, 28] on link "Дашборд" at bounding box center [340, 30] width 66 height 19
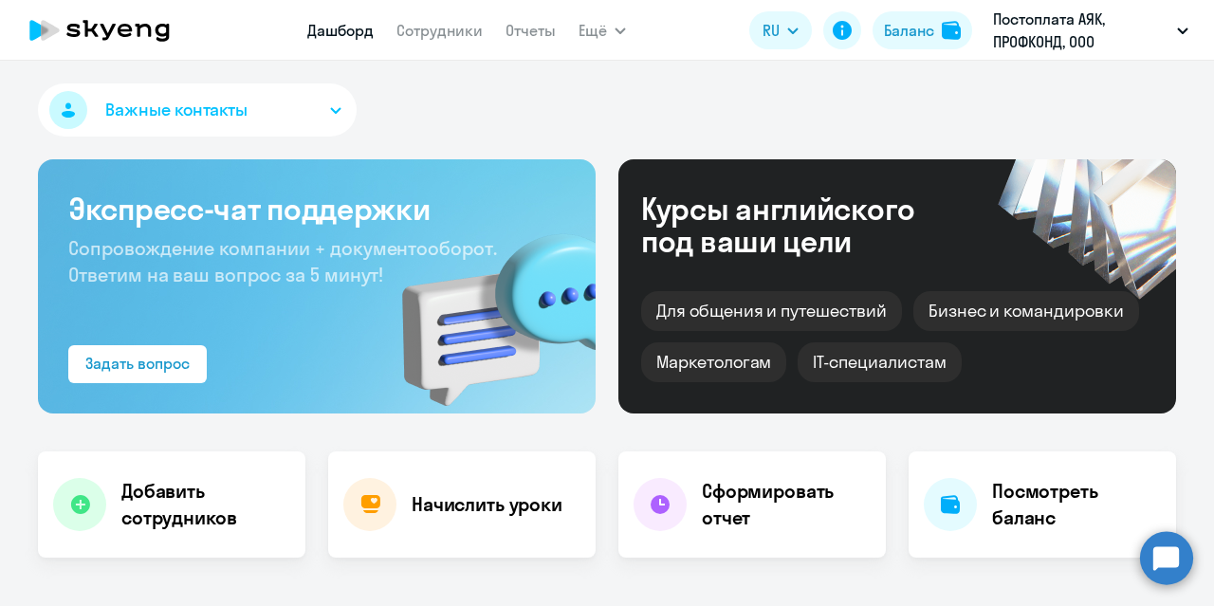
select select "30"
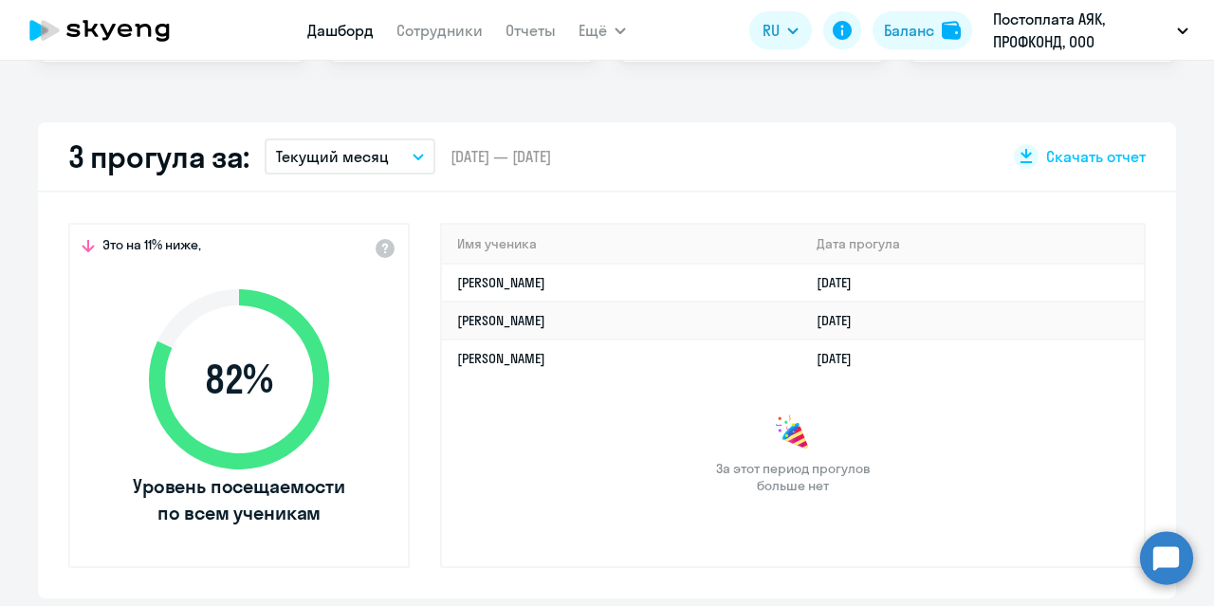
scroll to position [474, 0]
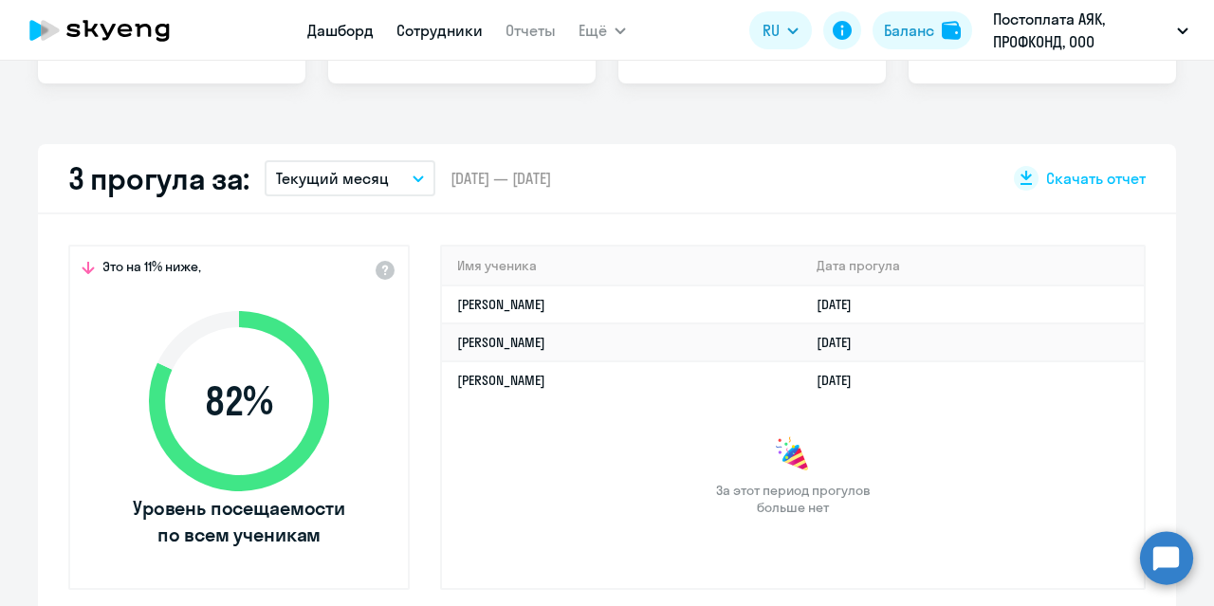
click at [434, 23] on link "Сотрудники" at bounding box center [439, 30] width 86 height 19
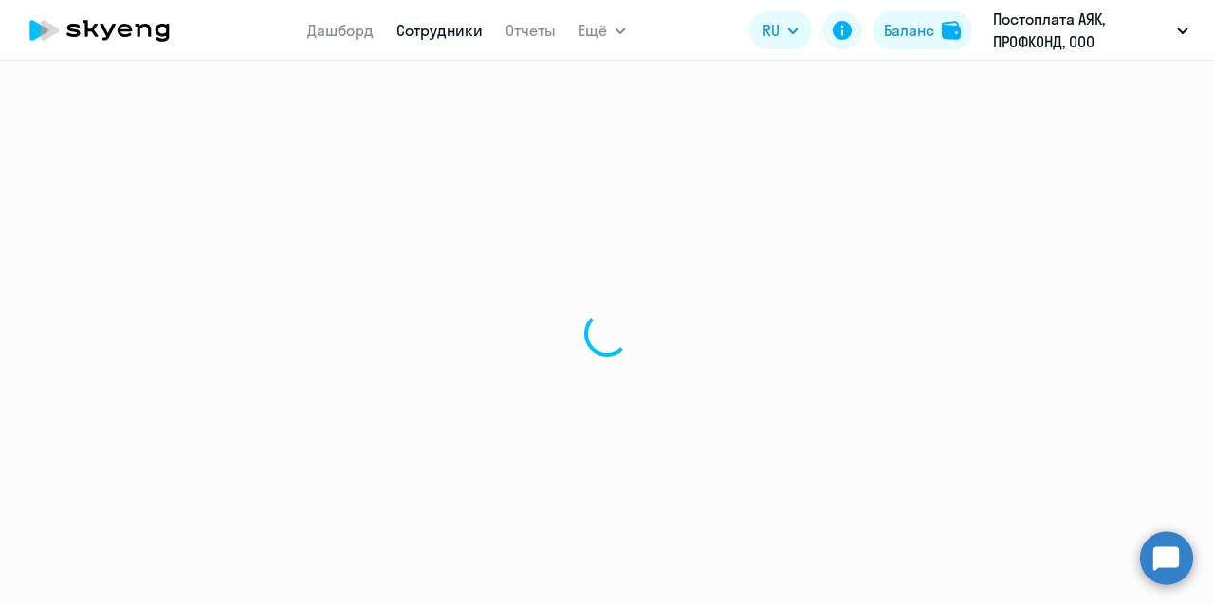
select select "30"
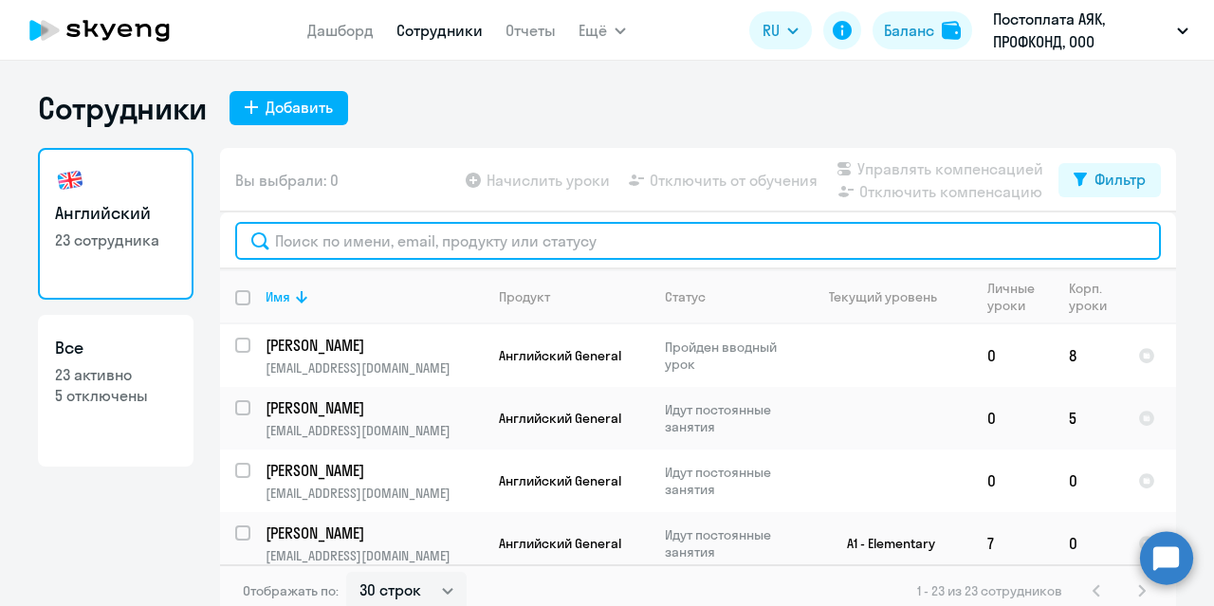
click at [335, 234] on input "text" at bounding box center [697, 241] width 925 height 38
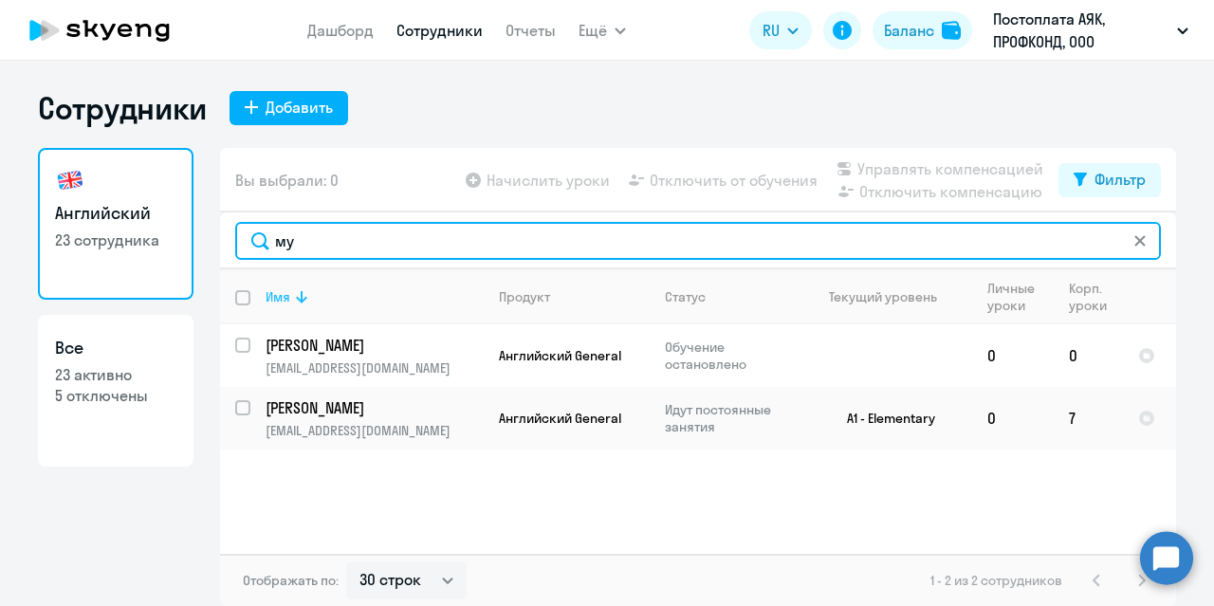
type input "м"
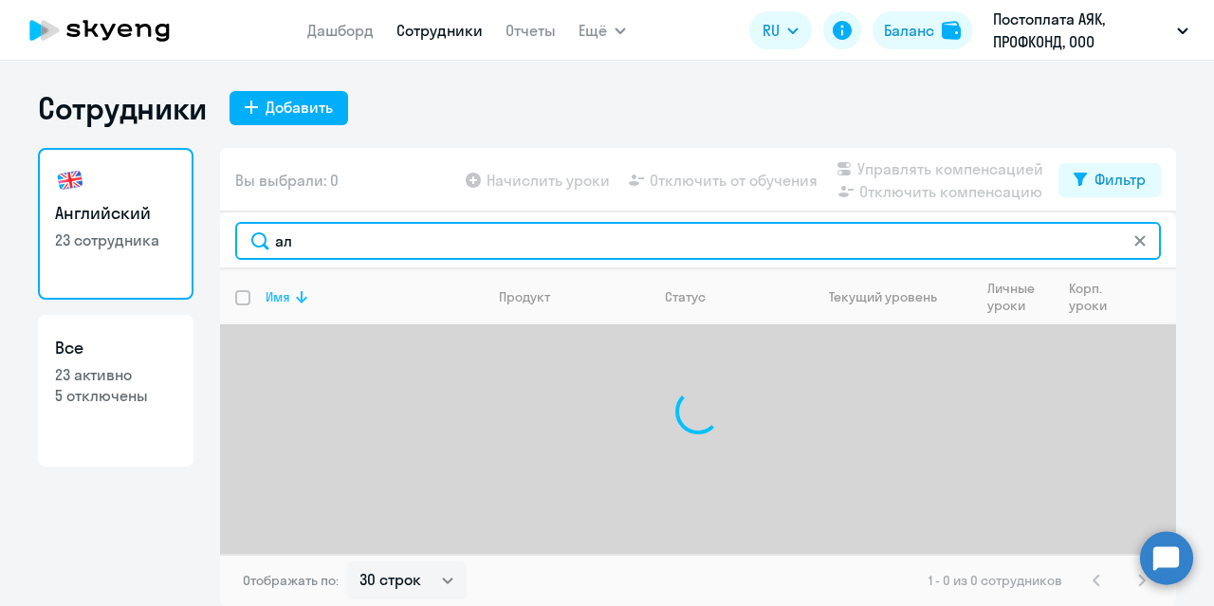
type input "[PERSON_NAME]"
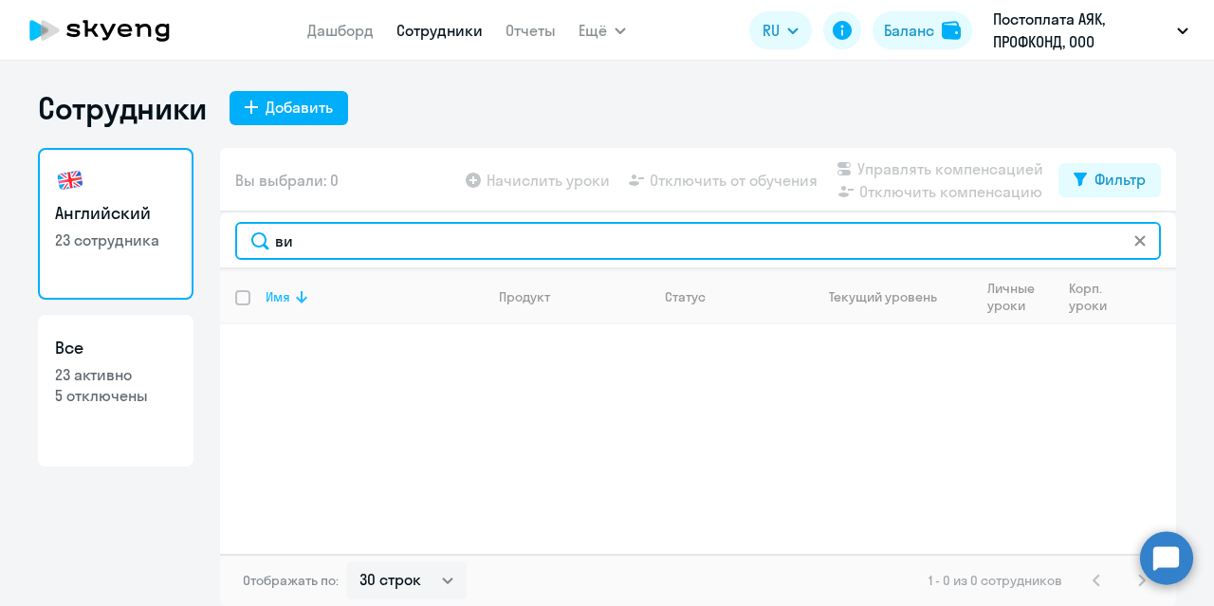
type input "в"
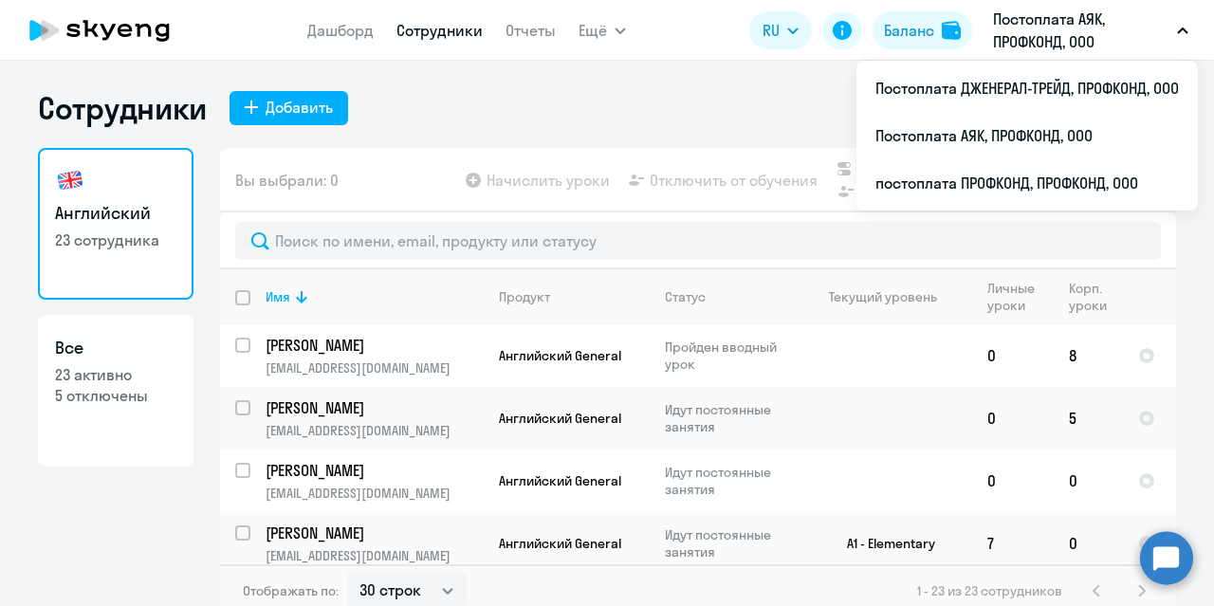
click at [1049, 33] on p "Постоплата АЯК, ПРОФКОНД, ООО" at bounding box center [1081, 31] width 176 height 46
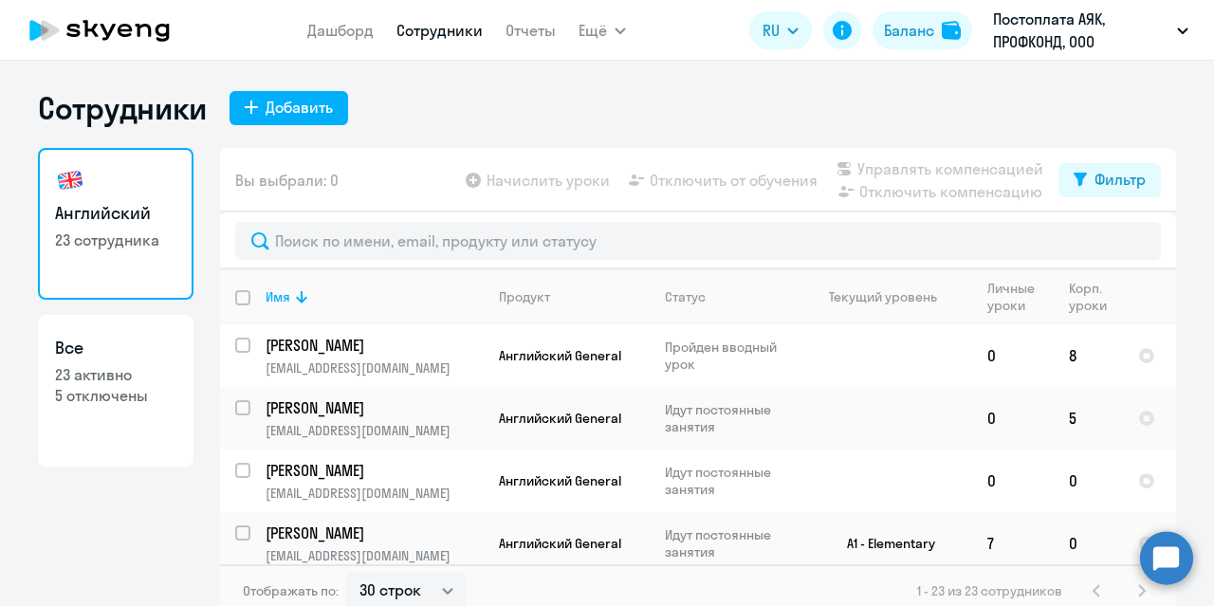
click at [1049, 33] on p "Постоплата АЯК, ПРОФКОНД, ООО" at bounding box center [1081, 31] width 176 height 46
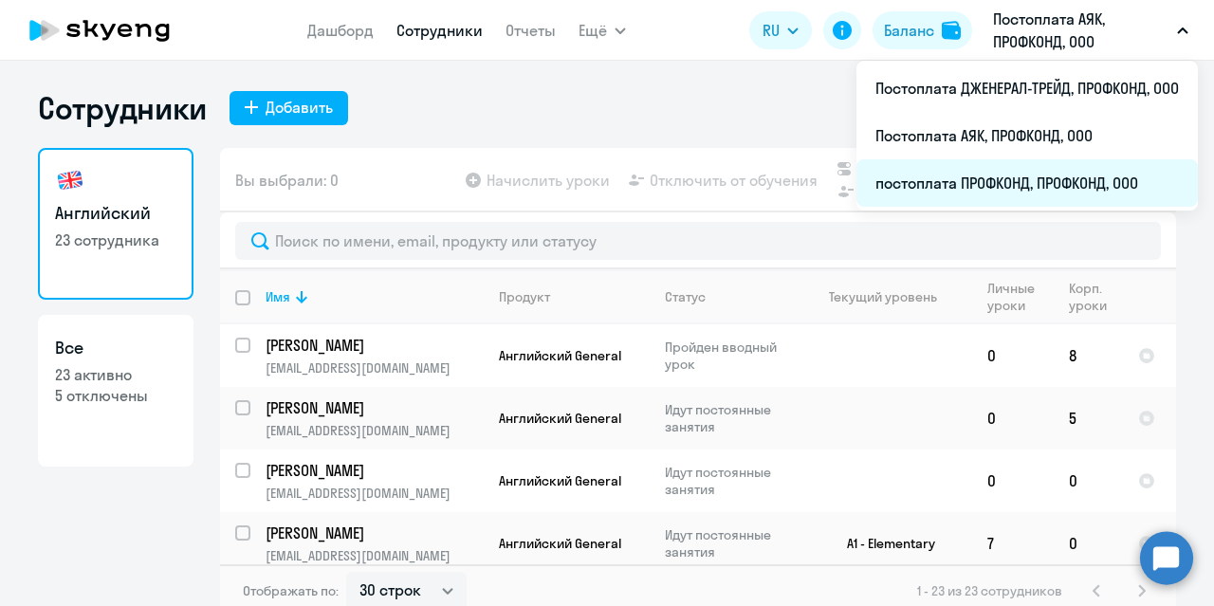
click at [987, 183] on li "постоплата ПРОФКОНД, ПРОФКОНД, ООО" at bounding box center [1026, 182] width 341 height 47
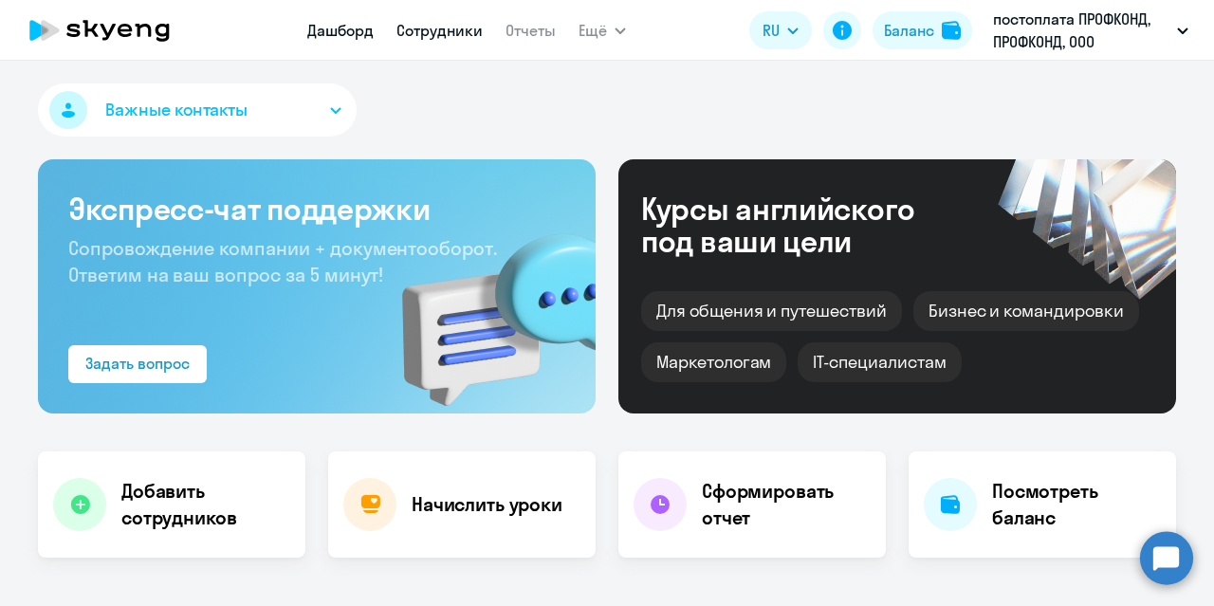
select select "30"
click at [450, 31] on link "Сотрудники" at bounding box center [439, 30] width 86 height 19
select select "30"
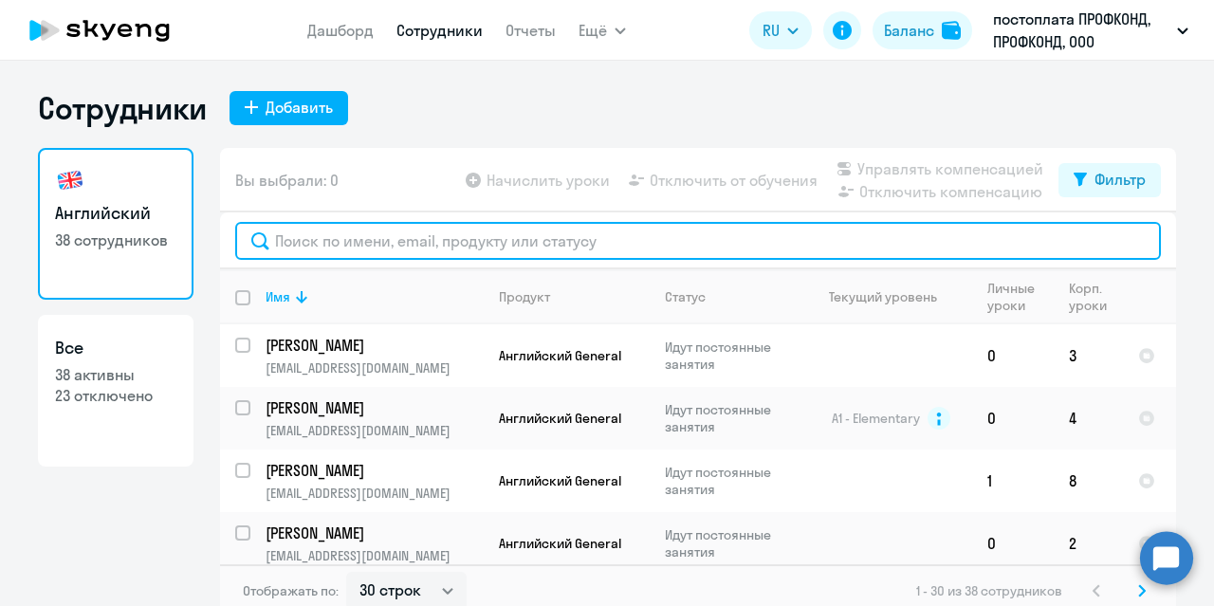
click at [284, 241] on input "text" at bounding box center [697, 241] width 925 height 38
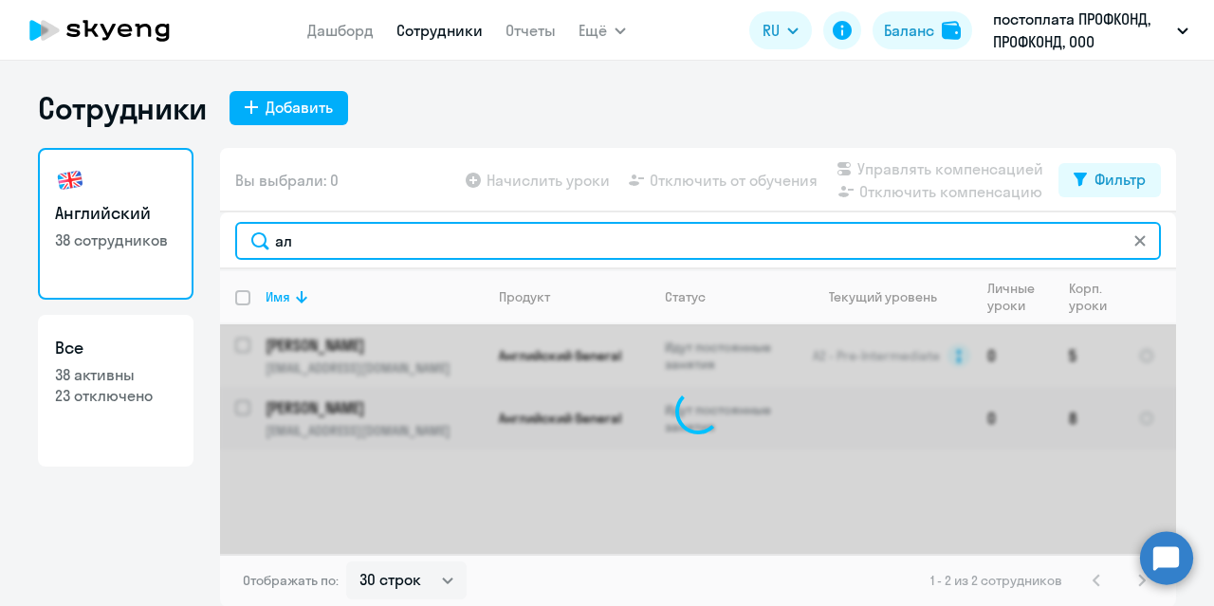
type input "[PERSON_NAME]"
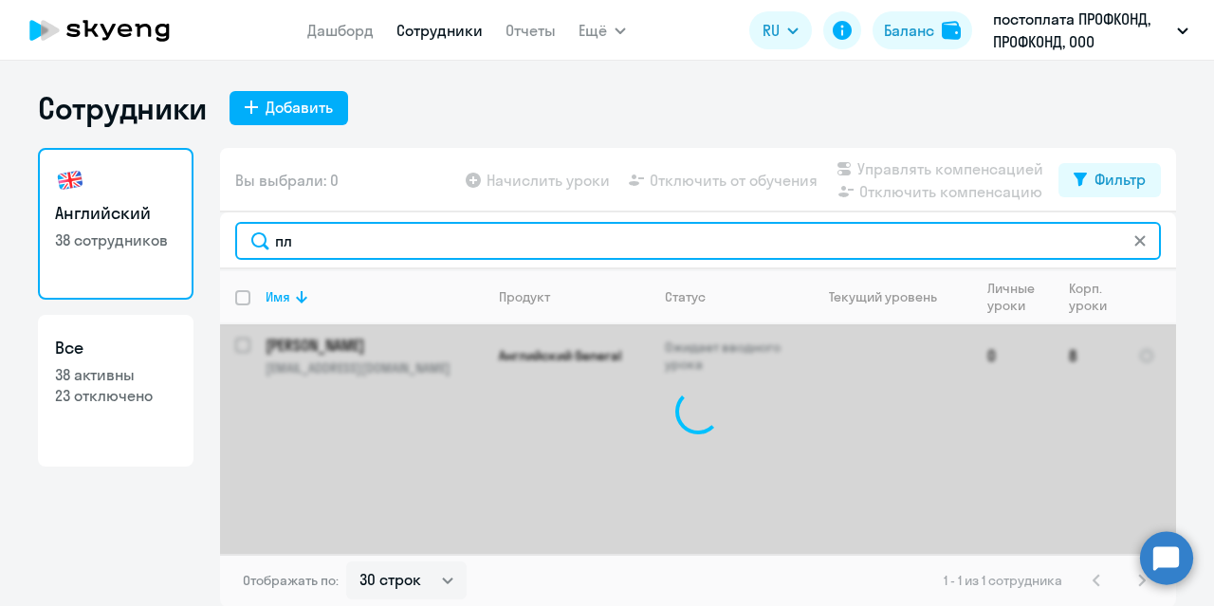
type input "п"
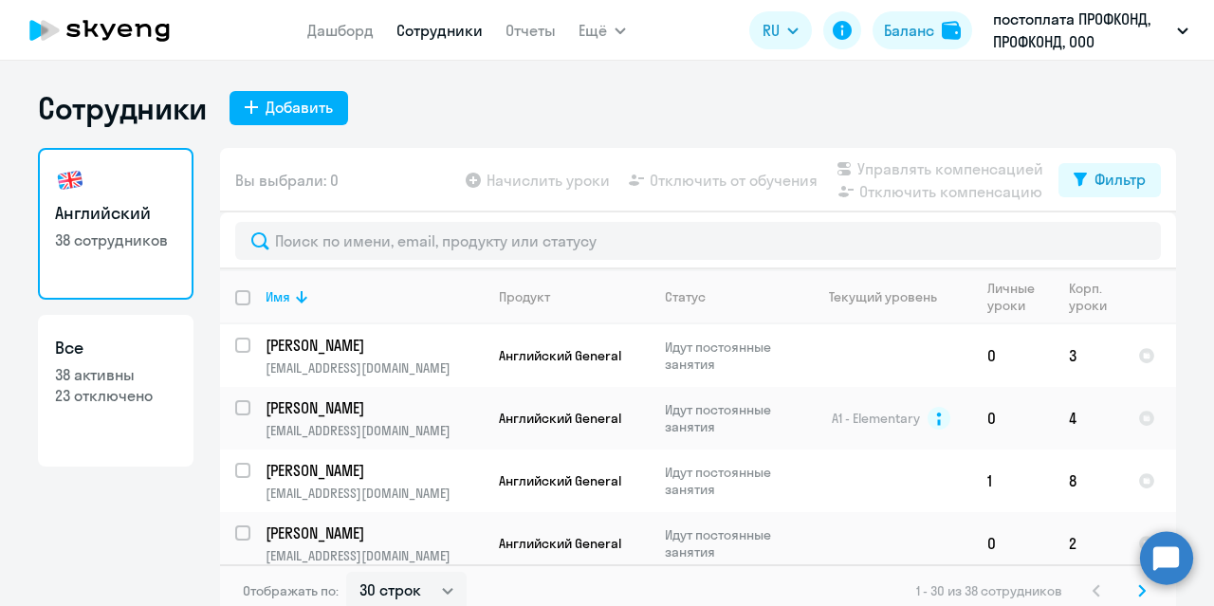
click at [1160, 564] on circle at bounding box center [1166, 557] width 53 height 53
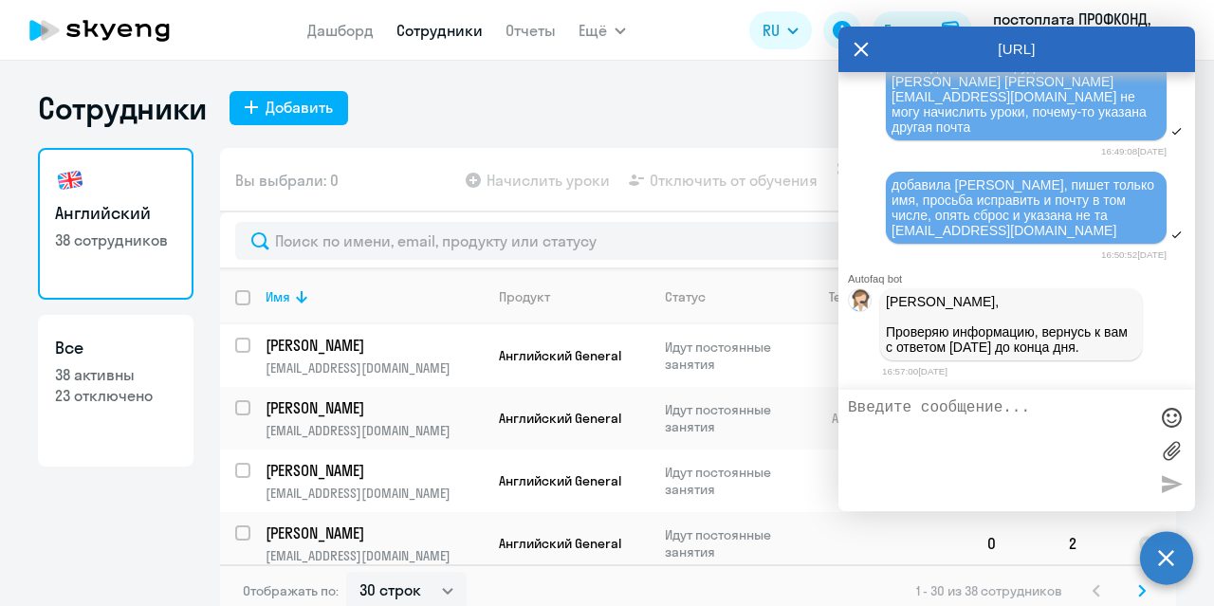
scroll to position [58470, 0]
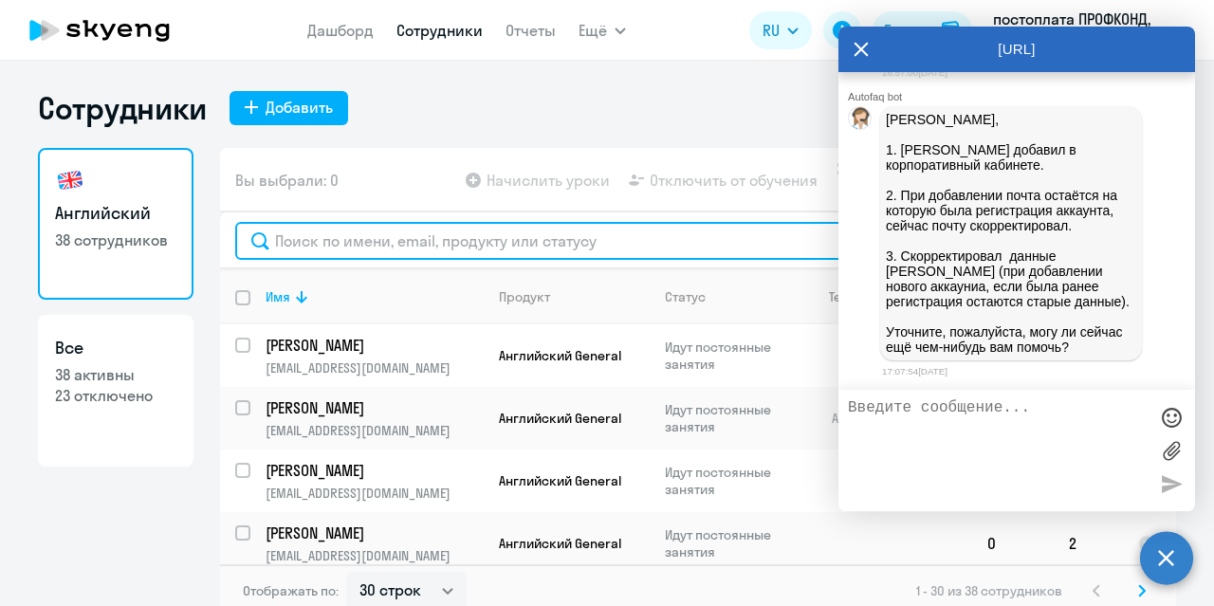
click at [371, 242] on input "text" at bounding box center [697, 241] width 925 height 38
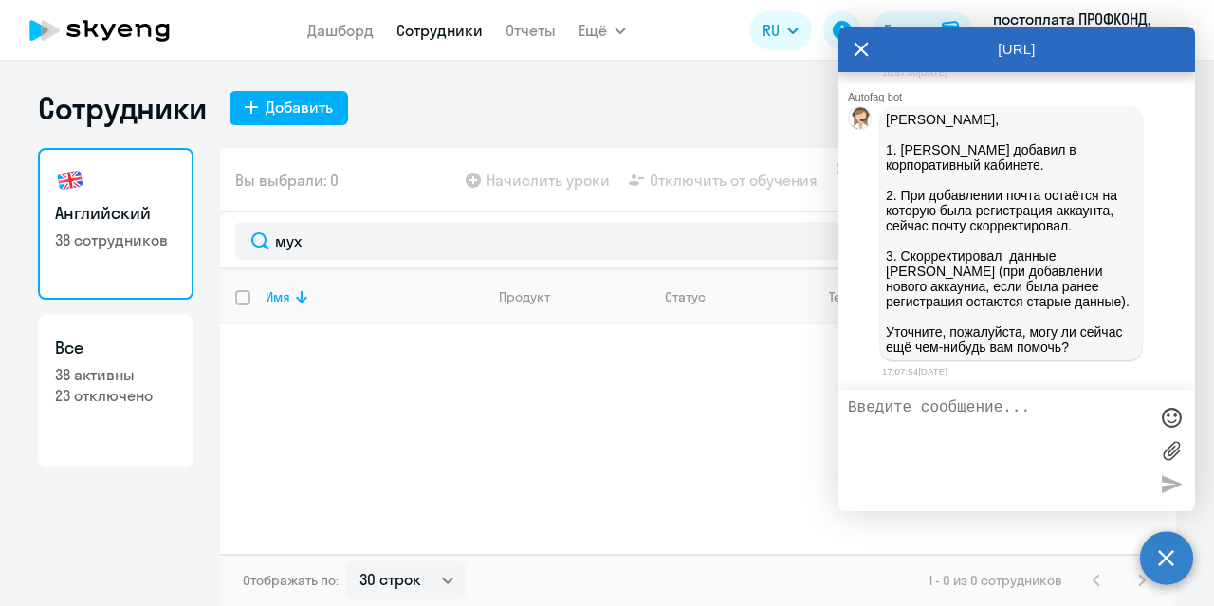
click at [861, 47] on icon at bounding box center [860, 50] width 15 height 46
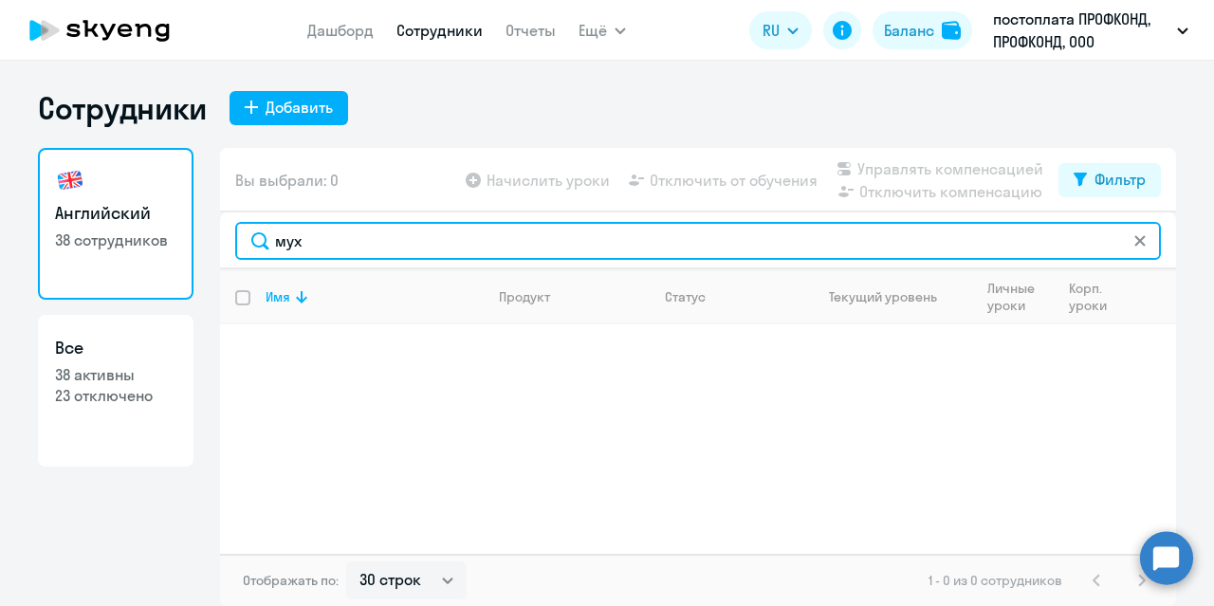
click at [351, 228] on input "мух" at bounding box center [697, 241] width 925 height 38
type input "м"
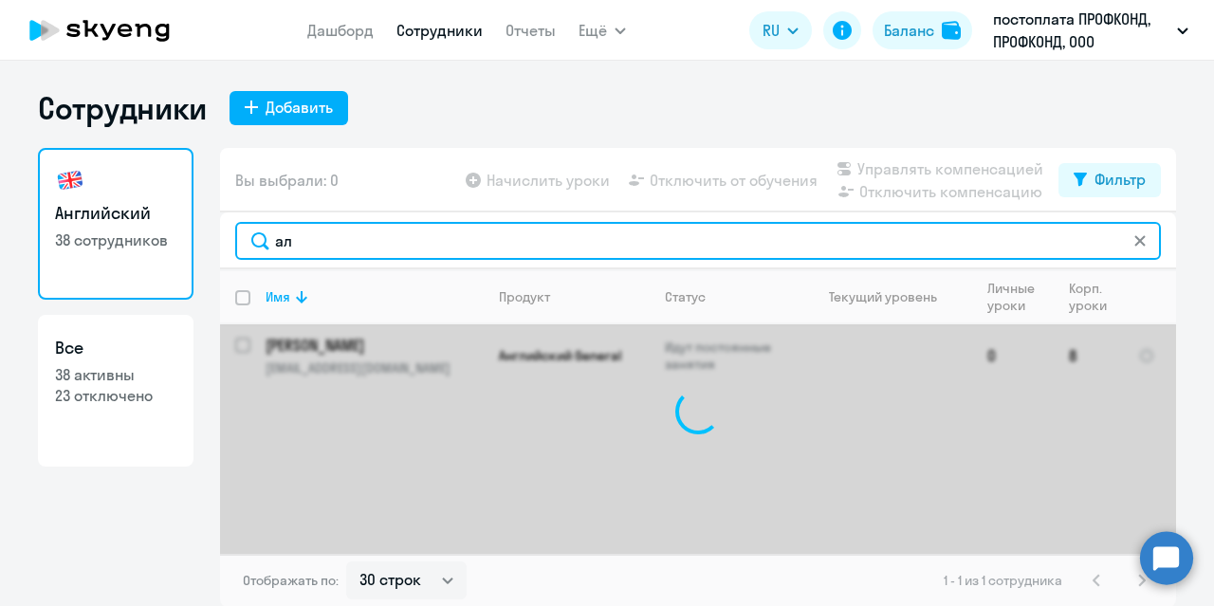
type input "[PERSON_NAME]"
type input "п"
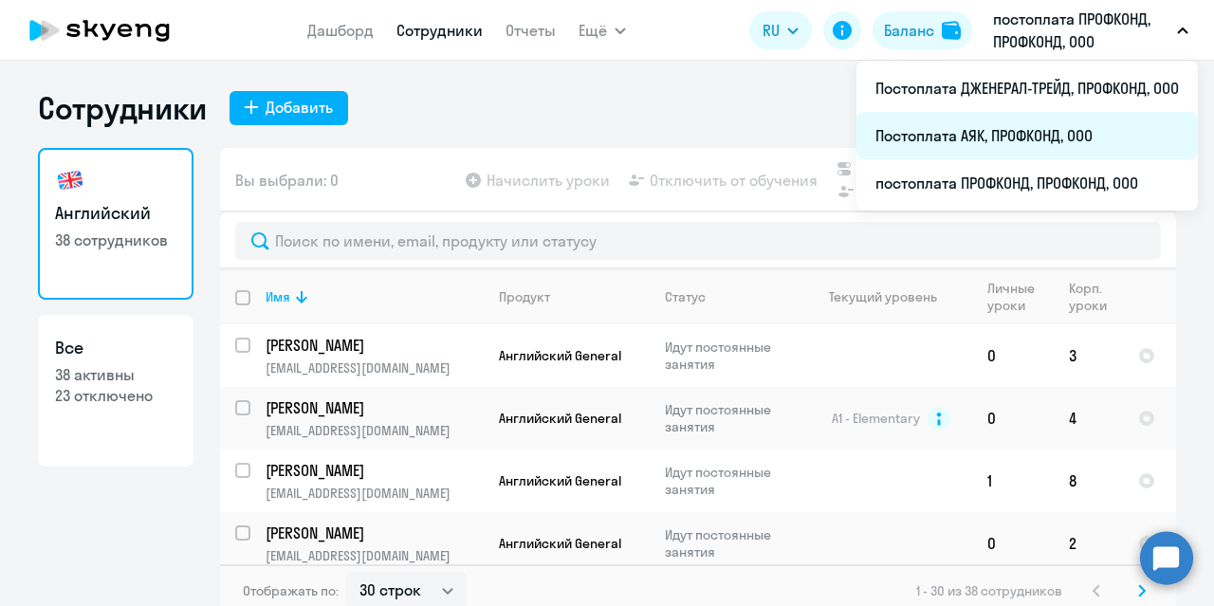
click at [1009, 127] on li "Постоплата АЯК, ПРОФКОНД, ООО" at bounding box center [1026, 135] width 341 height 47
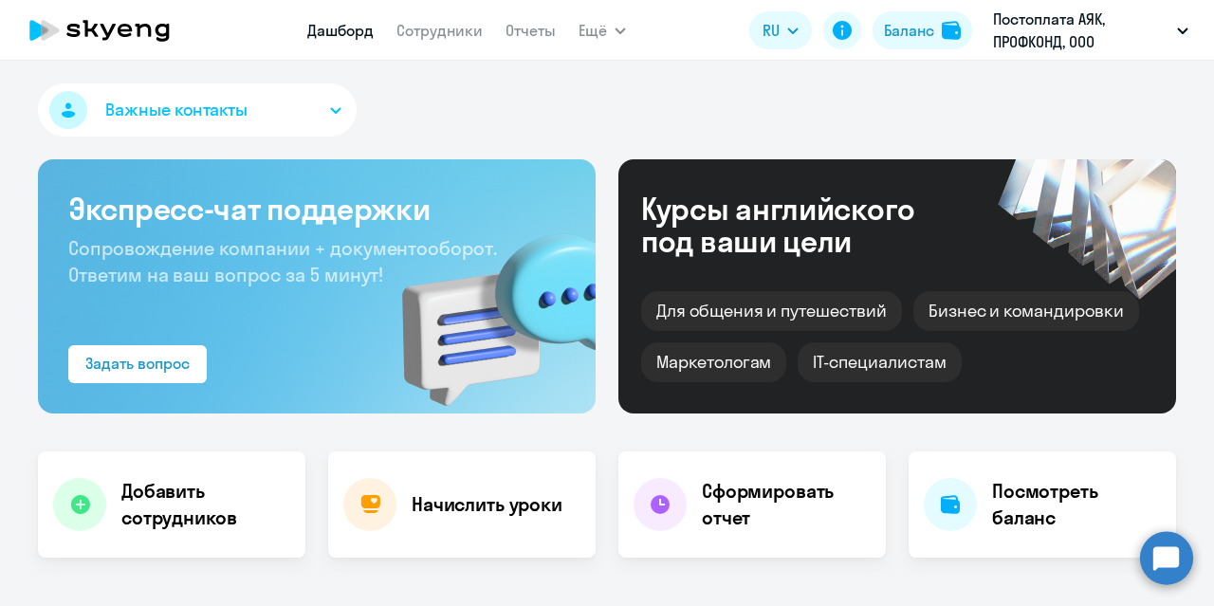
select select "30"
click at [441, 33] on link "Сотрудники" at bounding box center [439, 30] width 86 height 19
select select "30"
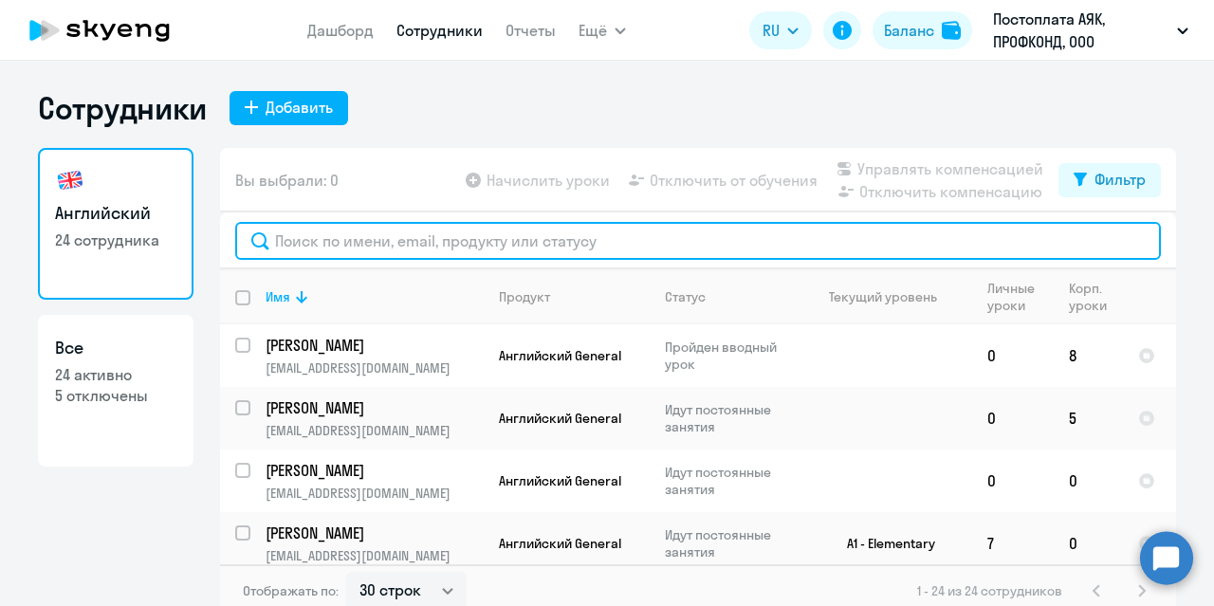
click at [332, 243] on input "text" at bounding box center [697, 241] width 925 height 38
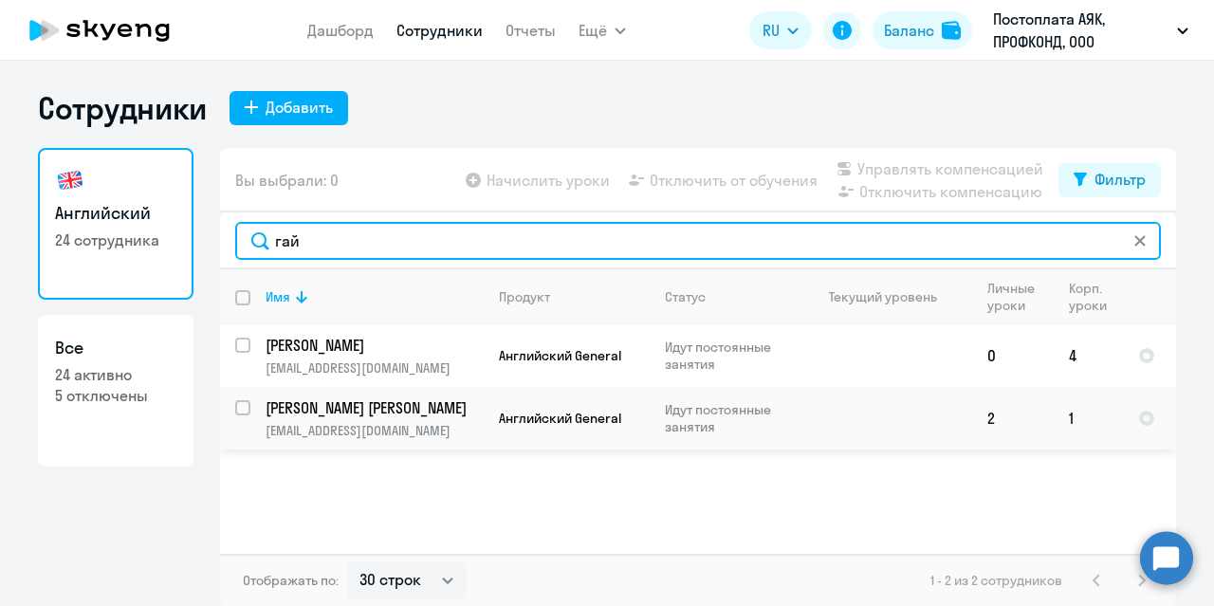
type input "гай"
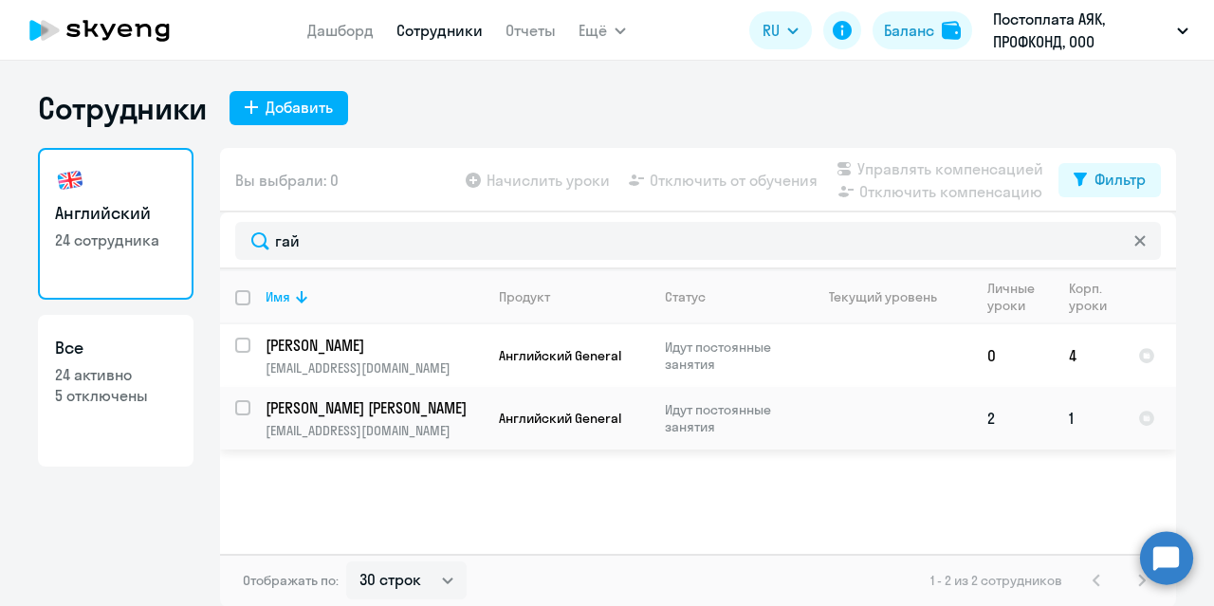
click at [325, 405] on p "[PERSON_NAME] [PERSON_NAME]" at bounding box center [372, 407] width 214 height 21
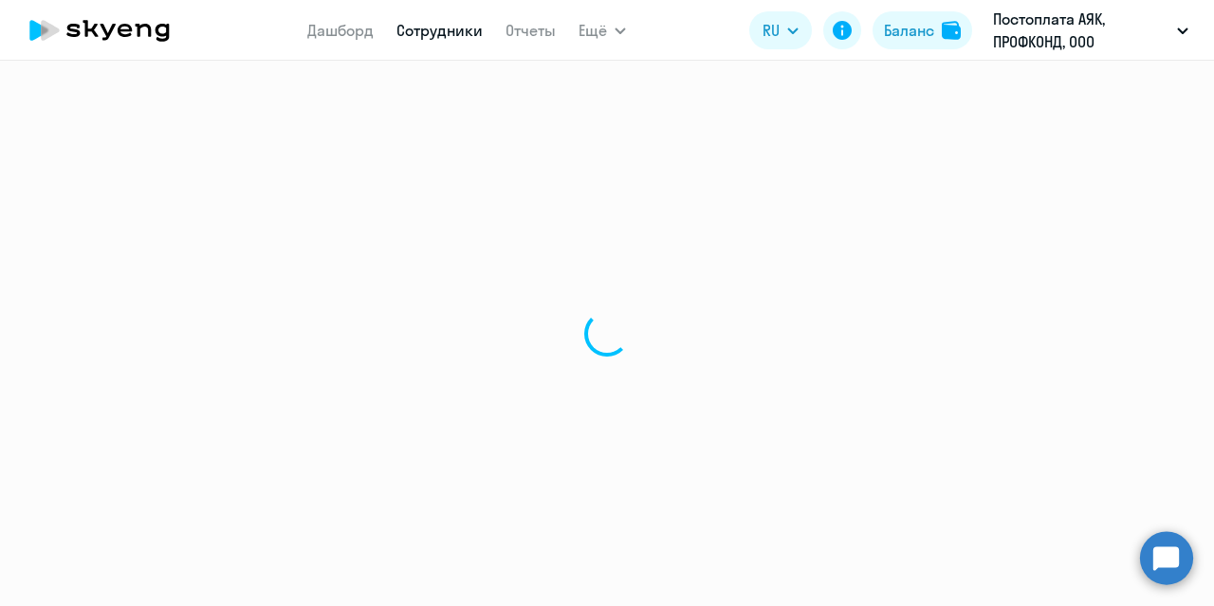
select select "english"
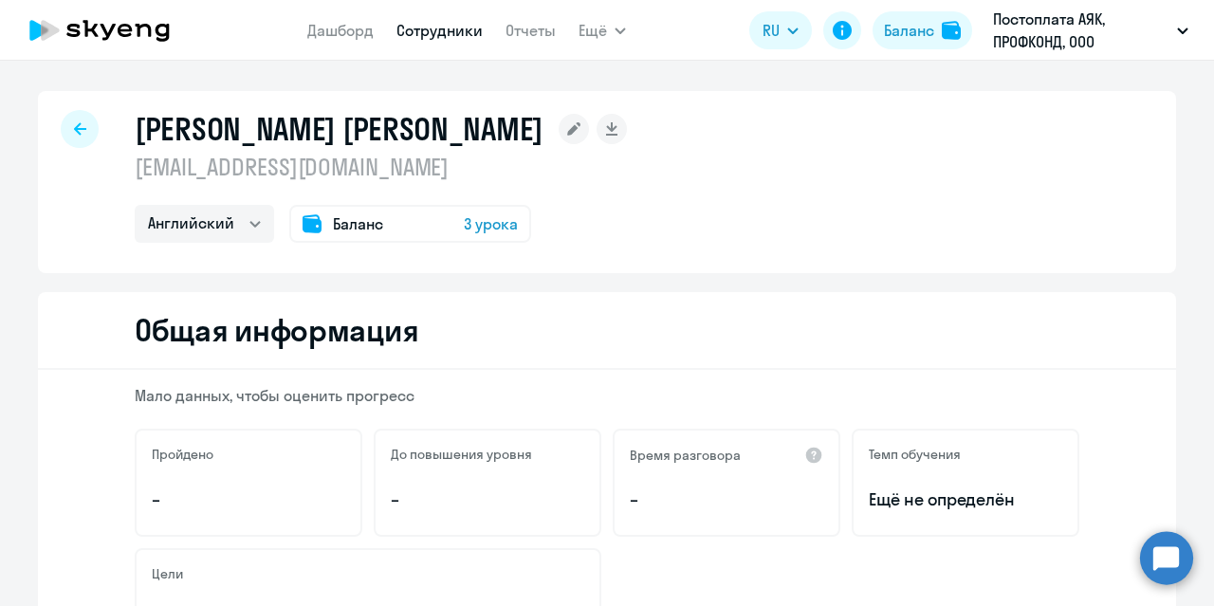
click at [65, 124] on div at bounding box center [80, 129] width 38 height 38
select select "30"
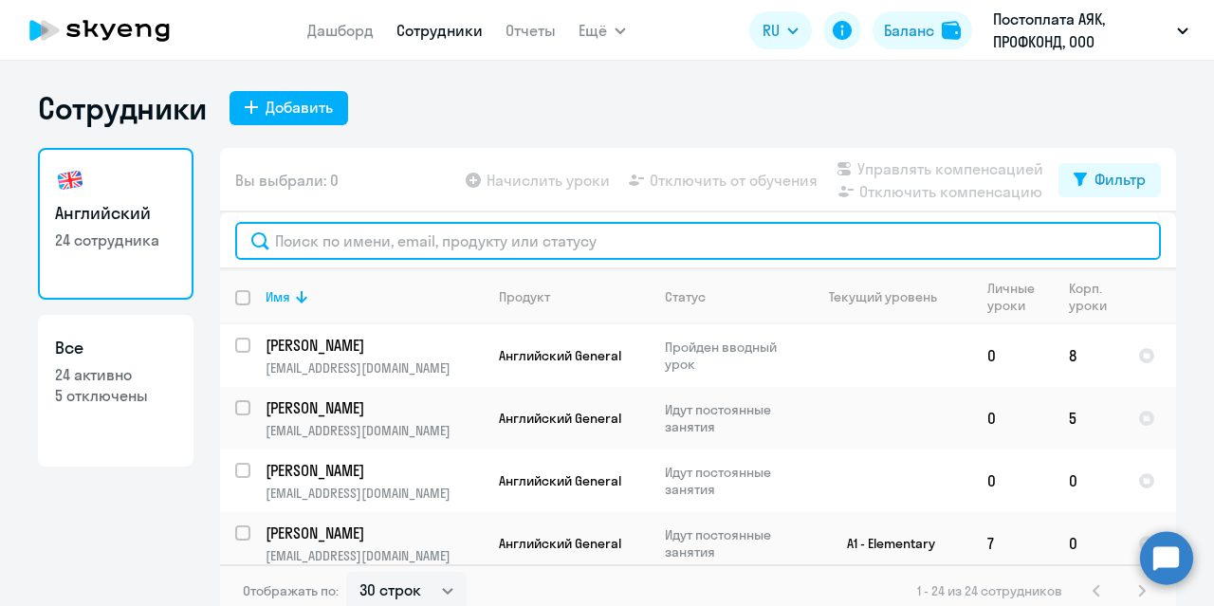
click at [320, 244] on input "text" at bounding box center [697, 241] width 925 height 38
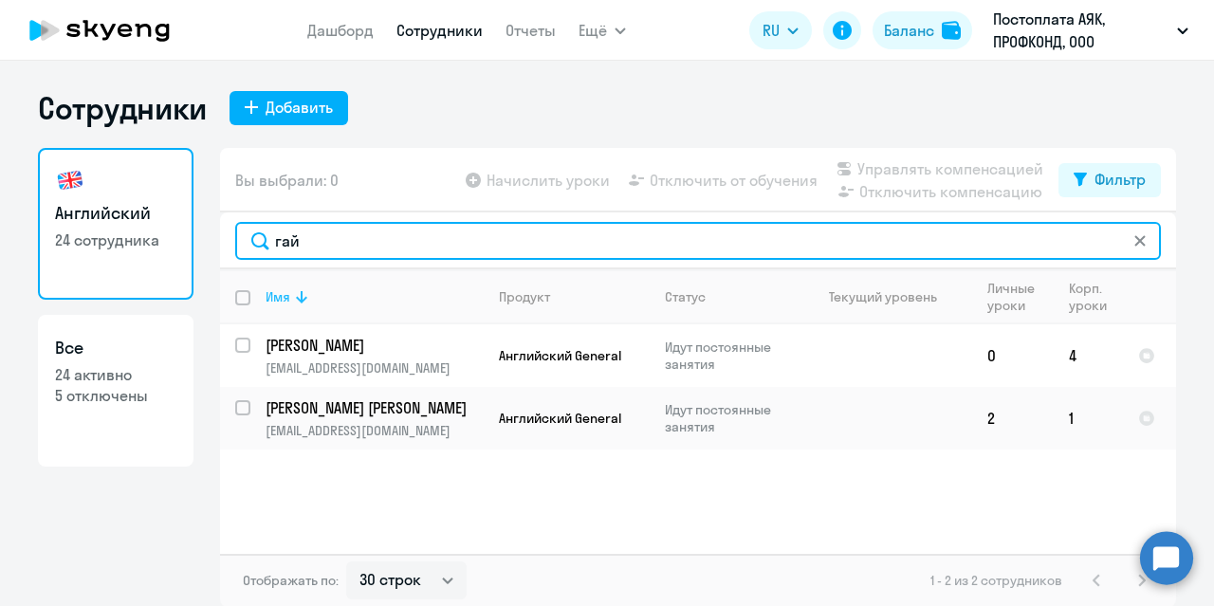
scroll to position [1, 0]
type input "гай"
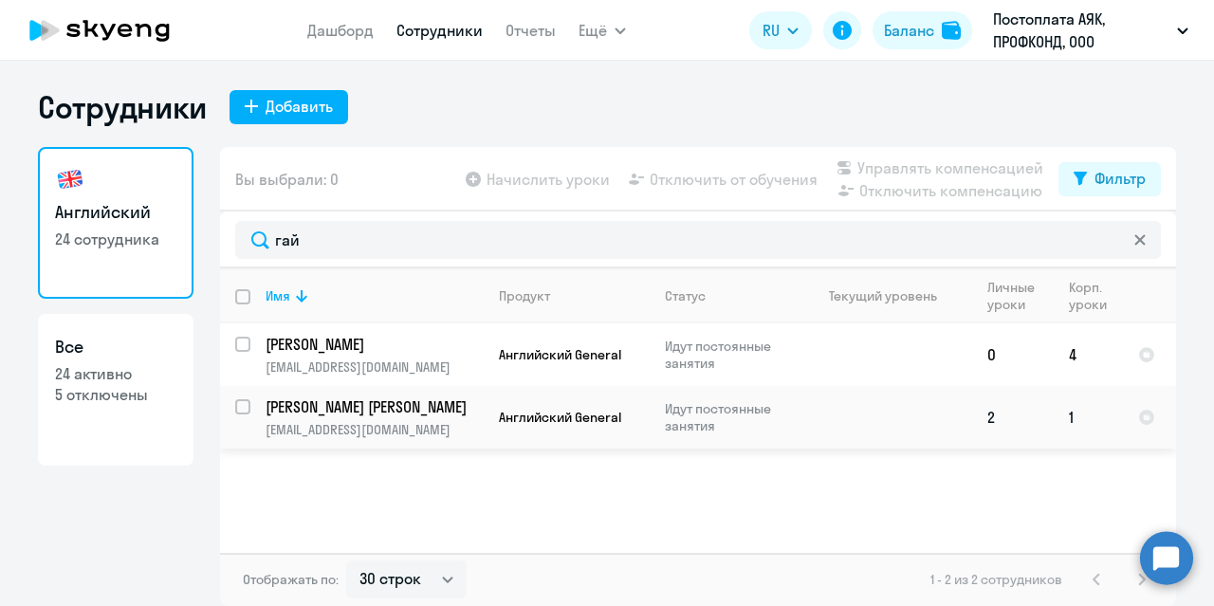
click at [240, 411] on input "select row 38651087" at bounding box center [254, 418] width 38 height 38
checkbox input "true"
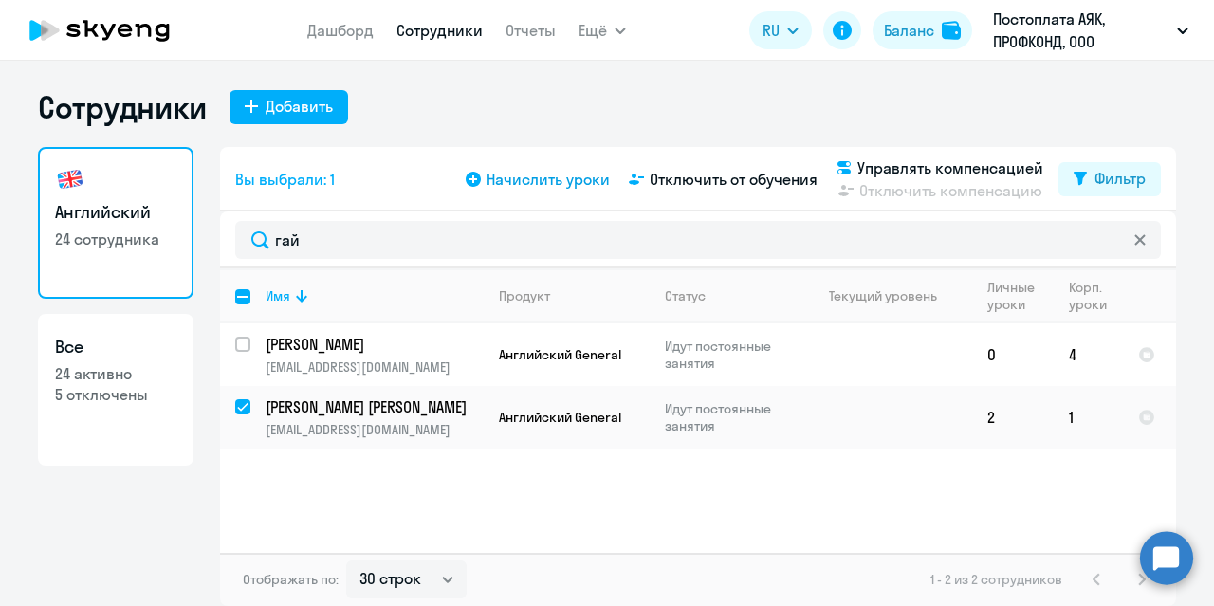
click at [530, 186] on span "Начислить уроки" at bounding box center [547, 179] width 123 height 23
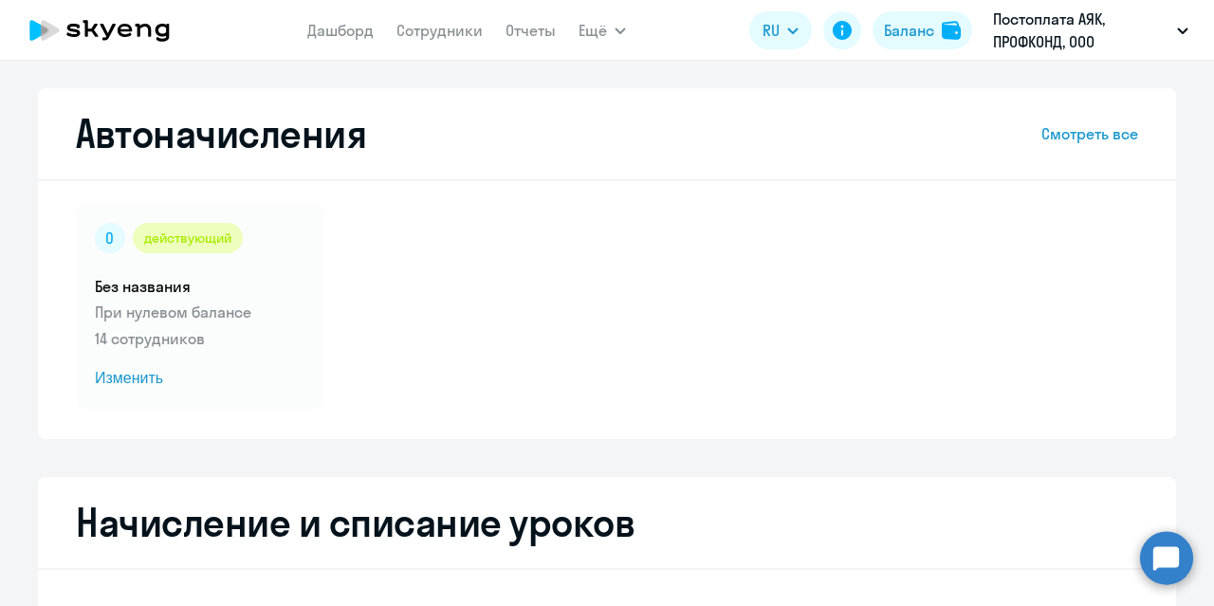
select select "10"
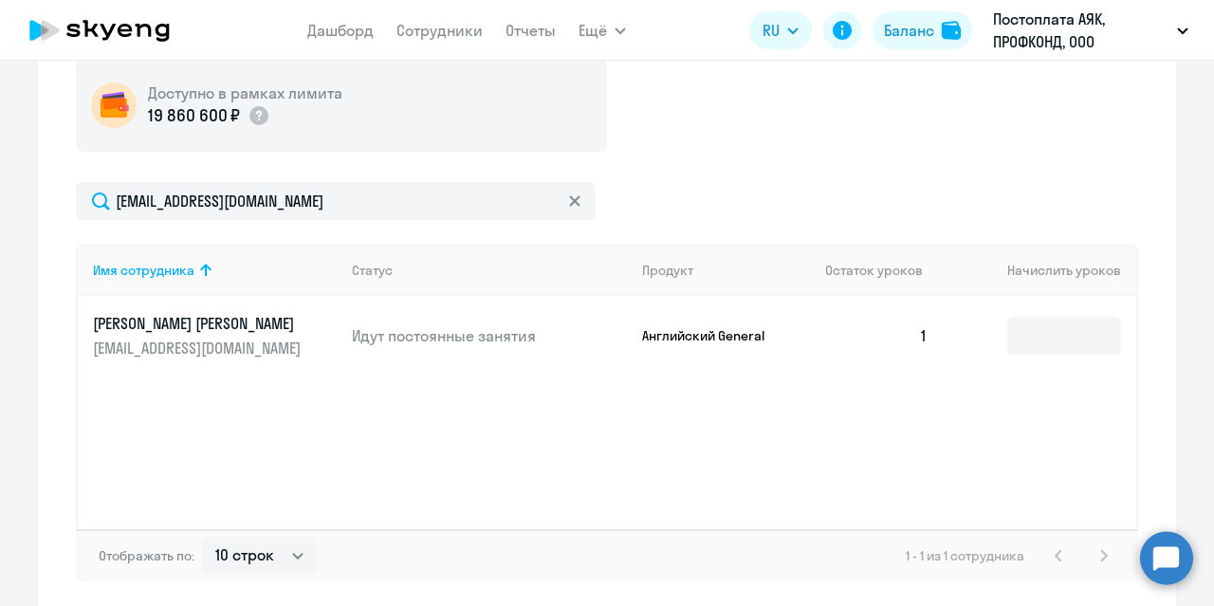
scroll to position [697, 0]
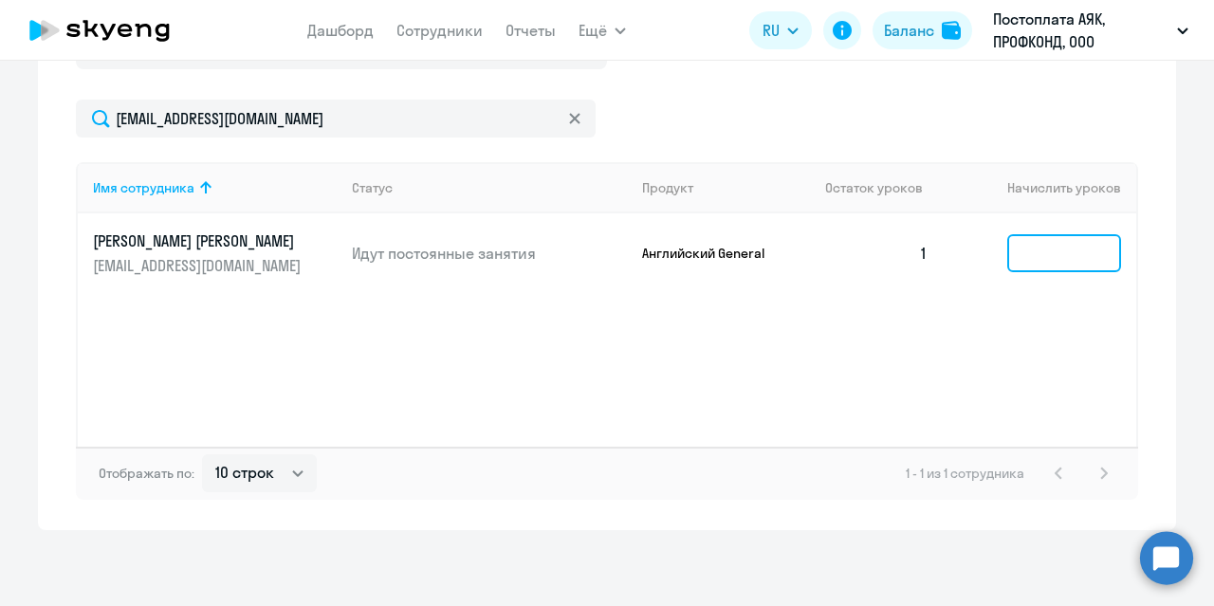
click at [1035, 255] on input at bounding box center [1064, 253] width 114 height 38
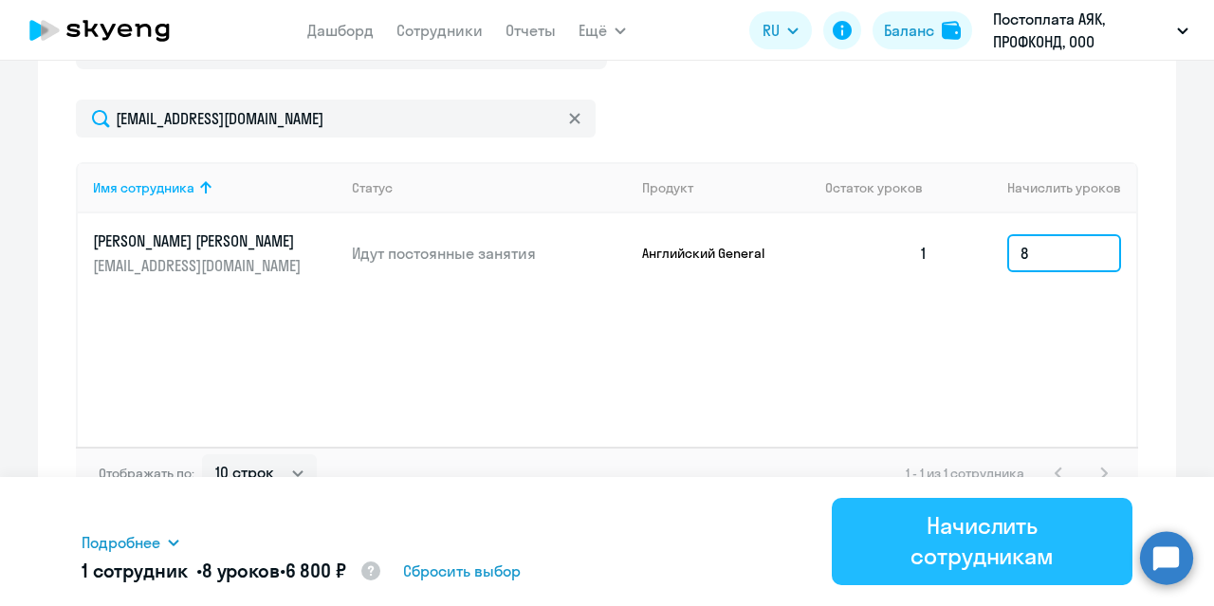
type input "8"
click at [923, 528] on div "Начислить сотрудникам" at bounding box center [981, 540] width 247 height 61
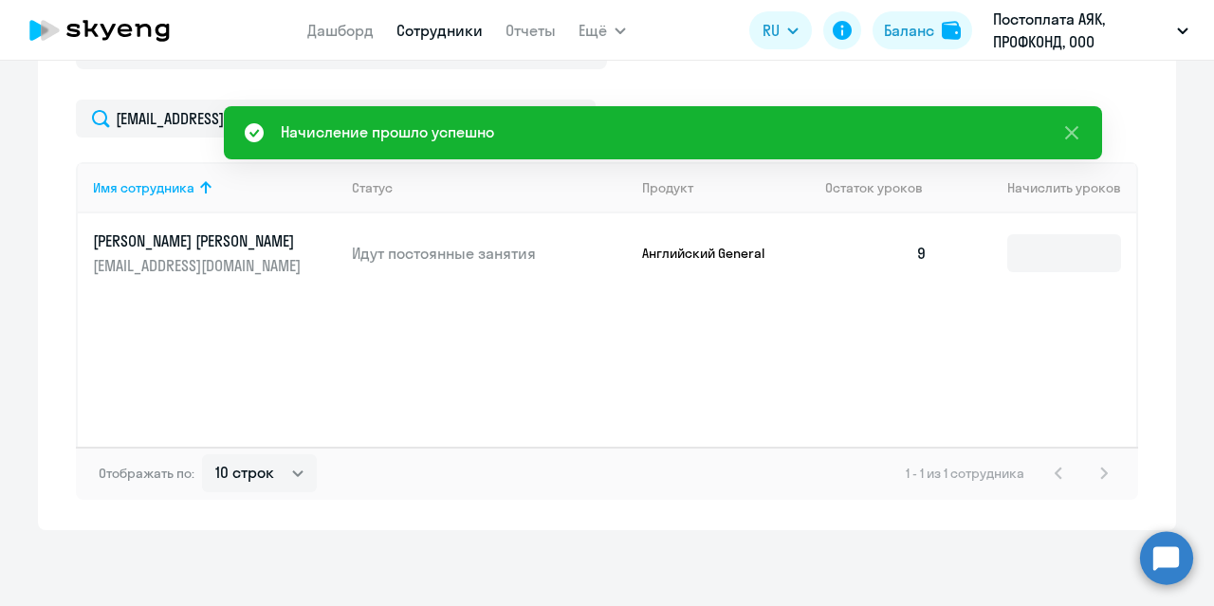
click at [414, 32] on link "Сотрудники" at bounding box center [439, 30] width 86 height 19
select select "30"
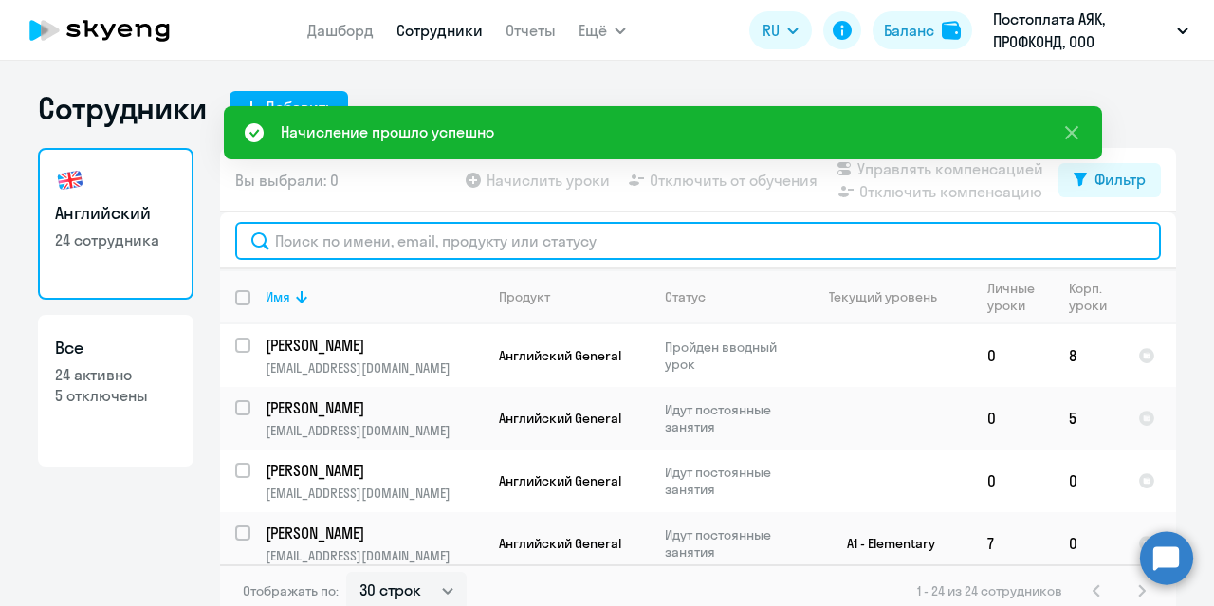
click at [333, 247] on input "text" at bounding box center [697, 241] width 925 height 38
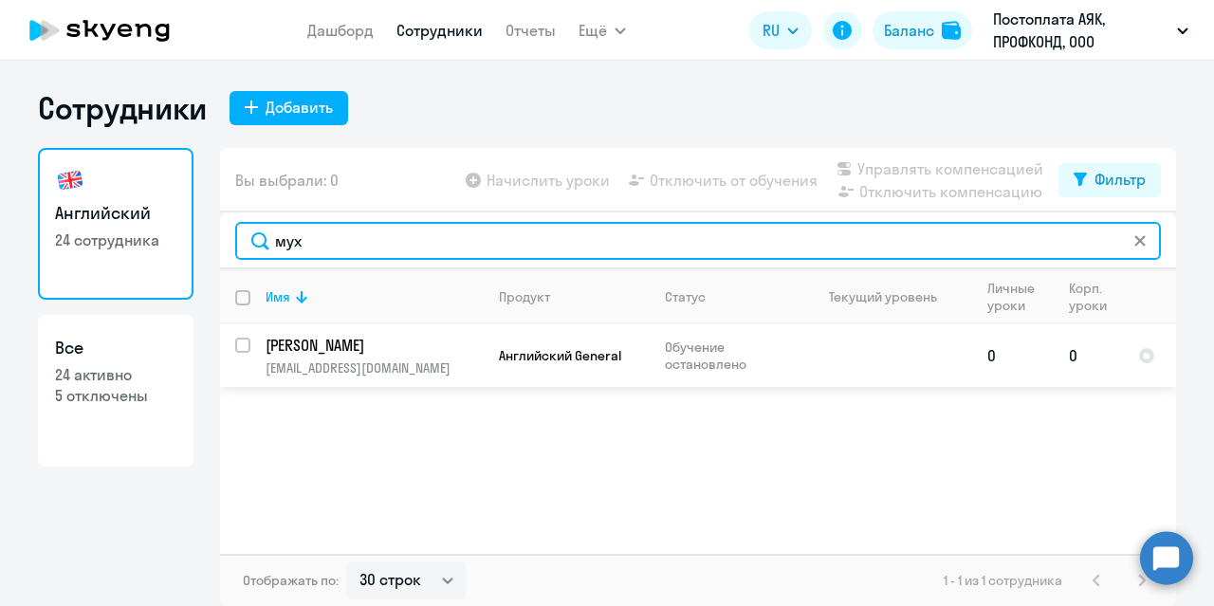
type input "мух"
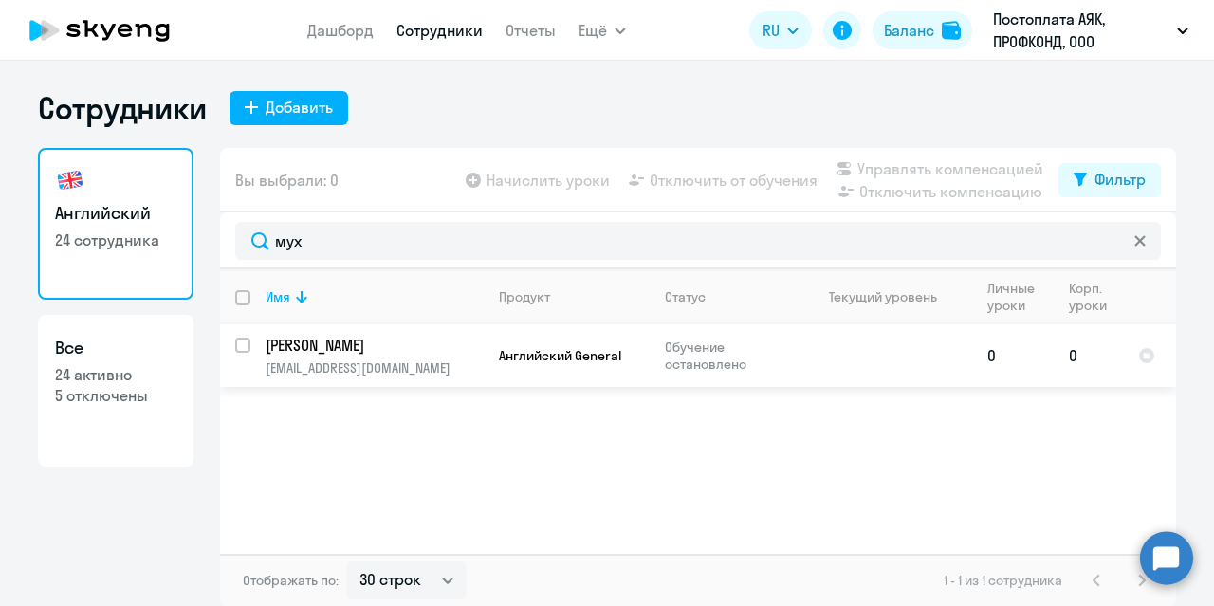
click at [235, 341] on input "select row 38626597" at bounding box center [254, 357] width 38 height 38
checkbox input "true"
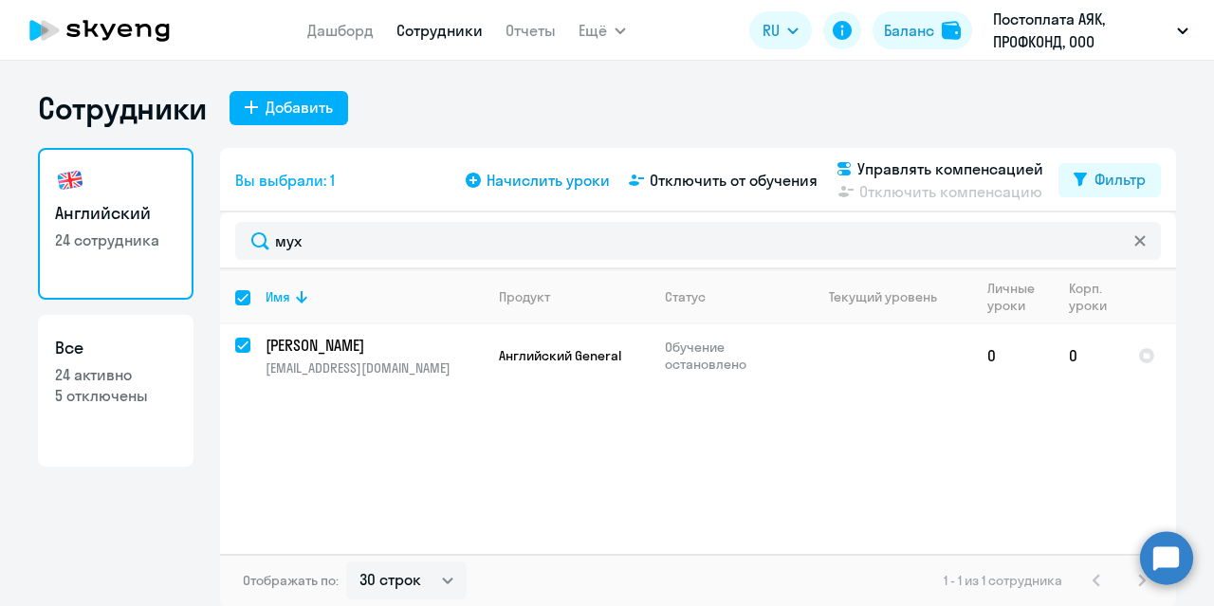
click at [560, 177] on span "Начислить уроки" at bounding box center [547, 180] width 123 height 23
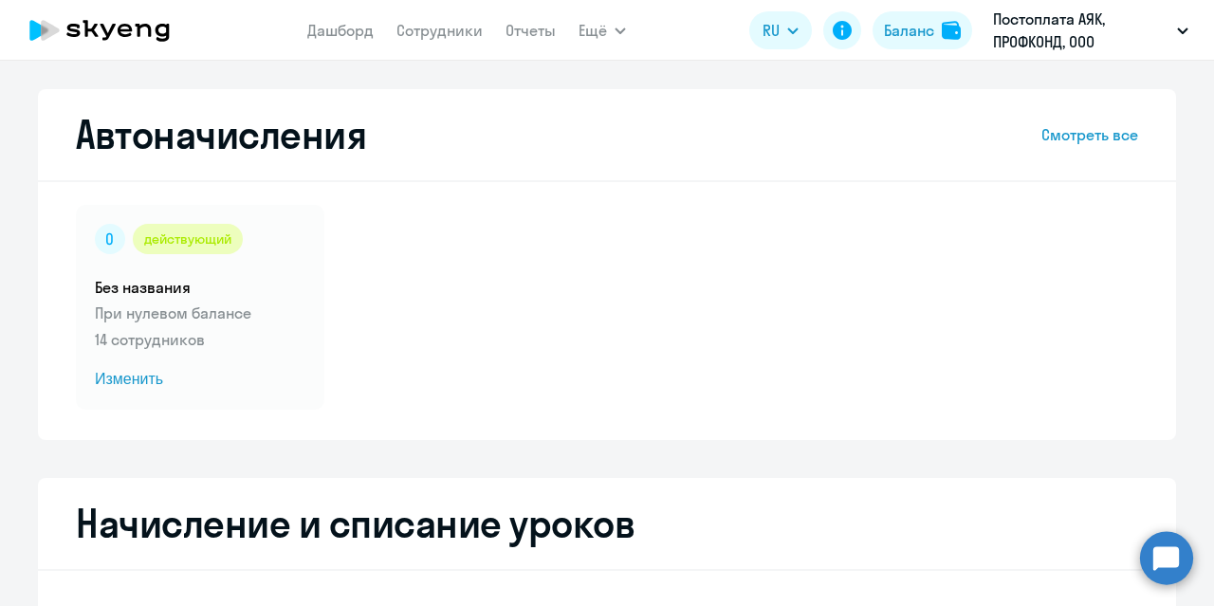
select select "10"
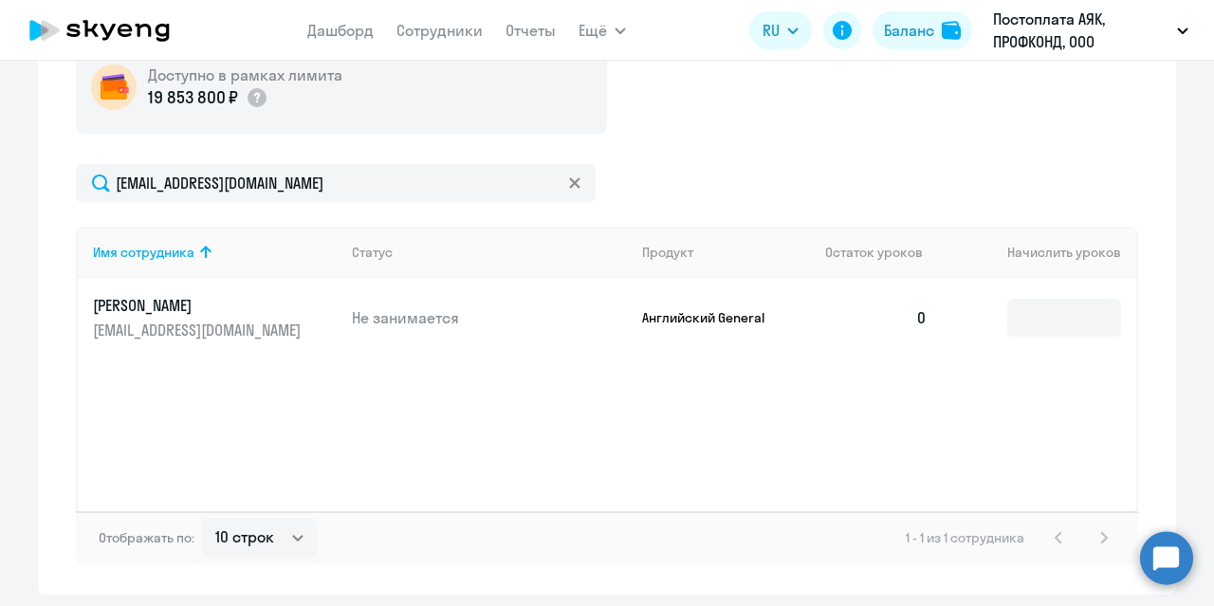
scroll to position [697, 0]
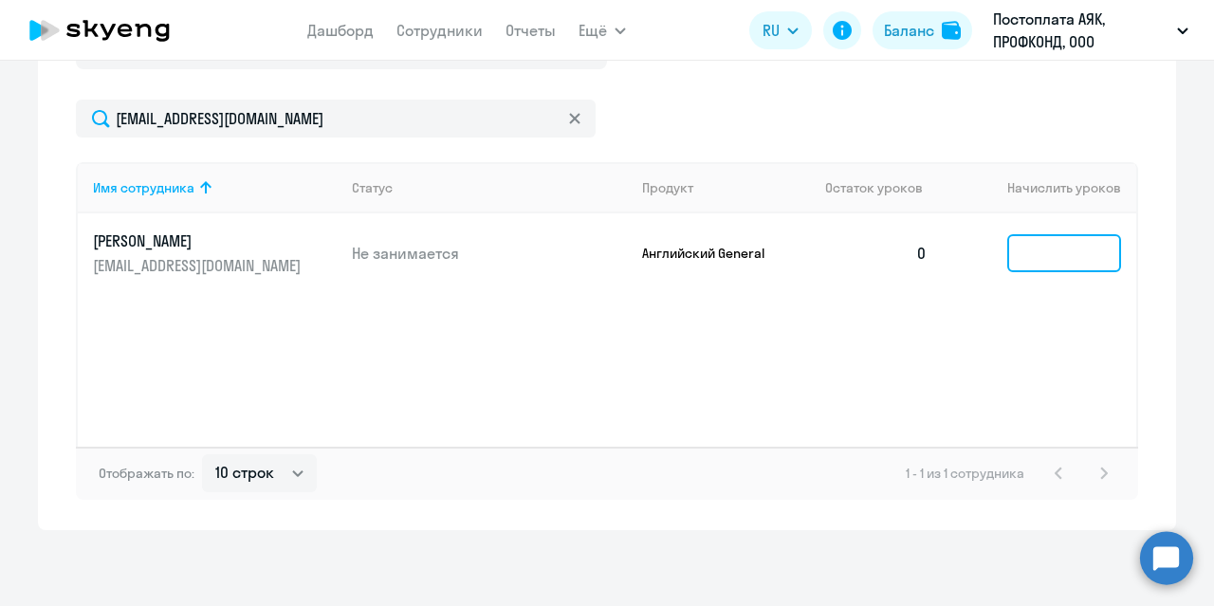
click at [1008, 256] on input at bounding box center [1064, 253] width 114 height 38
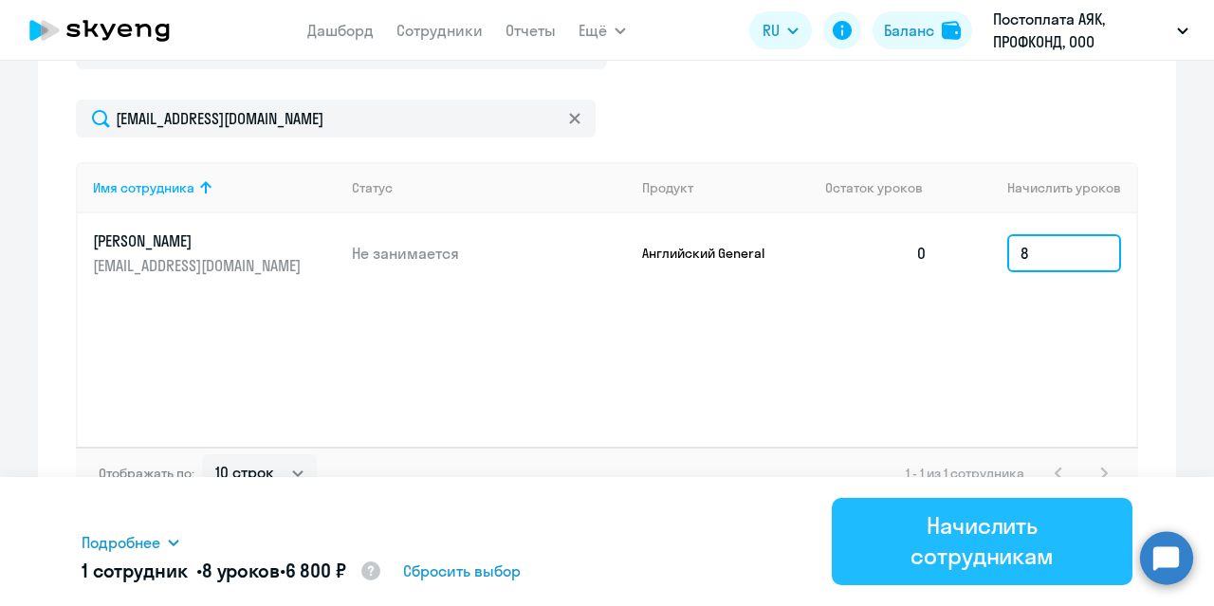
type input "8"
click at [923, 517] on div "Начислить сотрудникам" at bounding box center [981, 540] width 247 height 61
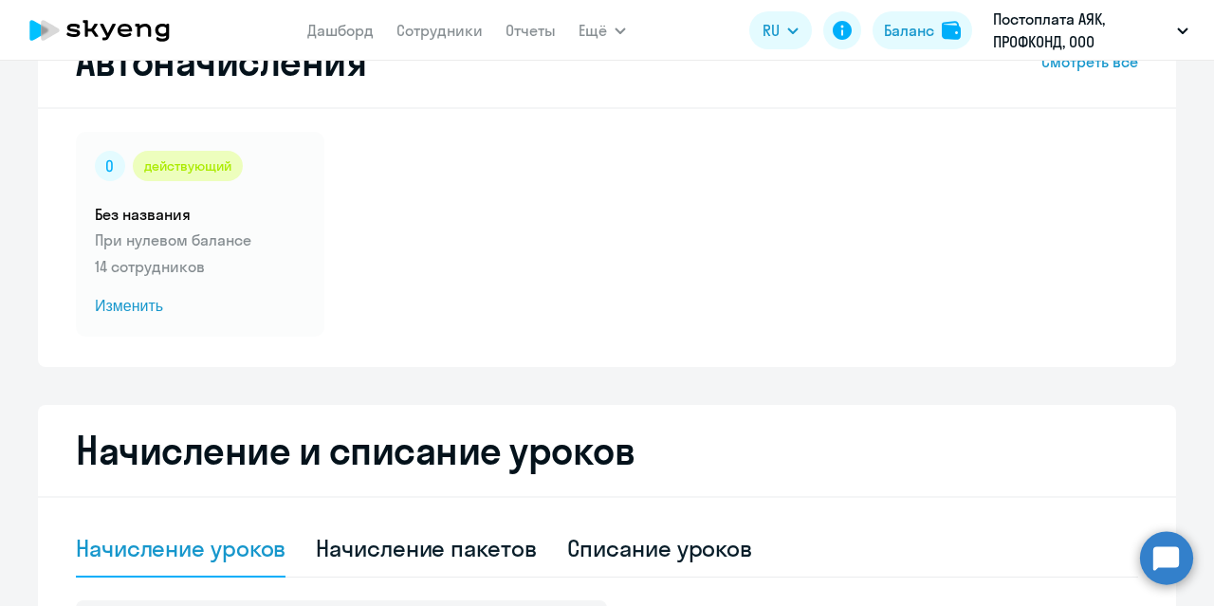
scroll to position [0, 0]
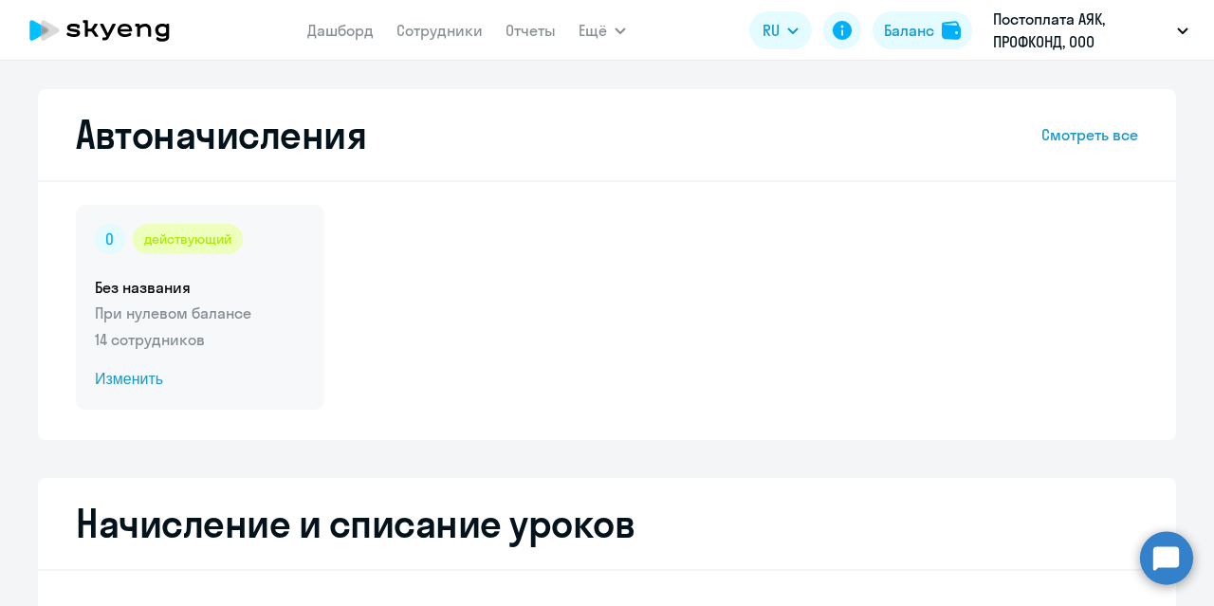
click at [134, 378] on span "Изменить" at bounding box center [200, 379] width 210 height 23
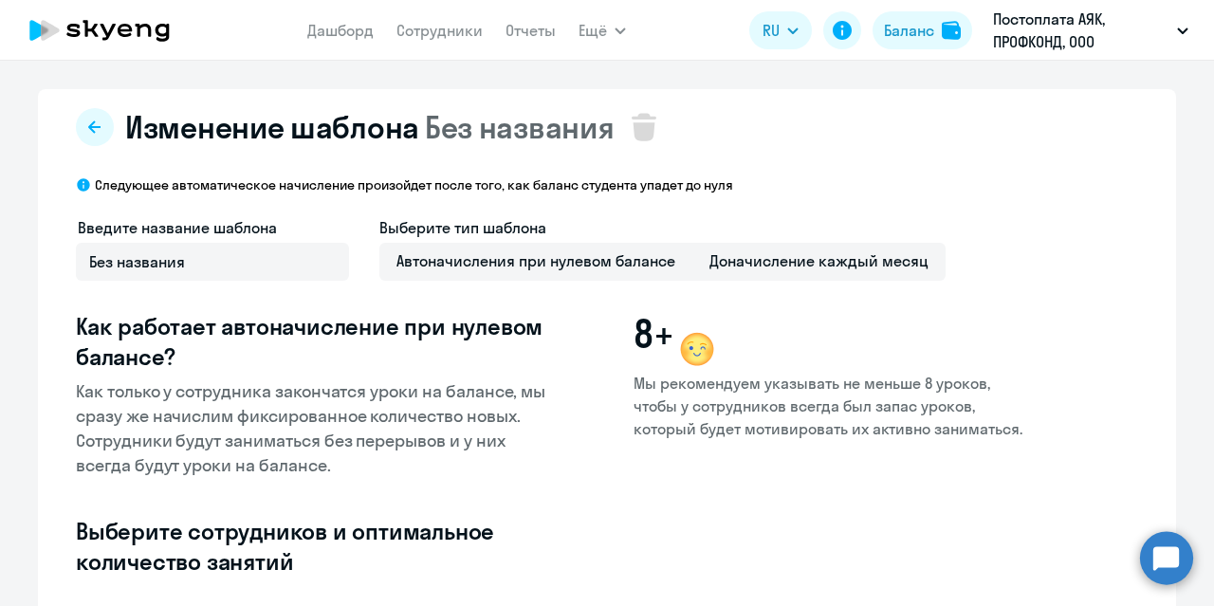
select select "10"
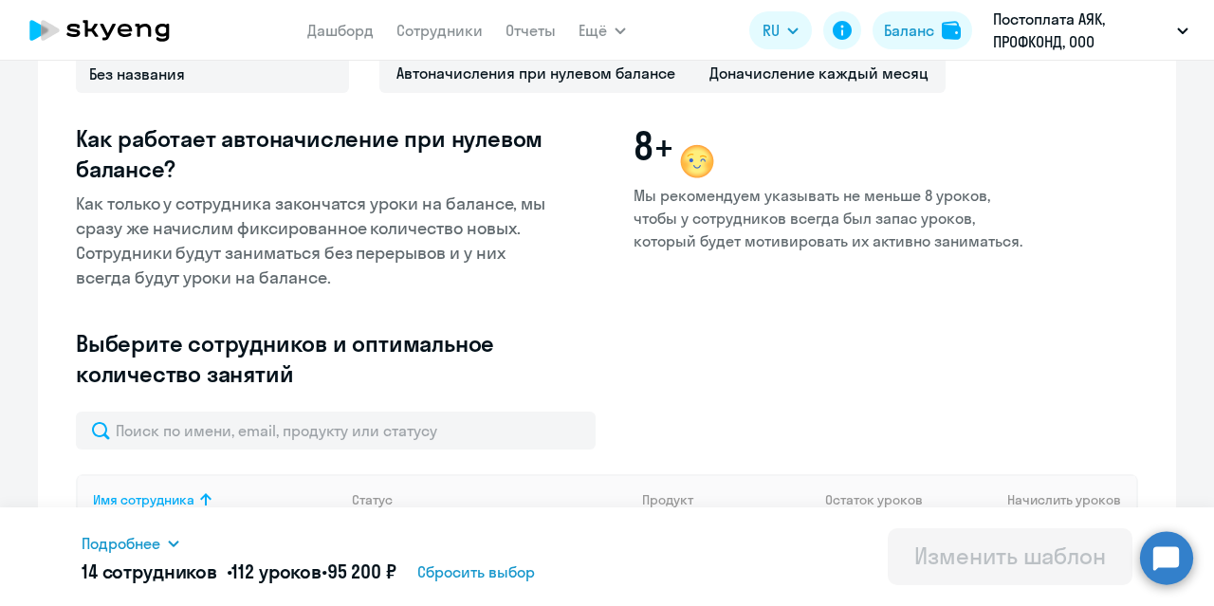
scroll to position [284, 0]
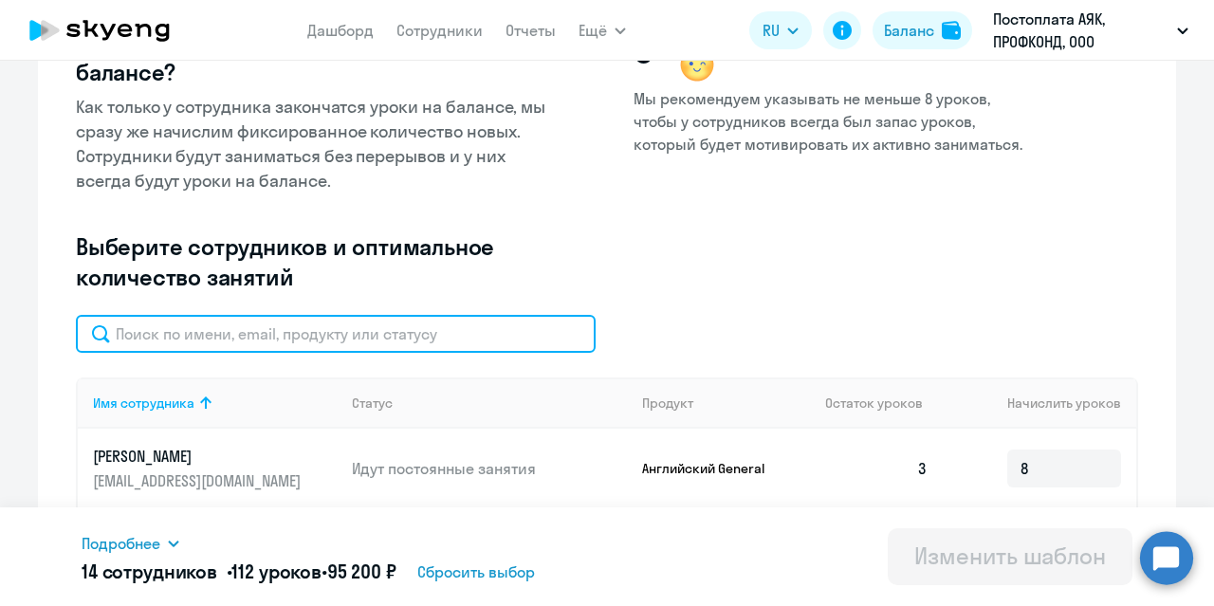
click at [134, 339] on input "text" at bounding box center [336, 334] width 520 height 38
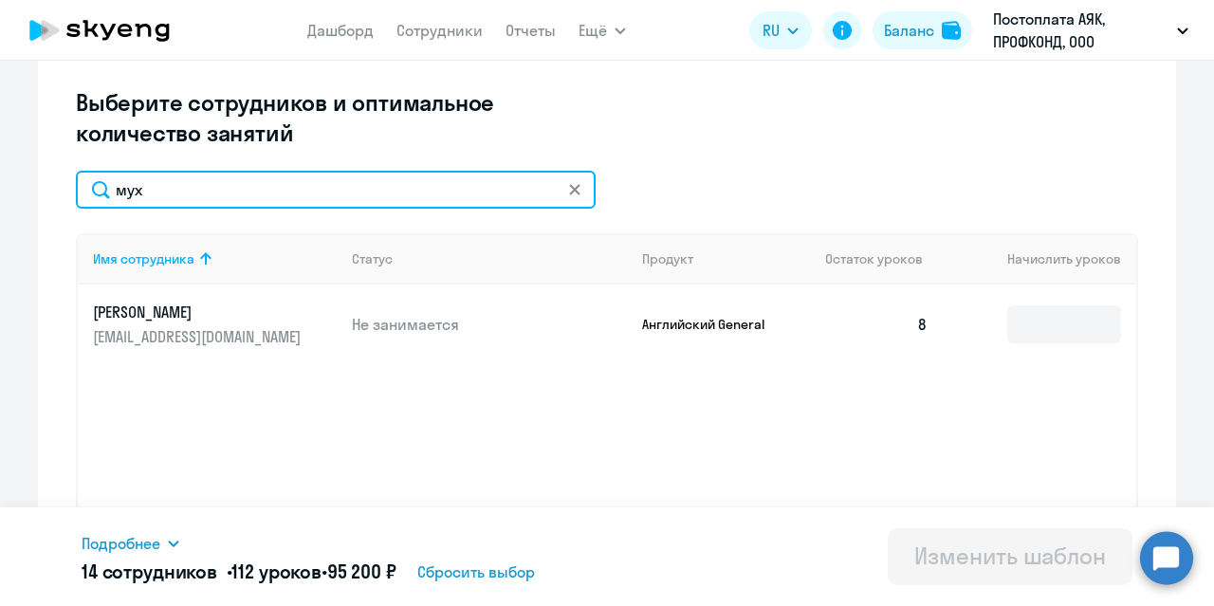
scroll to position [474, 0]
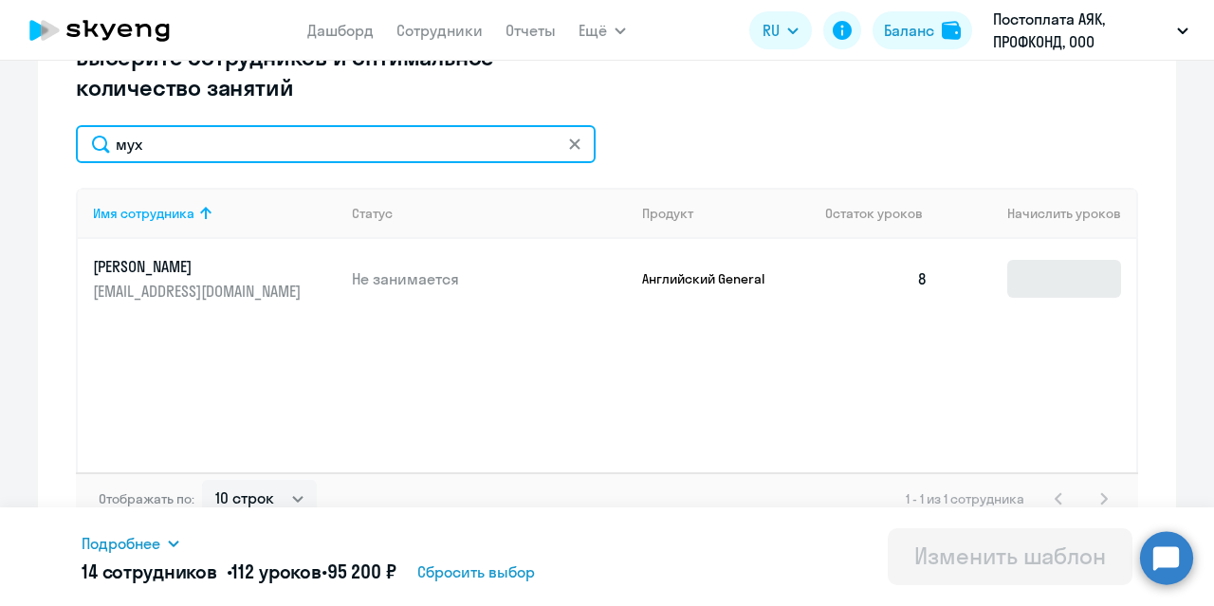
type input "мух"
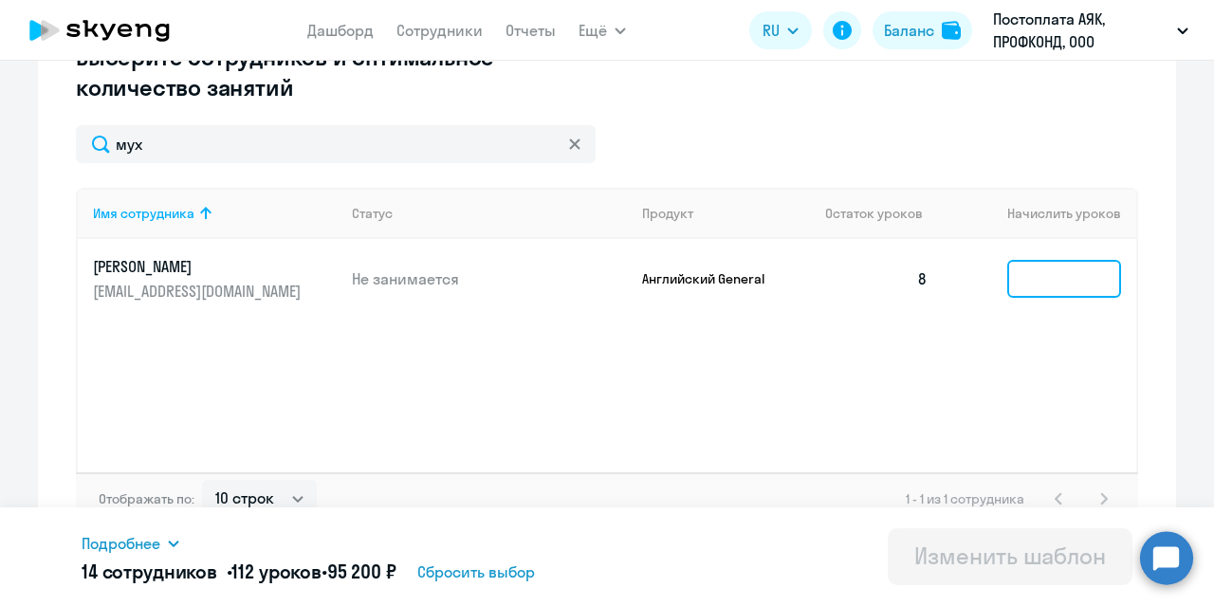
click at [1032, 277] on input at bounding box center [1064, 279] width 114 height 38
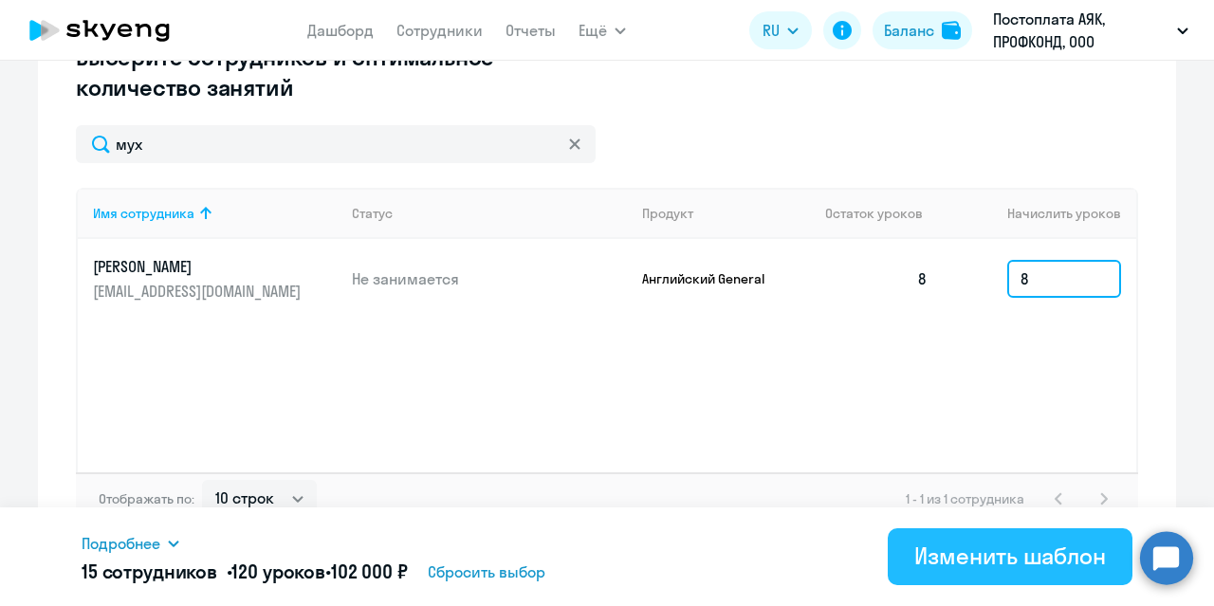
type input "8"
click at [965, 557] on div "Изменить шаблон" at bounding box center [1010, 555] width 192 height 30
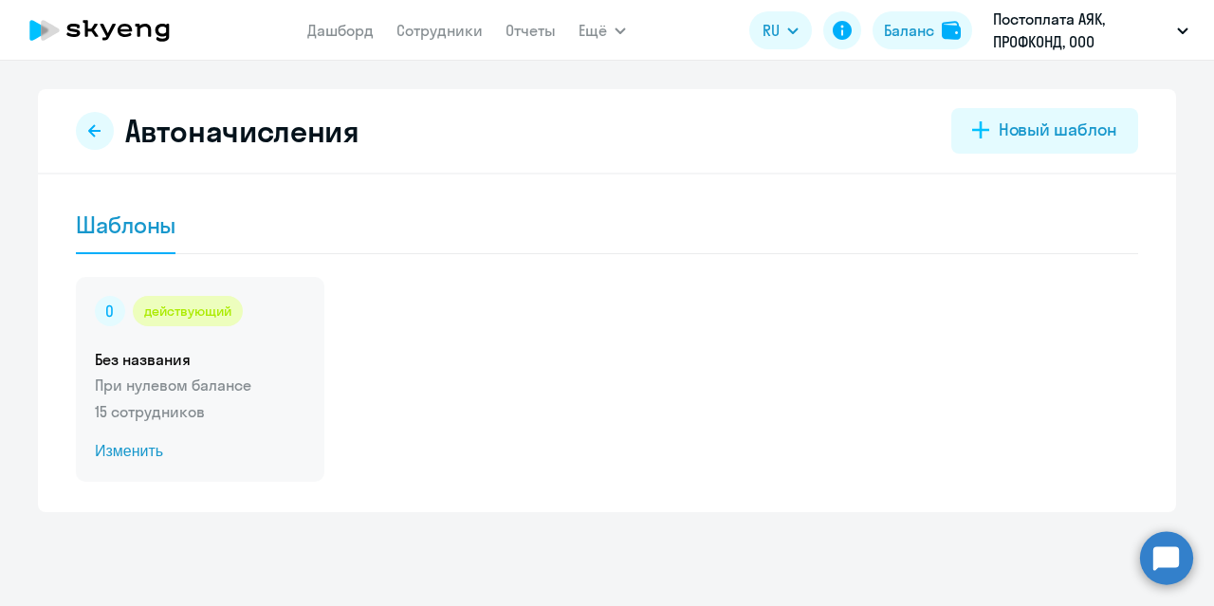
click at [140, 447] on span "Изменить" at bounding box center [200, 451] width 210 height 23
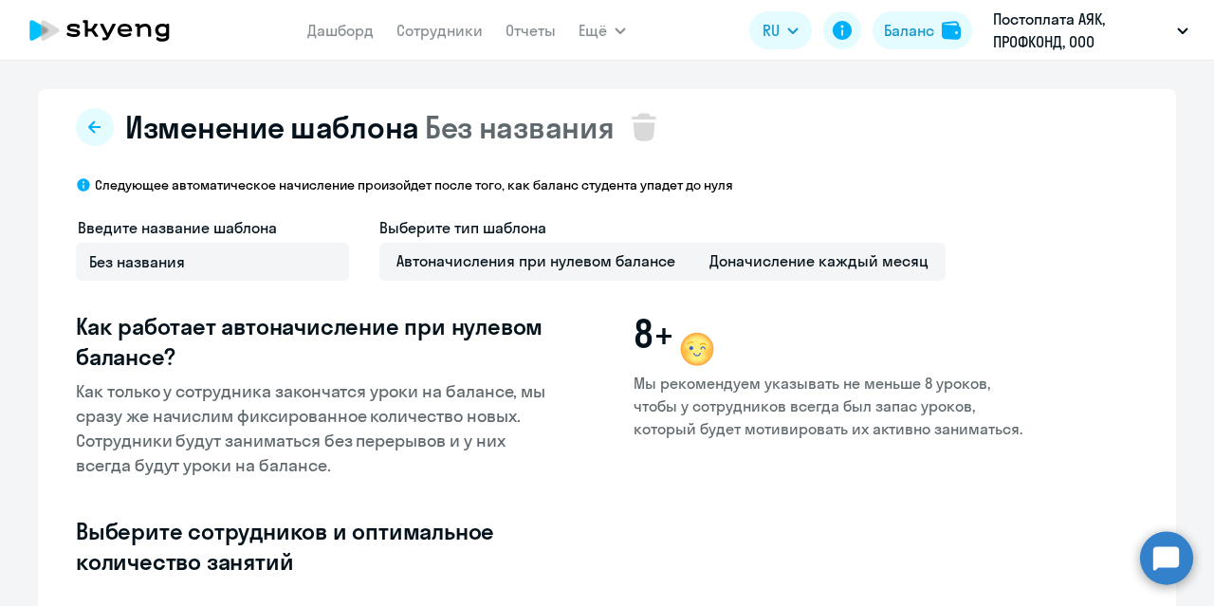
select select "10"
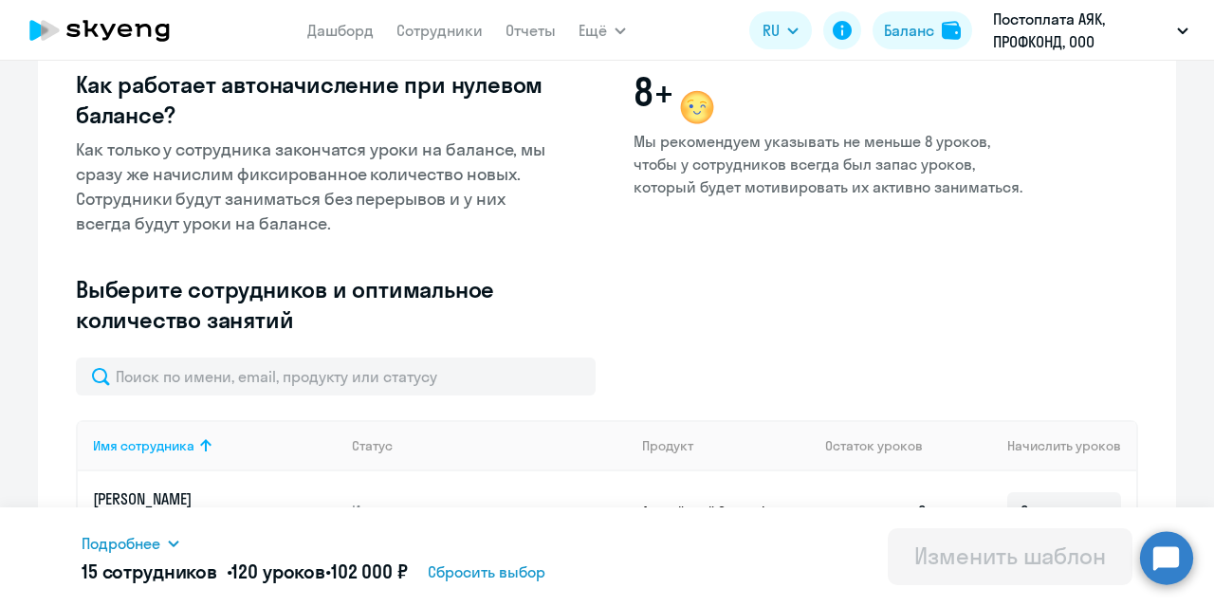
scroll to position [284, 0]
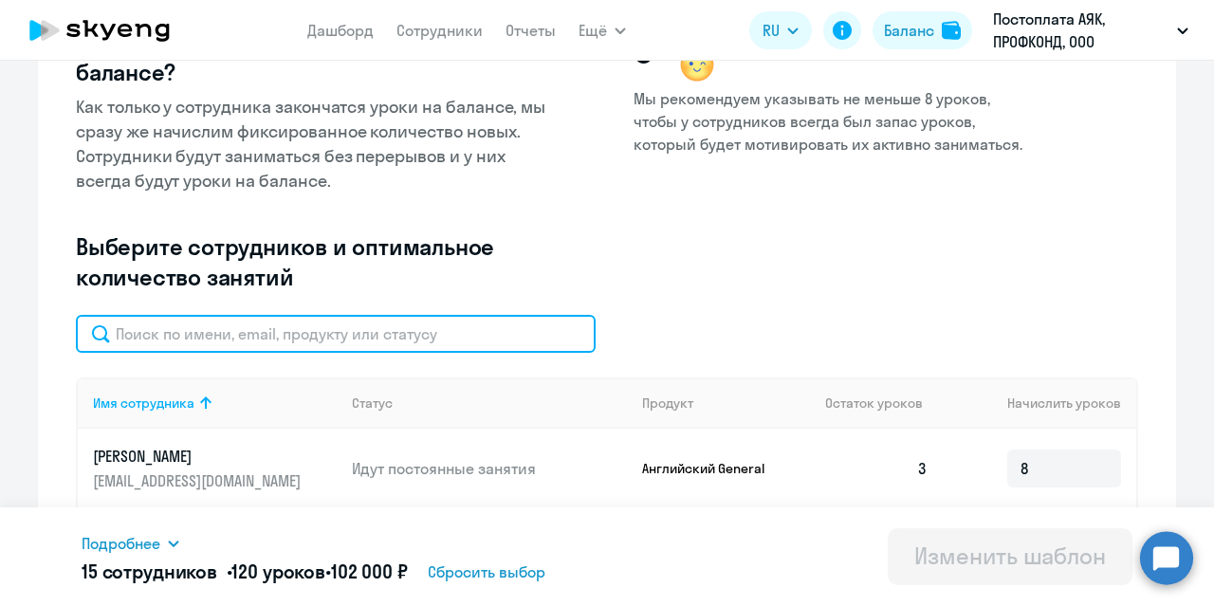
click at [137, 335] on input "text" at bounding box center [336, 334] width 520 height 38
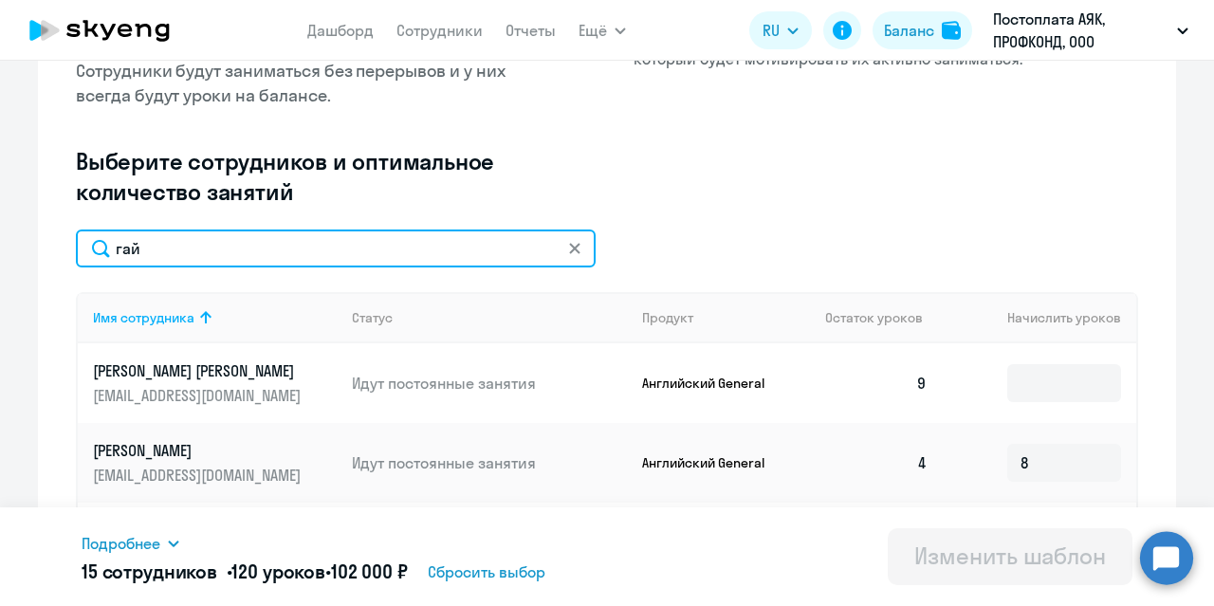
scroll to position [379, 0]
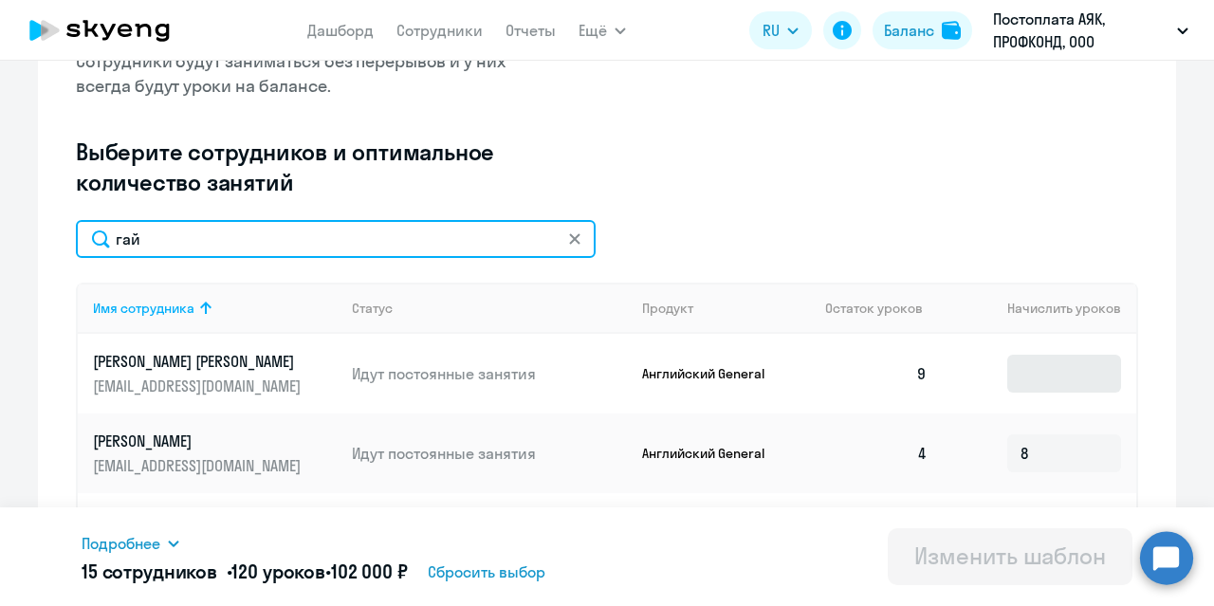
type input "гай"
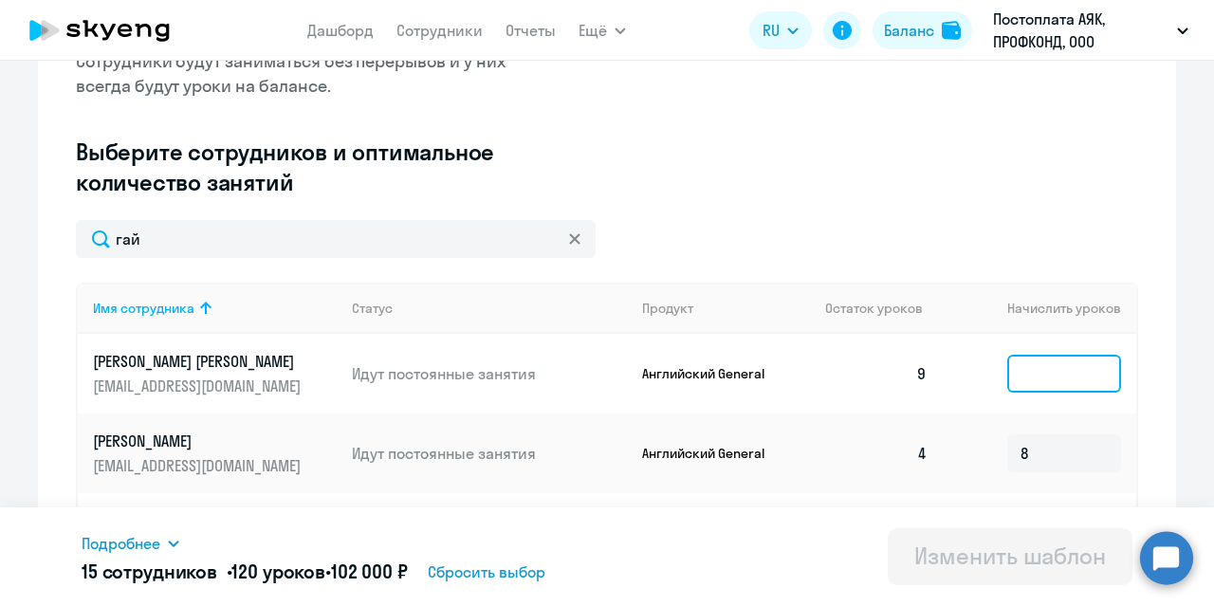
click at [1060, 375] on input at bounding box center [1064, 374] width 114 height 38
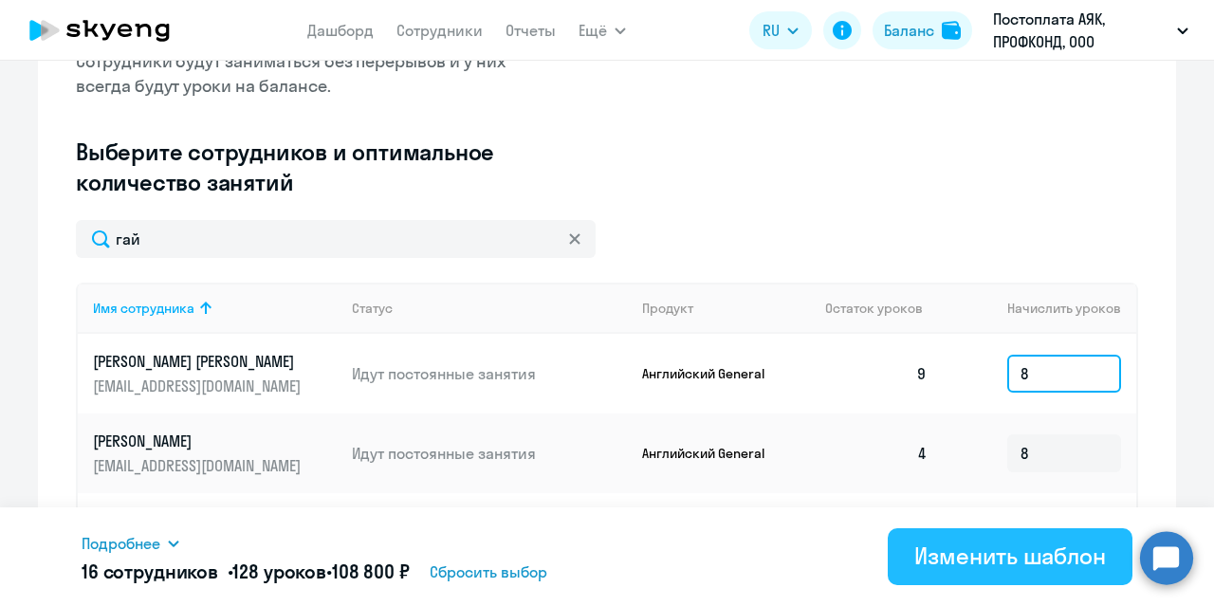
type input "8"
click at [961, 554] on div "Изменить шаблон" at bounding box center [1010, 555] width 192 height 30
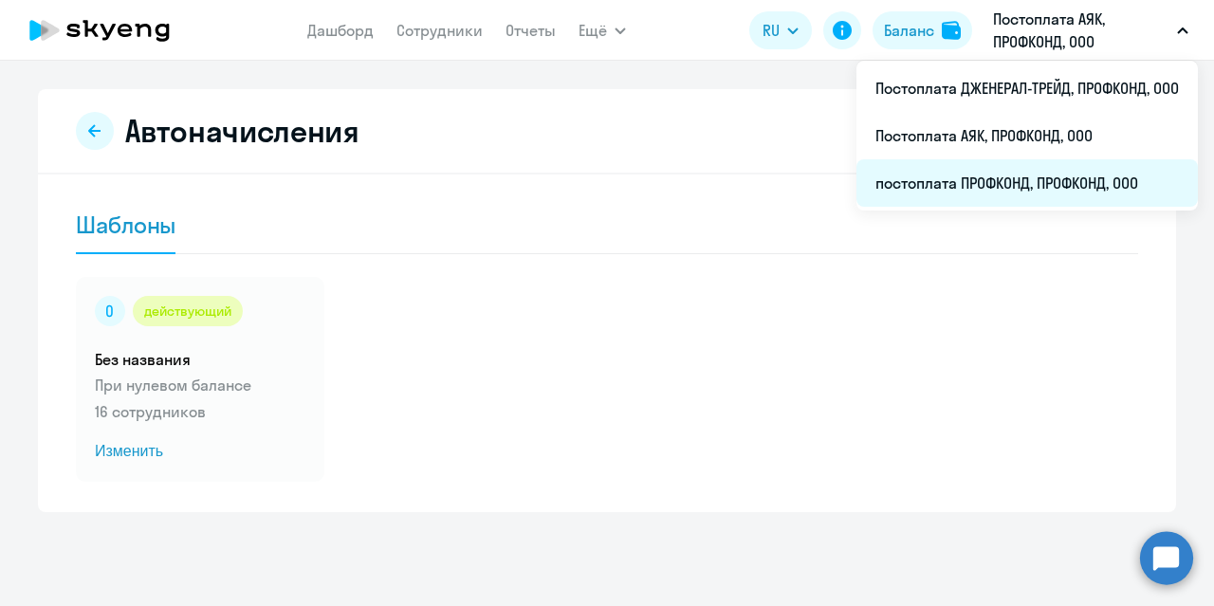
click at [971, 173] on li "постоплата ПРОФКОНД, ПРОФКОНД, ООО" at bounding box center [1026, 182] width 341 height 47
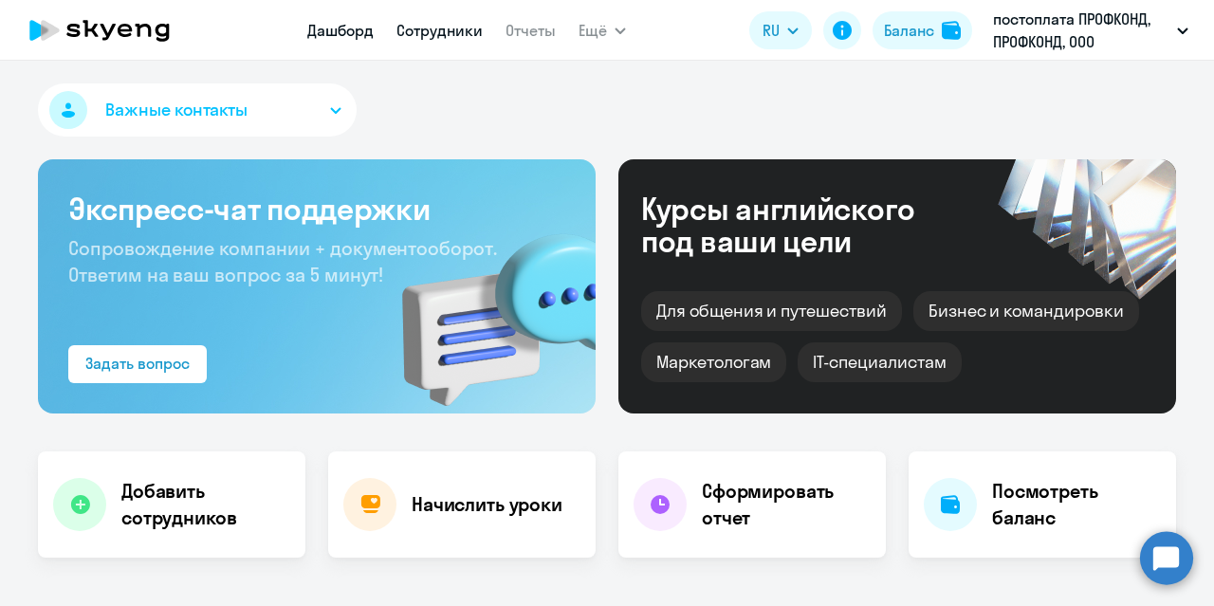
select select "30"
click at [444, 25] on link "Сотрудники" at bounding box center [439, 30] width 86 height 19
select select "30"
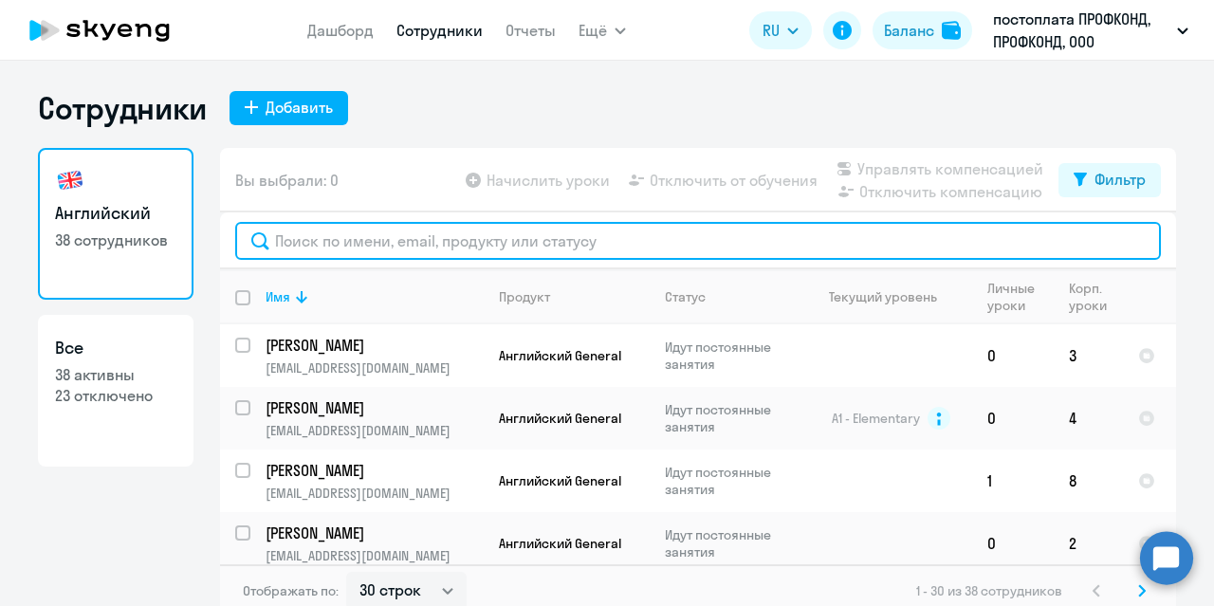
click at [306, 233] on input "text" at bounding box center [697, 241] width 925 height 38
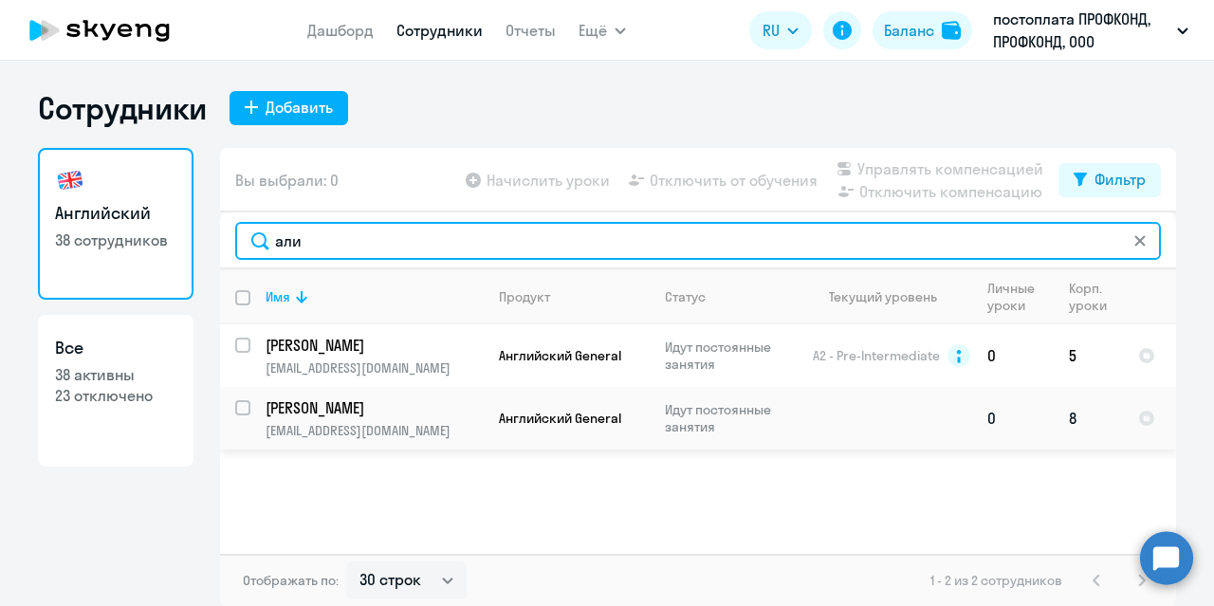
type input "али"
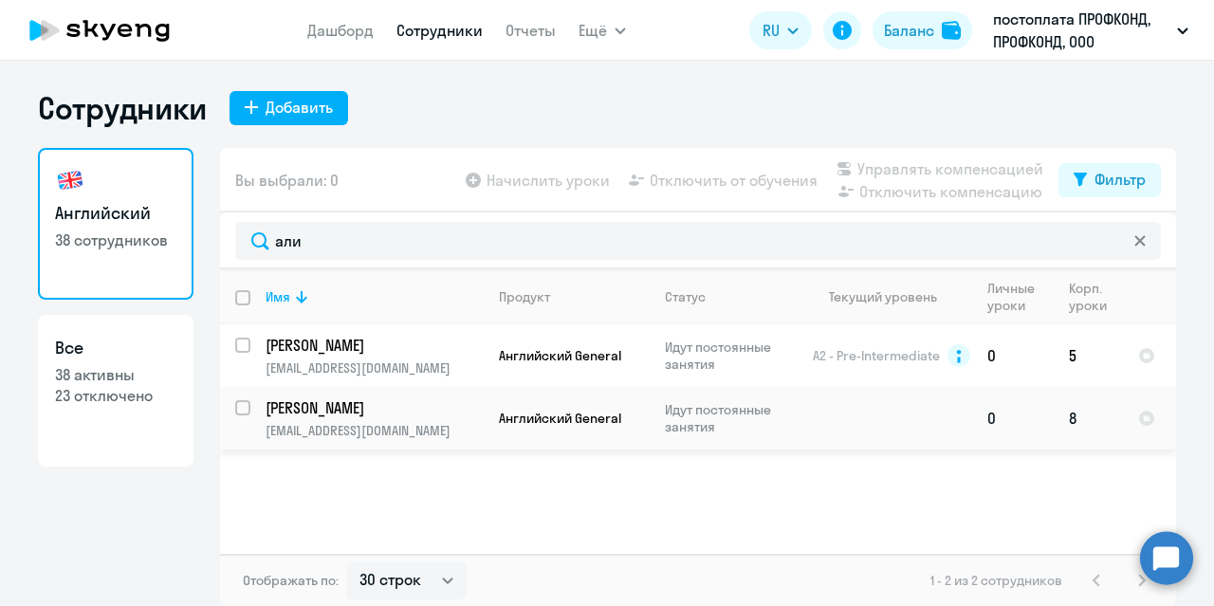
click at [235, 411] on input "select row 818686" at bounding box center [254, 419] width 38 height 38
checkbox input "true"
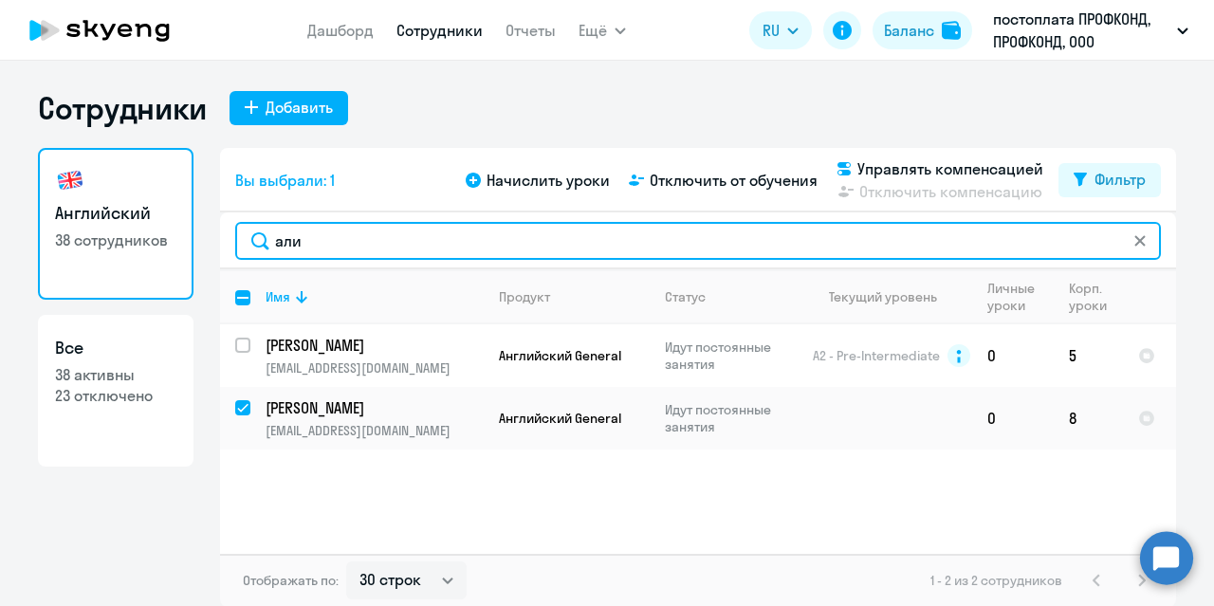
click at [303, 235] on input "али" at bounding box center [697, 241] width 925 height 38
type input "ал"
checkbox input "false"
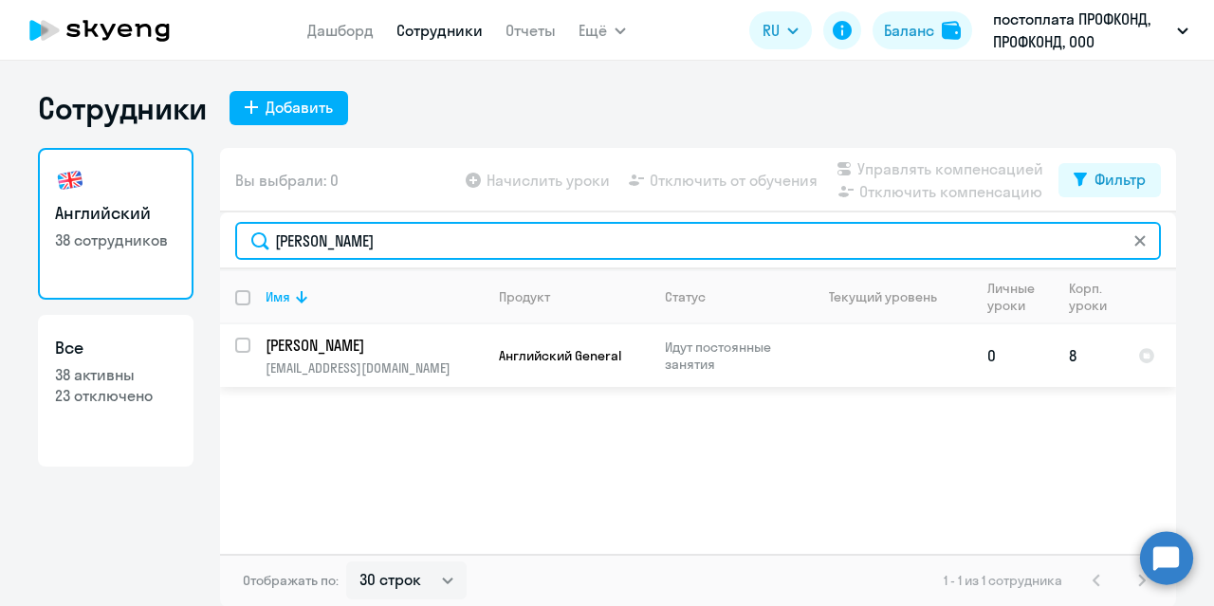
type input "[PERSON_NAME]"
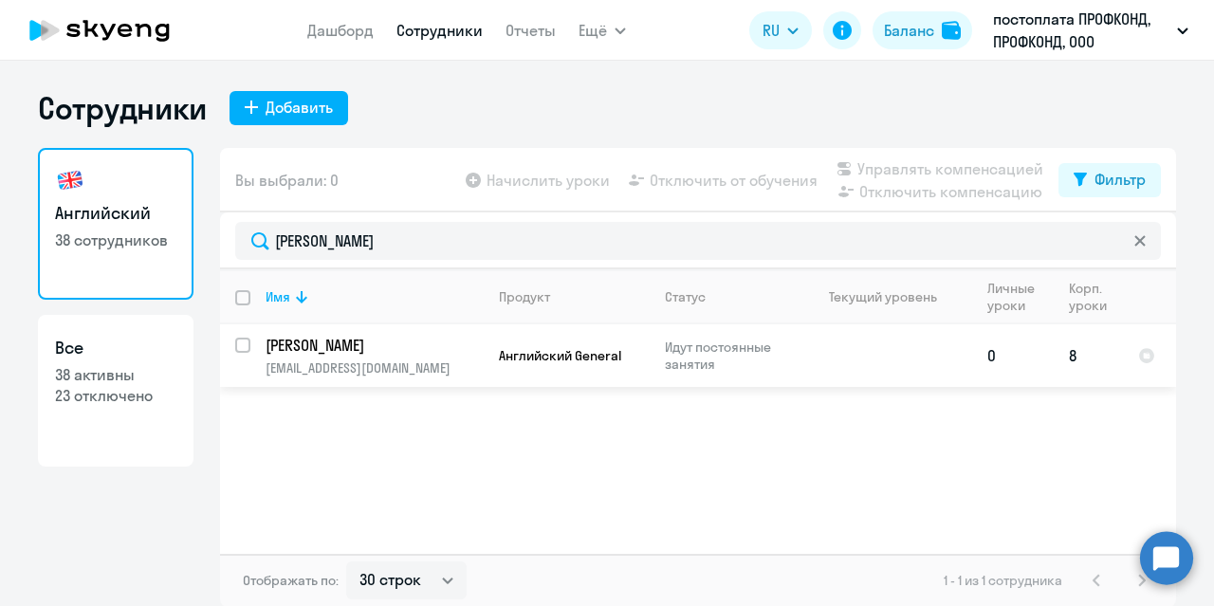
click at [297, 338] on p "[PERSON_NAME]" at bounding box center [372, 345] width 214 height 21
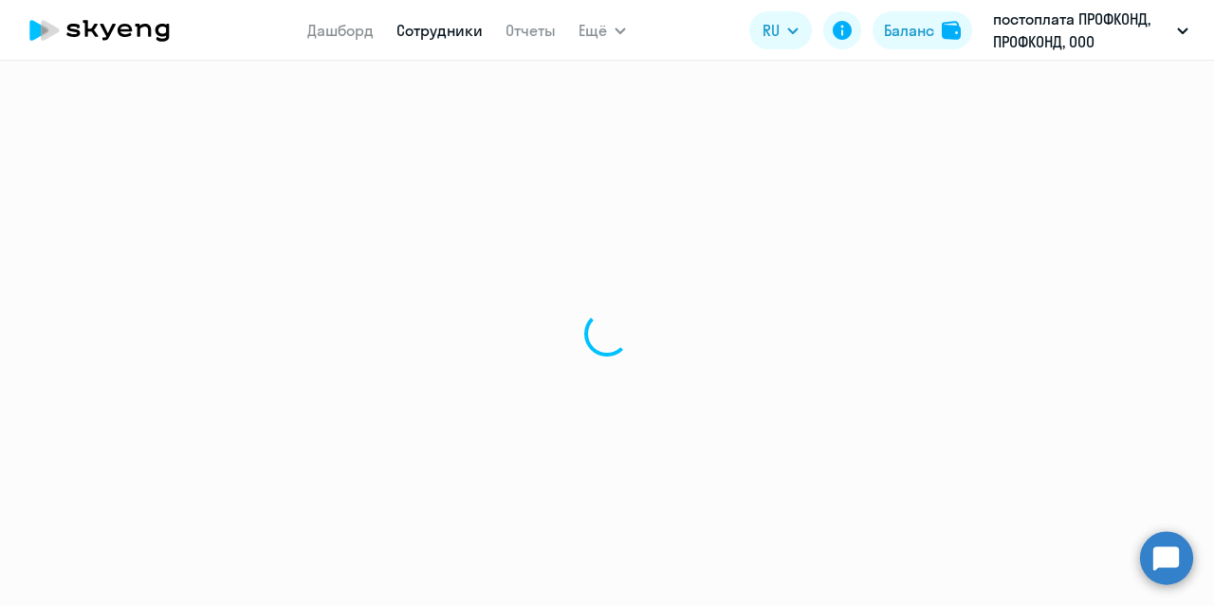
select select "english"
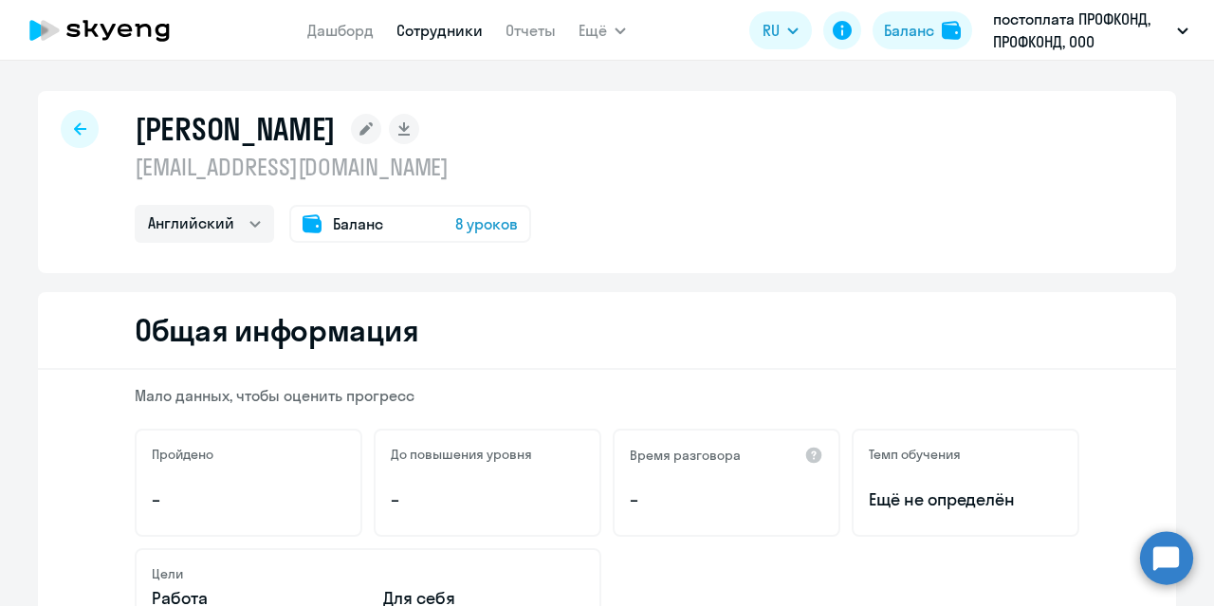
click at [74, 132] on icon at bounding box center [80, 128] width 12 height 13
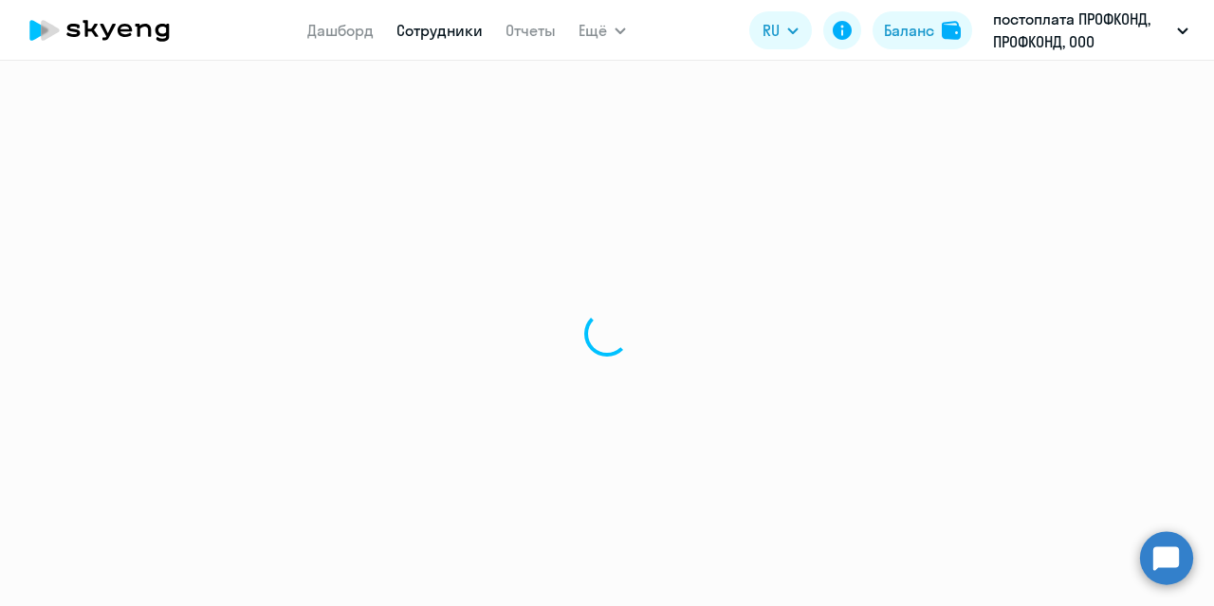
select select "30"
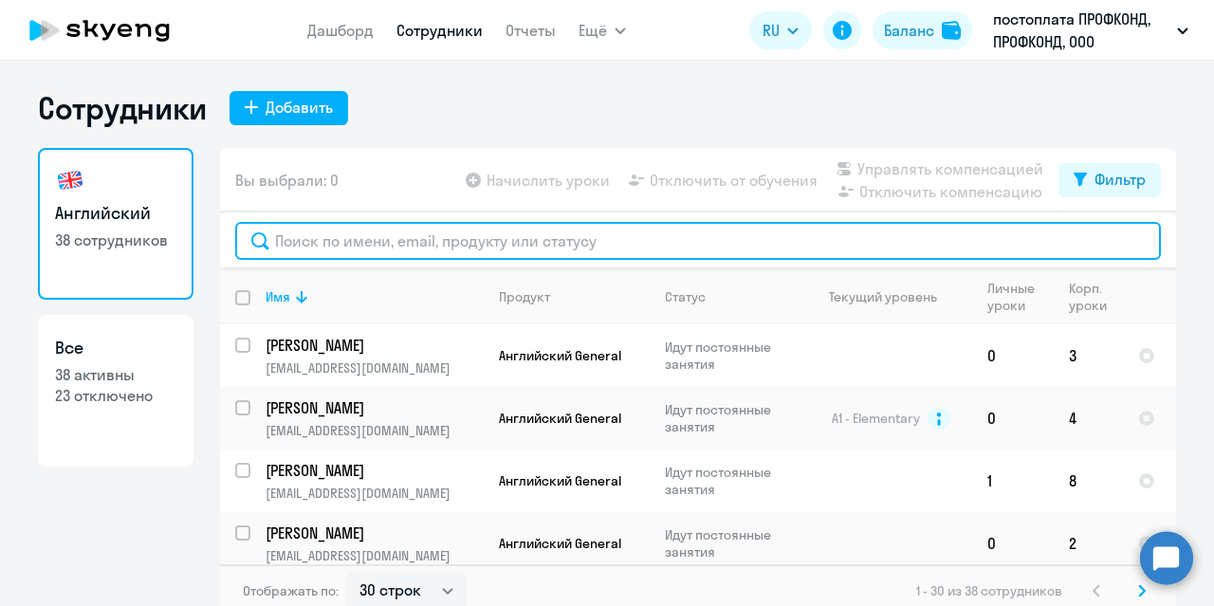
click at [314, 237] on input "text" at bounding box center [697, 241] width 925 height 38
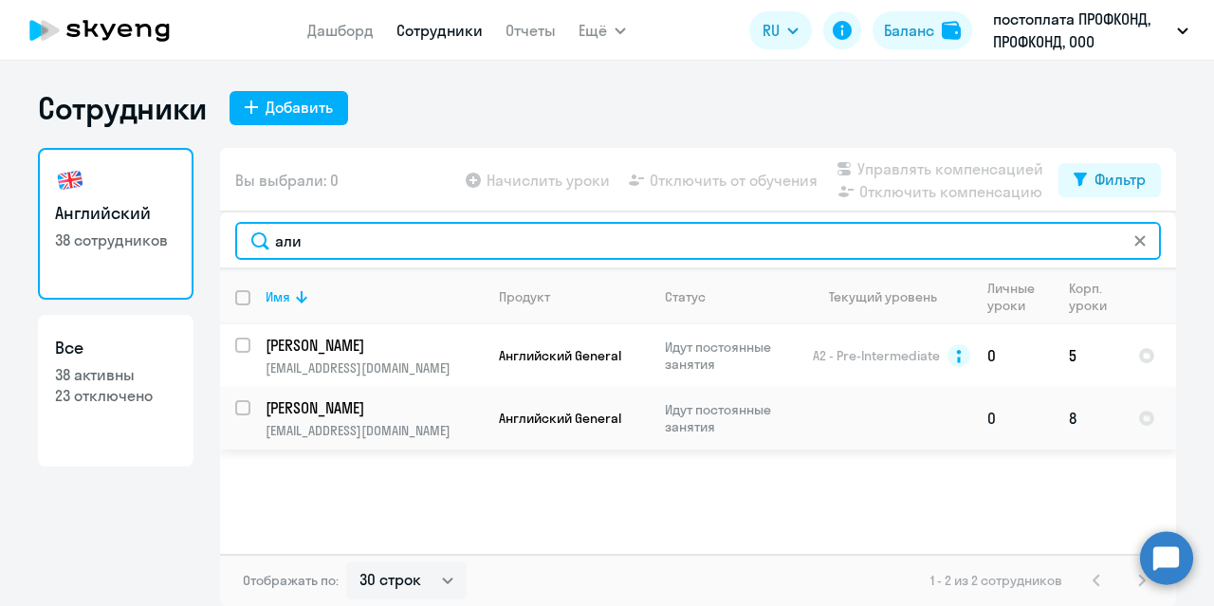
type input "али"
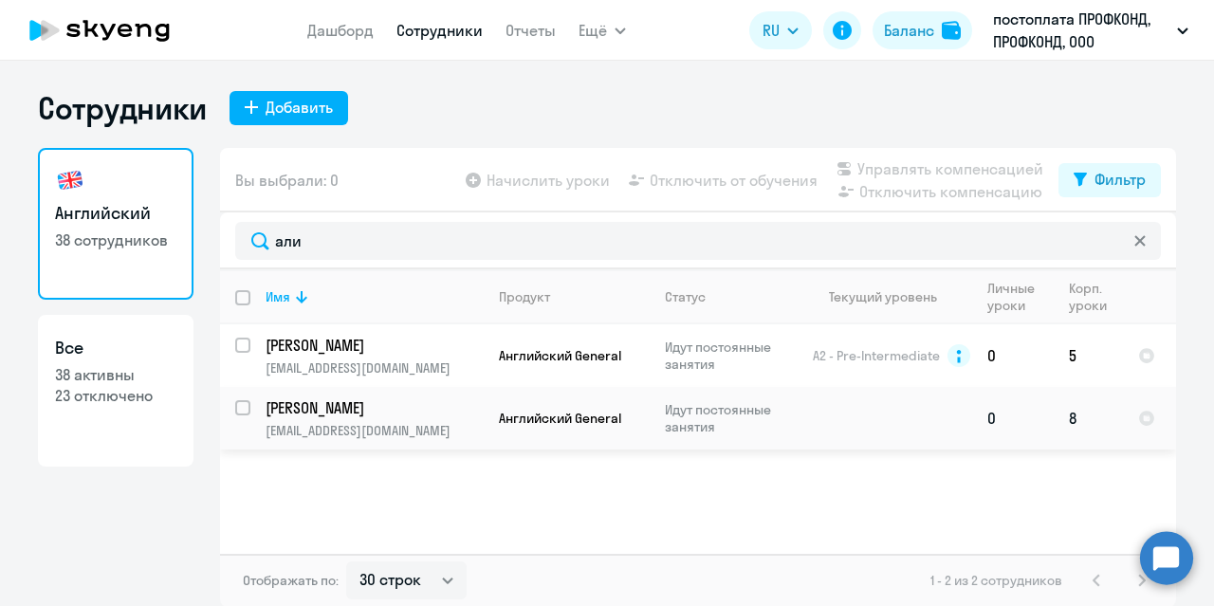
click at [235, 406] on input "select row 818686" at bounding box center [254, 419] width 38 height 38
checkbox input "true"
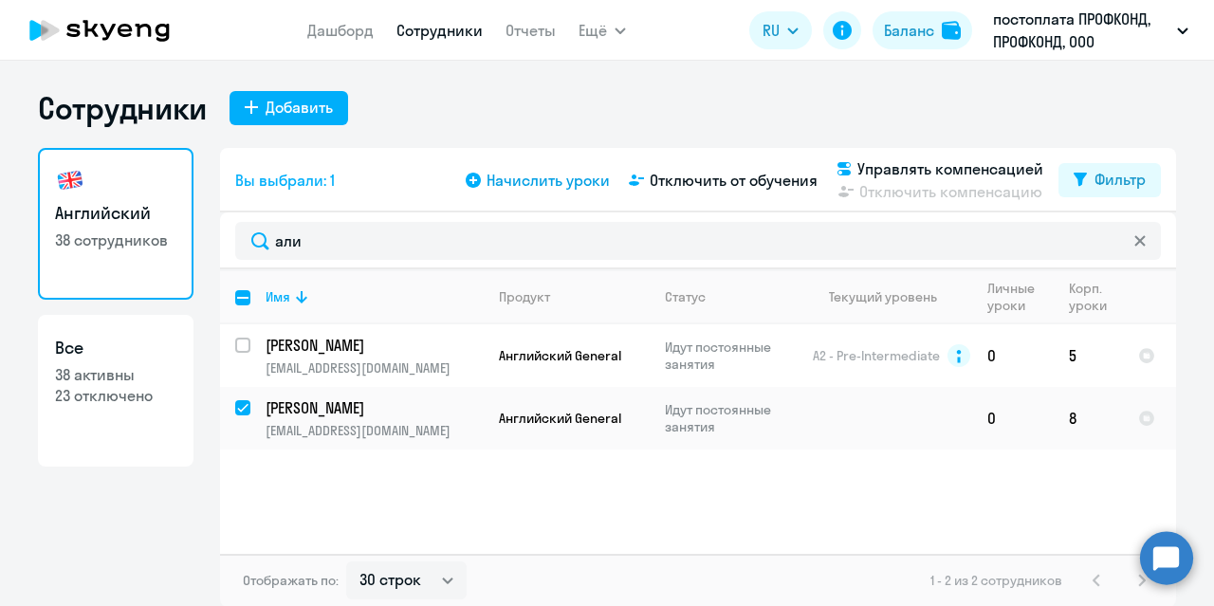
click at [502, 186] on span "Начислить уроки" at bounding box center [547, 180] width 123 height 23
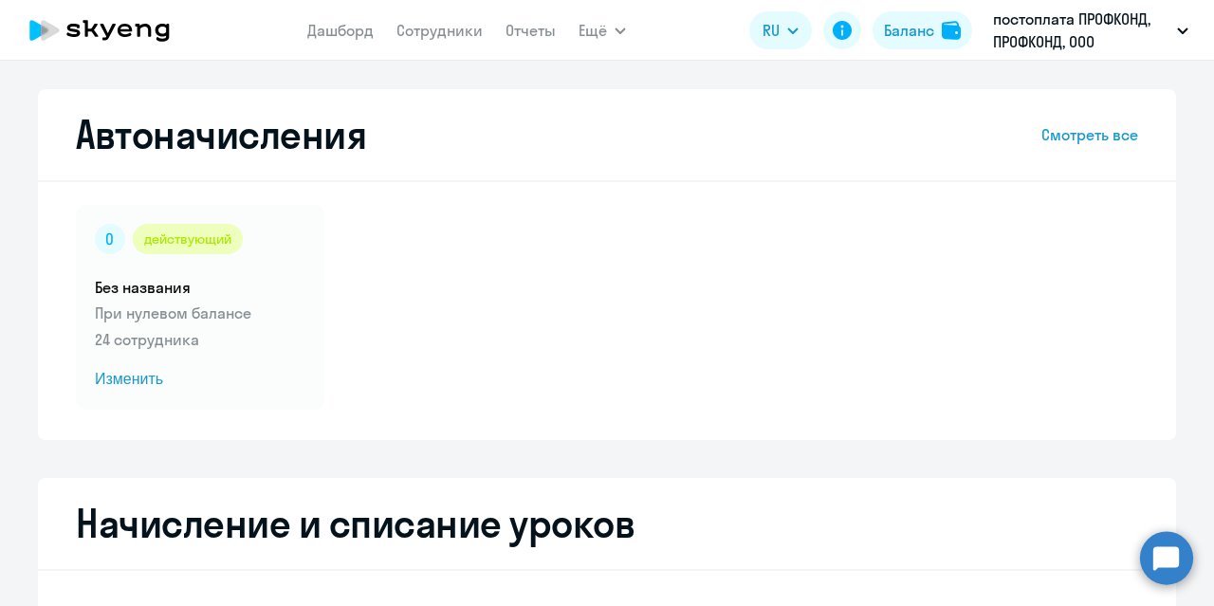
select select "10"
click at [122, 376] on span "Изменить" at bounding box center [200, 379] width 210 height 23
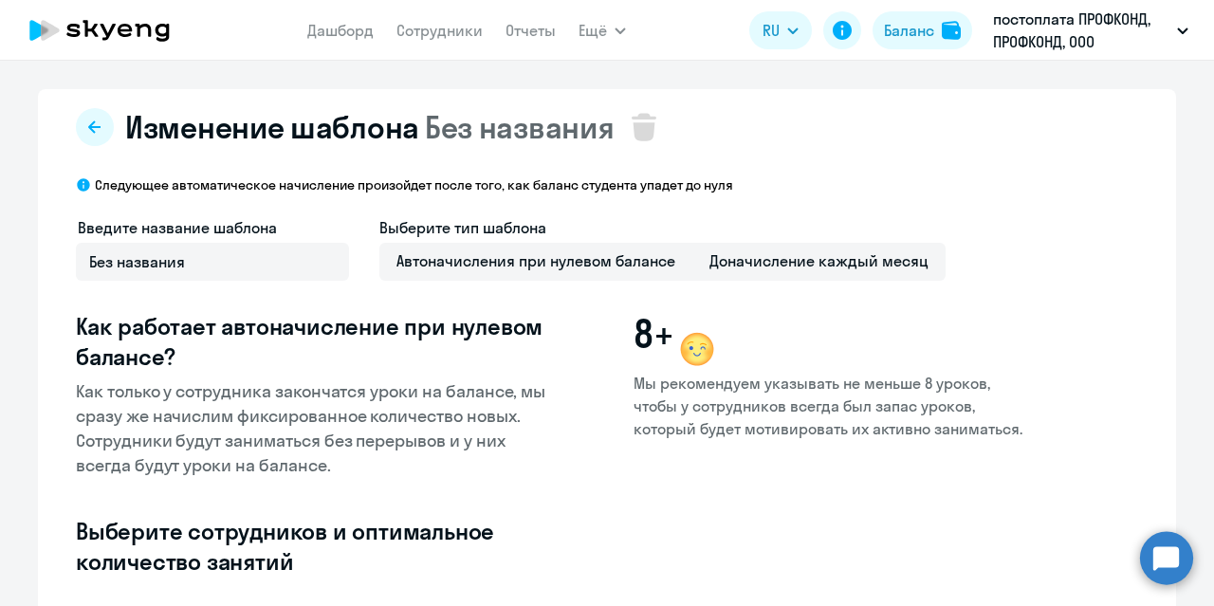
select select "10"
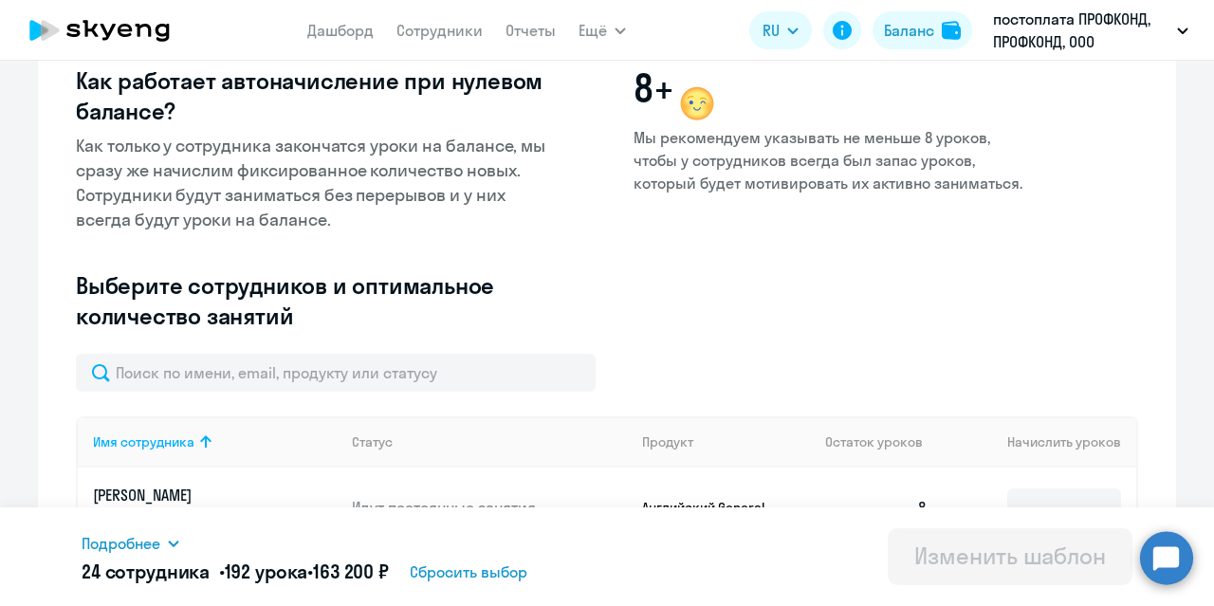
scroll to position [284, 0]
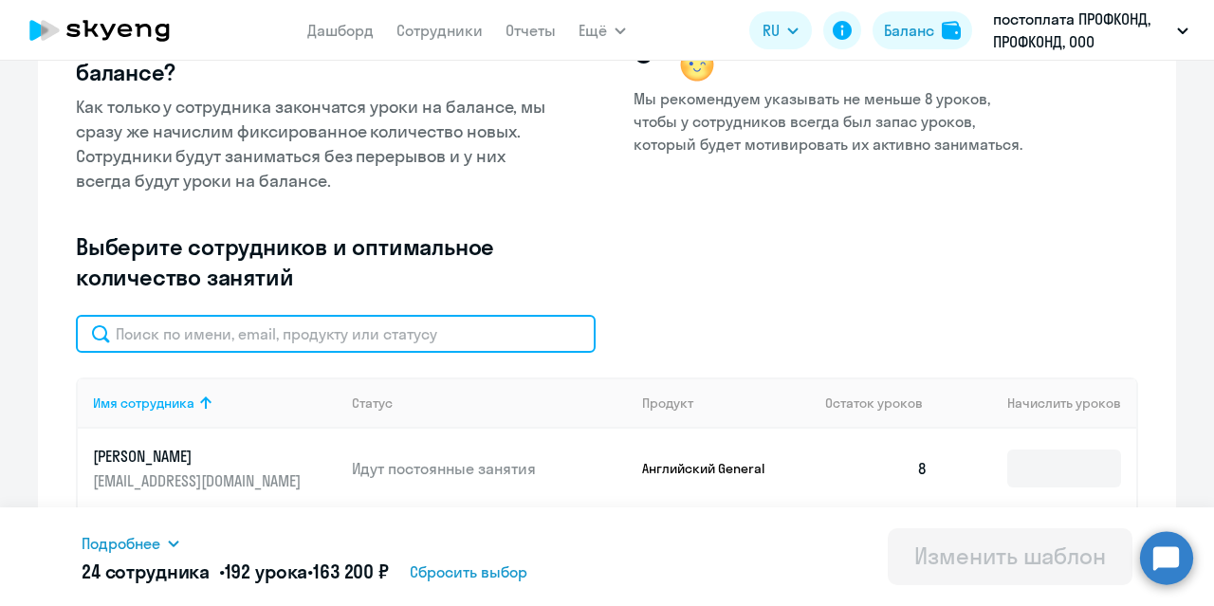
click at [137, 329] on input "text" at bounding box center [336, 334] width 520 height 38
type input "[PERSON_NAME]"
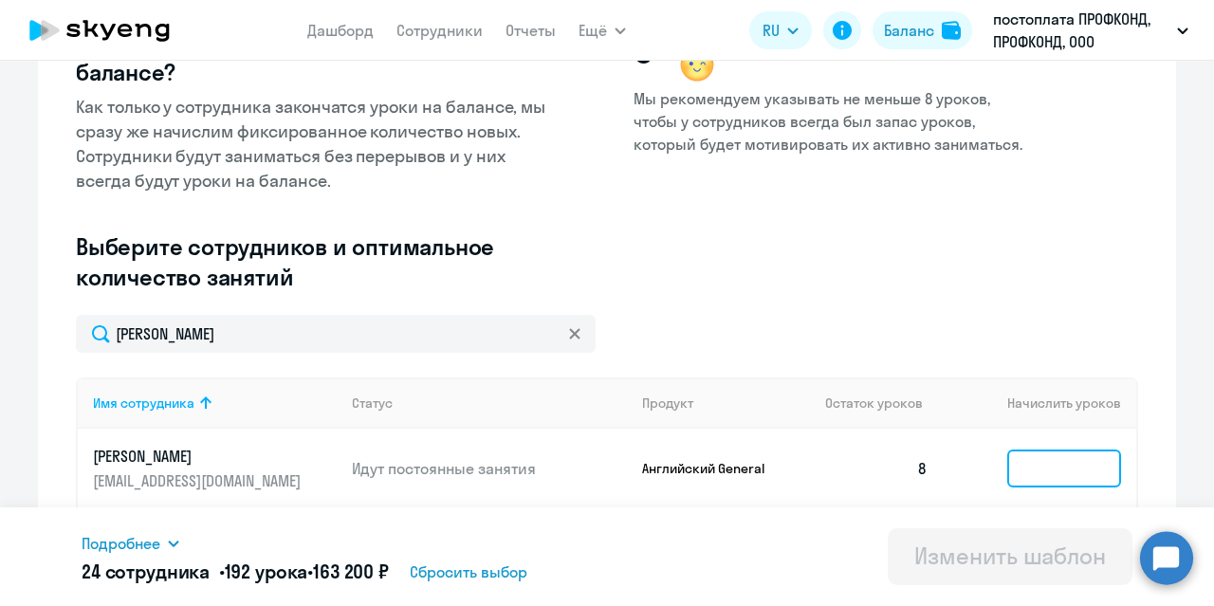
click at [1042, 464] on input at bounding box center [1064, 468] width 114 height 38
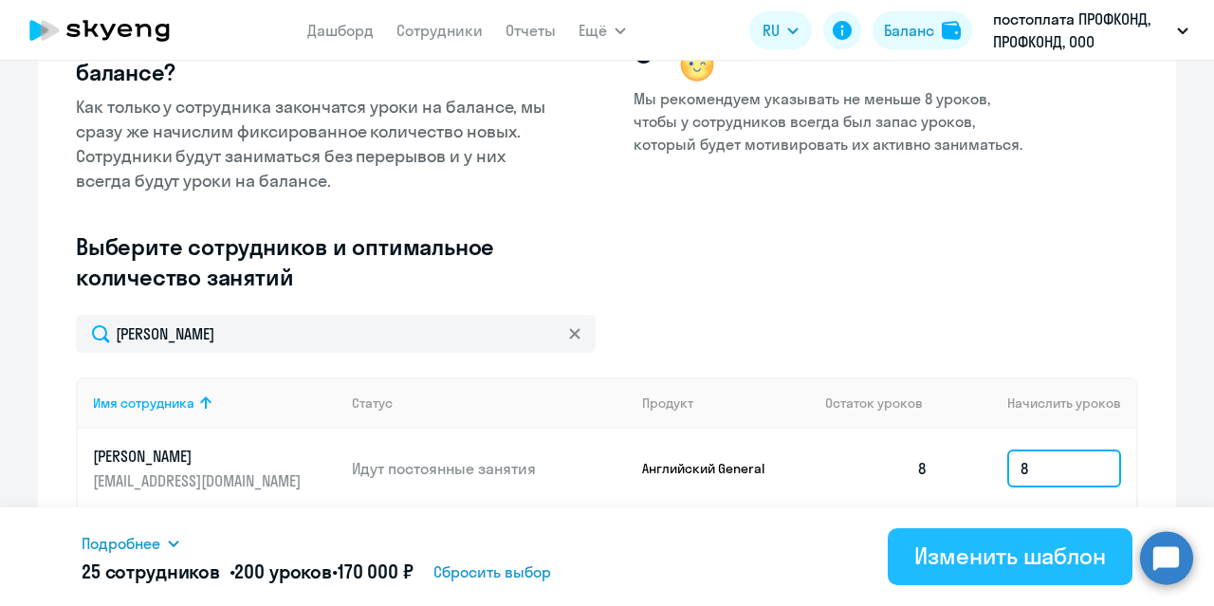
type input "8"
click at [995, 548] on div "Изменить шаблон" at bounding box center [1010, 555] width 192 height 30
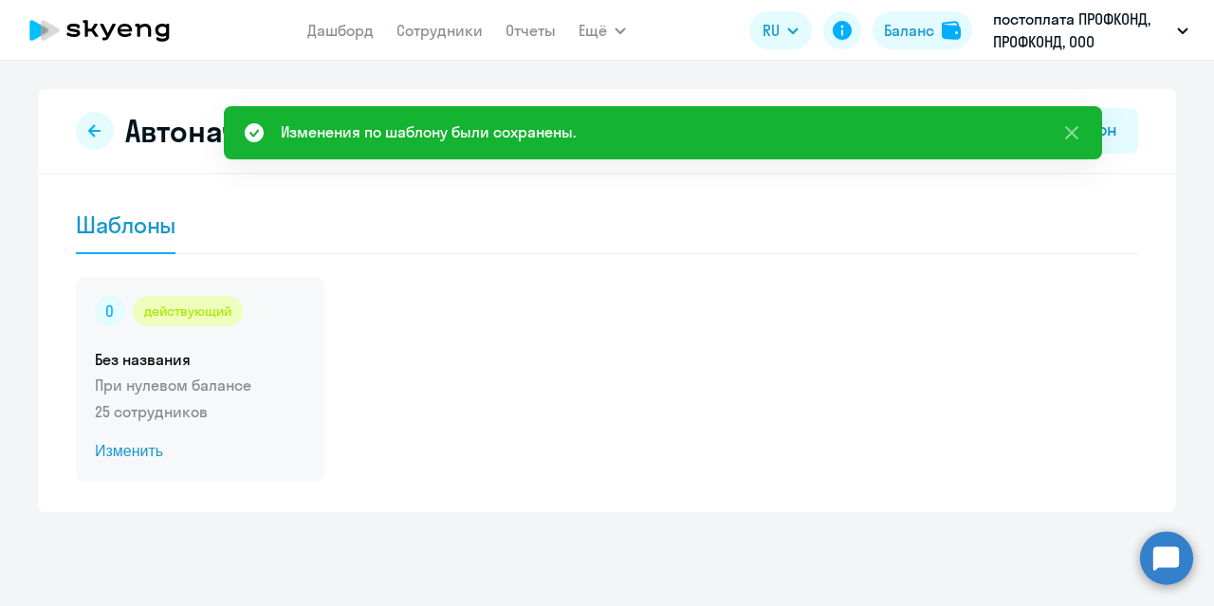
click at [137, 454] on span "Изменить" at bounding box center [200, 451] width 210 height 23
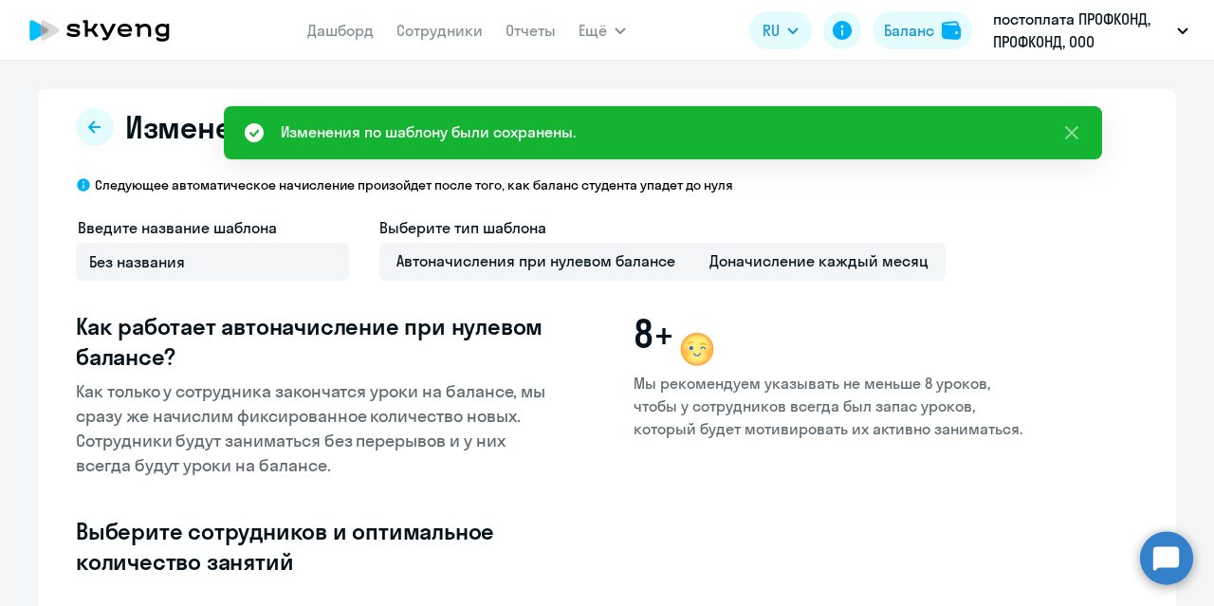
select select "10"
type input "8"
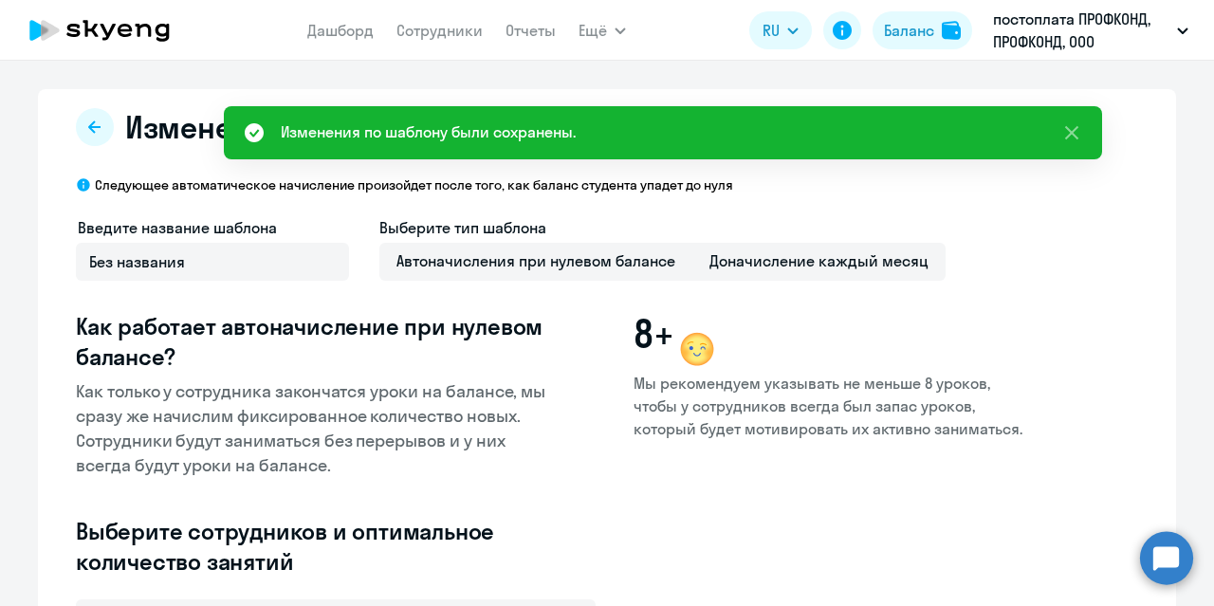
type input "8"
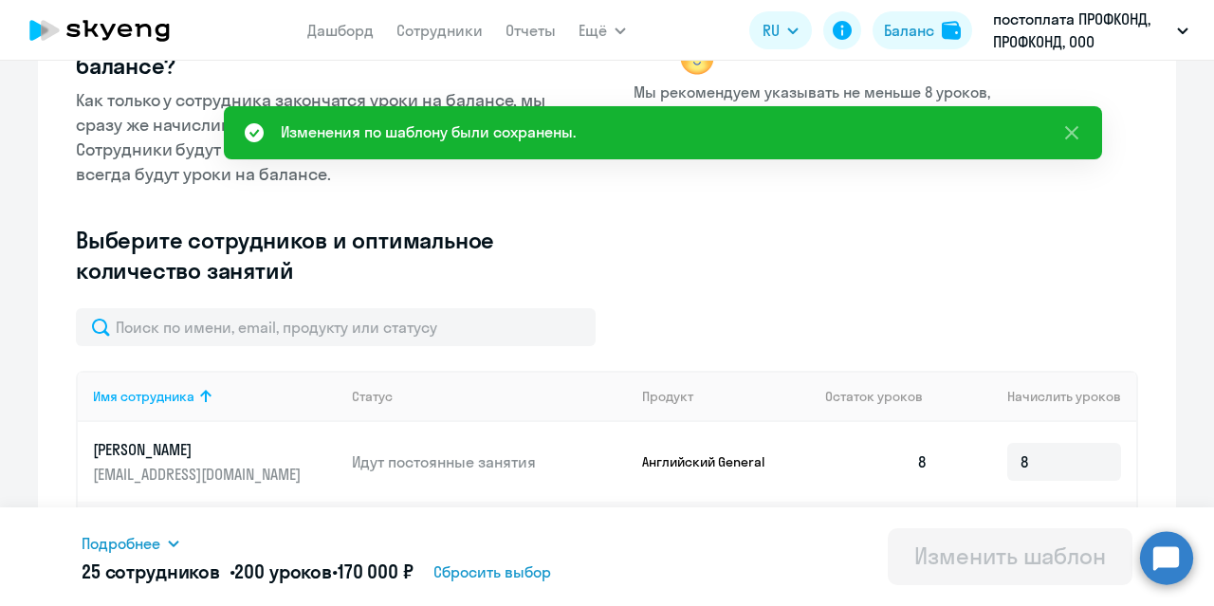
scroll to position [379, 0]
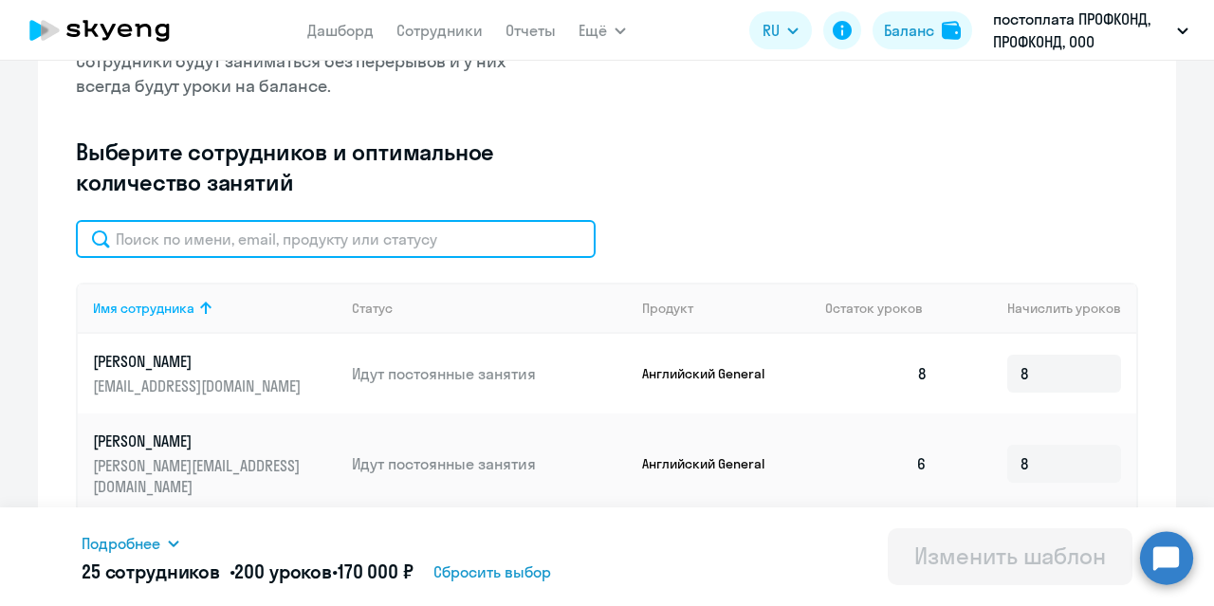
click at [183, 247] on input "text" at bounding box center [336, 239] width 520 height 38
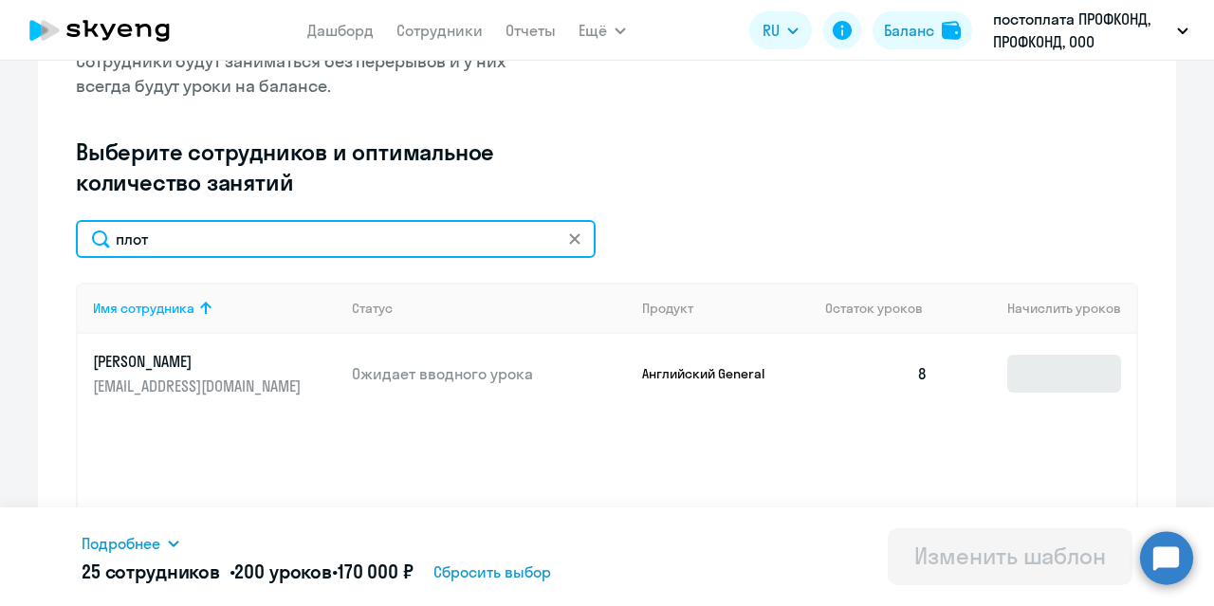
type input "плот"
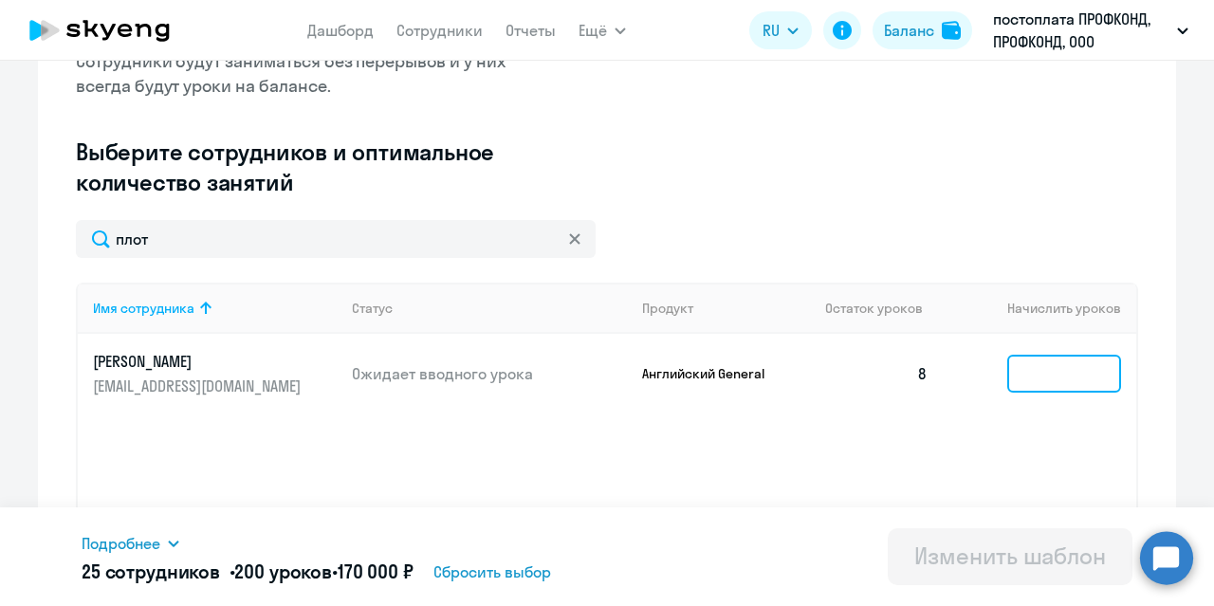
click at [1037, 361] on input at bounding box center [1064, 374] width 114 height 38
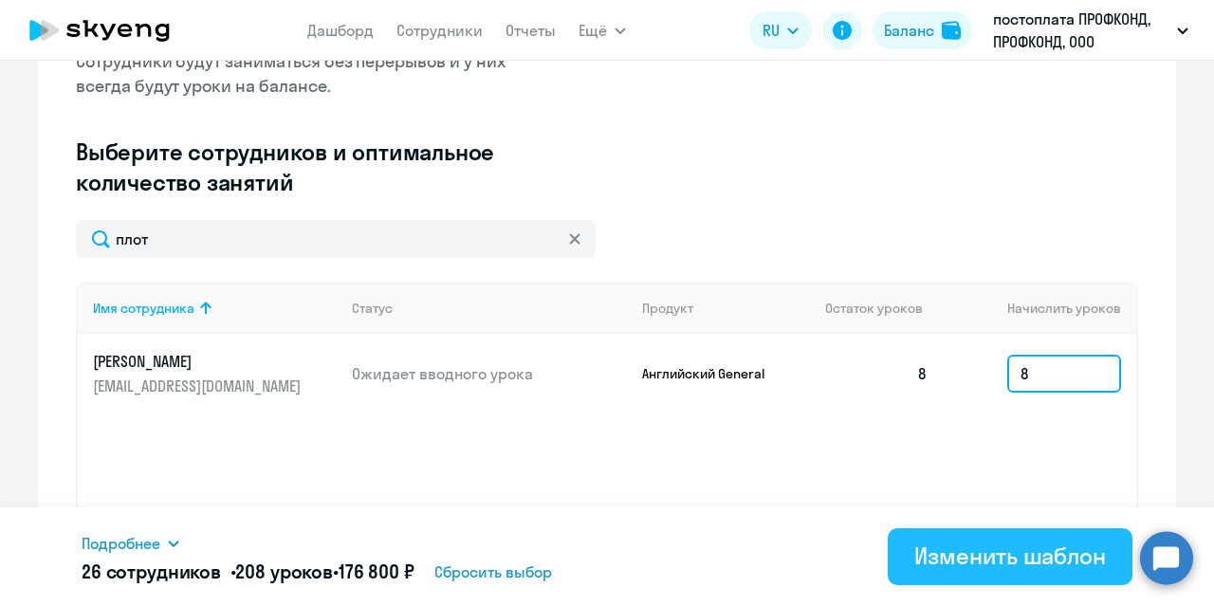
type input "8"
click at [996, 544] on div "Изменить шаблон" at bounding box center [1010, 555] width 192 height 30
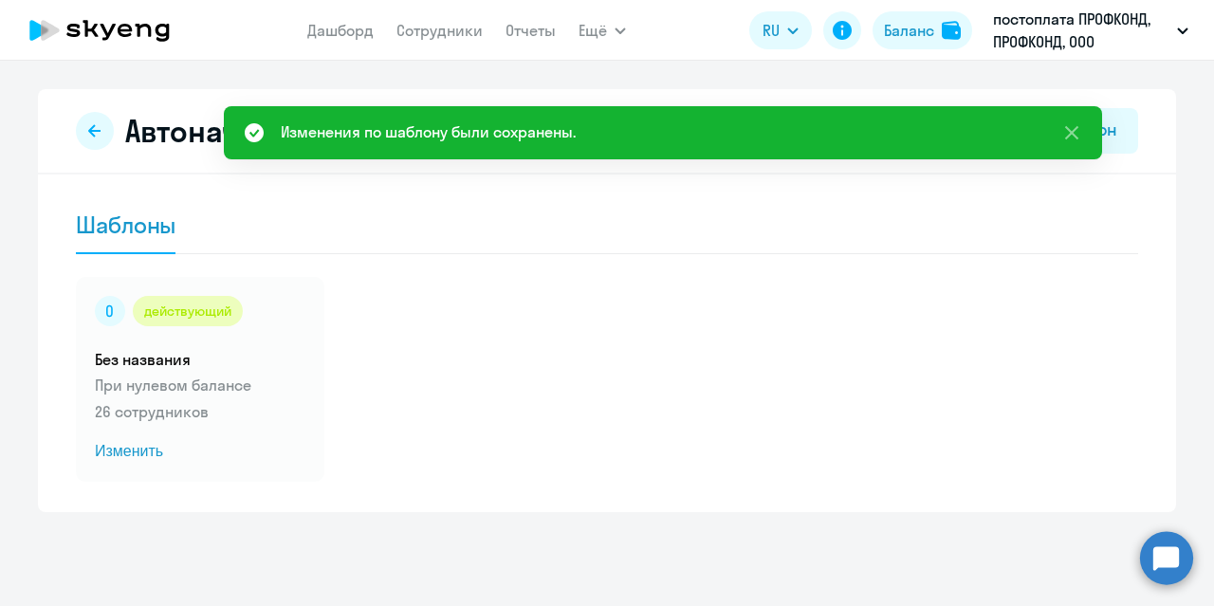
click at [1159, 570] on circle at bounding box center [1166, 557] width 53 height 53
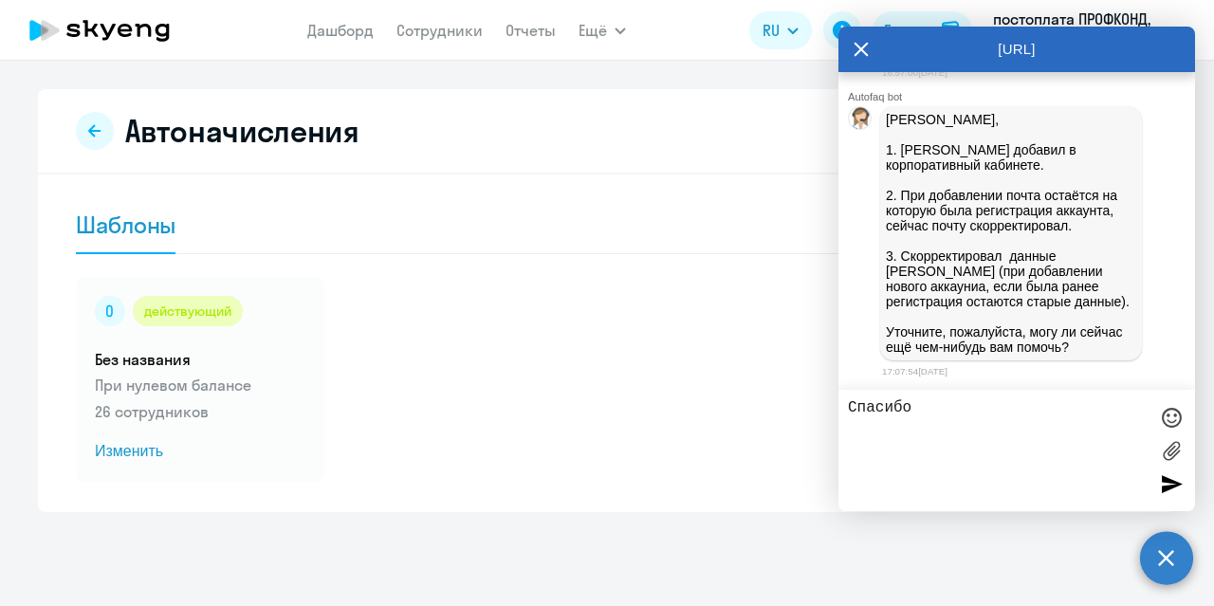
type textarea "Спасибо."
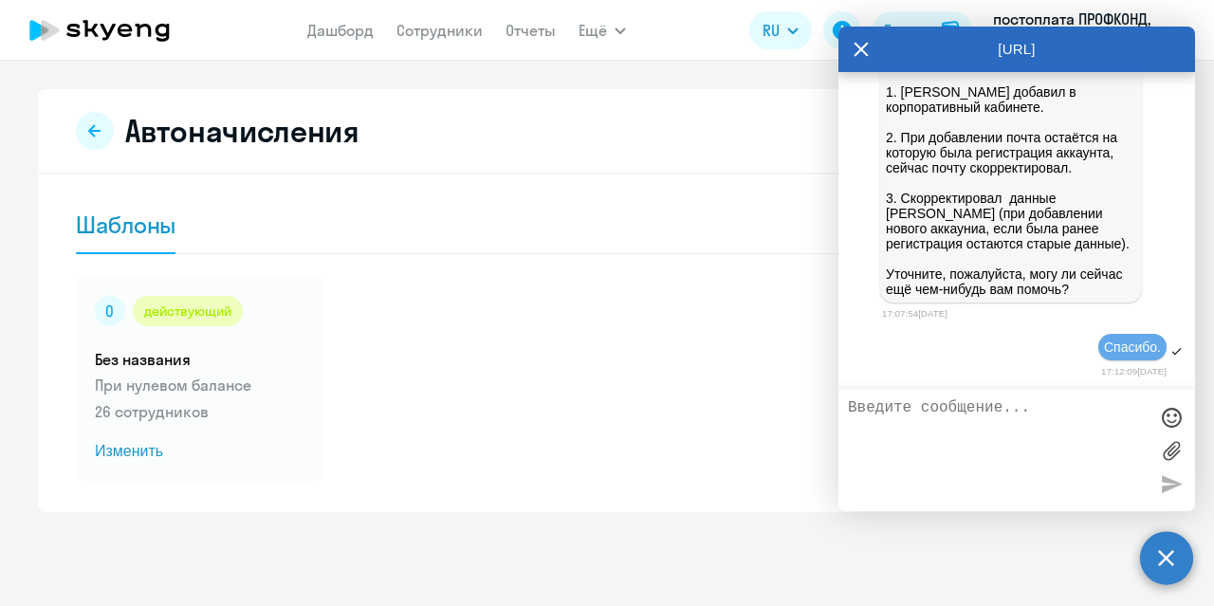
scroll to position [58528, 0]
click at [855, 45] on icon at bounding box center [861, 50] width 14 height 14
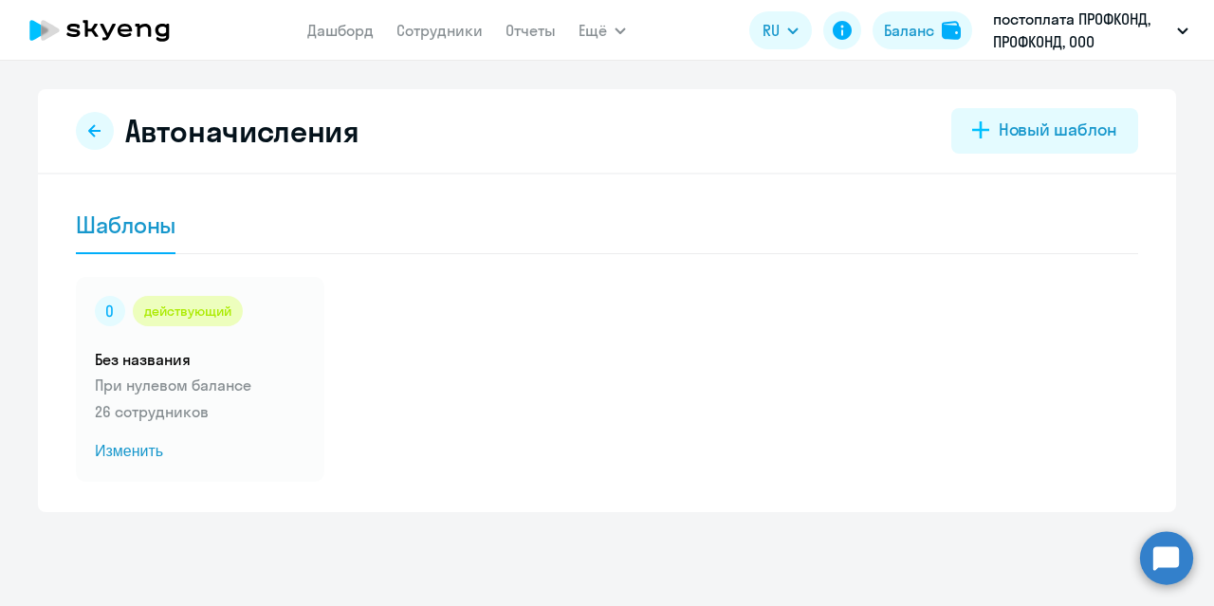
click at [149, 37] on icon at bounding box center [99, 30] width 167 height 47
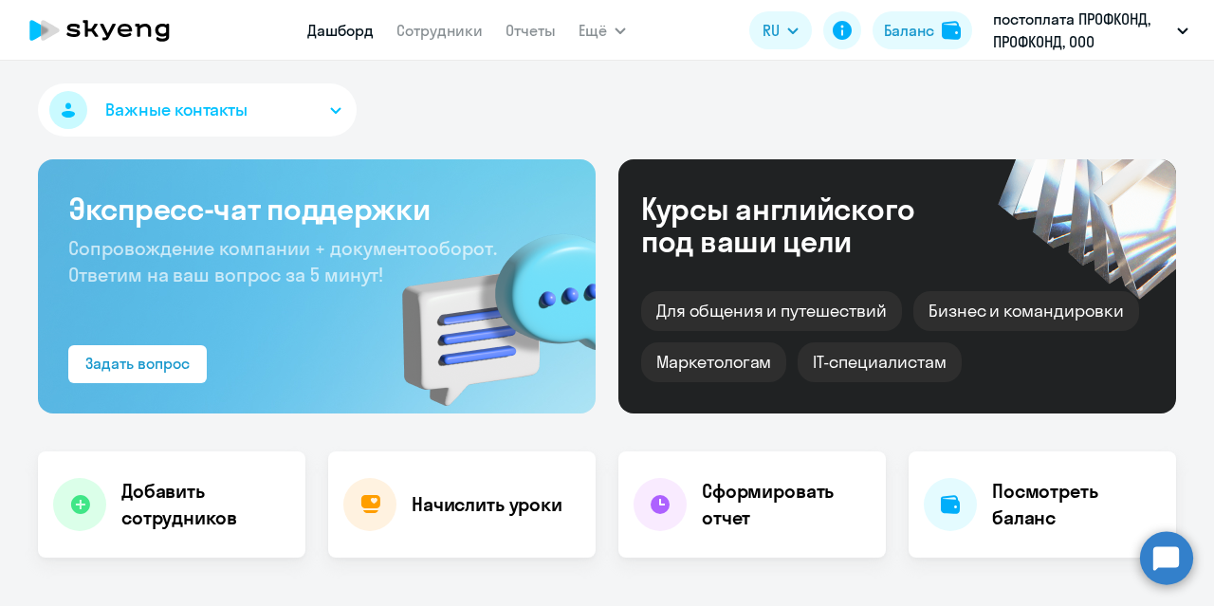
select select "30"
click at [411, 33] on link "Сотрудники" at bounding box center [439, 30] width 86 height 19
select select "30"
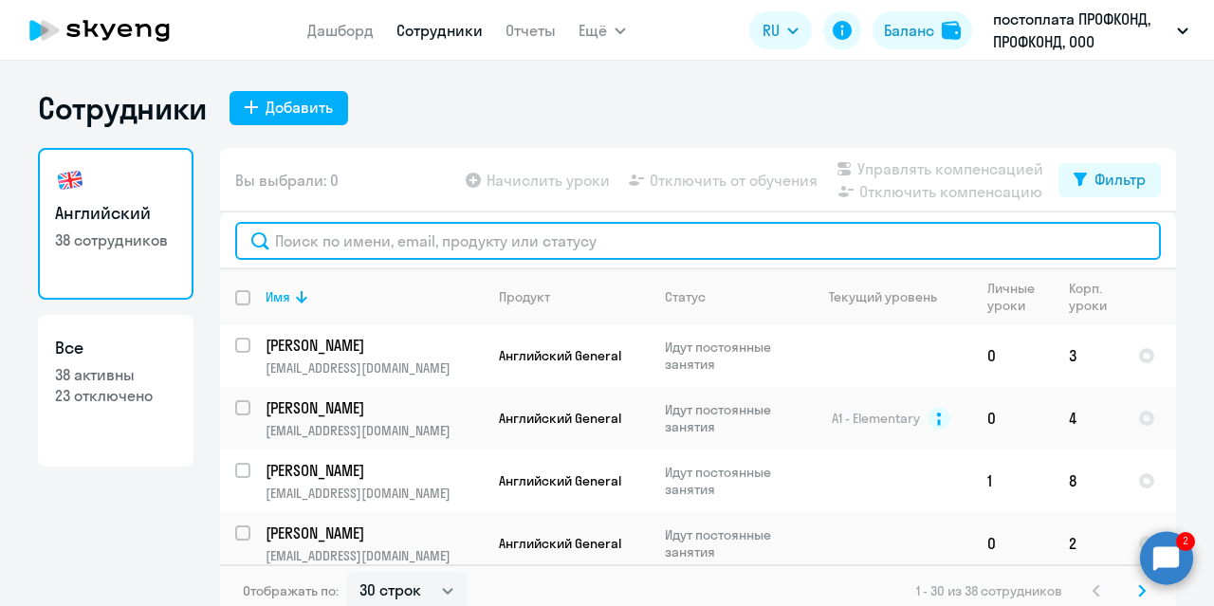
click at [422, 230] on input "text" at bounding box center [697, 241] width 925 height 38
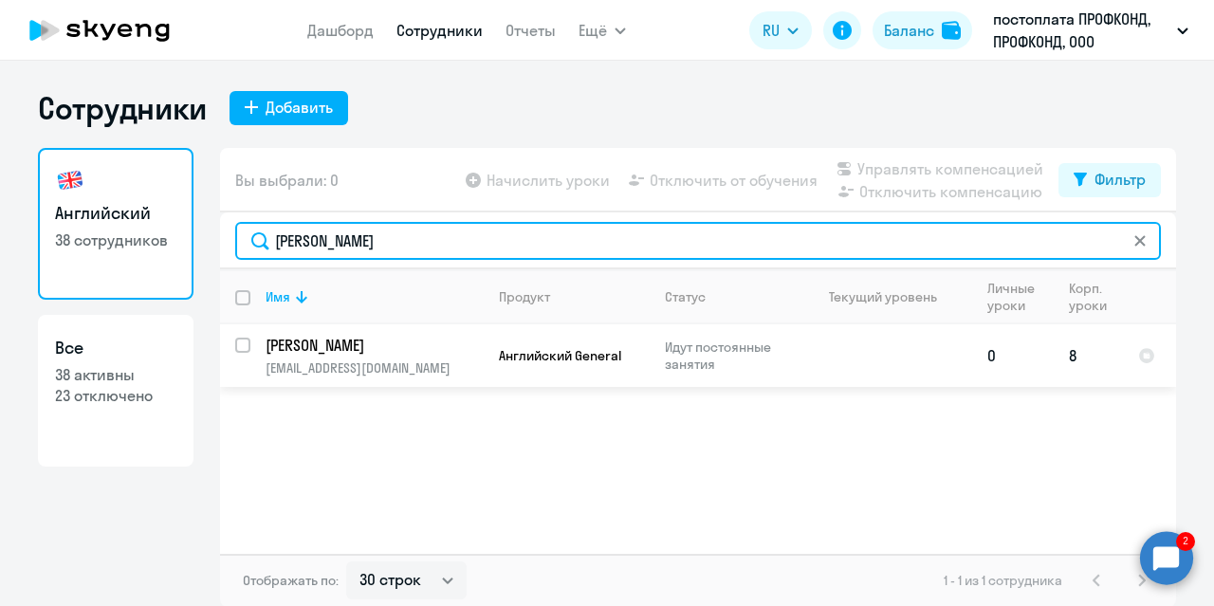
type input "[PERSON_NAME]"
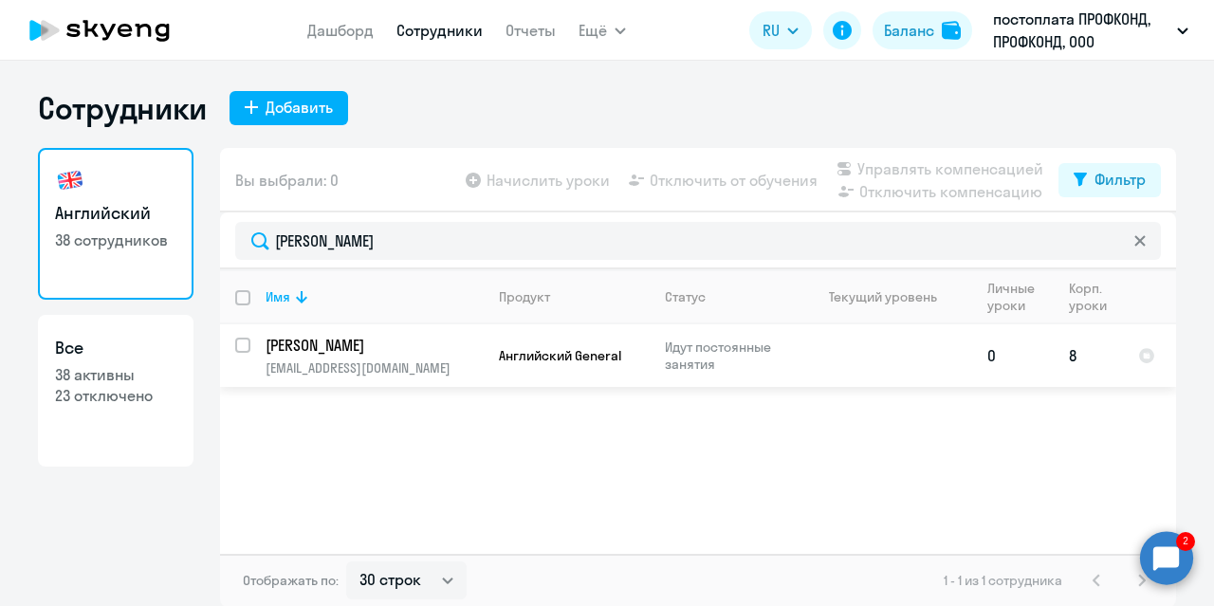
click at [319, 355] on p "[PERSON_NAME]" at bounding box center [372, 345] width 214 height 21
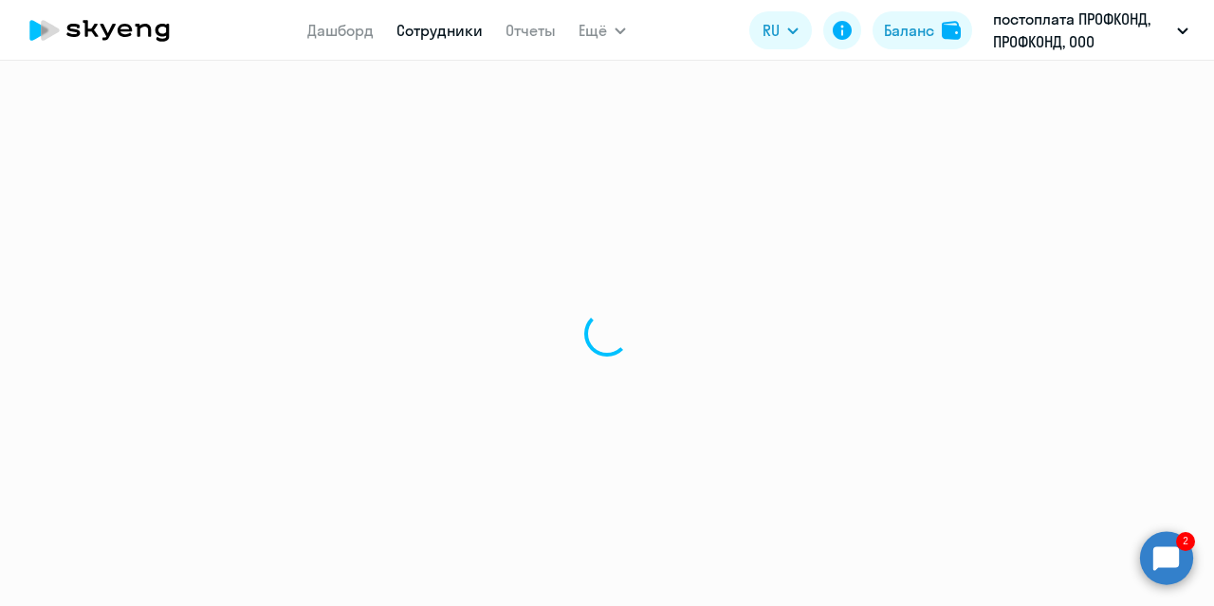
select select "english"
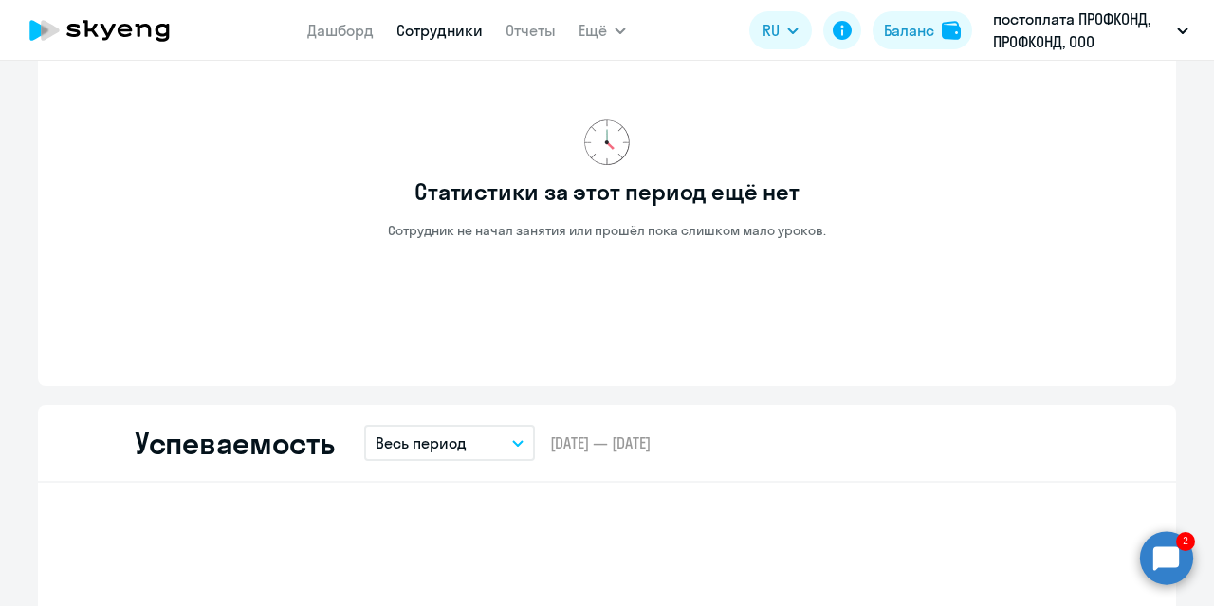
scroll to position [1138, 0]
